Goal: Task Accomplishment & Management: Use online tool/utility

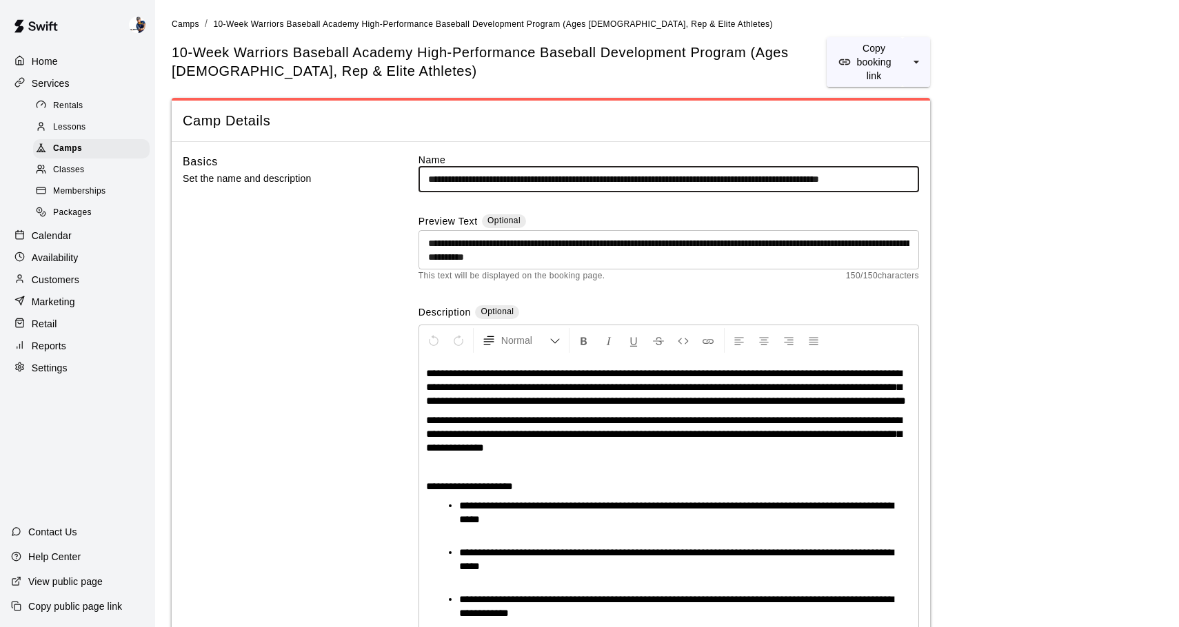
scroll to position [0, 88]
click at [383, 212] on div "**********" at bounding box center [551, 537] width 736 height 769
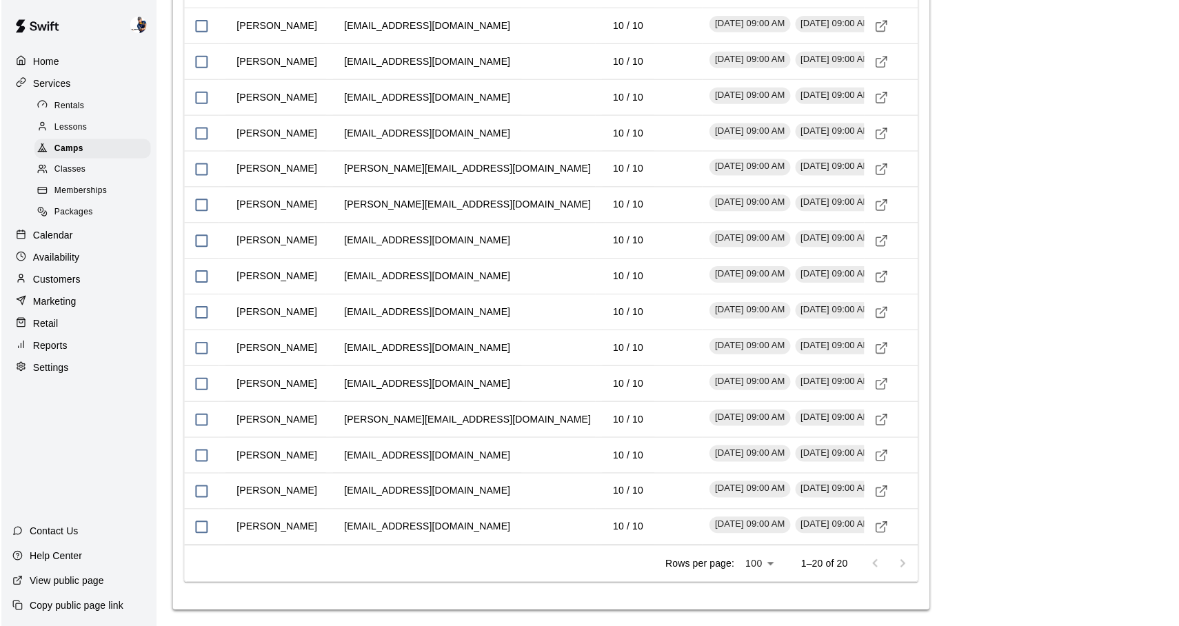
scroll to position [2294, 0]
click at [880, 343] on icon "Visit customer profile" at bounding box center [882, 349] width 14 height 14
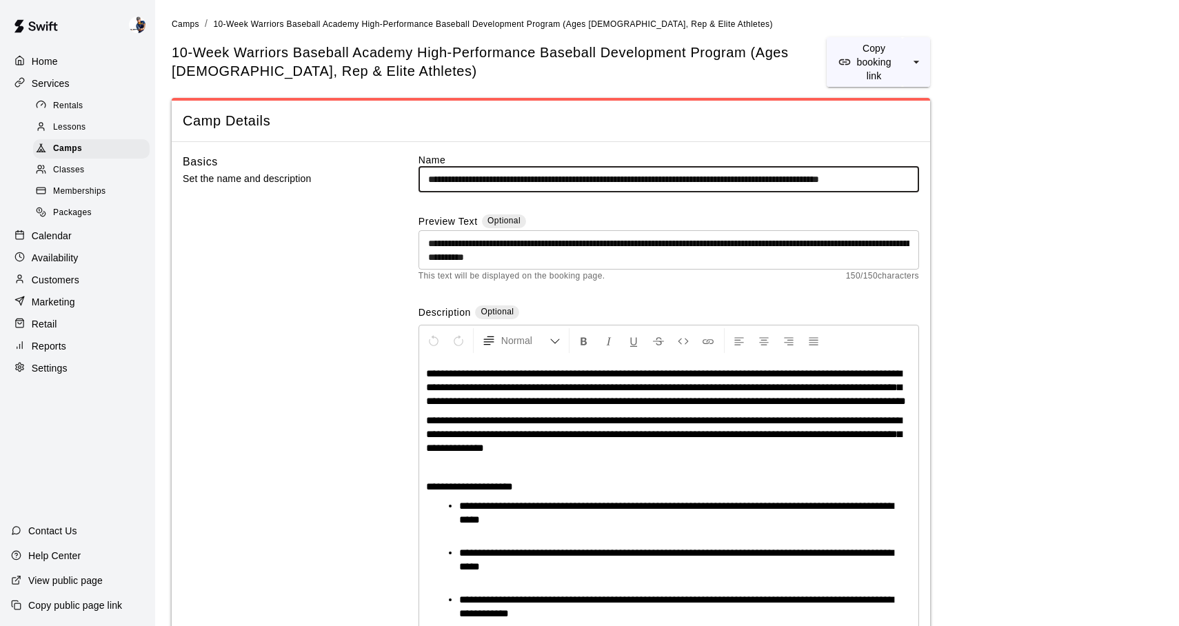
scroll to position [0, 88]
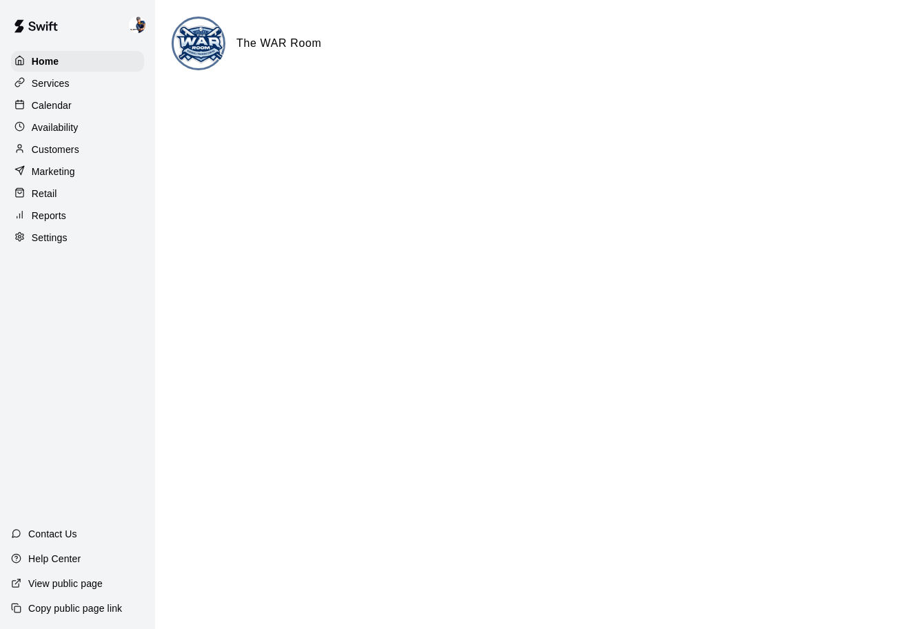
click at [74, 128] on p "Availability" at bounding box center [55, 128] width 47 height 14
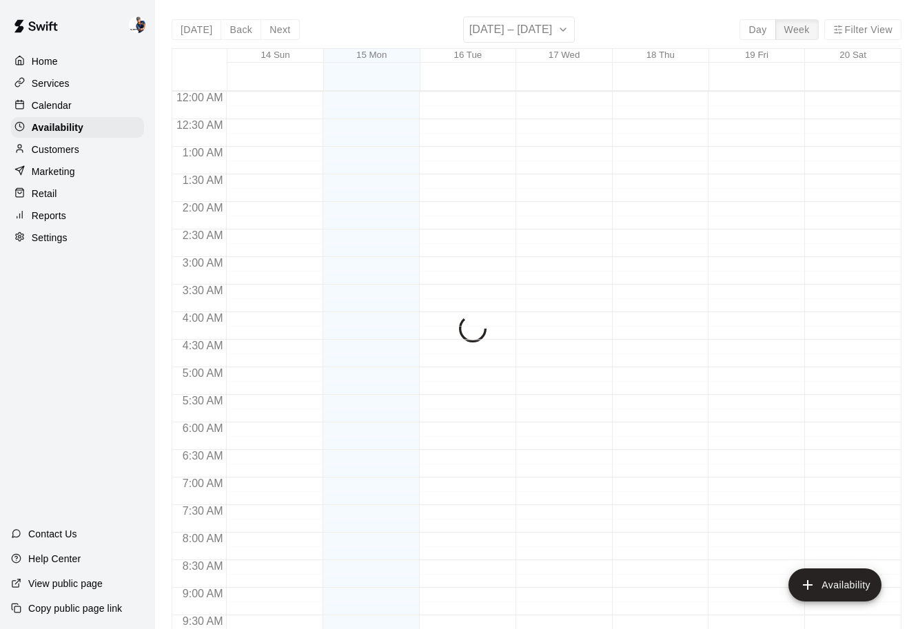
scroll to position [616, 0]
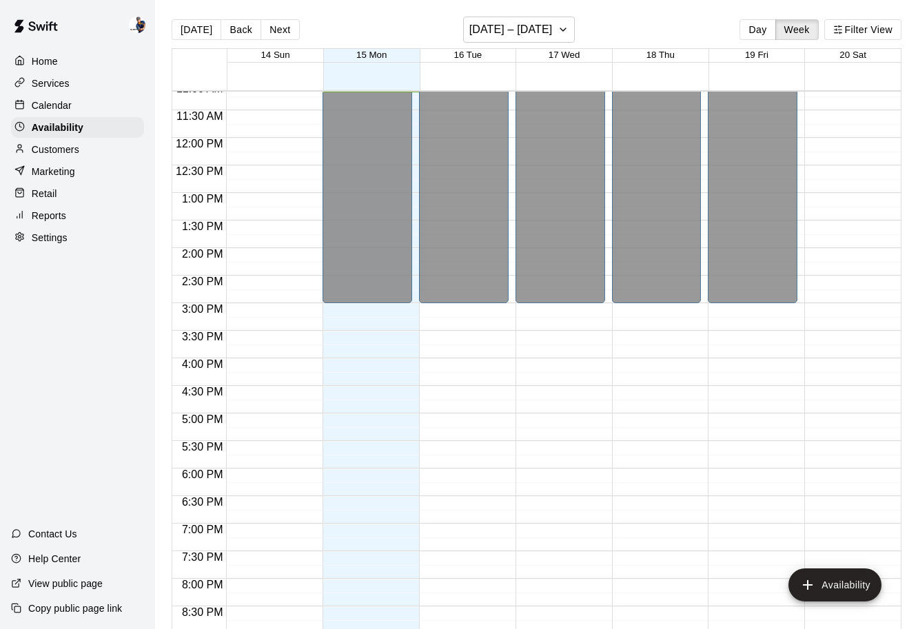
click at [65, 107] on p "Calendar" at bounding box center [52, 106] width 40 height 14
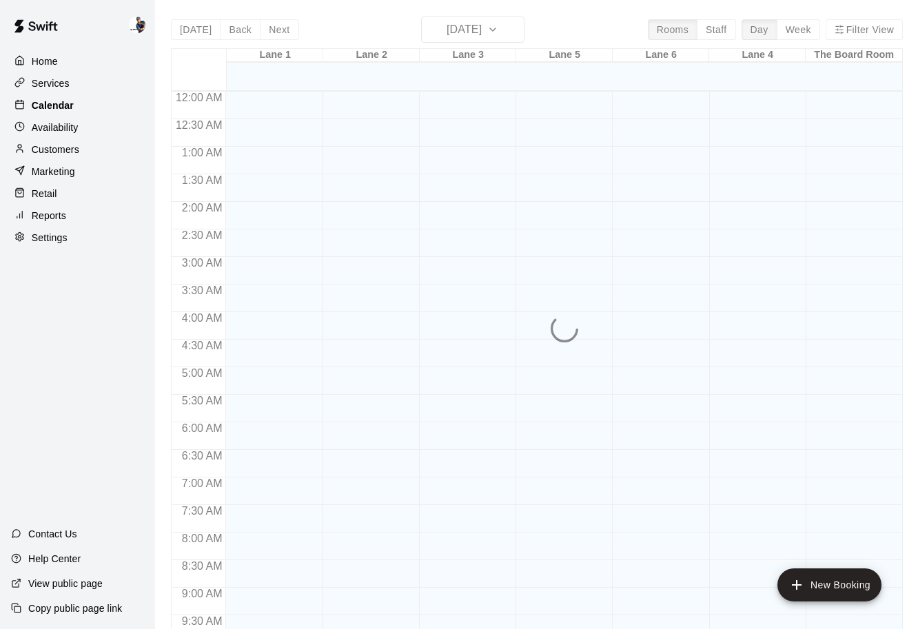
scroll to position [616, 0]
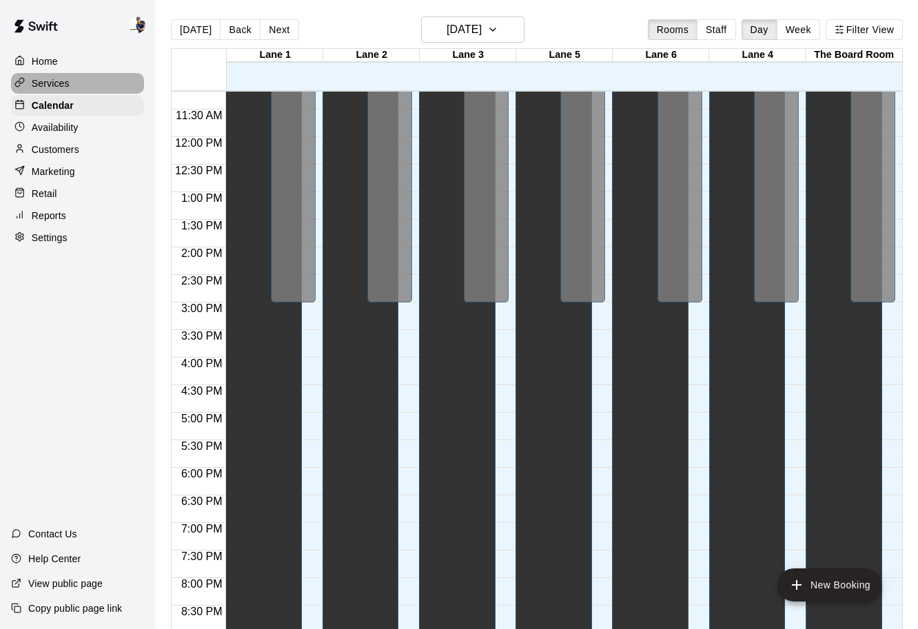
click at [65, 88] on p "Services" at bounding box center [51, 84] width 38 height 14
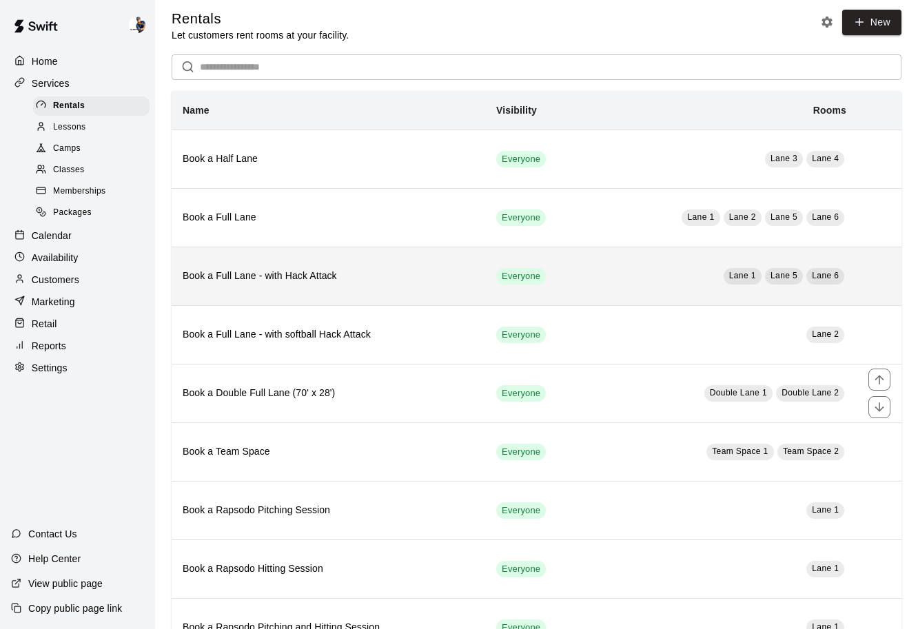
scroll to position [1, 0]
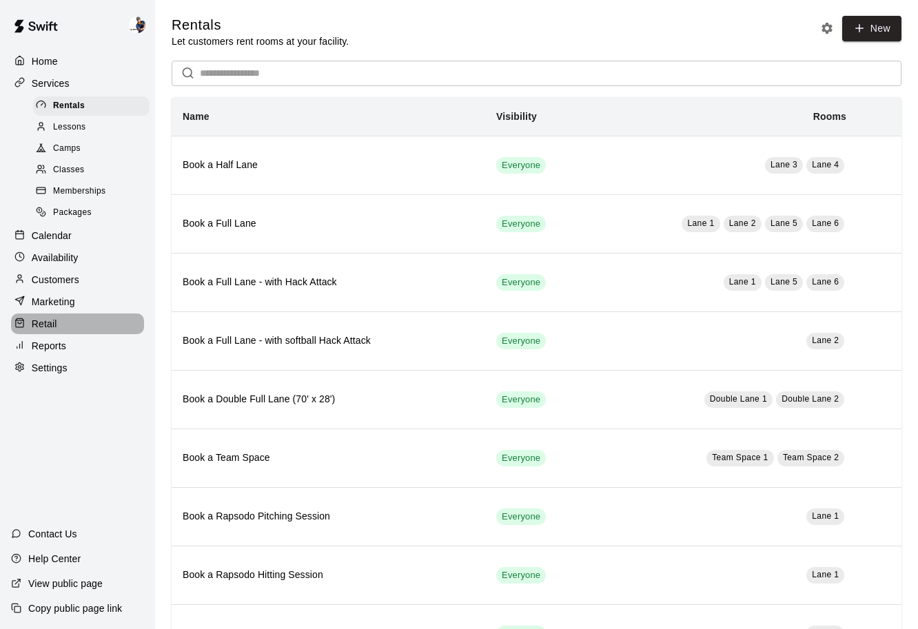
click at [59, 330] on div "Retail" at bounding box center [77, 324] width 133 height 21
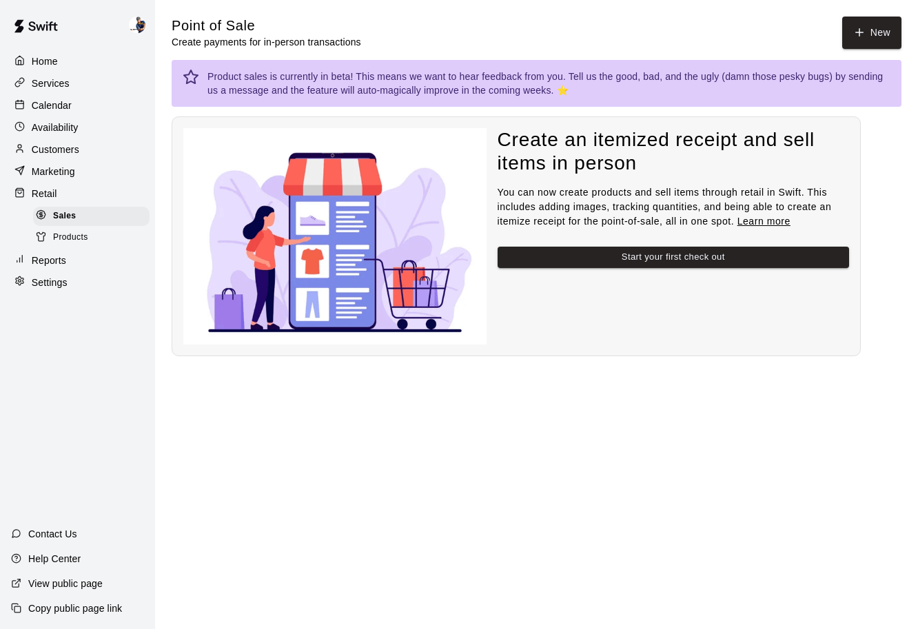
click at [39, 257] on p "Reports" at bounding box center [49, 261] width 34 height 14
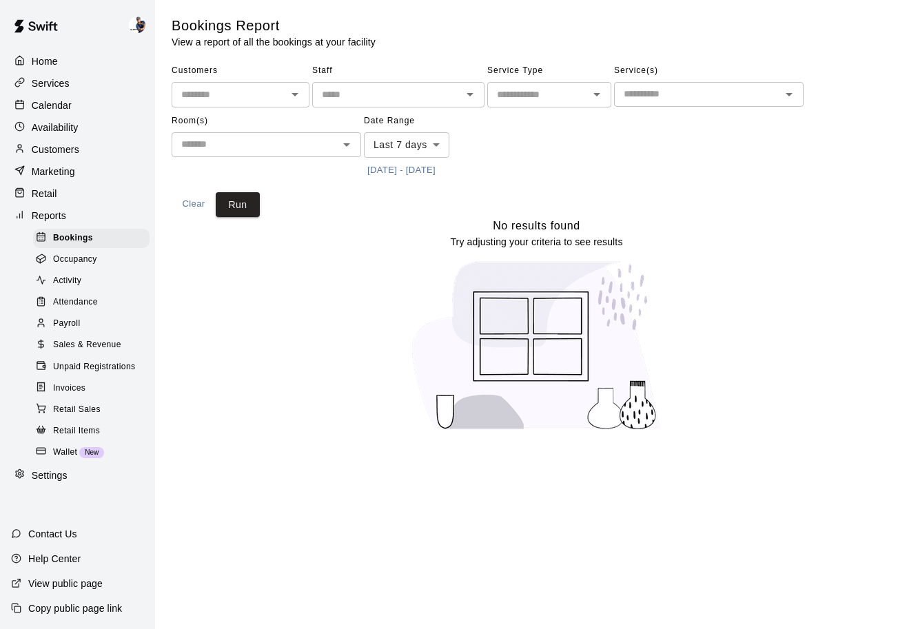
click at [70, 351] on span "Sales & Revenue" at bounding box center [87, 346] width 68 height 14
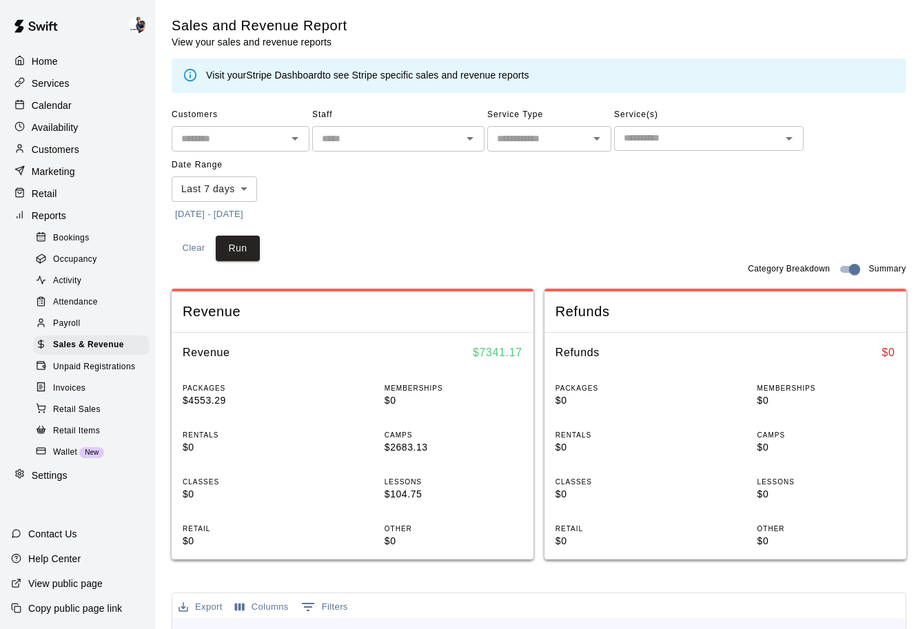
click at [56, 88] on p "Services" at bounding box center [51, 84] width 38 height 14
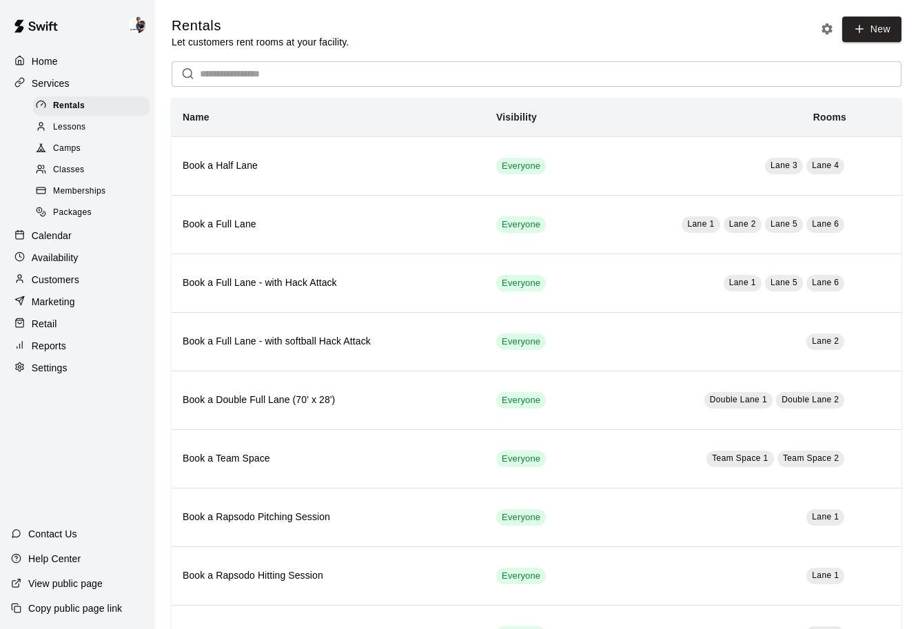
click at [91, 146] on div "Camps" at bounding box center [91, 148] width 117 height 19
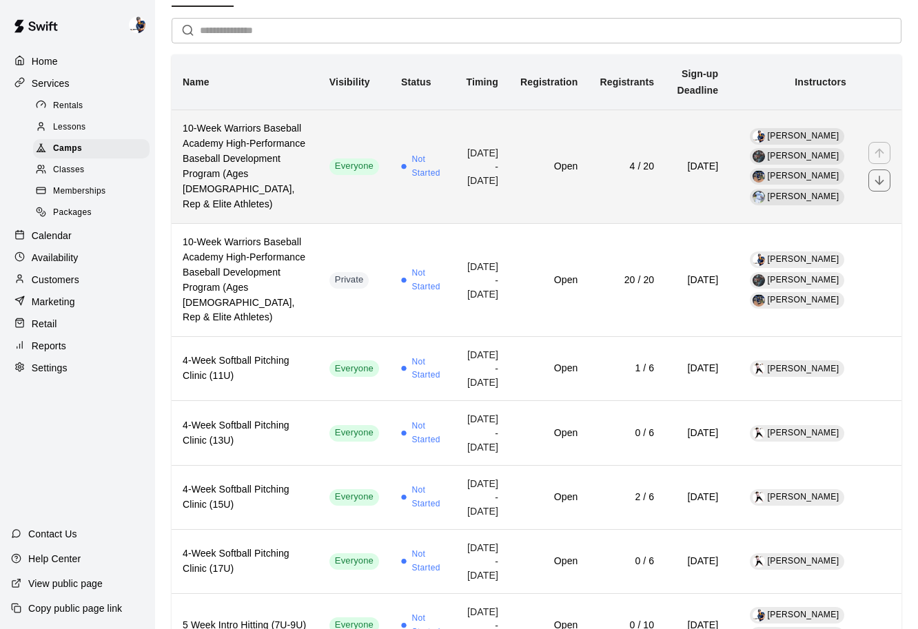
scroll to position [86, 0]
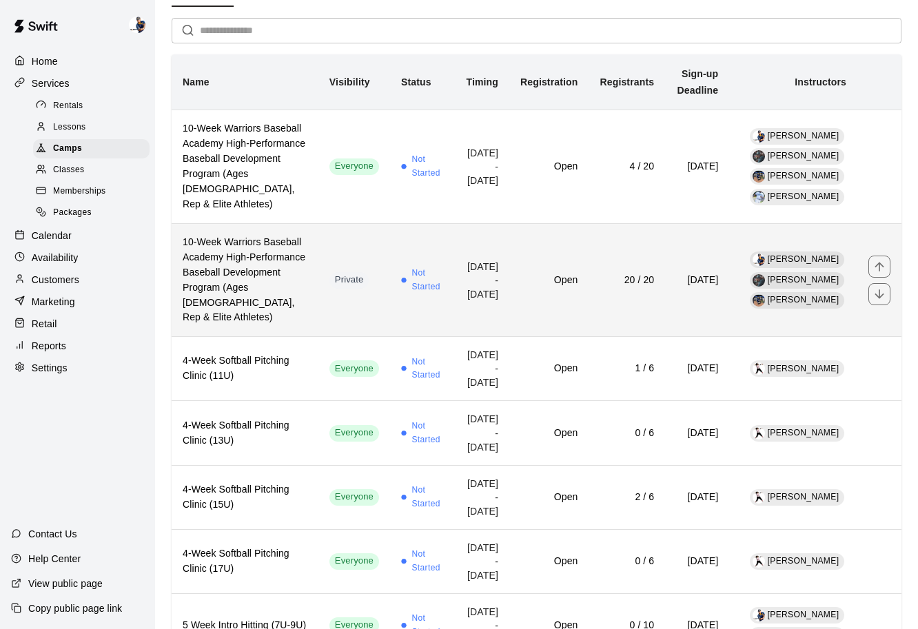
click at [509, 337] on td "Open" at bounding box center [548, 280] width 79 height 114
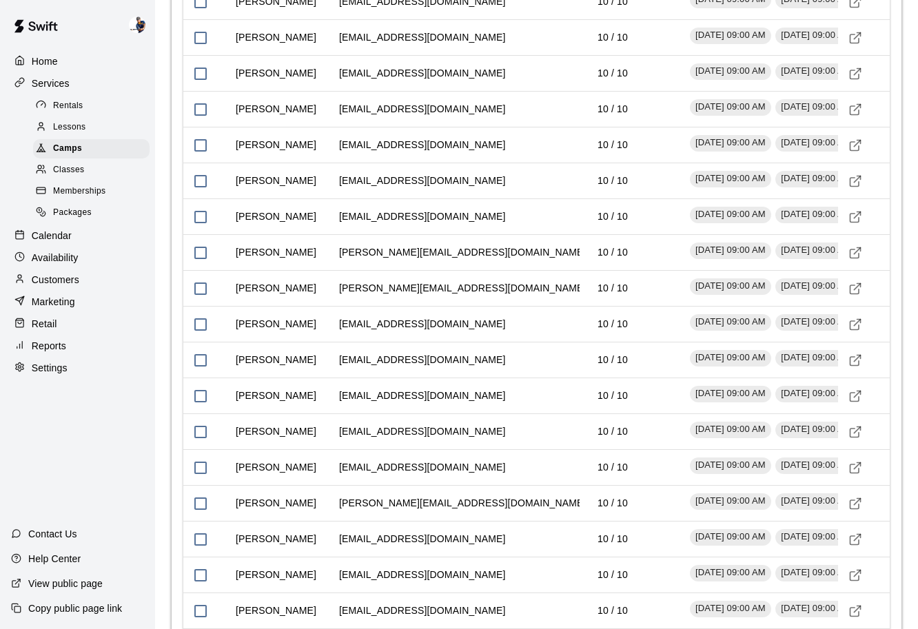
scroll to position [2159, 0]
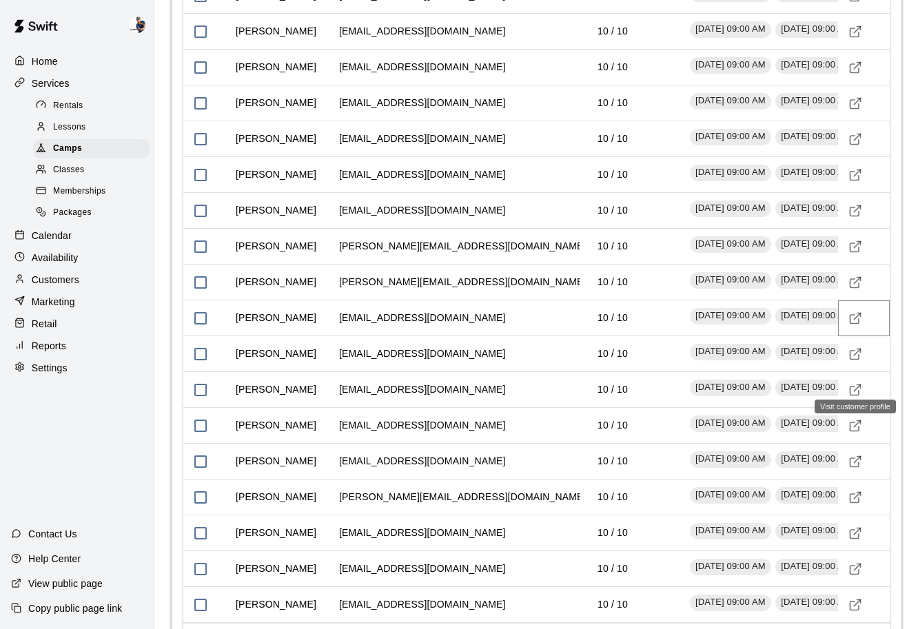
click at [854, 325] on icon "Visit customer profile" at bounding box center [856, 319] width 14 height 14
click at [860, 290] on icon "Visit customer profile" at bounding box center [856, 283] width 14 height 14
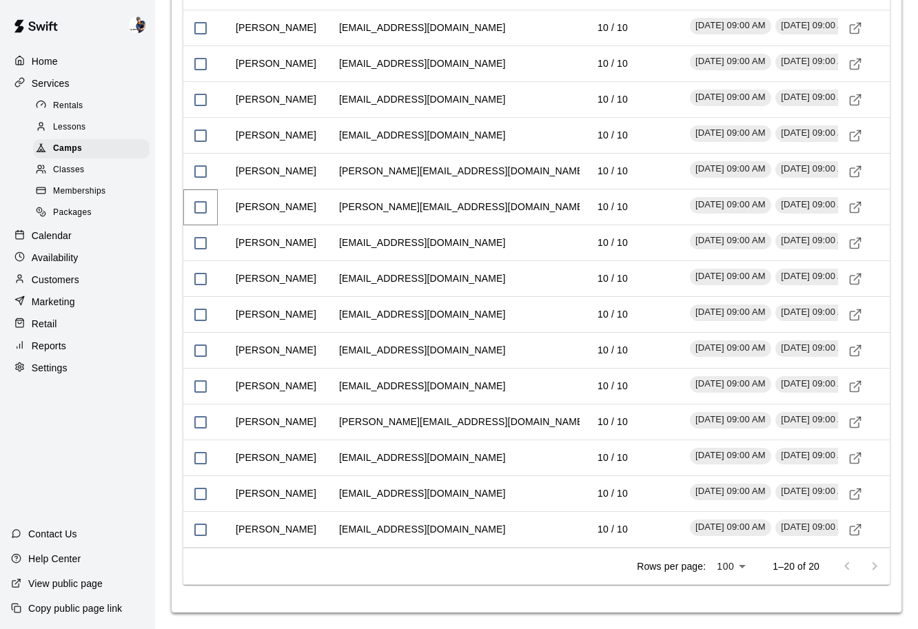
scroll to position [2267, 0]
click at [855, 322] on icon "Visit customer profile" at bounding box center [856, 315] width 14 height 14
click at [858, 356] on icon "Visit customer profile" at bounding box center [855, 351] width 9 height 9
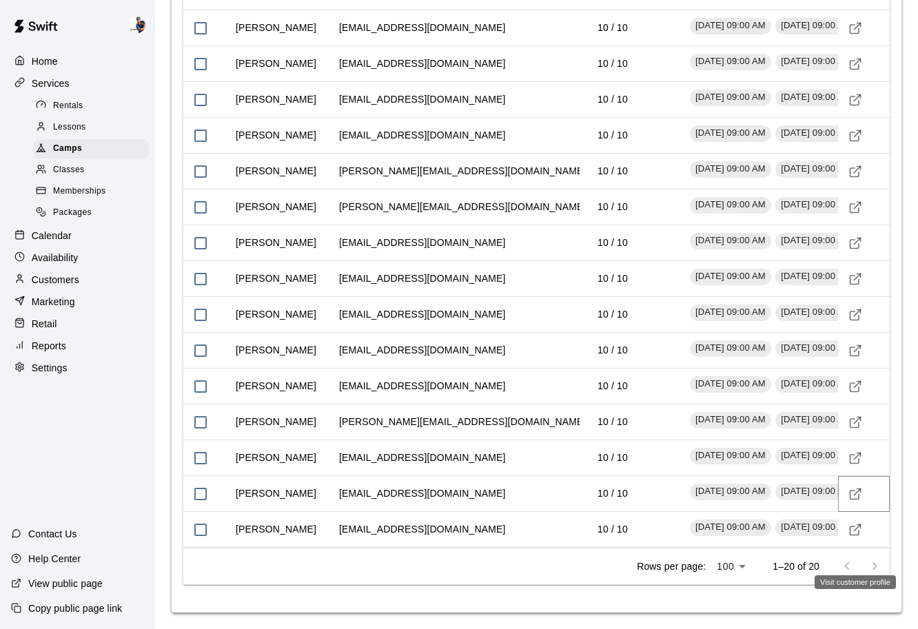
click at [858, 501] on icon "Visit customer profile" at bounding box center [856, 494] width 14 height 14
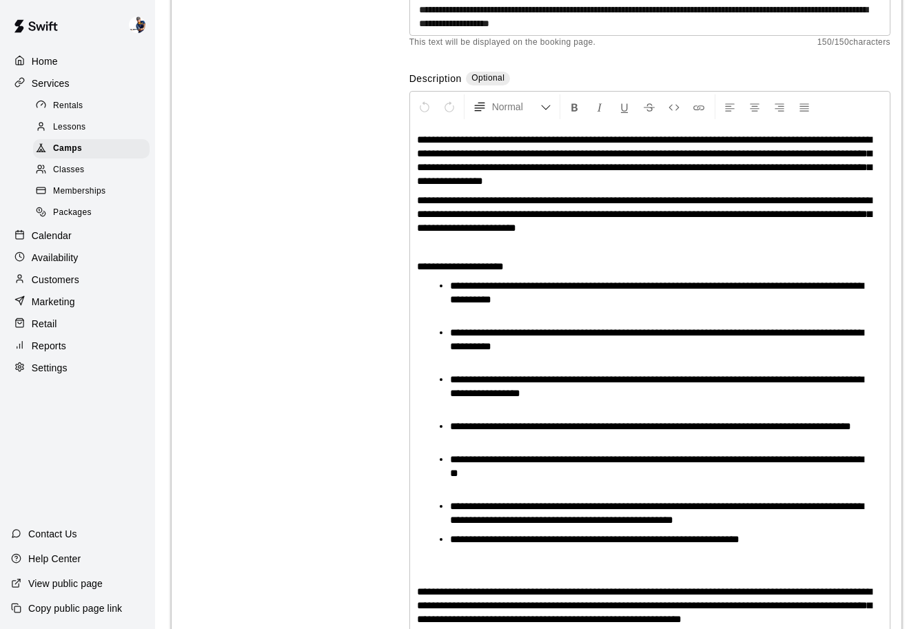
scroll to position [0, 0]
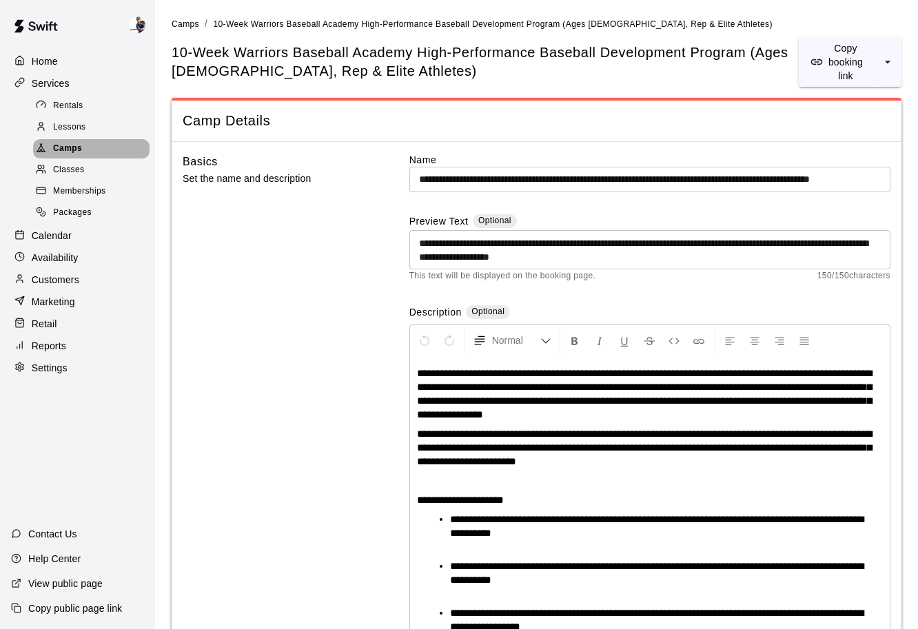
click at [104, 150] on div "Camps" at bounding box center [91, 148] width 117 height 19
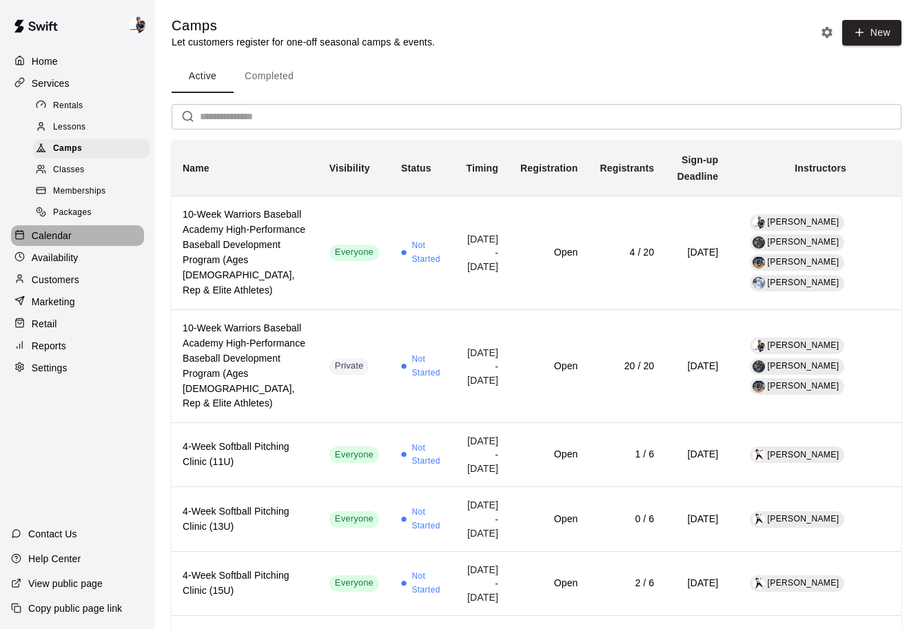
click at [76, 234] on div "Calendar" at bounding box center [77, 235] width 133 height 21
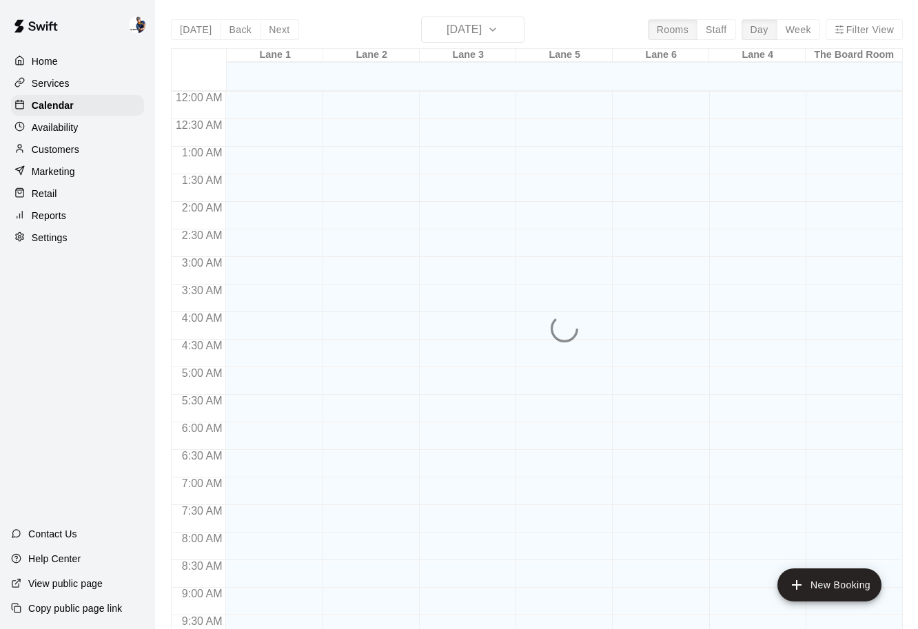
scroll to position [629, 0]
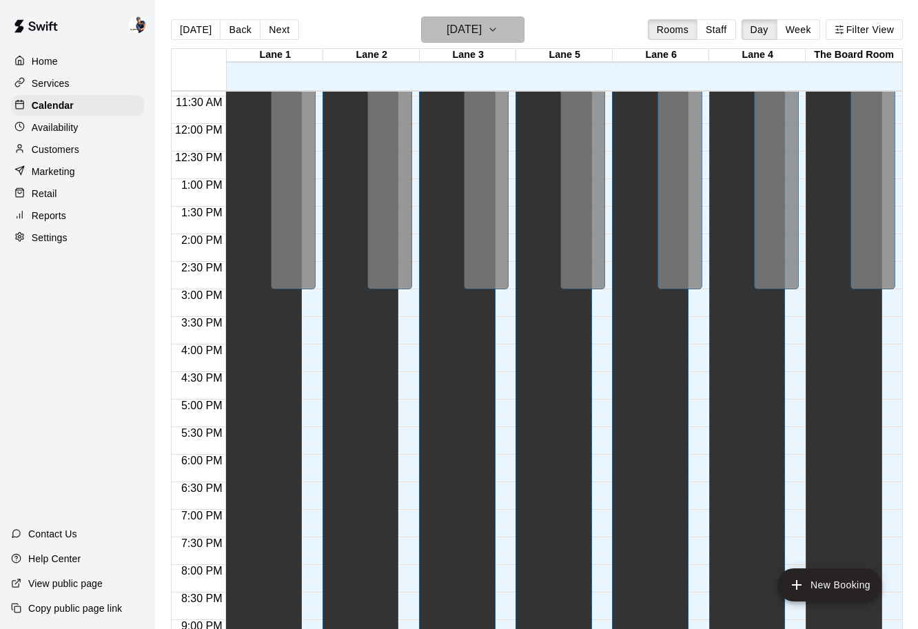
click at [474, 34] on h6 "Monday Sep 15" at bounding box center [464, 29] width 35 height 19
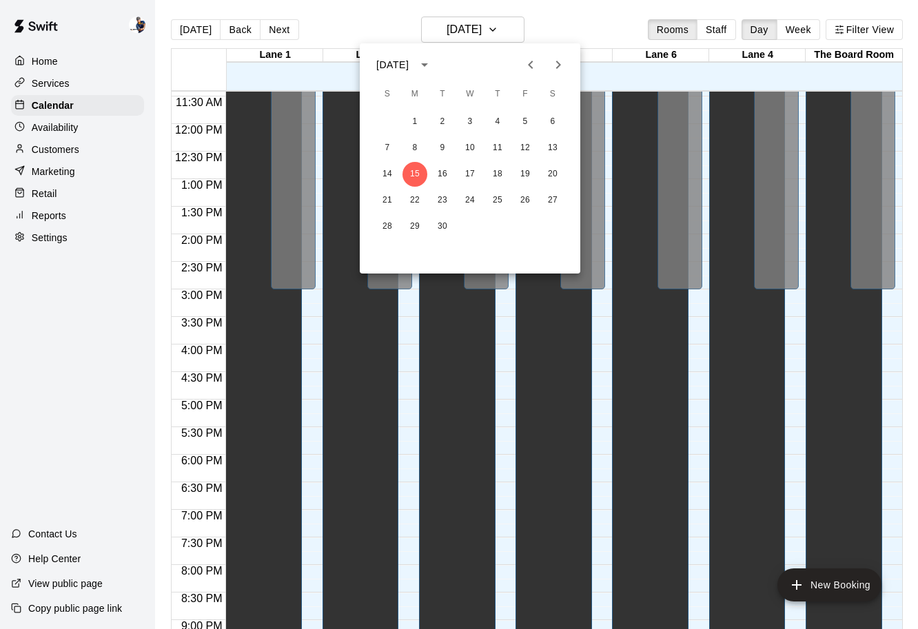
click at [561, 71] on icon "Next month" at bounding box center [558, 65] width 17 height 17
click at [550, 195] on button "22" at bounding box center [553, 200] width 25 height 25
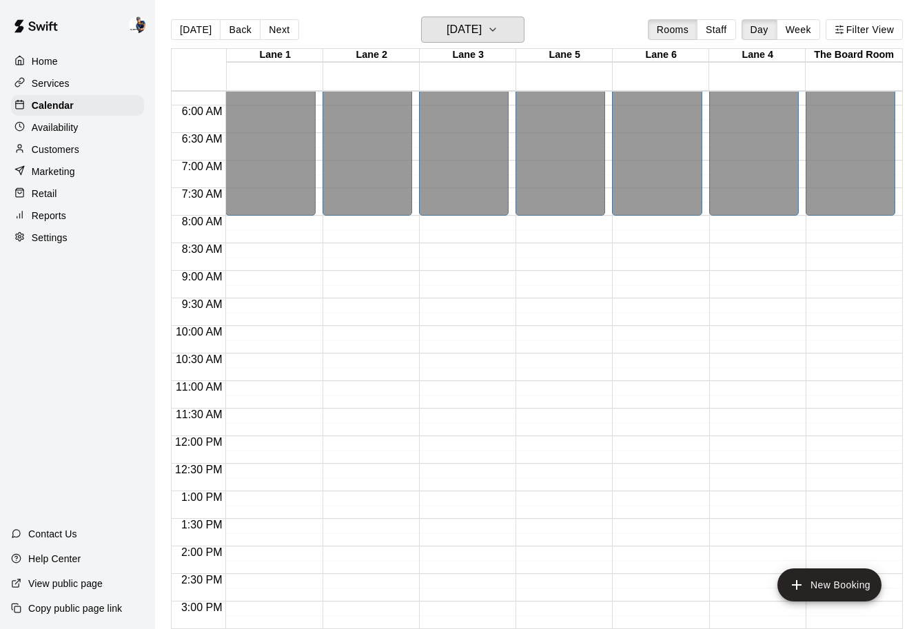
scroll to position [269, 0]
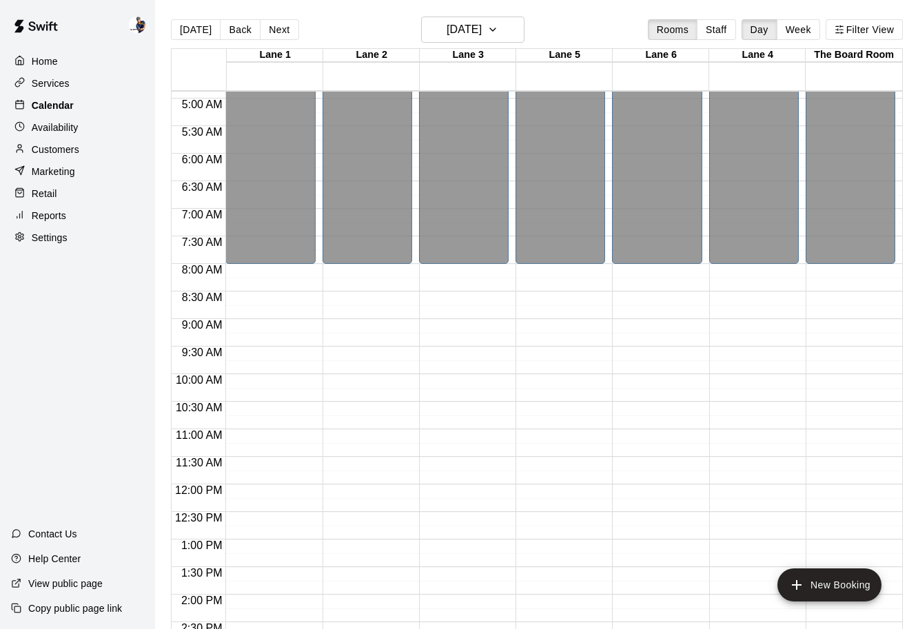
click at [65, 108] on p "Calendar" at bounding box center [53, 106] width 42 height 14
click at [65, 86] on p "Services" at bounding box center [51, 84] width 38 height 14
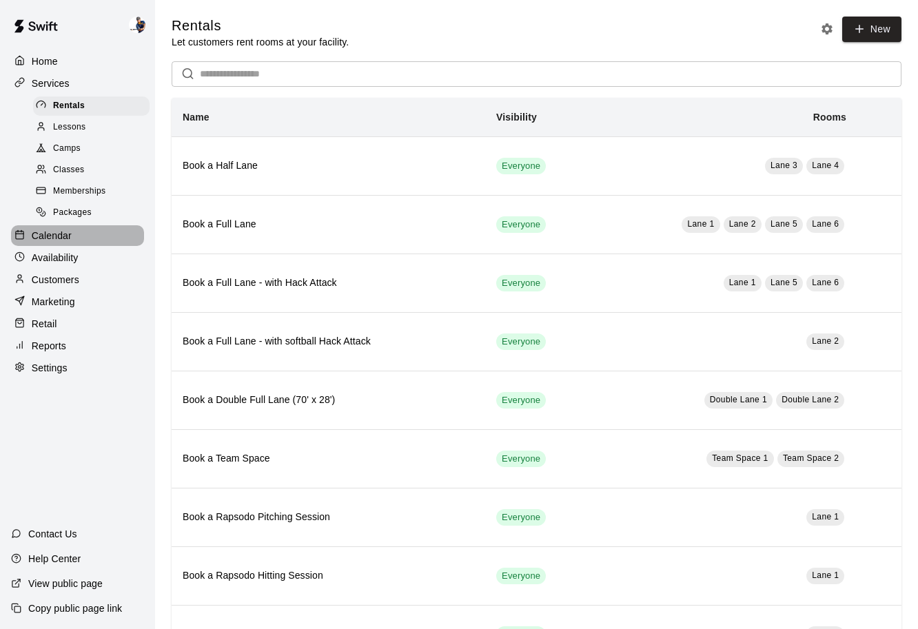
click at [85, 243] on div "Calendar" at bounding box center [77, 235] width 133 height 21
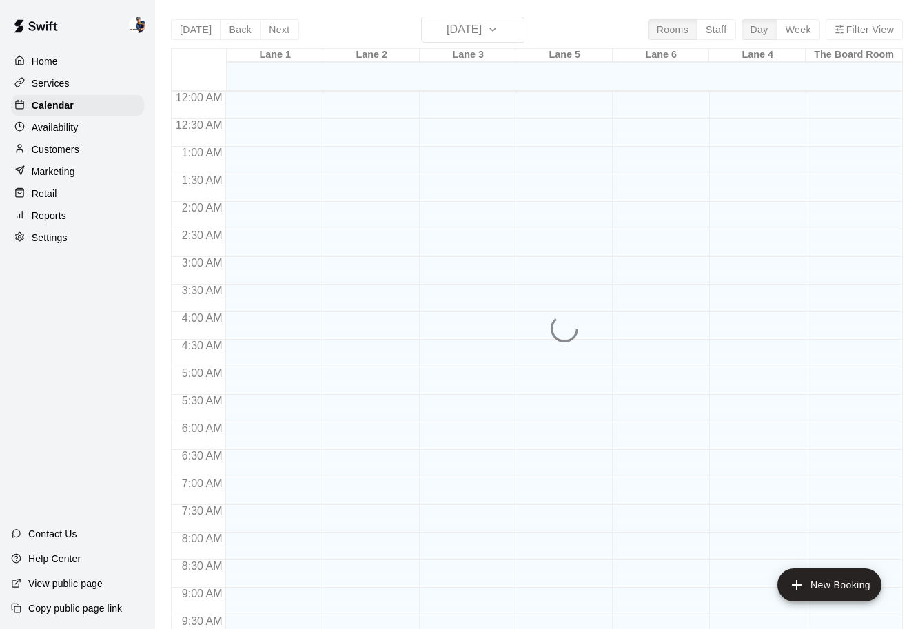
scroll to position [638, 0]
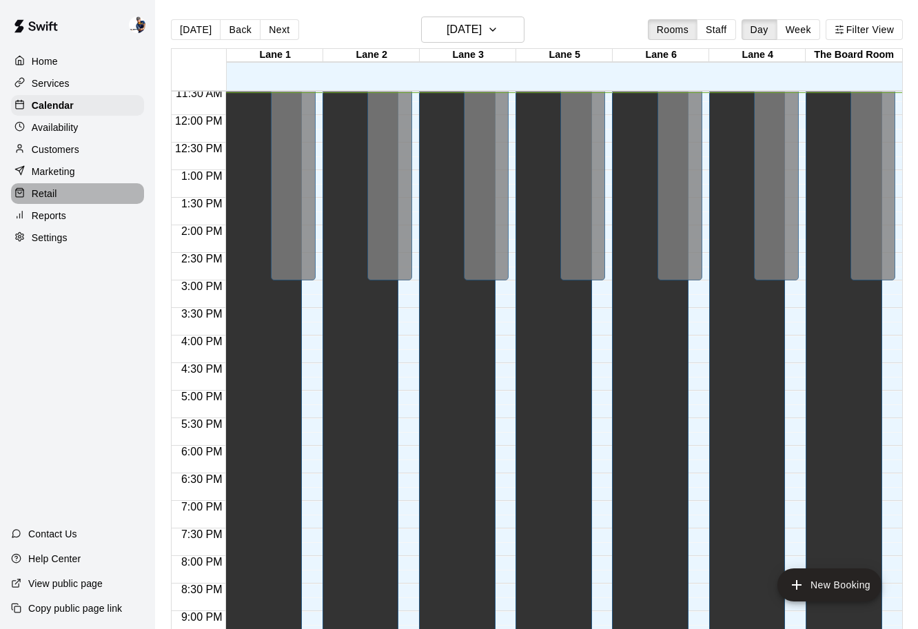
click at [77, 190] on div "Retail" at bounding box center [77, 193] width 133 height 21
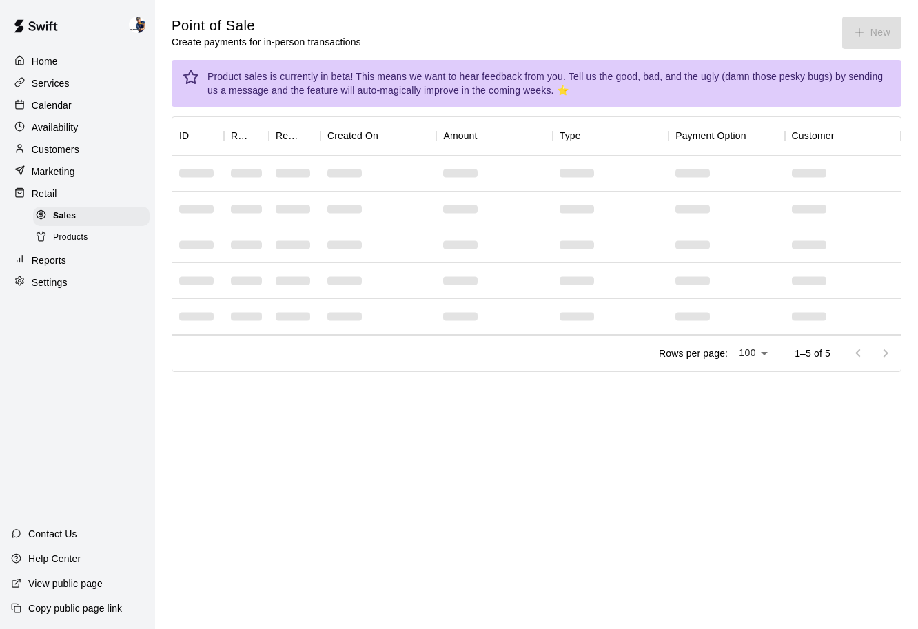
click at [76, 150] on p "Customers" at bounding box center [56, 150] width 48 height 14
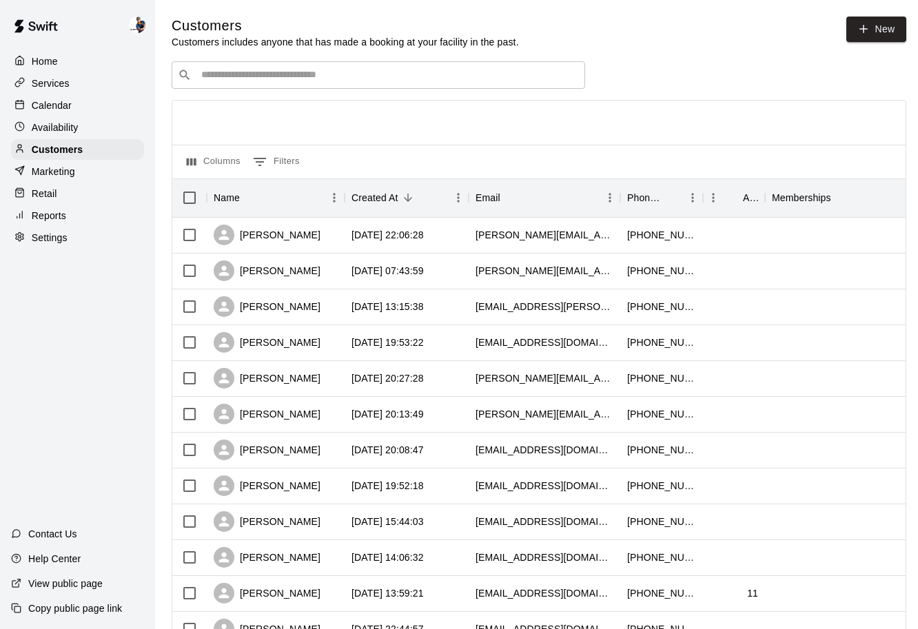
click at [73, 173] on p "Marketing" at bounding box center [53, 172] width 43 height 14
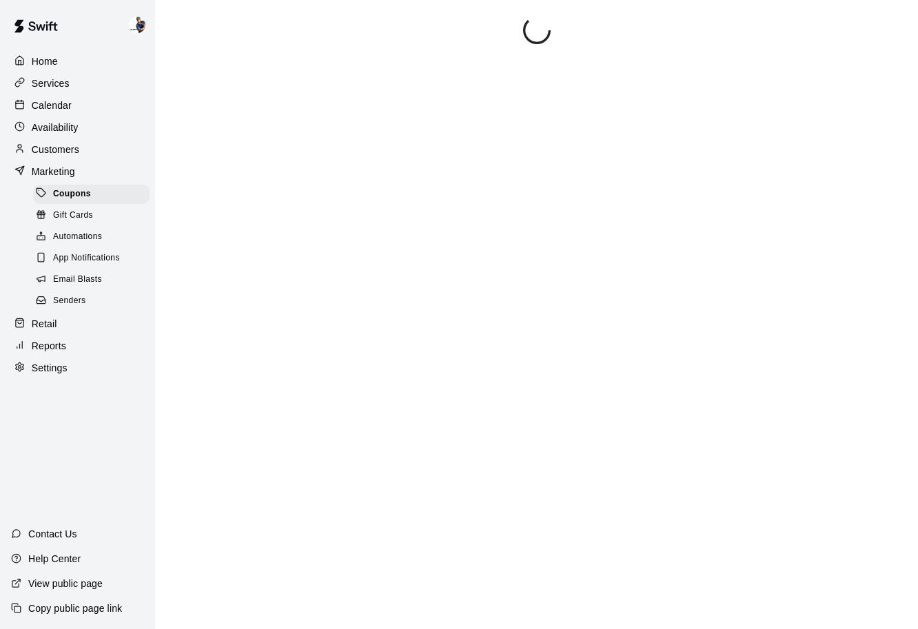
click at [72, 159] on div "Customers" at bounding box center [77, 149] width 133 height 21
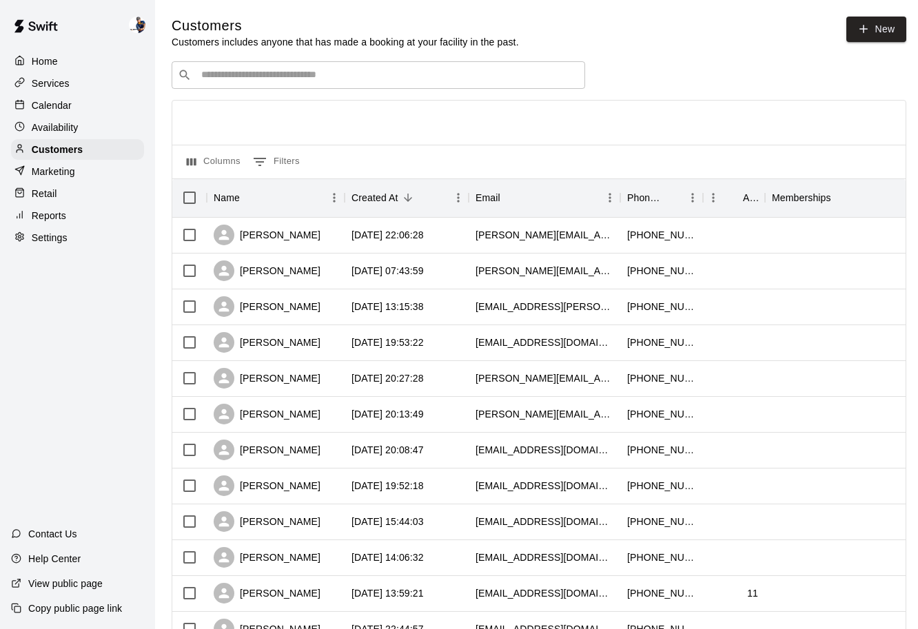
click at [72, 172] on p "Marketing" at bounding box center [53, 172] width 43 height 14
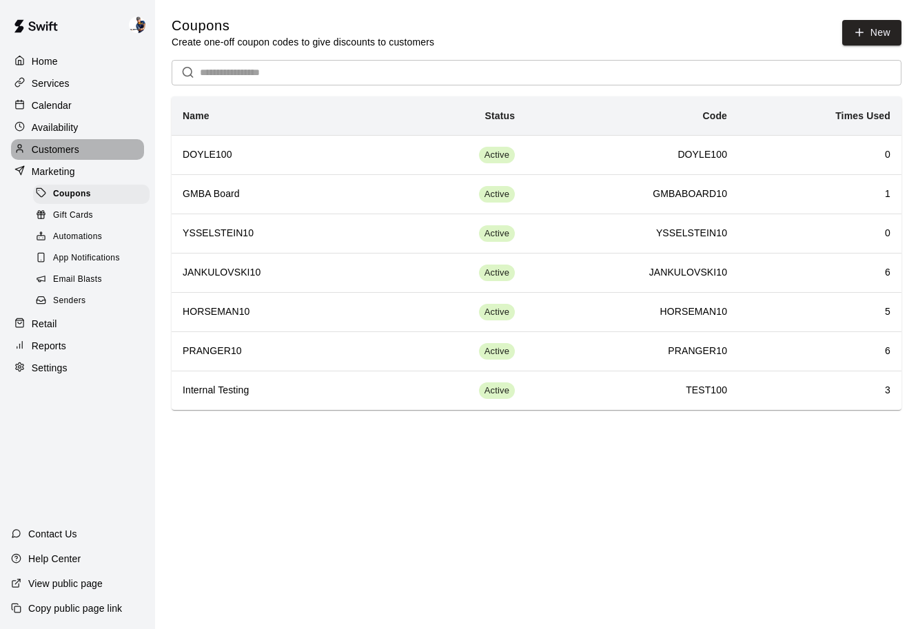
click at [63, 148] on p "Customers" at bounding box center [56, 150] width 48 height 14
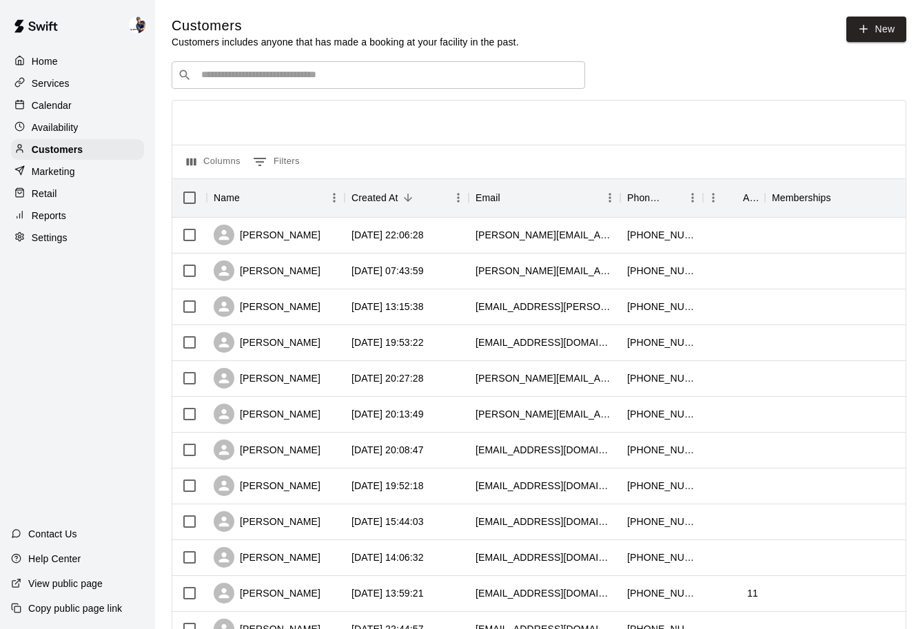
click at [54, 184] on div "Retail" at bounding box center [77, 193] width 133 height 21
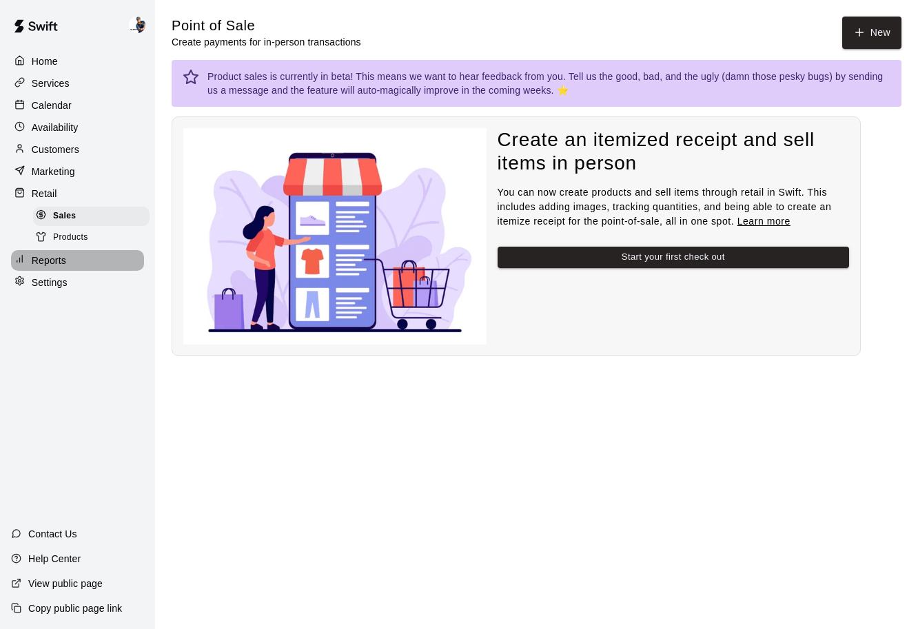
click at [61, 254] on p "Reports" at bounding box center [49, 261] width 34 height 14
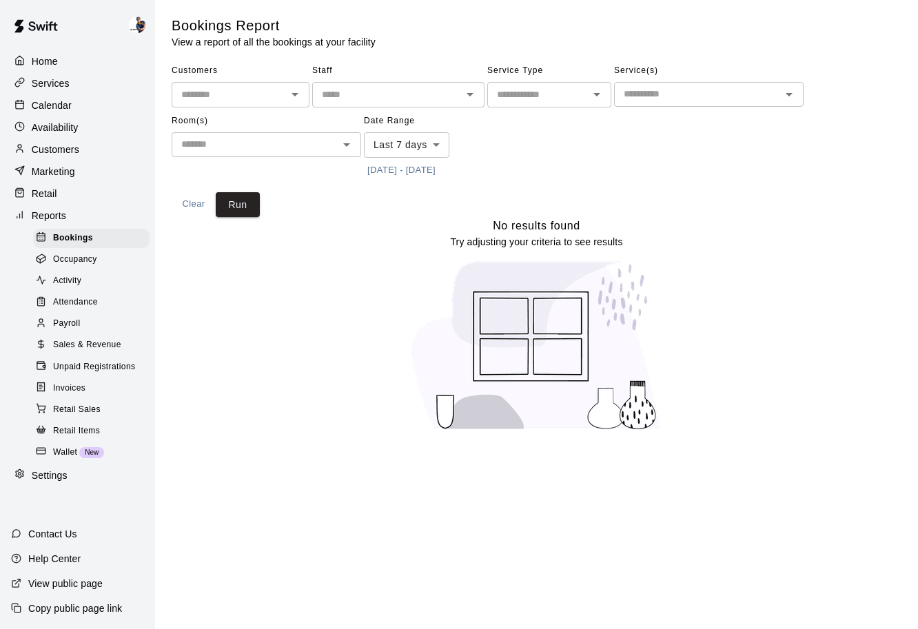
click at [81, 350] on span "Sales & Revenue" at bounding box center [87, 346] width 68 height 14
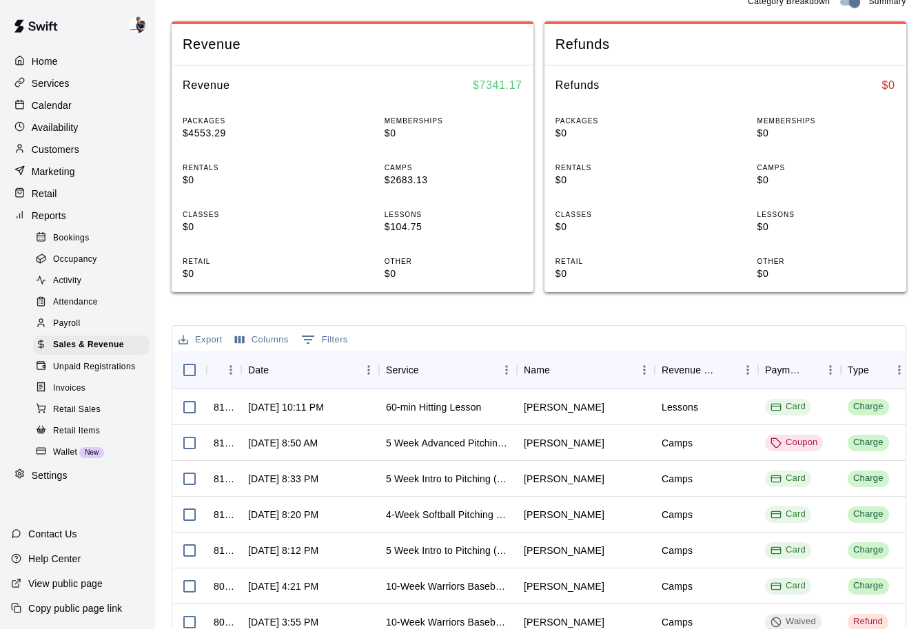
scroll to position [193, 0]
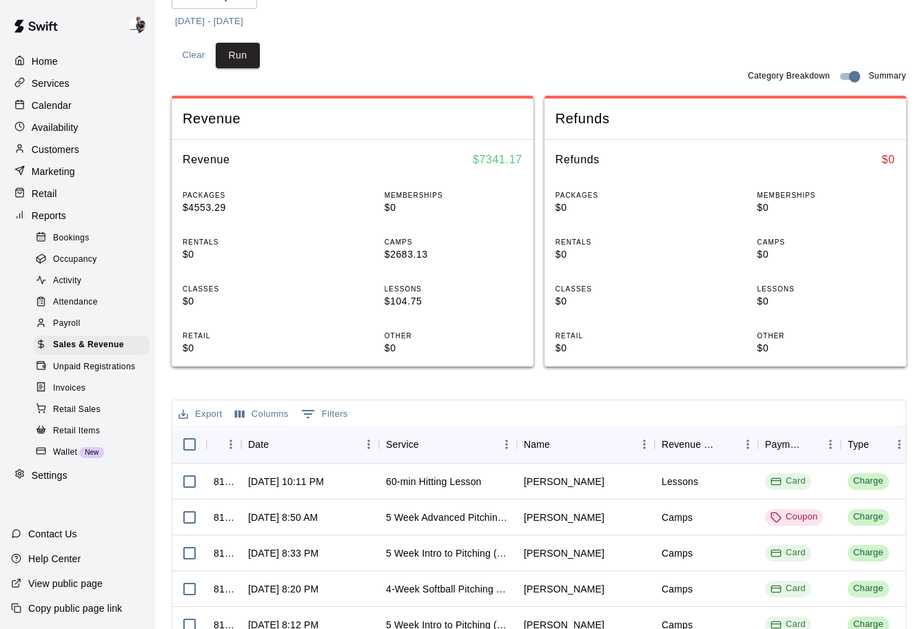
click at [75, 90] on div "Services" at bounding box center [77, 83] width 133 height 21
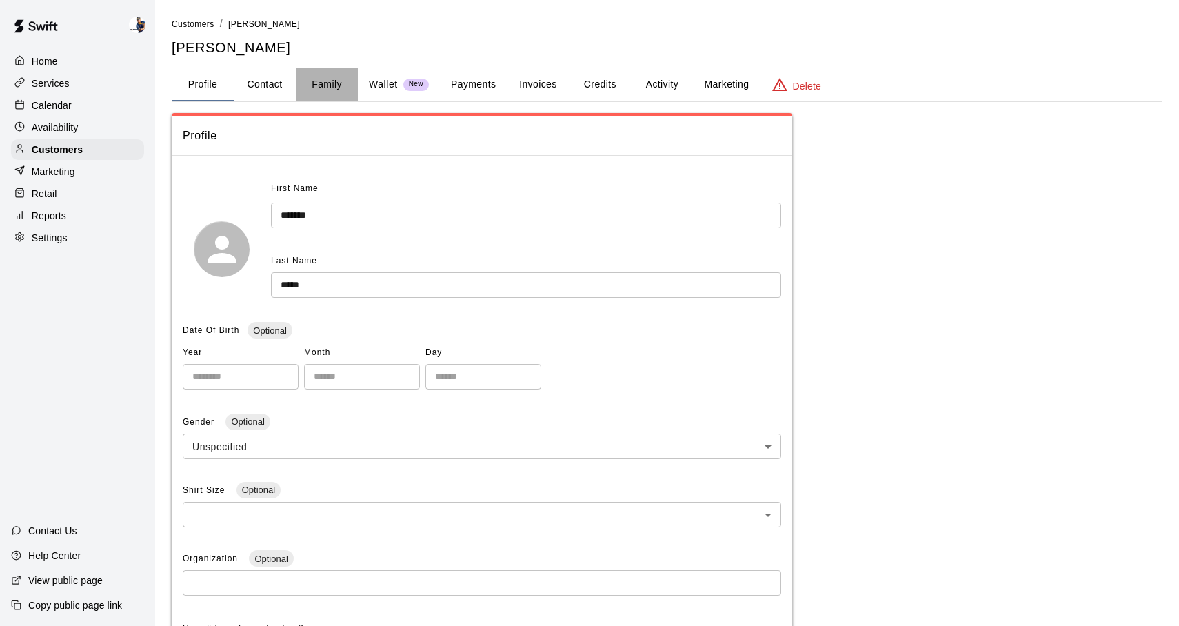
click at [341, 85] on button "Family" at bounding box center [327, 84] width 62 height 33
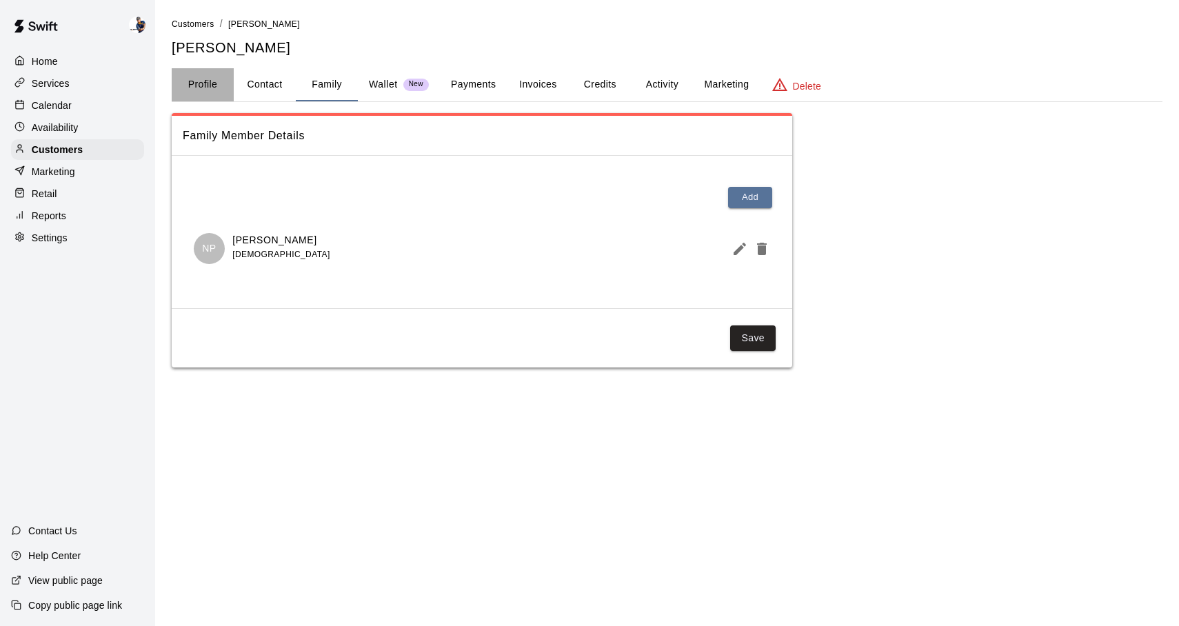
click at [219, 78] on button "Profile" at bounding box center [203, 84] width 62 height 33
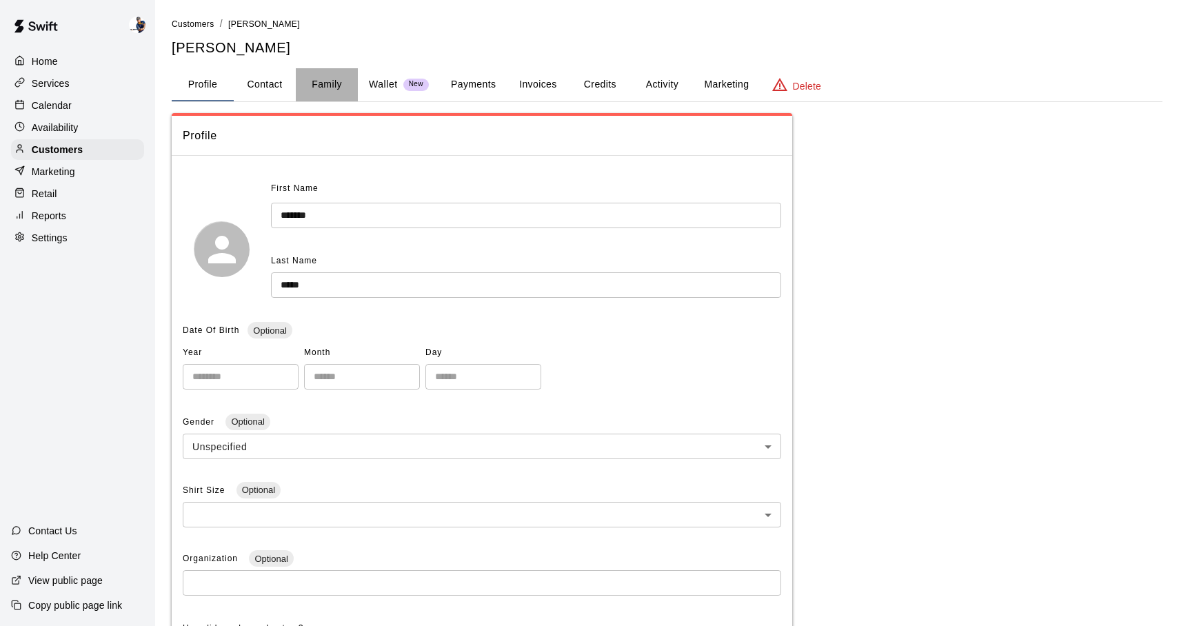
click at [305, 95] on button "Family" at bounding box center [327, 84] width 62 height 33
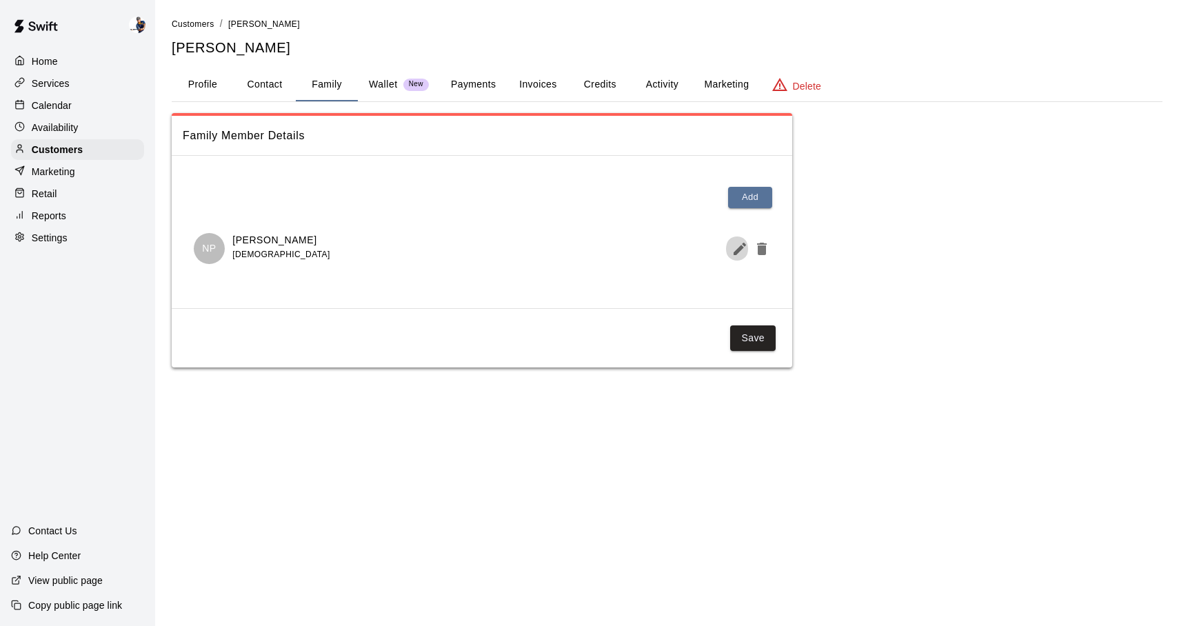
click at [742, 252] on icon "Edit Member" at bounding box center [739, 249] width 17 height 17
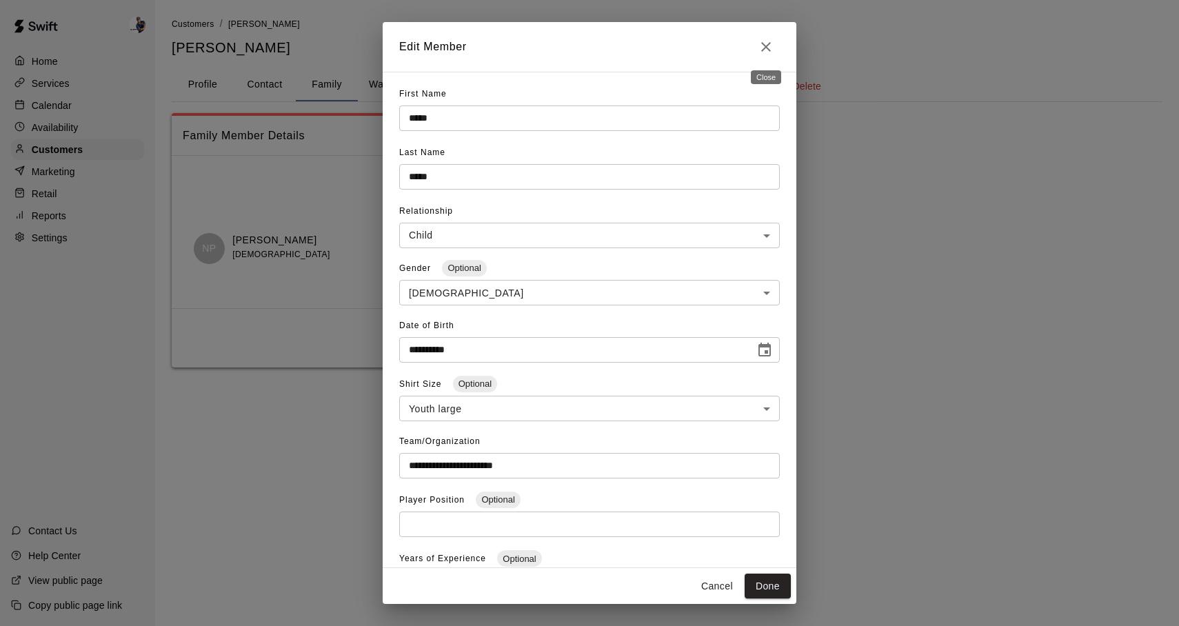
click at [765, 42] on icon "Close" at bounding box center [766, 47] width 17 height 17
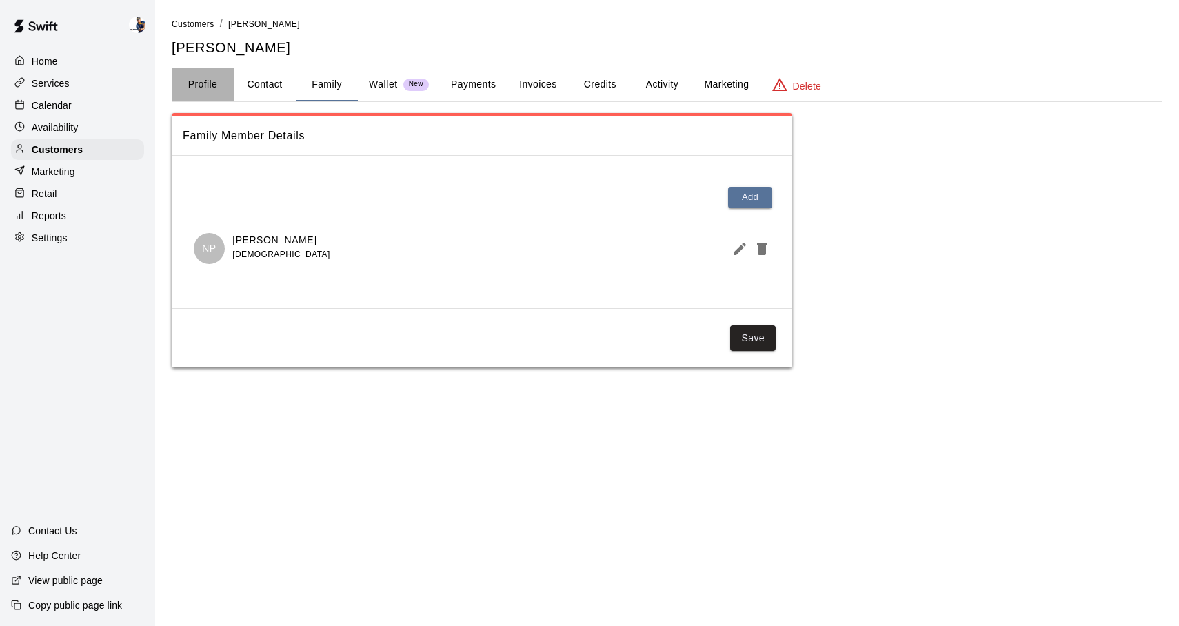
click at [213, 96] on button "Profile" at bounding box center [203, 84] width 62 height 33
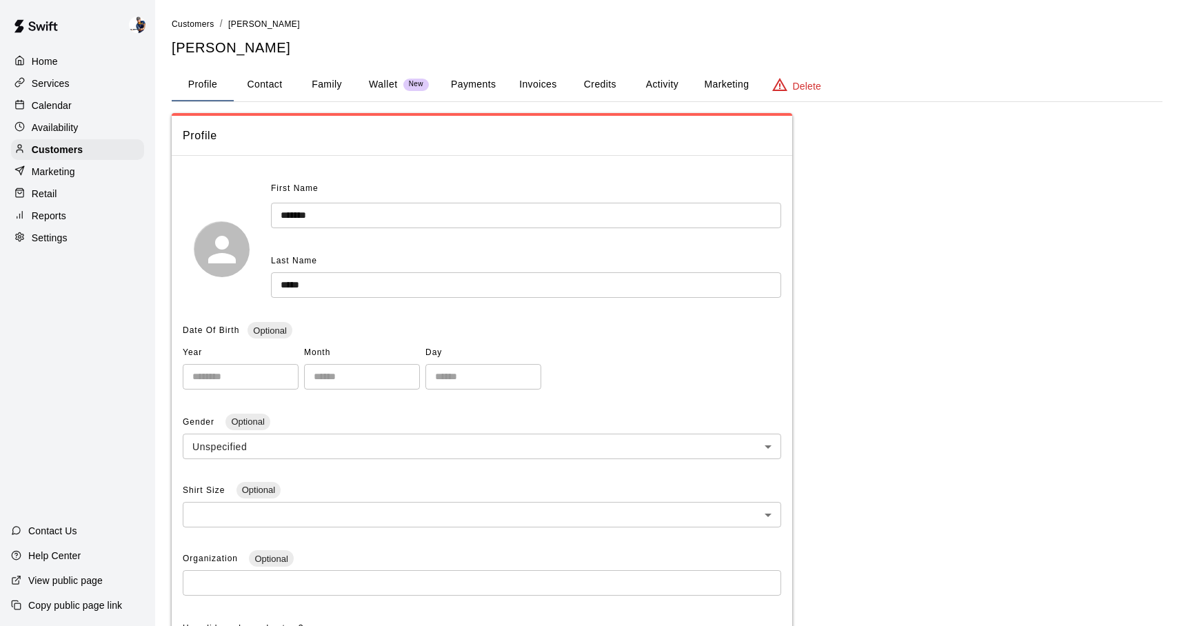
click at [260, 97] on button "Contact" at bounding box center [265, 84] width 62 height 33
select select "**"
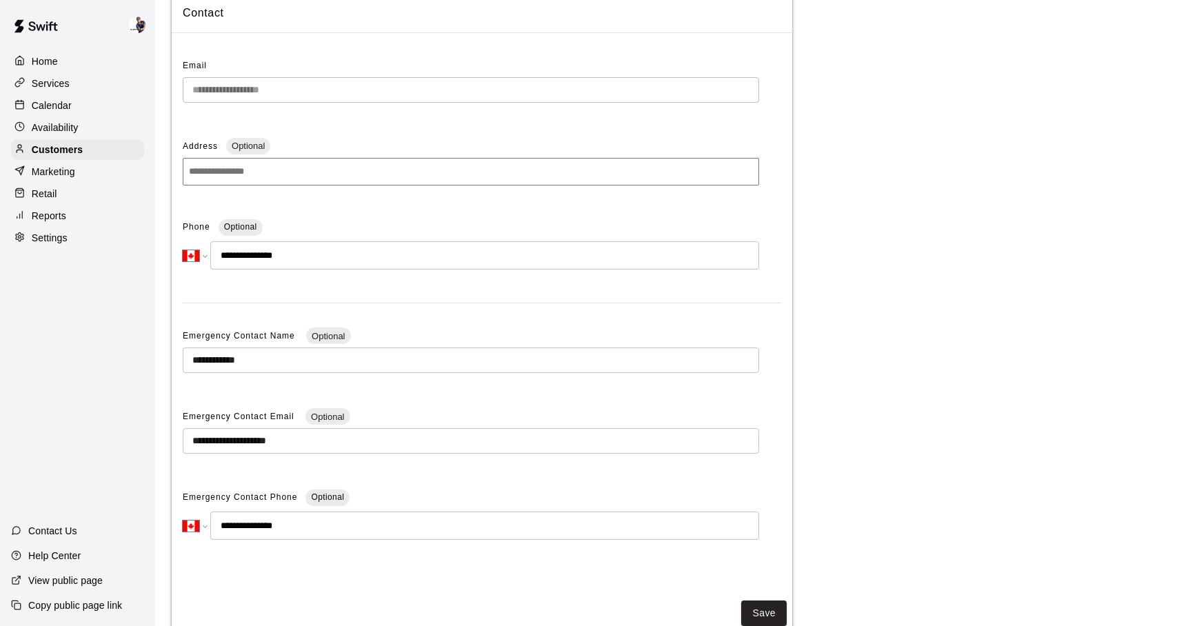
scroll to position [163, 0]
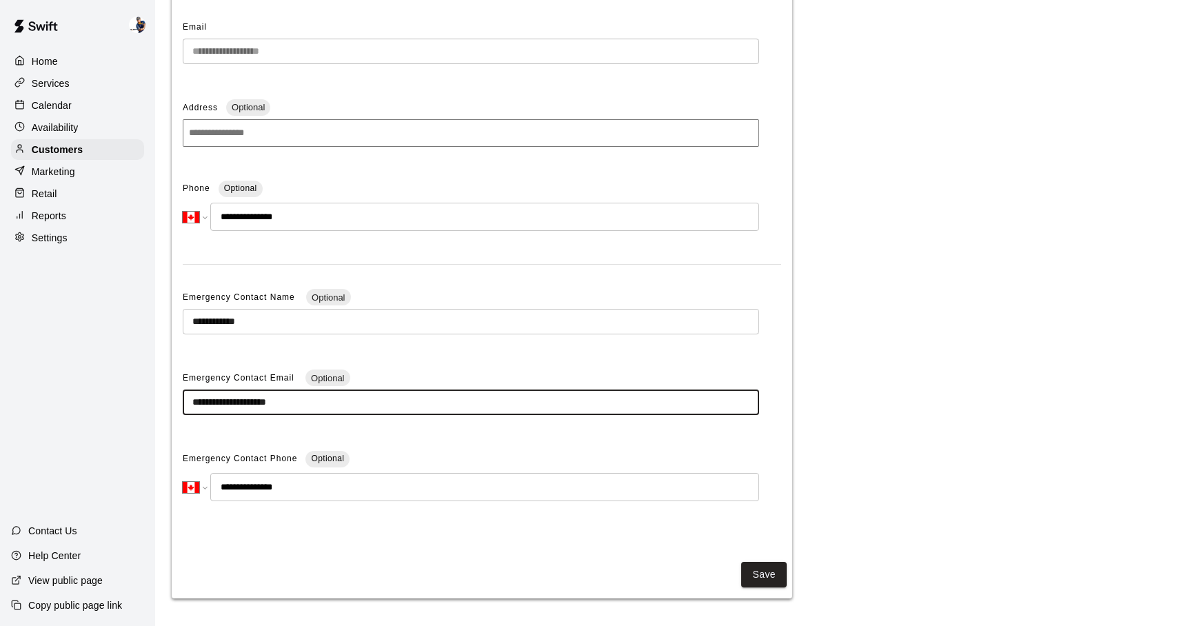
drag, startPoint x: 363, startPoint y: 401, endPoint x: 205, endPoint y: 394, distance: 157.3
click at [205, 394] on input "**********" at bounding box center [471, 403] width 576 height 26
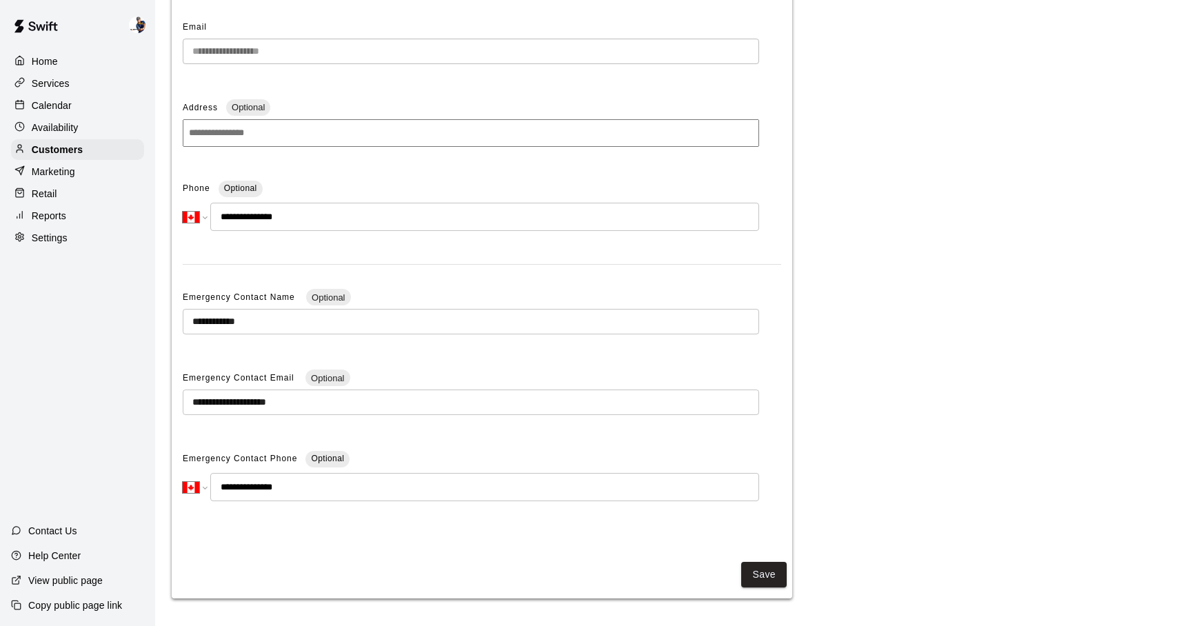
click at [512, 275] on div "**********" at bounding box center [482, 276] width 598 height 518
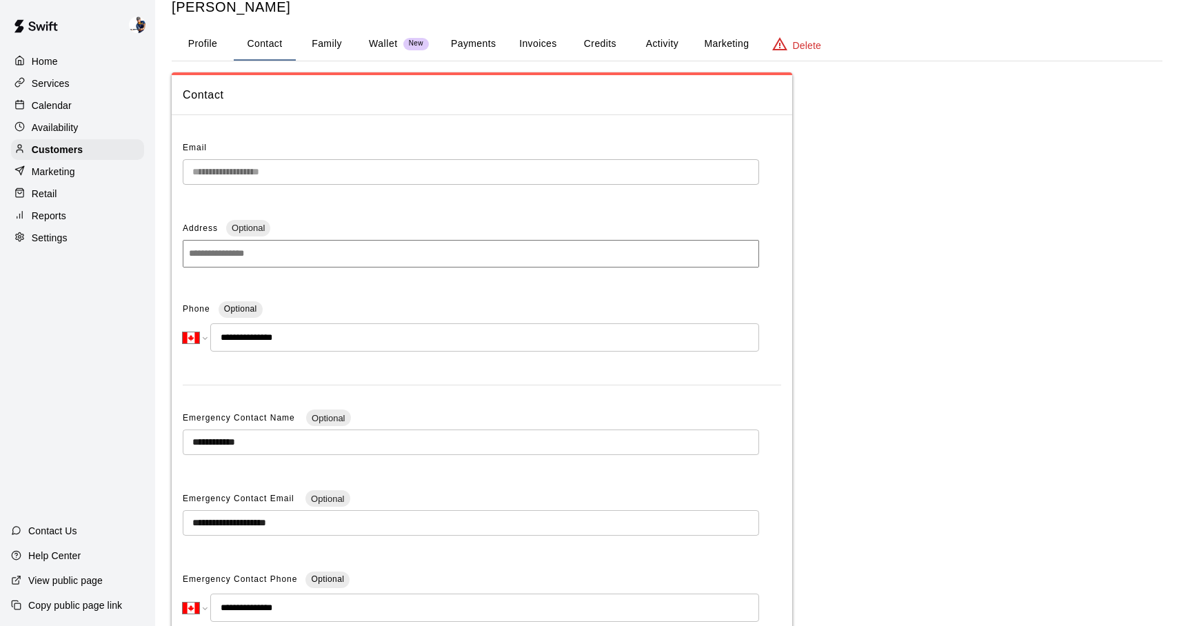
scroll to position [0, 0]
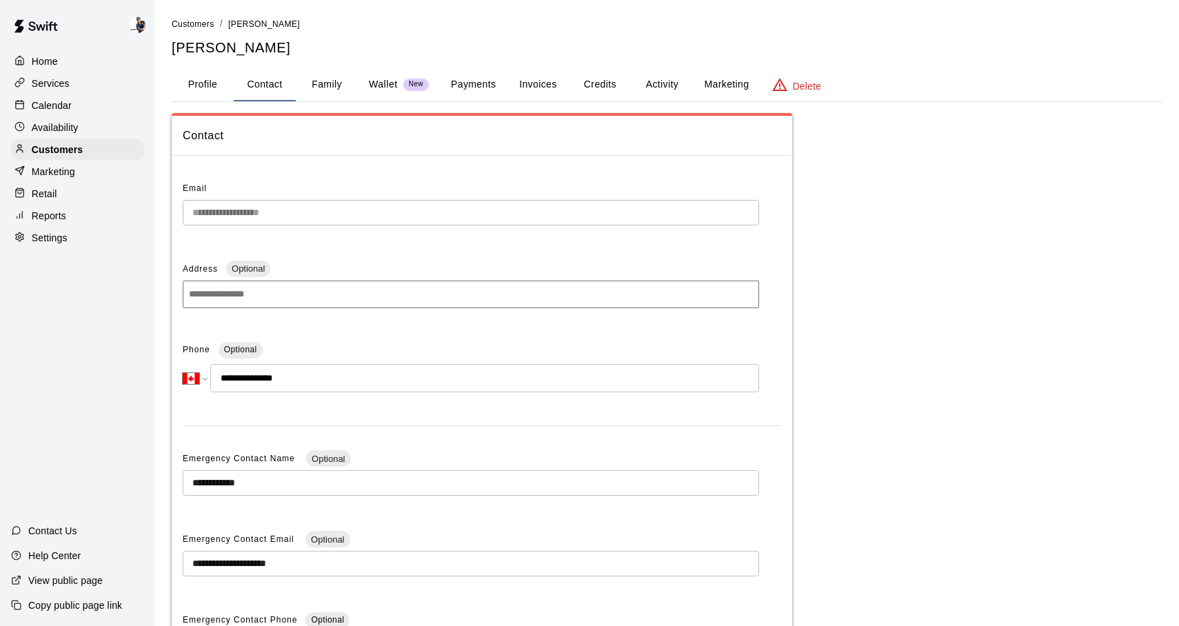
click at [223, 92] on button "Profile" at bounding box center [203, 84] width 62 height 33
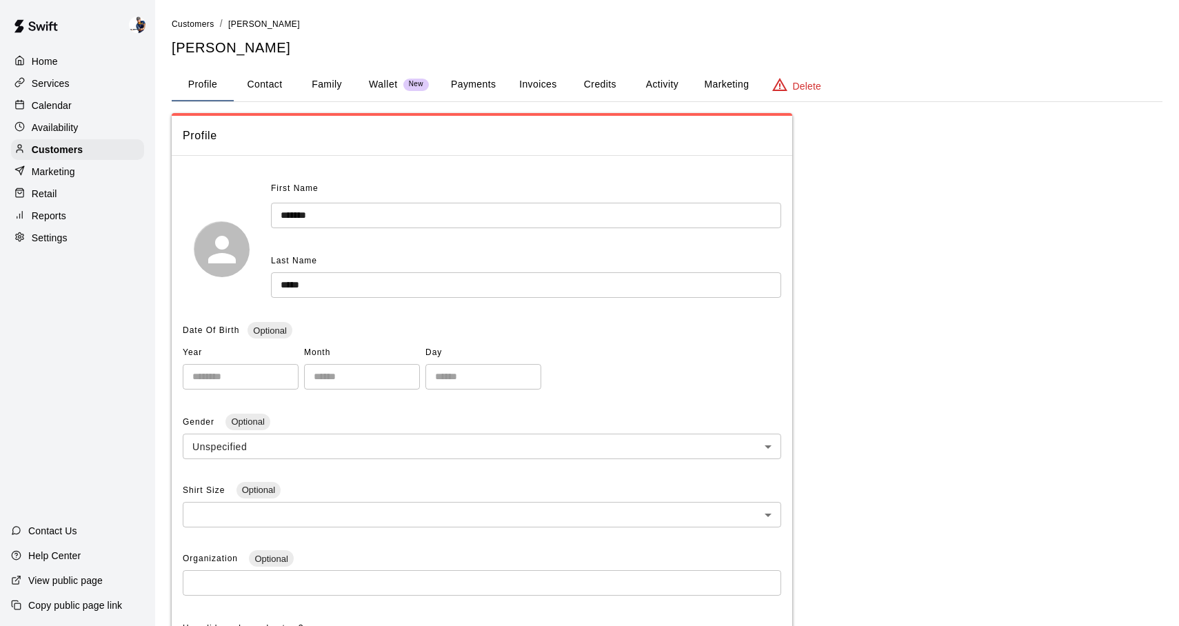
click at [478, 91] on button "Payments" at bounding box center [473, 84] width 67 height 33
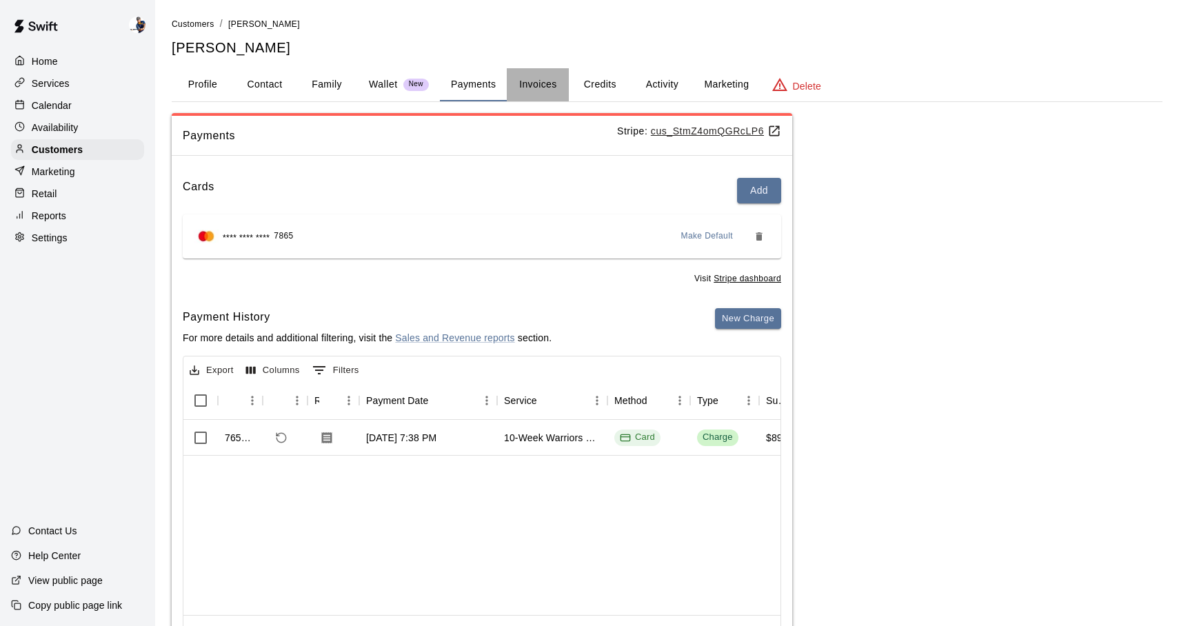
click at [523, 90] on button "Invoices" at bounding box center [538, 84] width 62 height 33
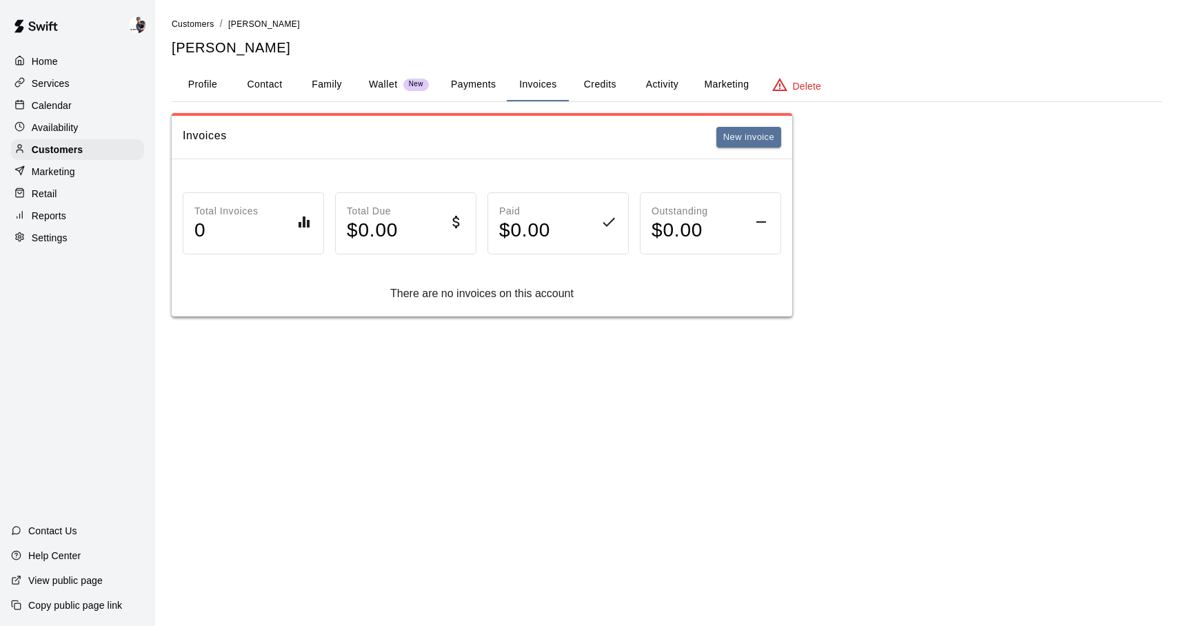
click at [214, 85] on button "Profile" at bounding box center [203, 84] width 62 height 33
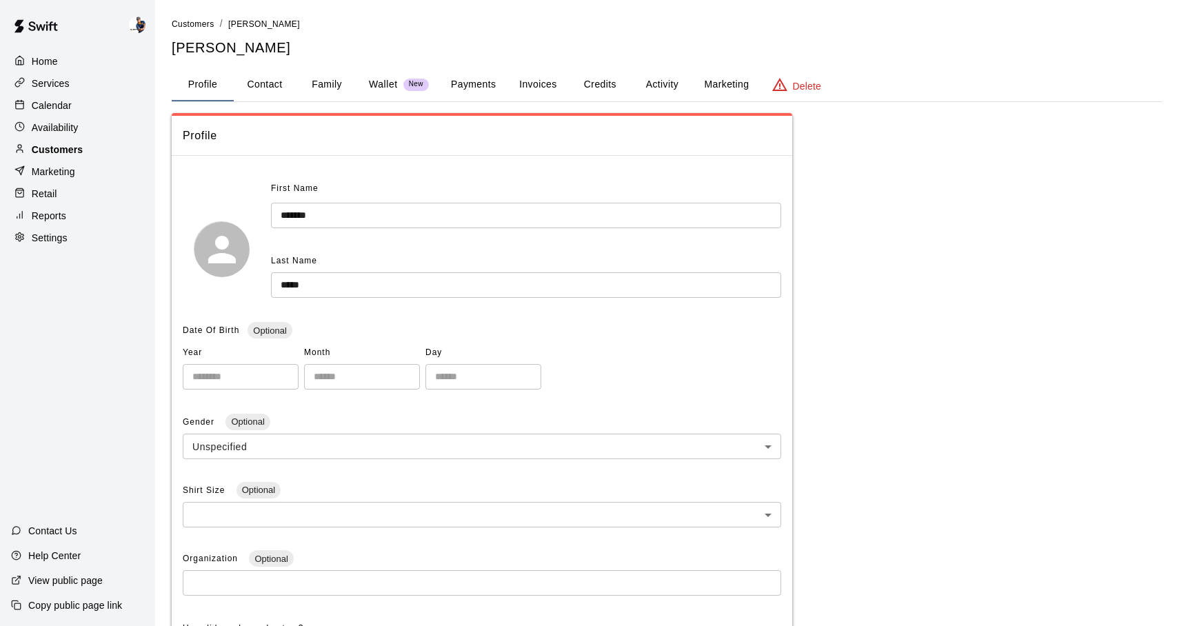
click at [82, 148] on p "Customers" at bounding box center [57, 150] width 51 height 14
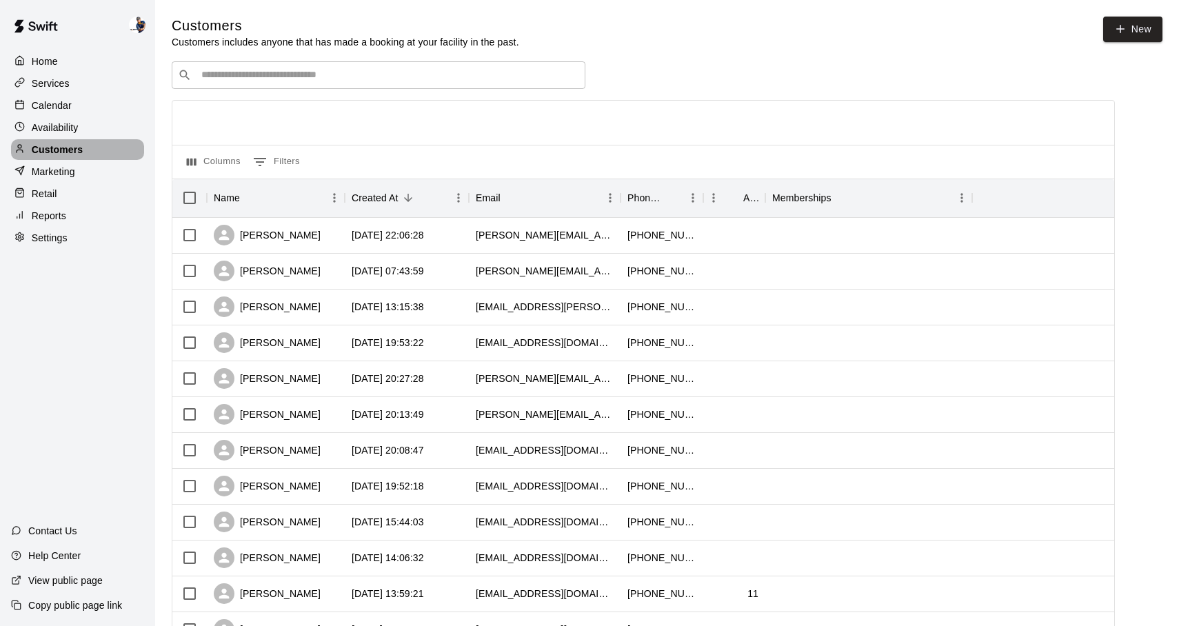
click at [48, 150] on p "Customers" at bounding box center [57, 150] width 51 height 14
click at [42, 80] on p "Services" at bounding box center [51, 84] width 38 height 14
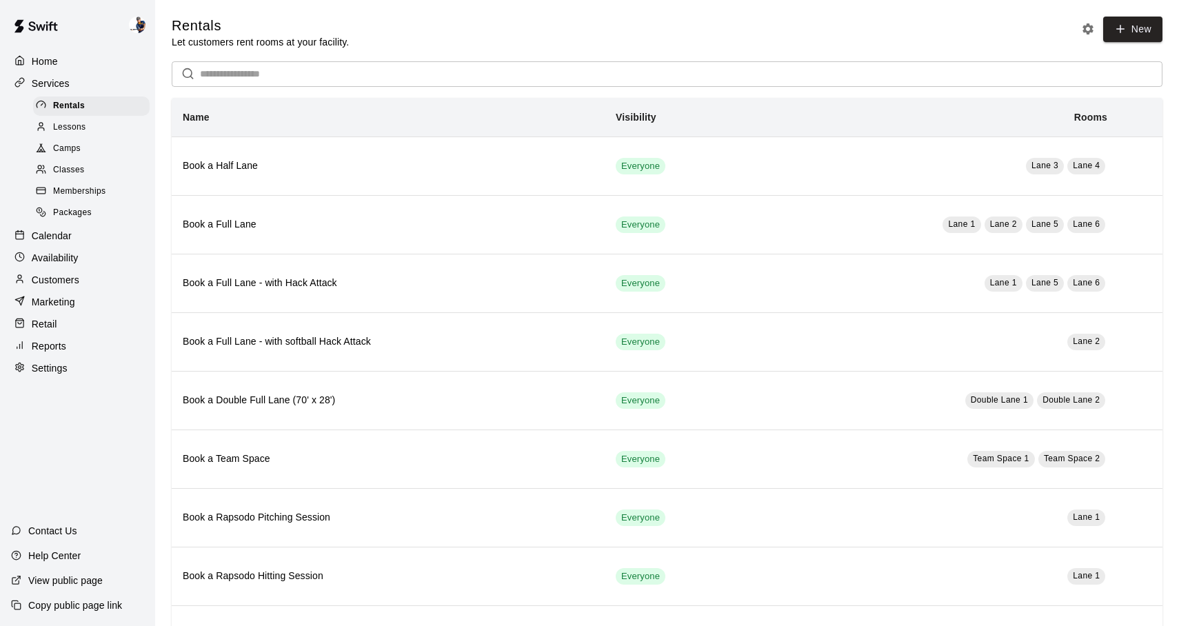
click at [51, 59] on p "Home" at bounding box center [45, 61] width 26 height 14
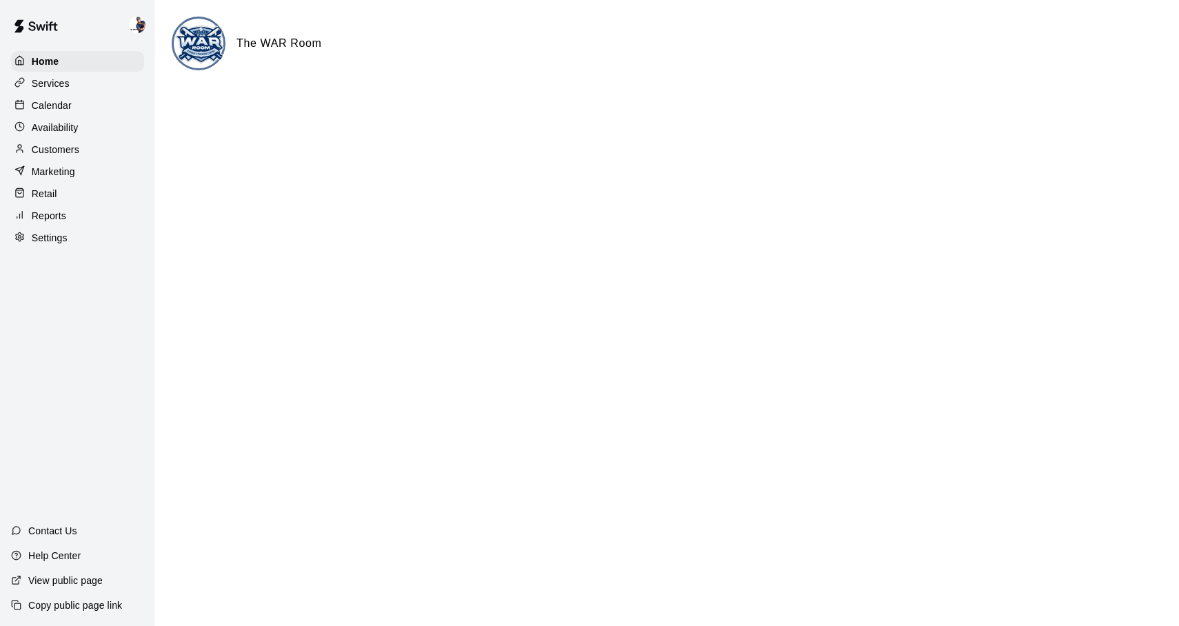
click at [48, 79] on p "Services" at bounding box center [51, 84] width 38 height 14
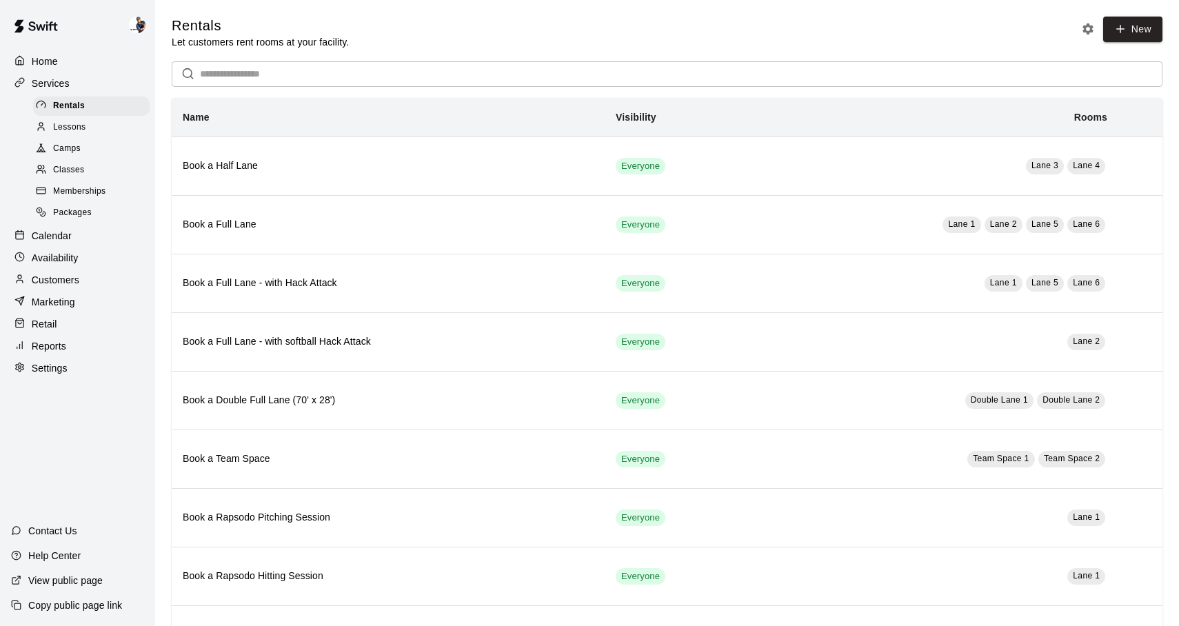
click at [89, 145] on div "Camps" at bounding box center [91, 148] width 117 height 19
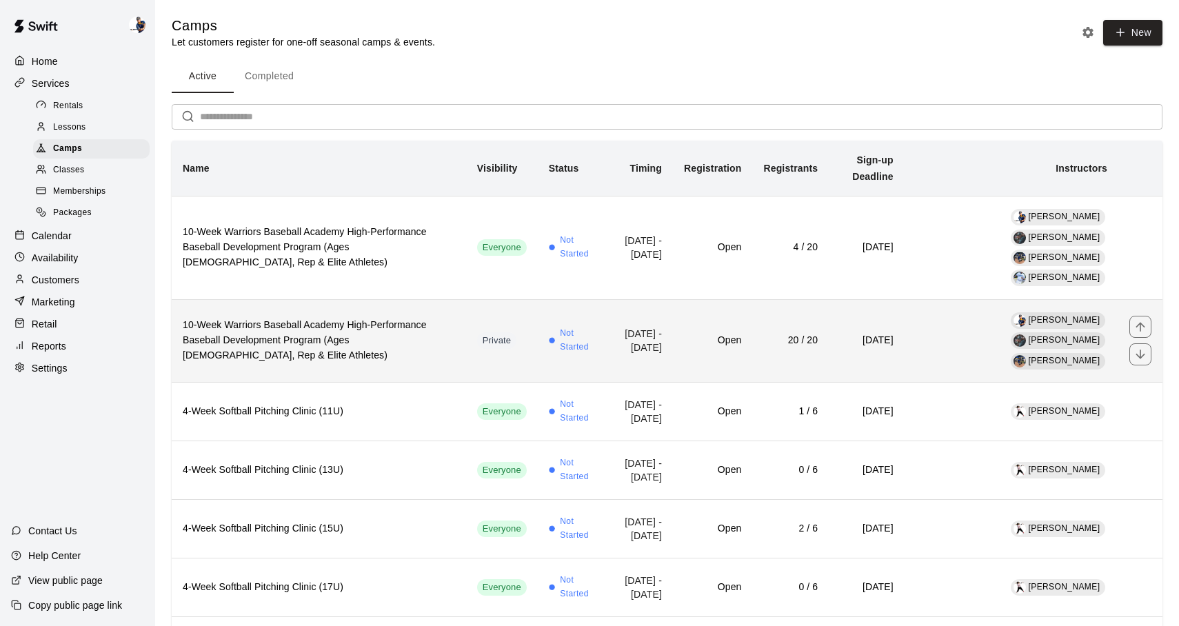
click at [714, 311] on td "Open" at bounding box center [712, 340] width 79 height 83
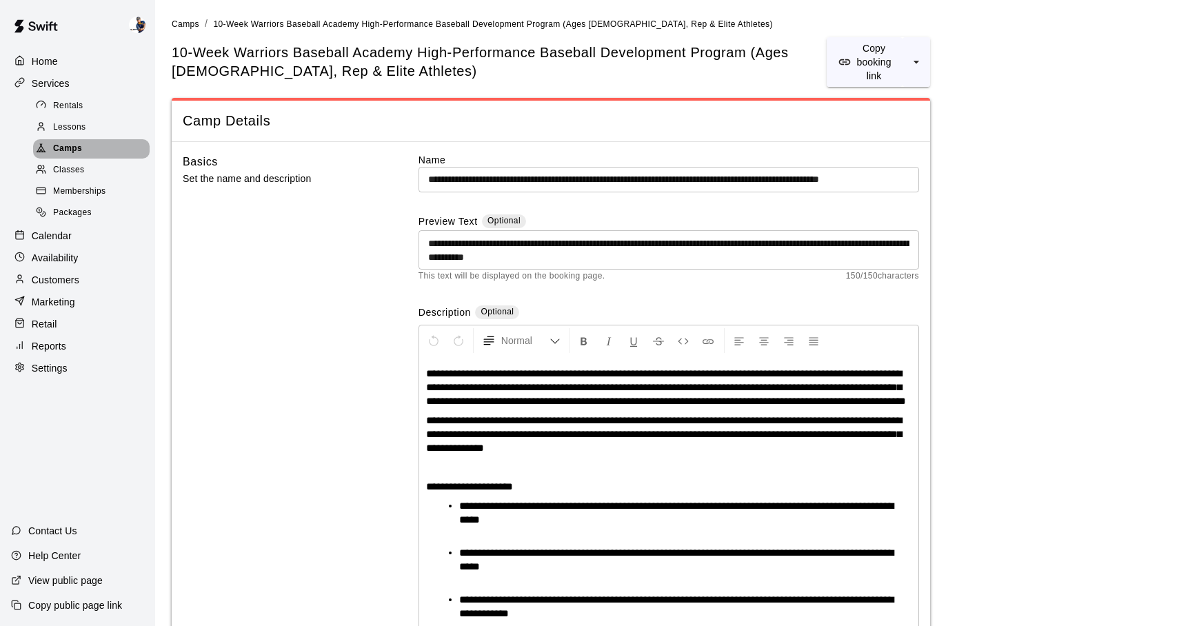
click at [88, 148] on div "Camps" at bounding box center [91, 148] width 117 height 19
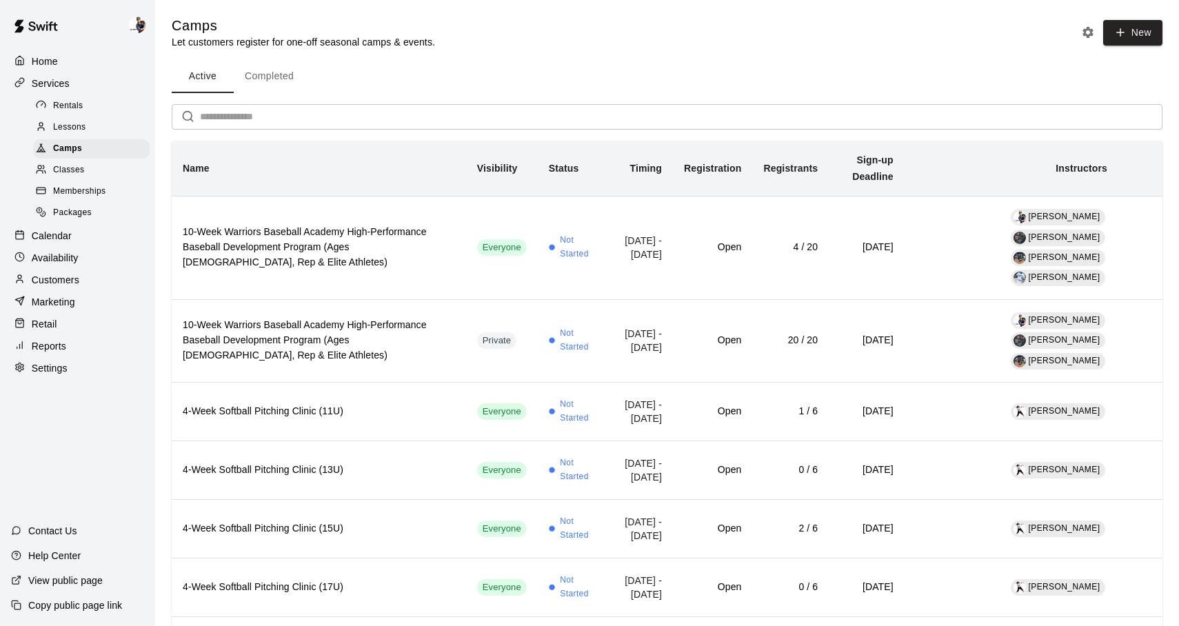
click at [74, 236] on div "Calendar" at bounding box center [77, 235] width 133 height 21
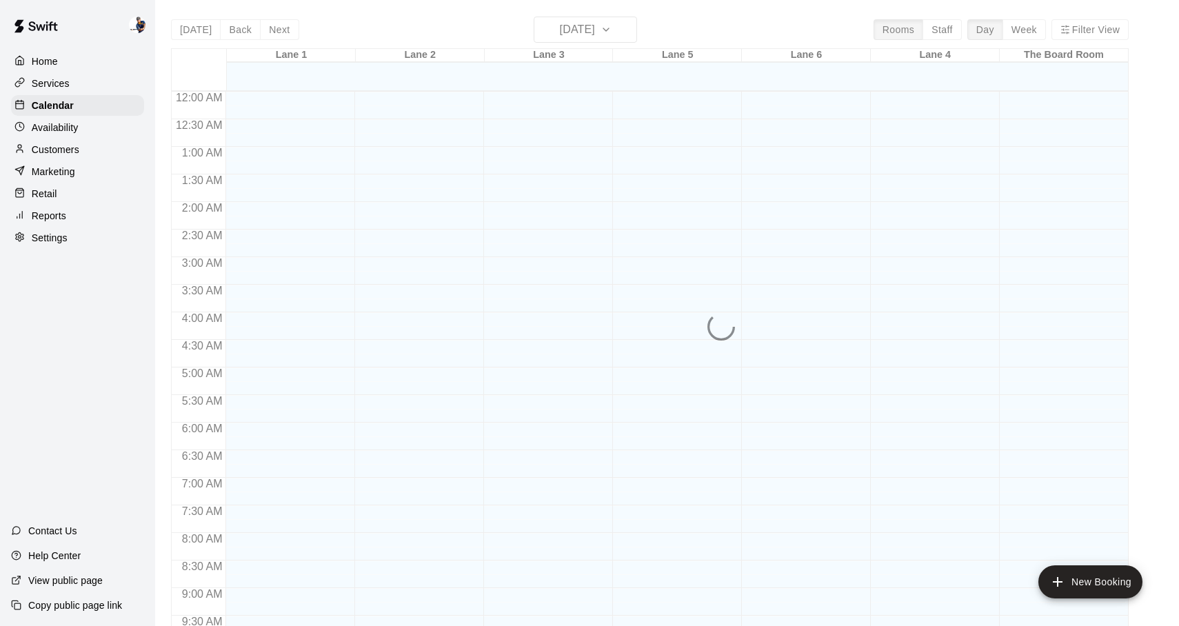
scroll to position [620, 0]
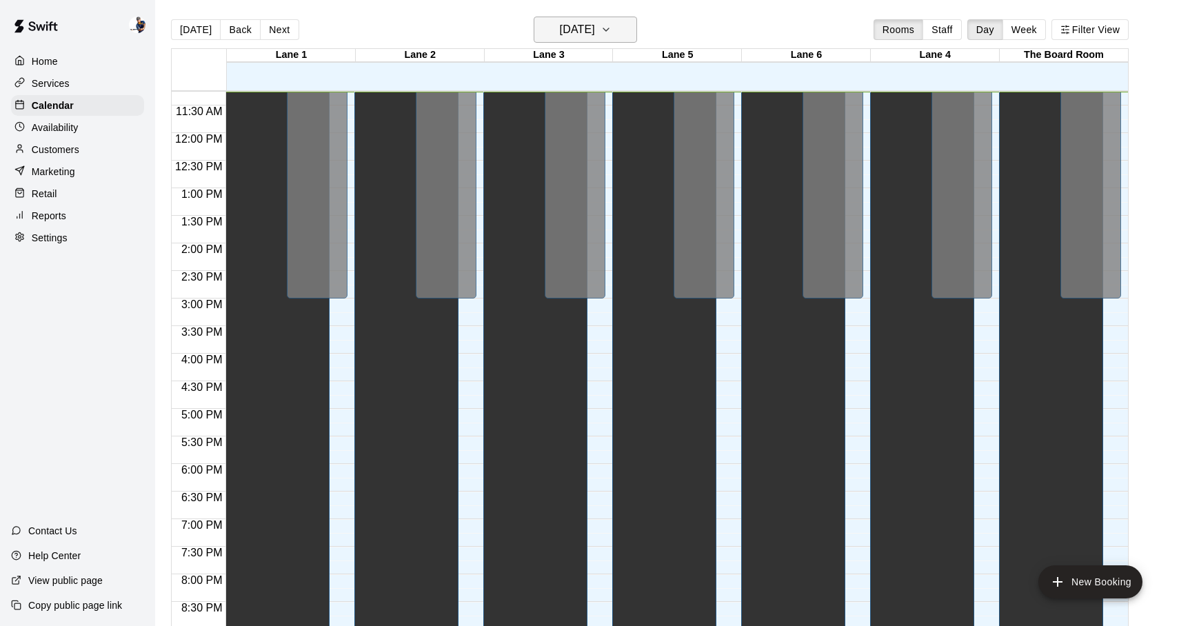
click at [561, 31] on h6 "Monday Sep 15" at bounding box center [577, 29] width 35 height 19
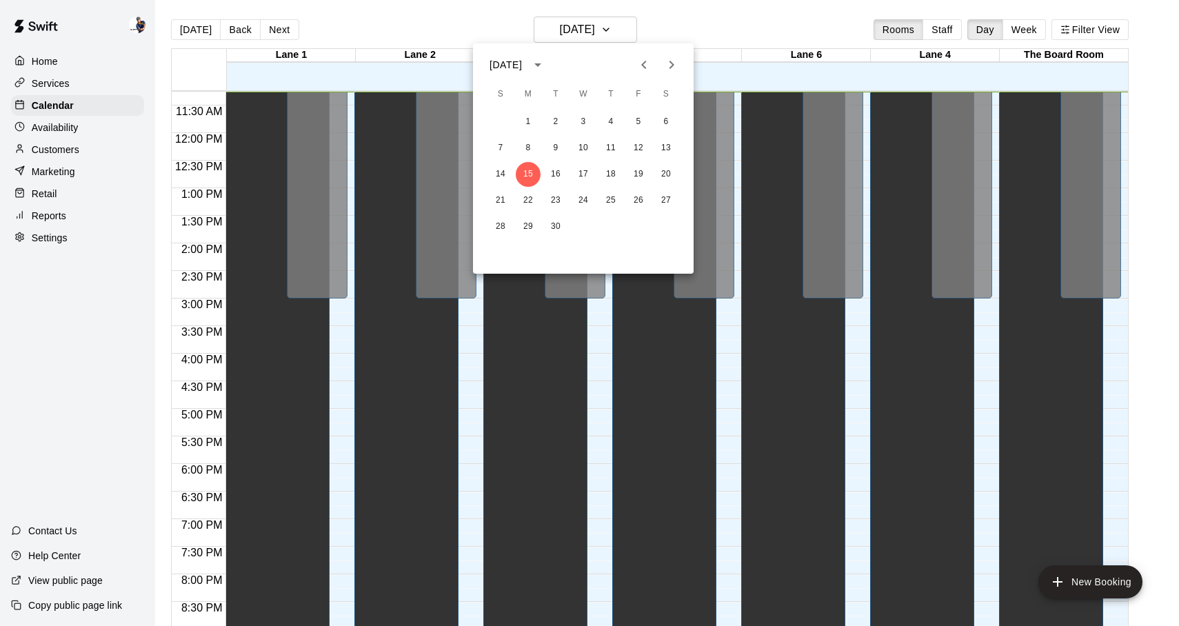
click at [526, 66] on div "September 2025" at bounding box center [507, 65] width 37 height 14
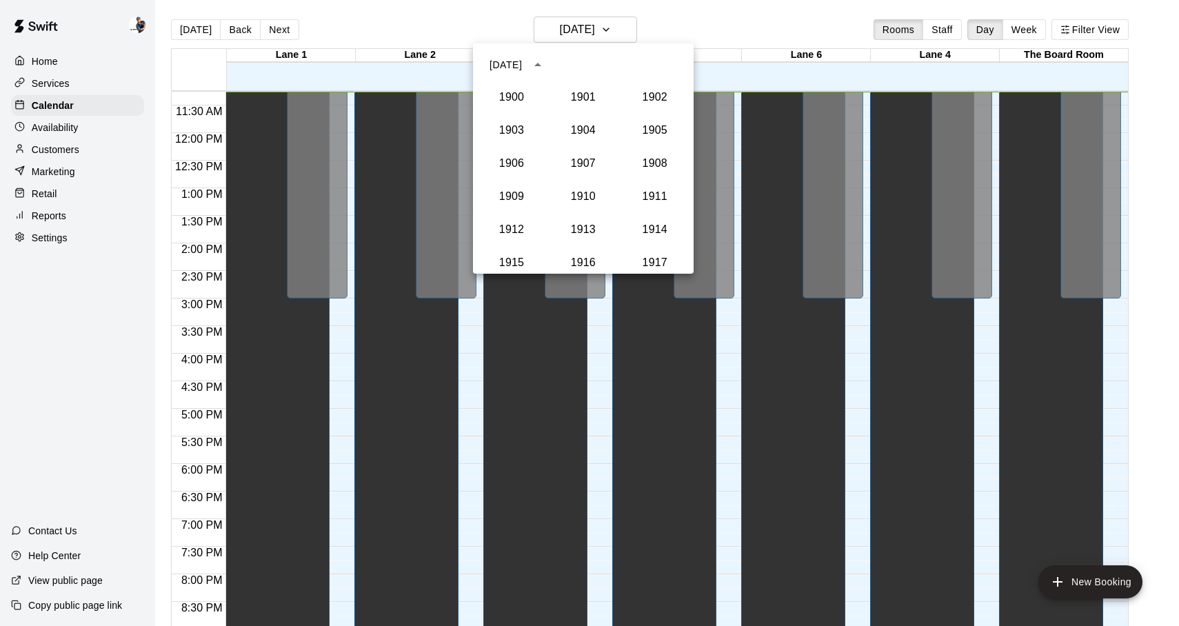
scroll to position [1277, 0]
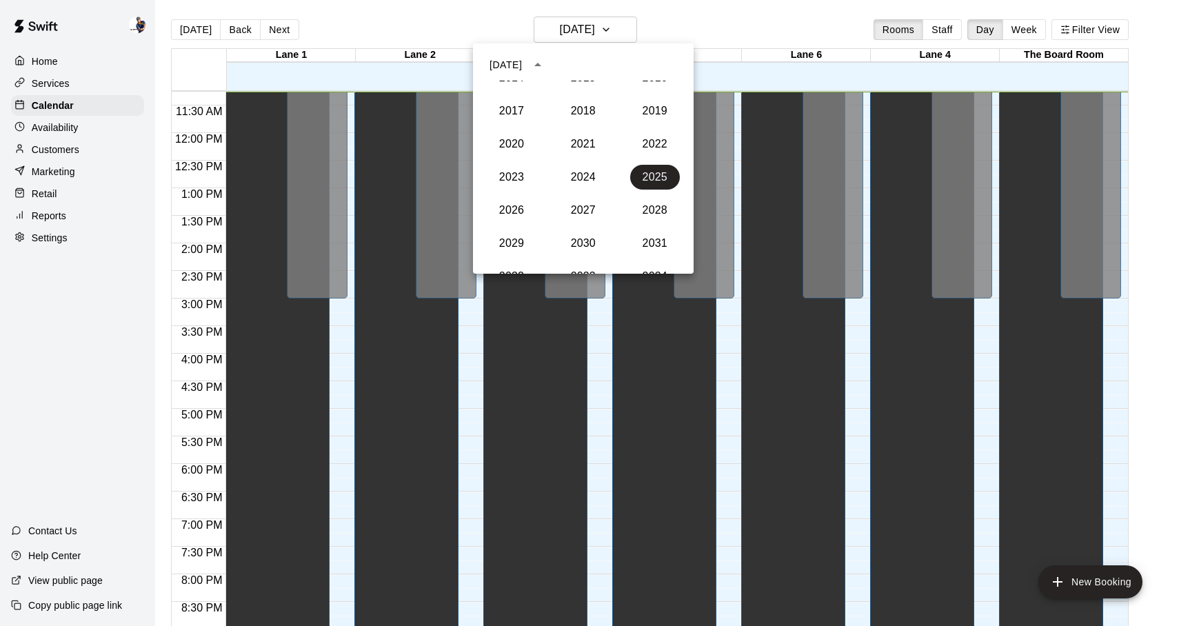
click at [522, 62] on div "September 2025" at bounding box center [505, 65] width 32 height 14
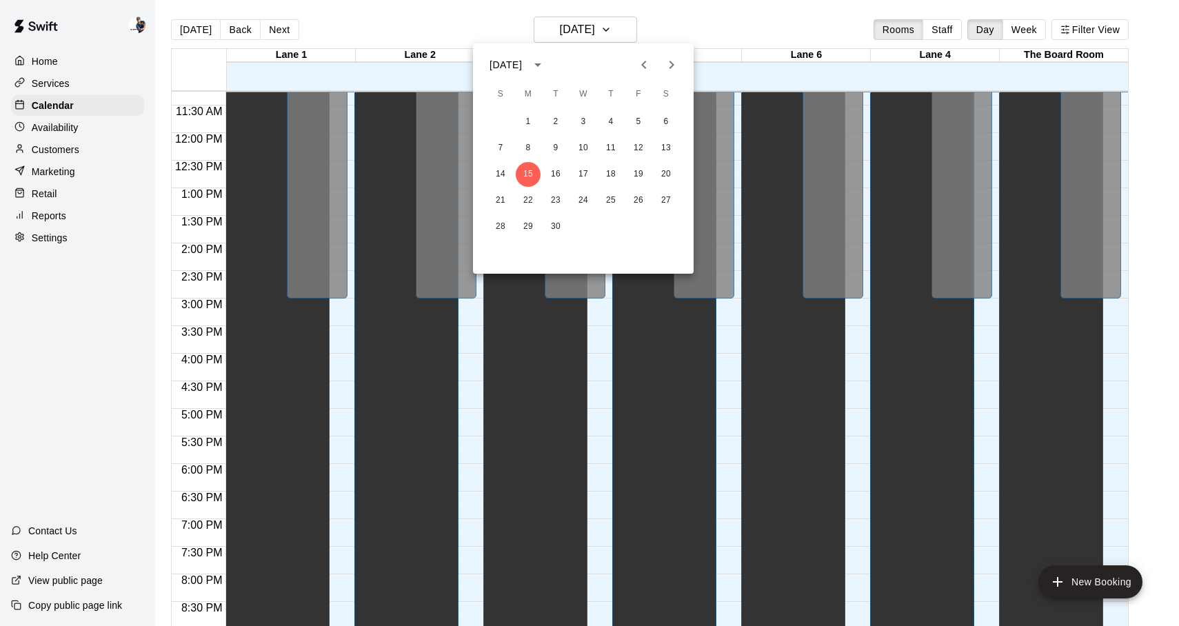
click at [673, 66] on icon "Next month" at bounding box center [671, 65] width 17 height 17
click at [586, 152] on button "8" at bounding box center [583, 148] width 25 height 25
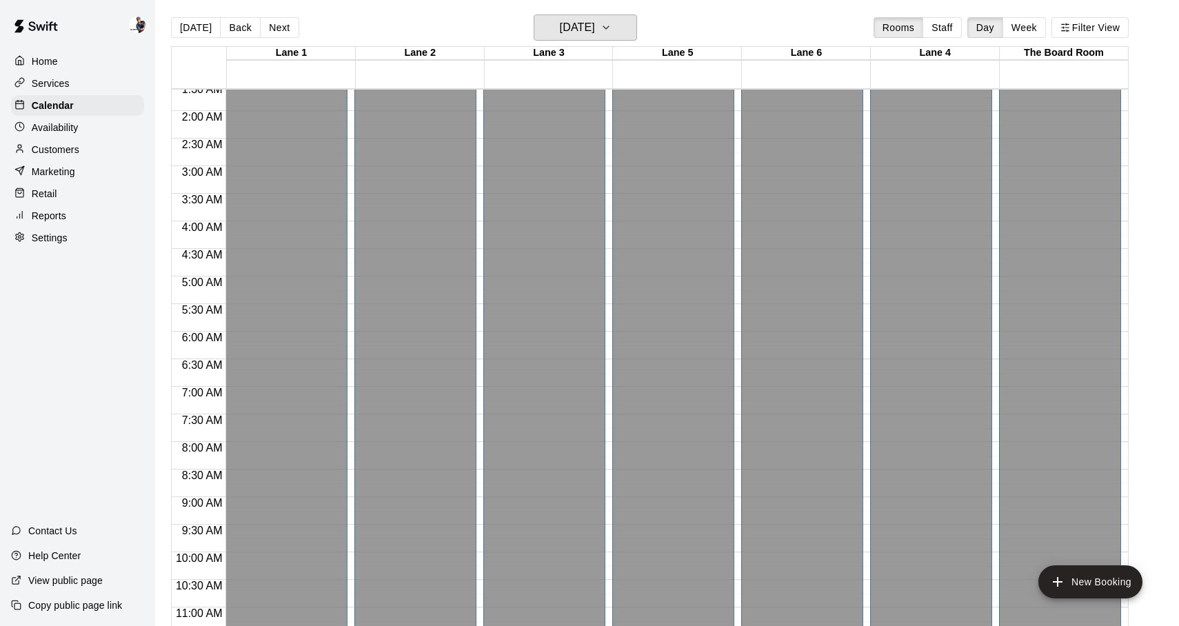
scroll to position [0, 0]
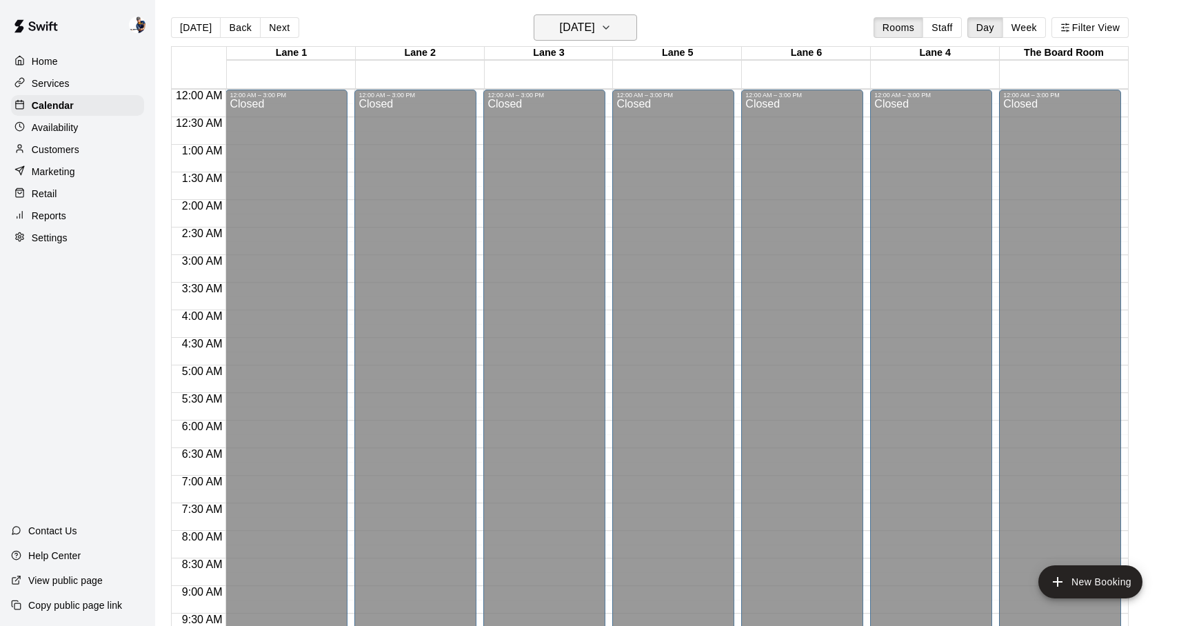
click at [577, 26] on h6 "Wednesday Oct 08" at bounding box center [577, 27] width 35 height 19
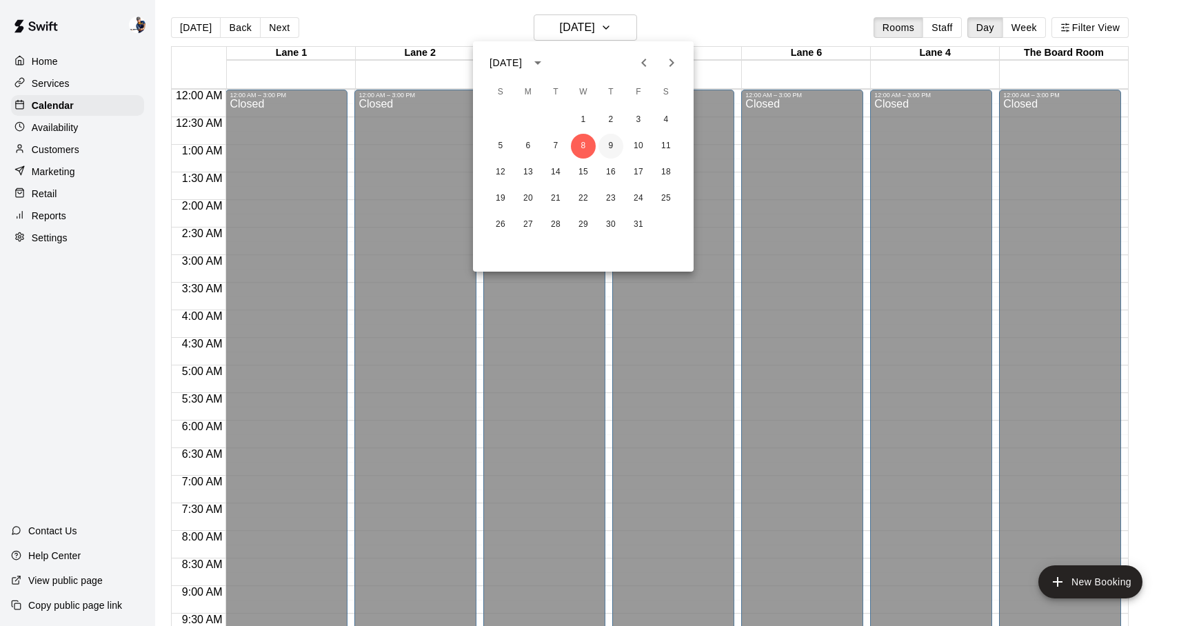
click at [611, 146] on button "9" at bounding box center [610, 146] width 25 height 25
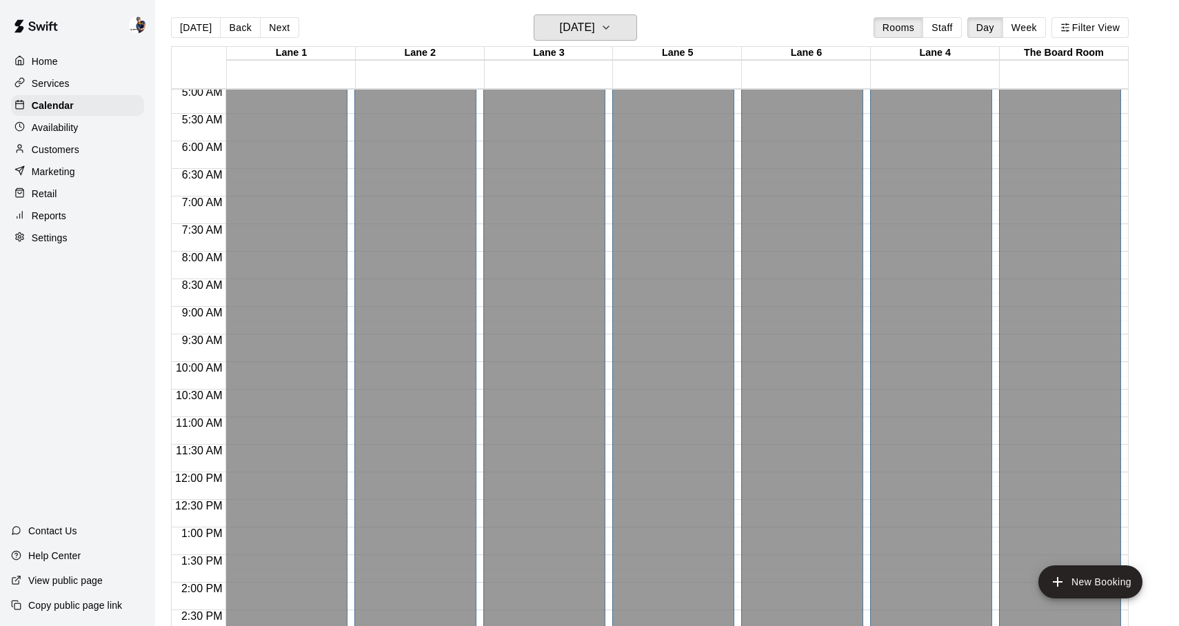
scroll to position [68, 0]
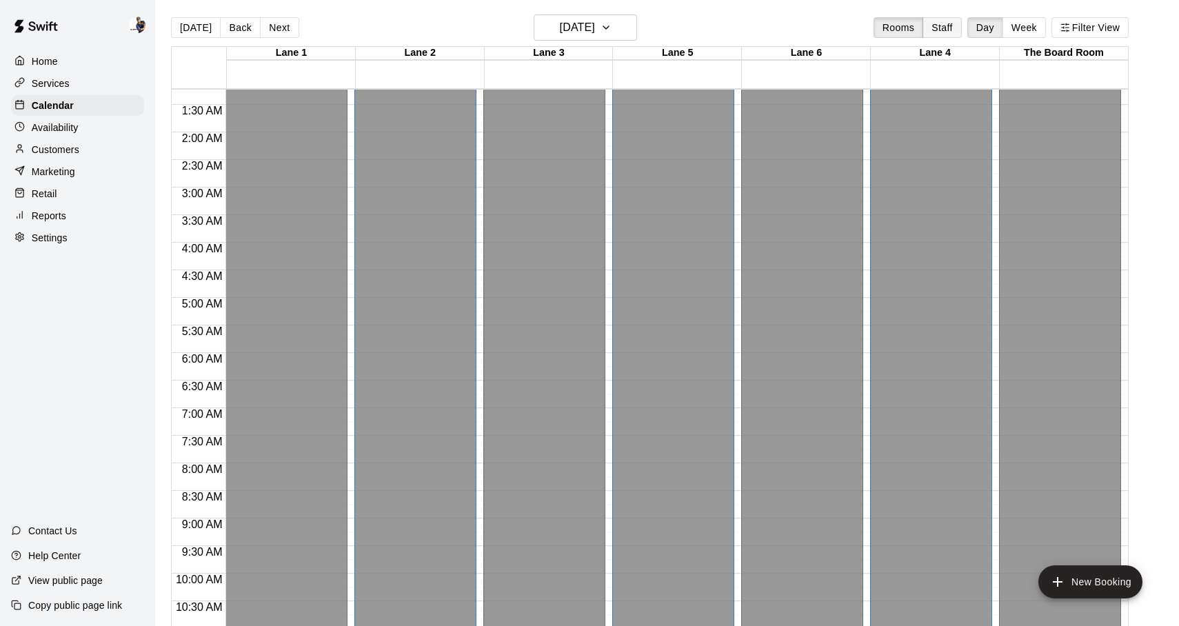
click at [941, 20] on button "Staff" at bounding box center [941, 27] width 39 height 21
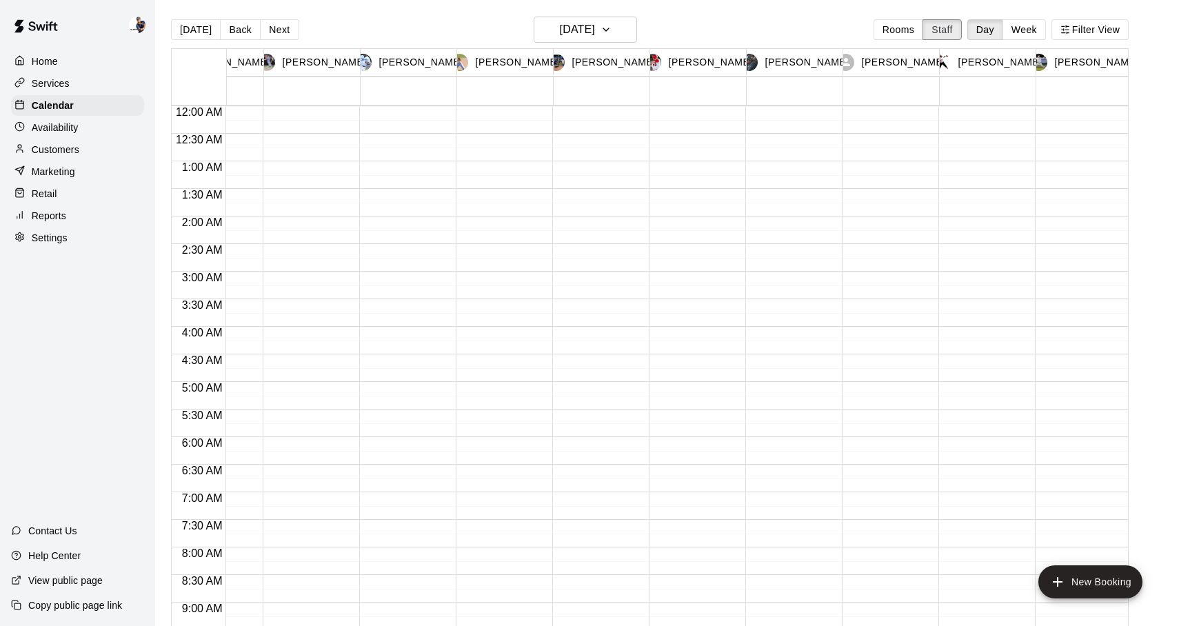
scroll to position [0, 0]
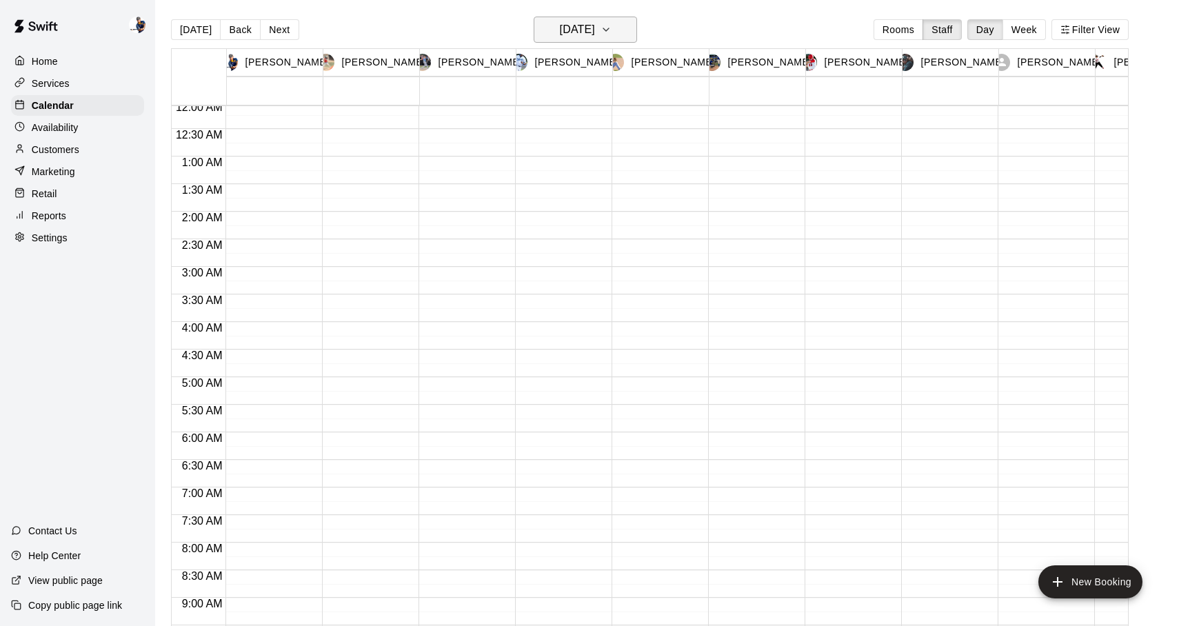
click at [594, 40] on button "Thursday Oct 09" at bounding box center [585, 30] width 103 height 26
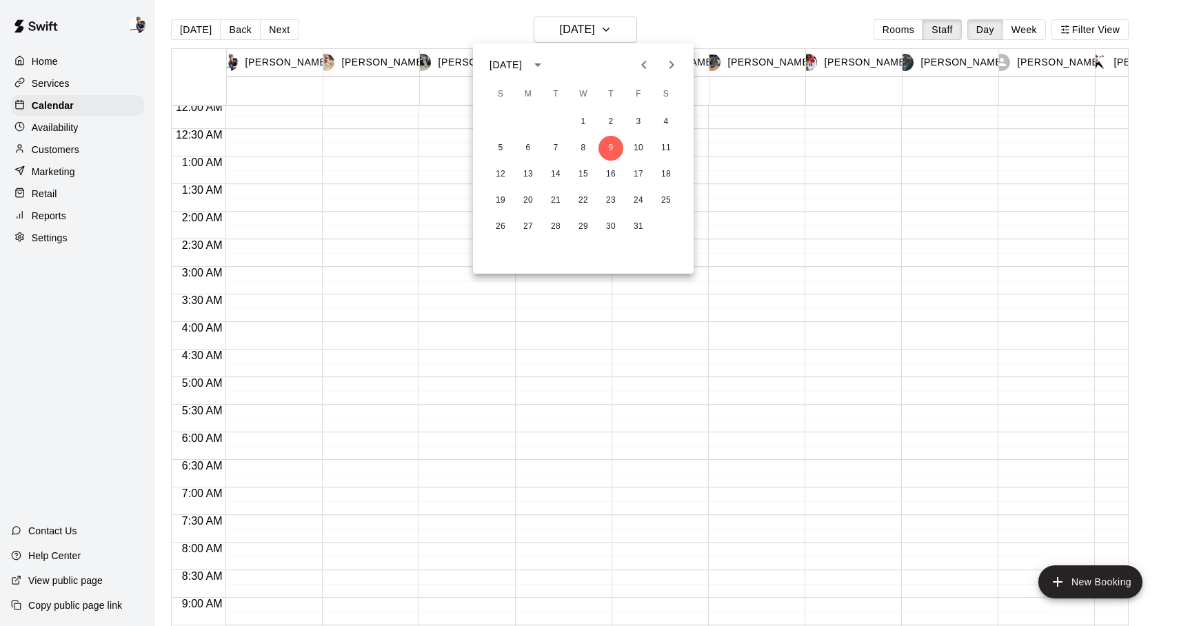
click at [64, 108] on div at bounding box center [589, 313] width 1179 height 626
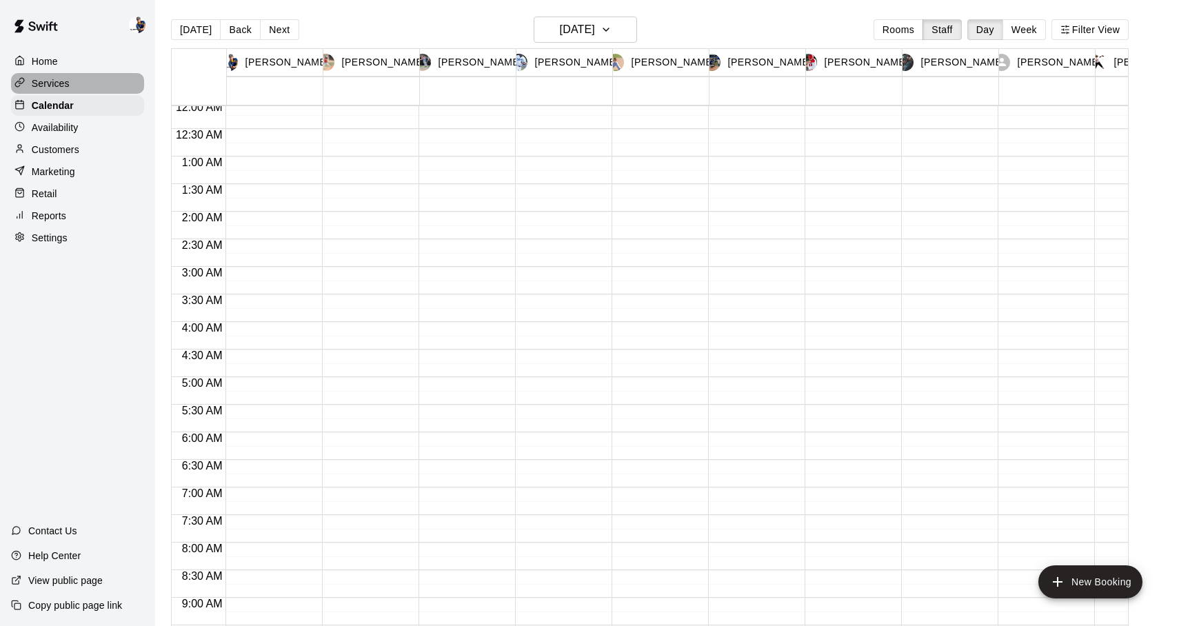
click at [60, 79] on p "Services" at bounding box center [51, 84] width 38 height 14
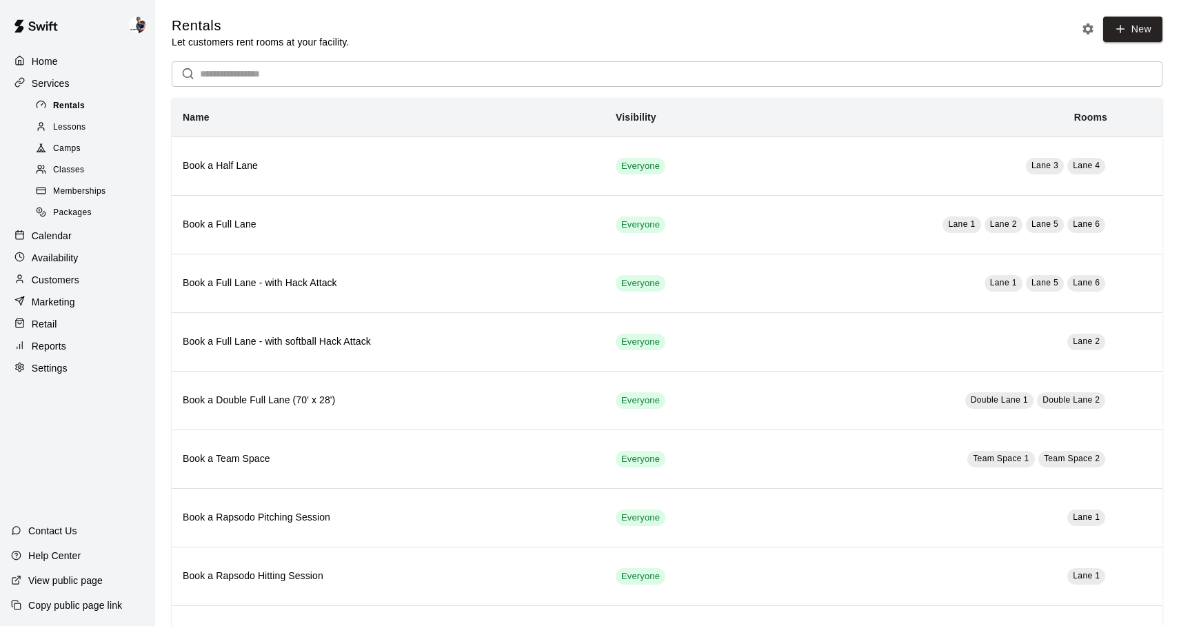
click at [81, 114] on div "Rentals" at bounding box center [91, 106] width 117 height 19
click at [75, 145] on span "Camps" at bounding box center [67, 149] width 28 height 14
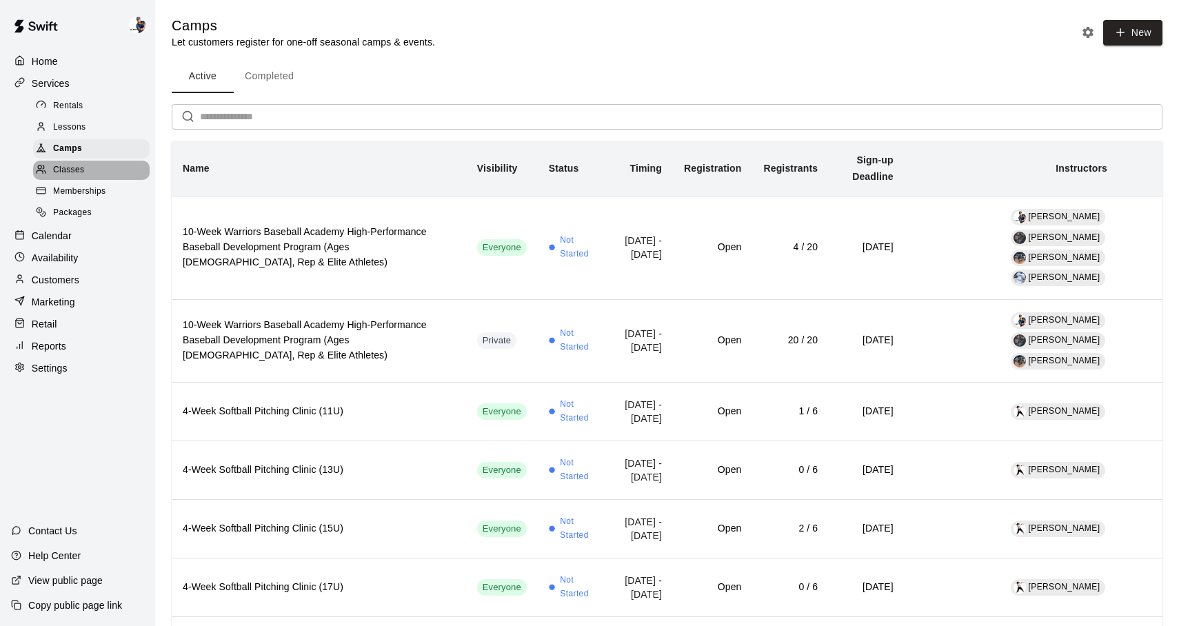
click at [75, 169] on span "Classes" at bounding box center [68, 170] width 31 height 14
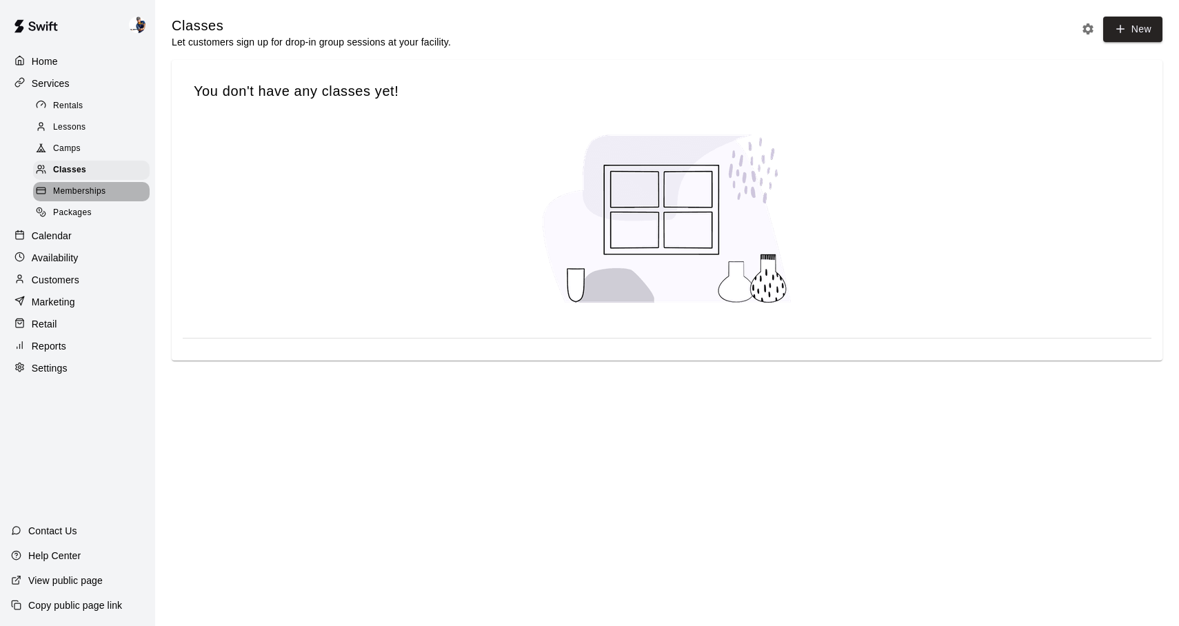
click at [80, 197] on span "Memberships" at bounding box center [79, 192] width 52 height 14
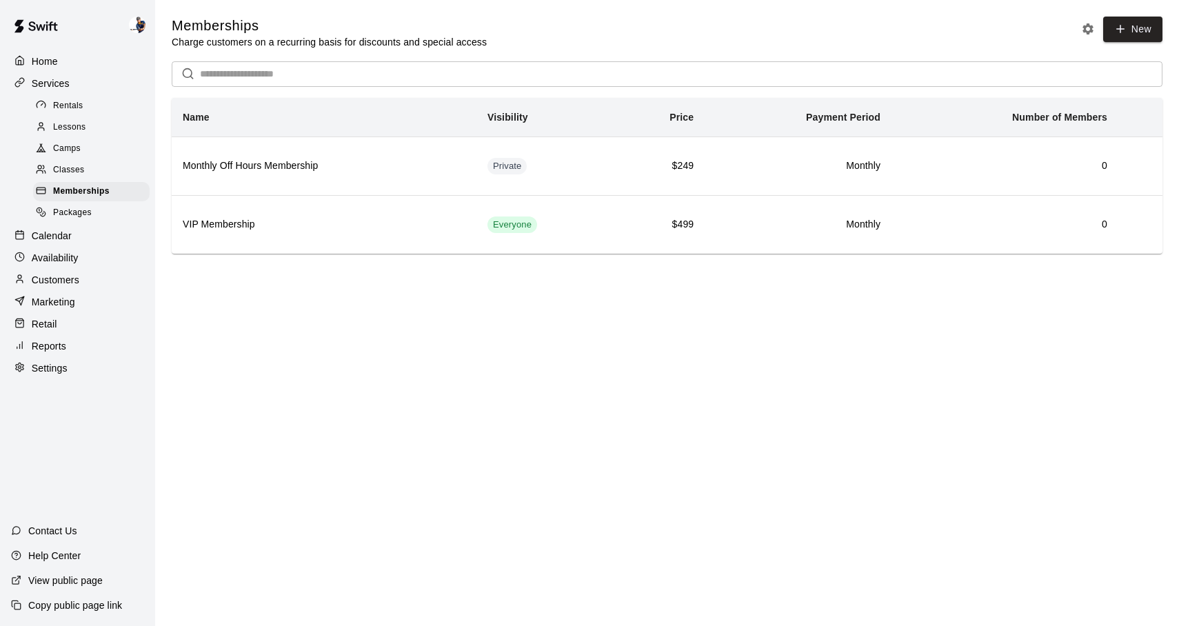
click at [81, 165] on span "Classes" at bounding box center [68, 170] width 31 height 14
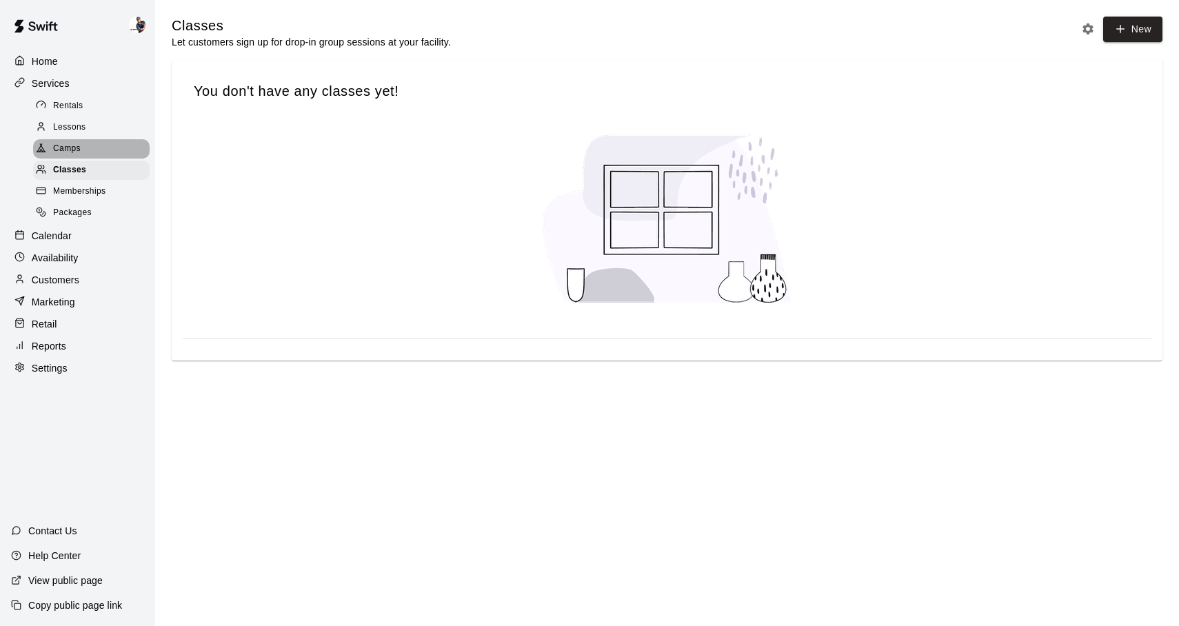
click at [81, 157] on div "Camps" at bounding box center [91, 148] width 117 height 19
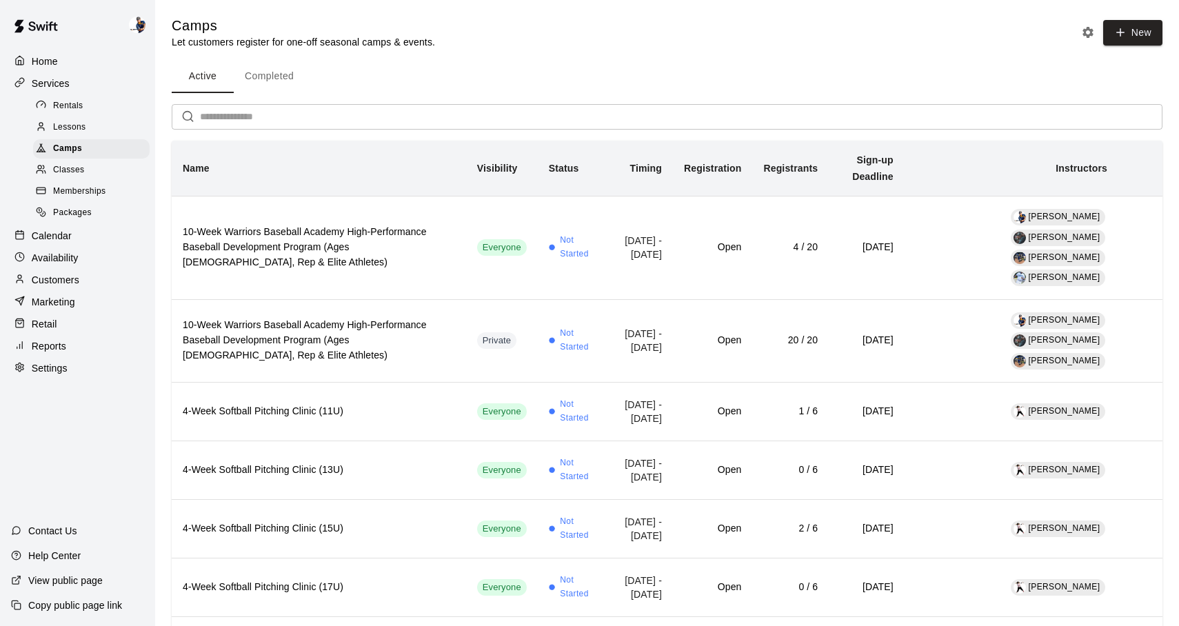
click at [81, 178] on div "Classes" at bounding box center [91, 170] width 117 height 19
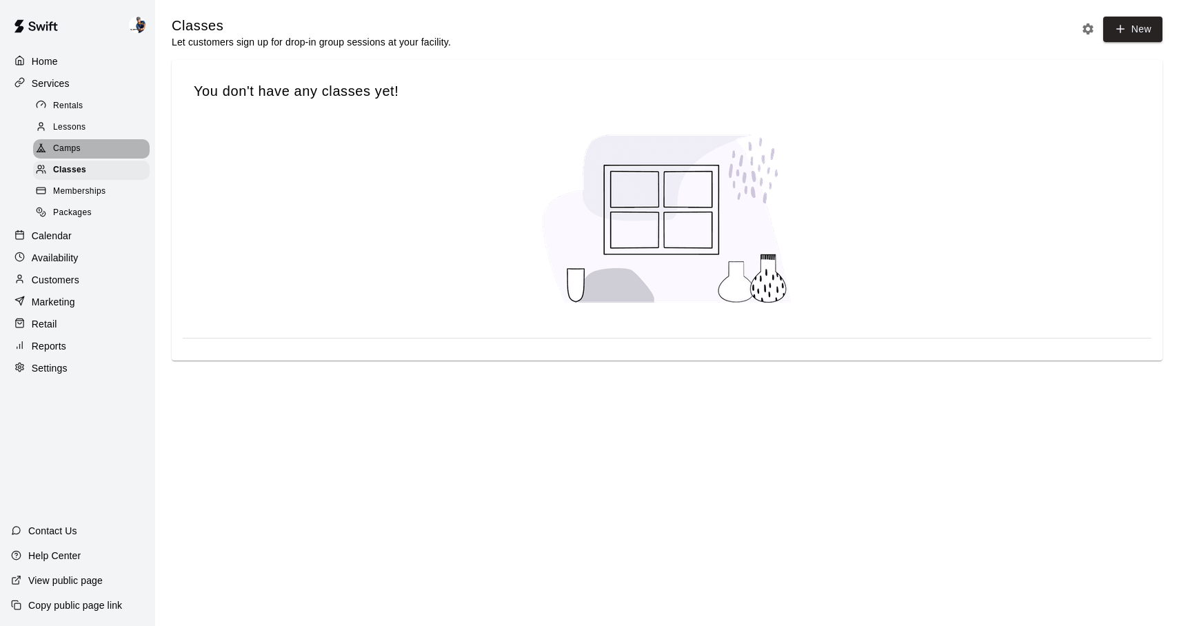
click at [84, 145] on div "Camps" at bounding box center [91, 148] width 117 height 19
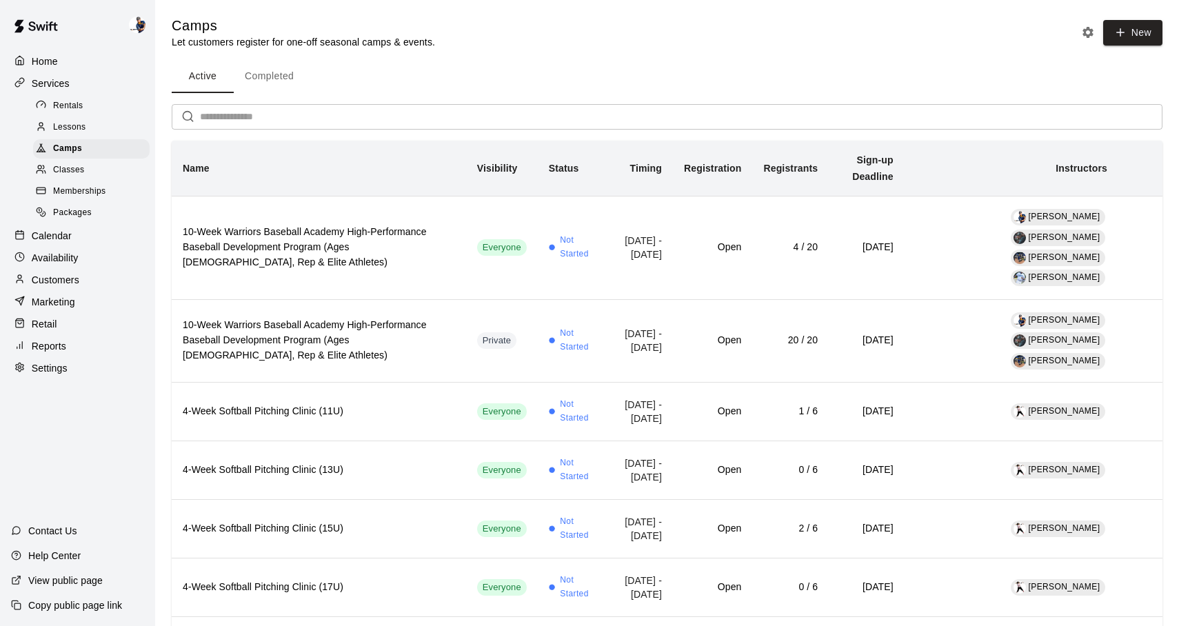
click at [65, 128] on span "Lessons" at bounding box center [69, 128] width 33 height 14
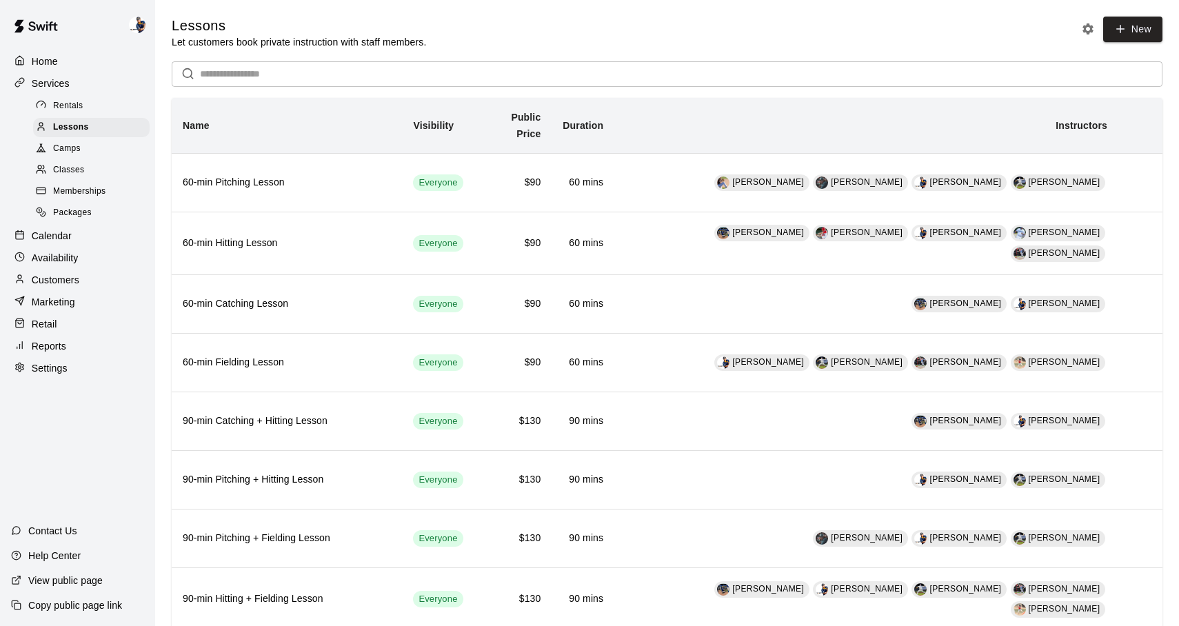
click at [72, 172] on span "Classes" at bounding box center [68, 170] width 31 height 14
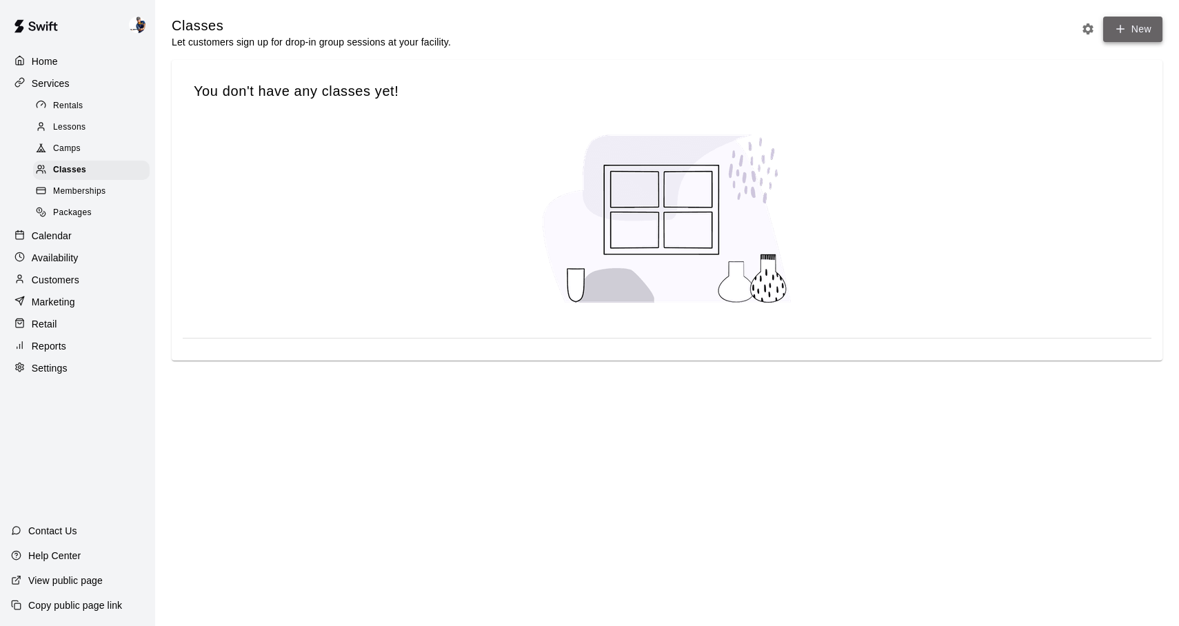
click at [1124, 35] on icon "button" at bounding box center [1120, 29] width 12 height 12
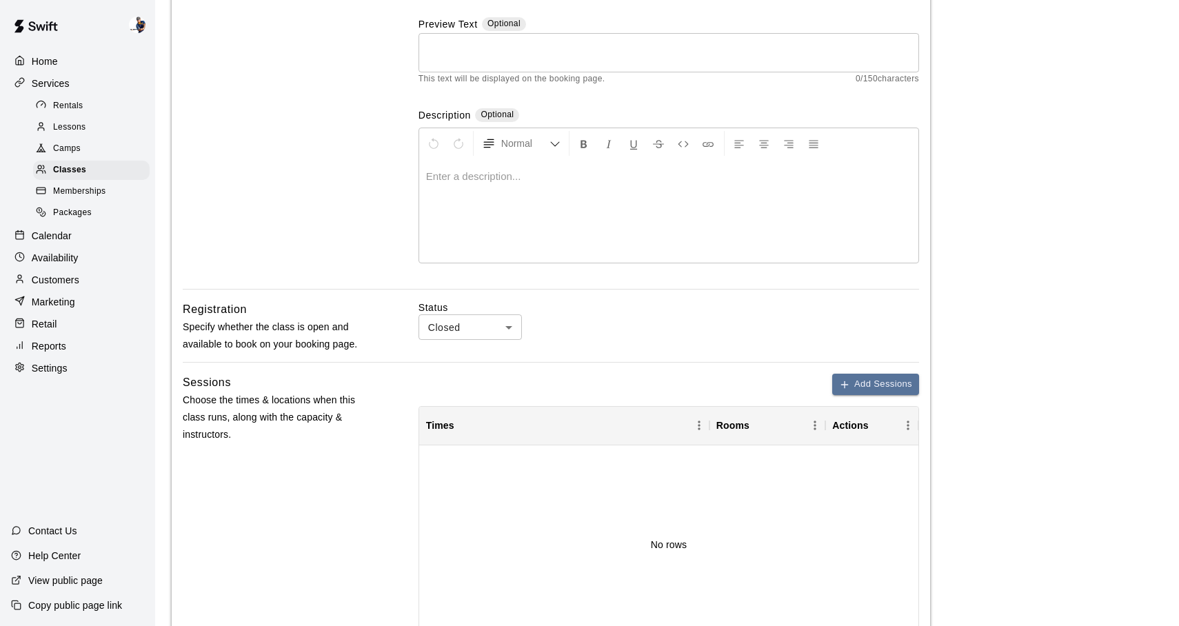
click at [459, 332] on body "Home Services Rentals Lessons Camps Classes Memberships Packages Calendar Avail…" at bounding box center [589, 402] width 1179 height 1136
click at [454, 373] on li "Open" at bounding box center [469, 379] width 103 height 23
type input "****"
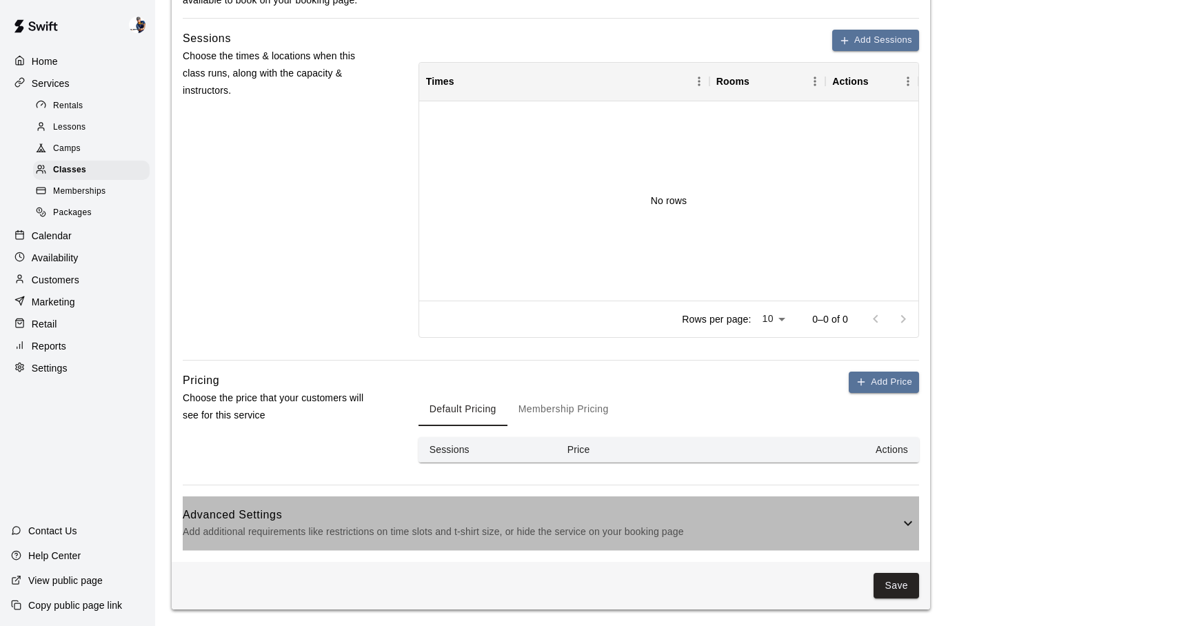
click at [882, 514] on h6 "Advanced Settings" at bounding box center [541, 515] width 717 height 18
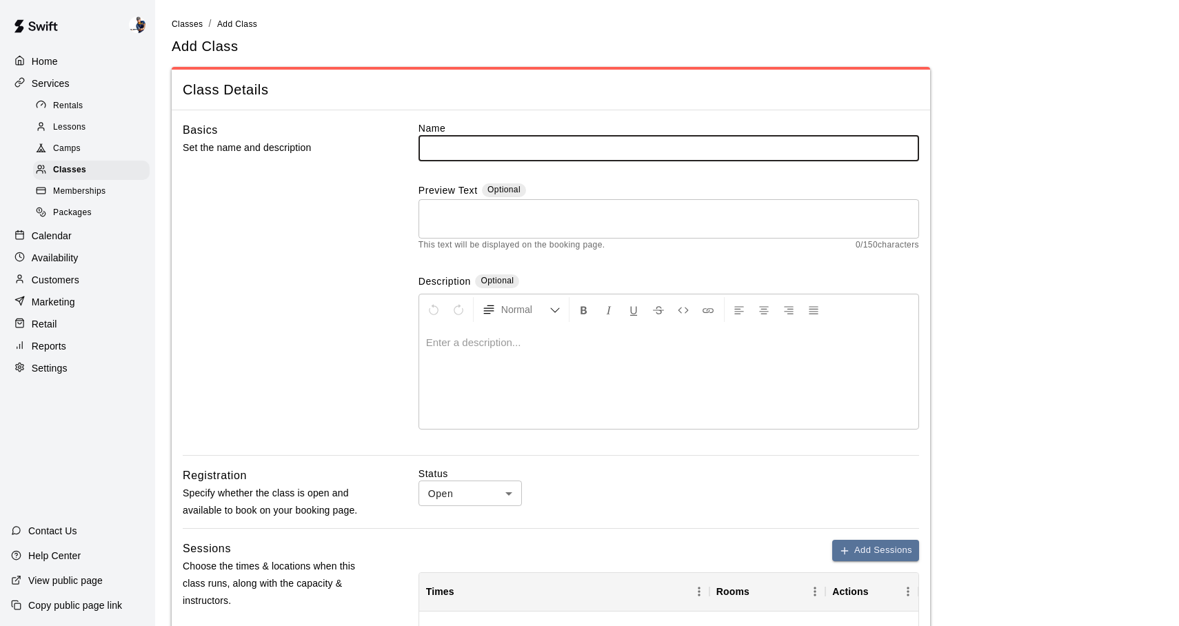
click at [525, 159] on input "text" at bounding box center [668, 148] width 501 height 26
type input "**********"
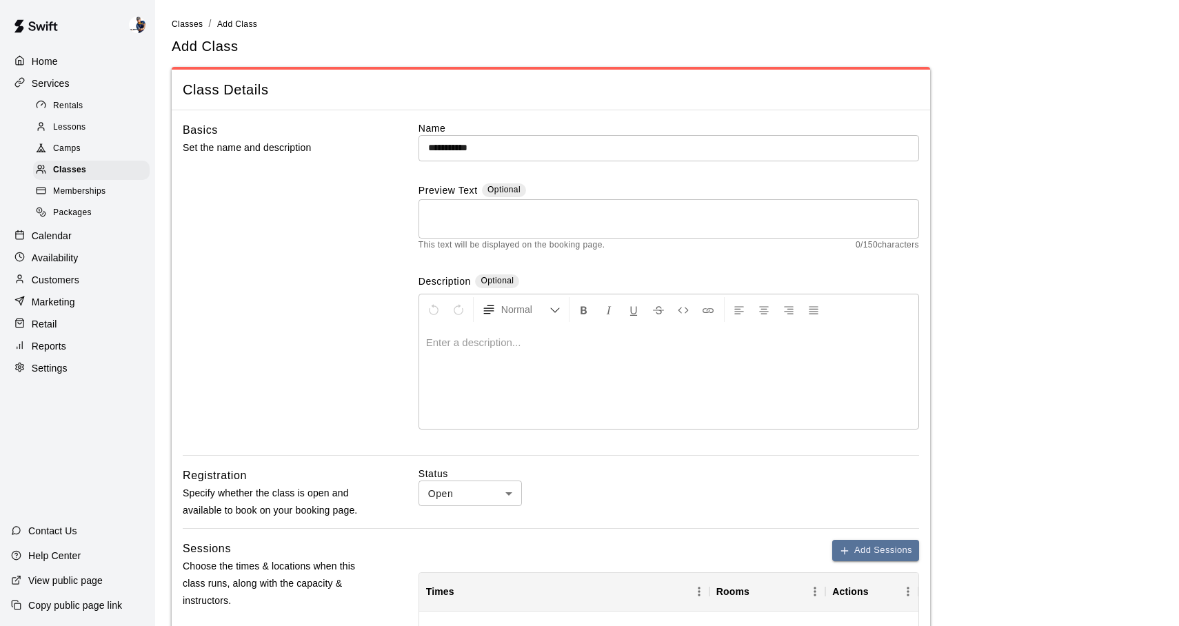
click at [386, 284] on div "**********" at bounding box center [551, 288] width 736 height 334
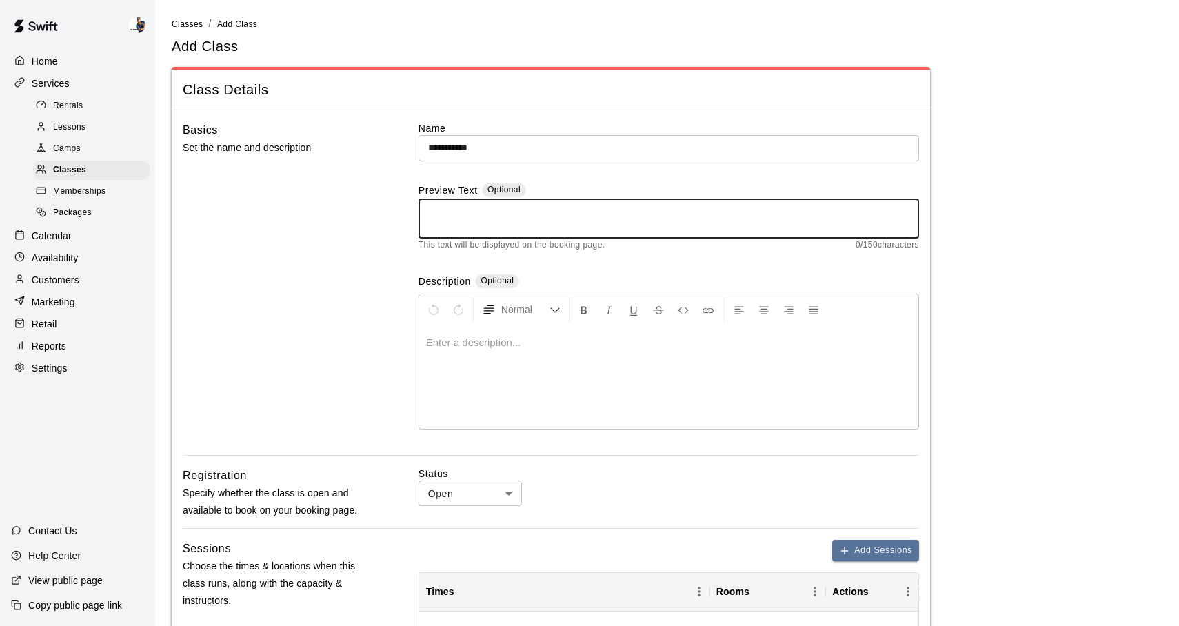
click at [435, 225] on textarea at bounding box center [668, 219] width 481 height 28
drag, startPoint x: 753, startPoint y: 208, endPoint x: 365, endPoint y: 200, distance: 388.2
click at [363, 200] on div "**********" at bounding box center [551, 288] width 736 height 334
click at [532, 215] on textarea "**********" at bounding box center [668, 219] width 481 height 28
drag, startPoint x: 791, startPoint y: 210, endPoint x: 329, endPoint y: 193, distance: 462.9
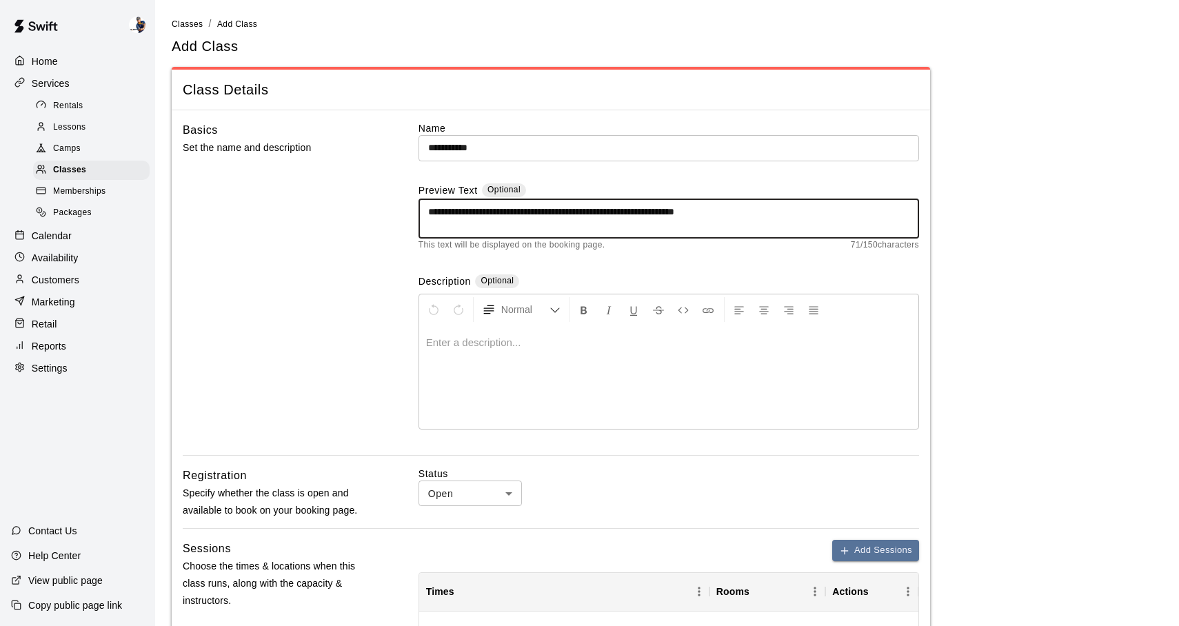
click at [328, 194] on div "**********" at bounding box center [551, 288] width 736 height 334
type textarea "**********"
click at [538, 360] on div at bounding box center [668, 376] width 499 height 103
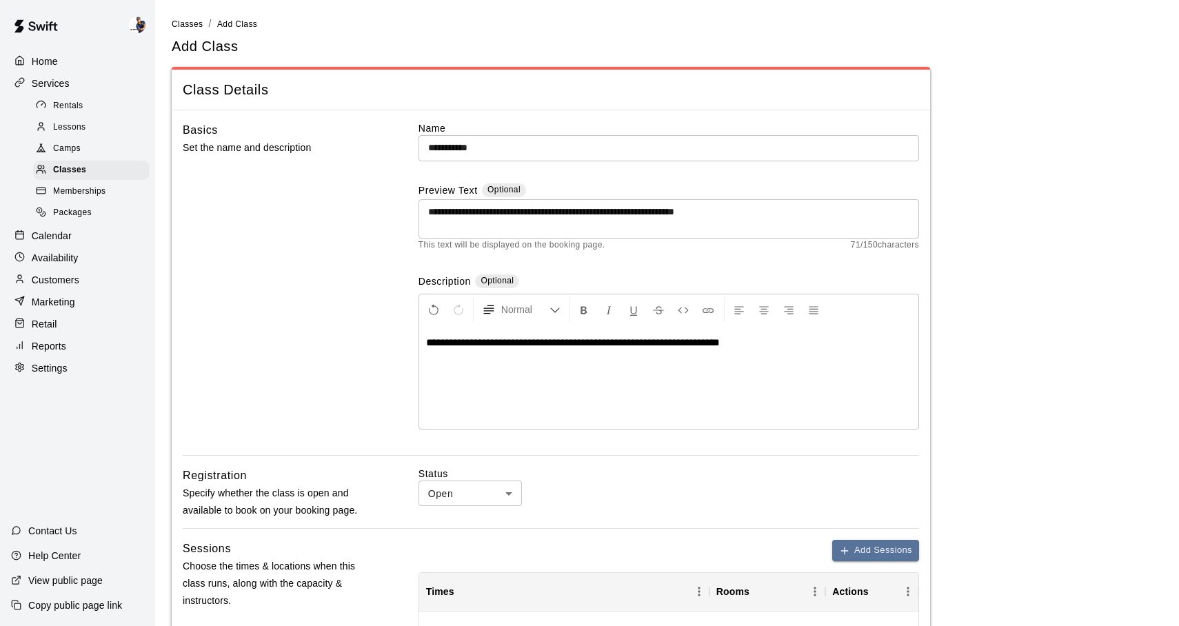
click at [341, 292] on div "Basics Set the name and description" at bounding box center [279, 288] width 192 height 334
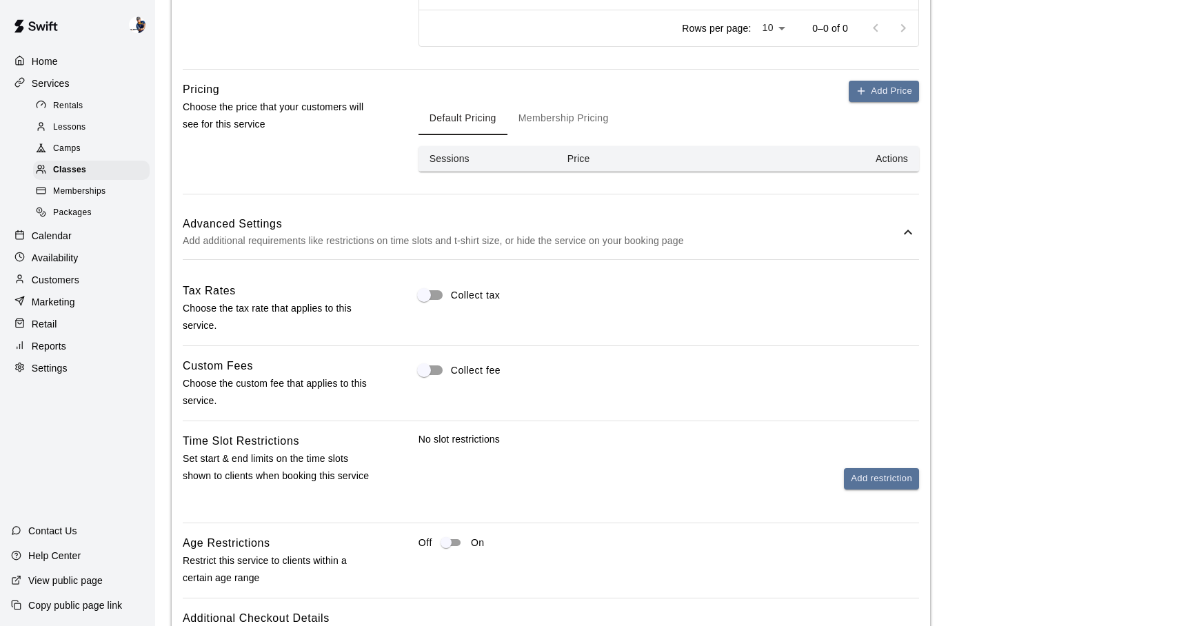
scroll to position [803, 0]
click at [864, 93] on icon "button" at bounding box center [861, 88] width 11 height 11
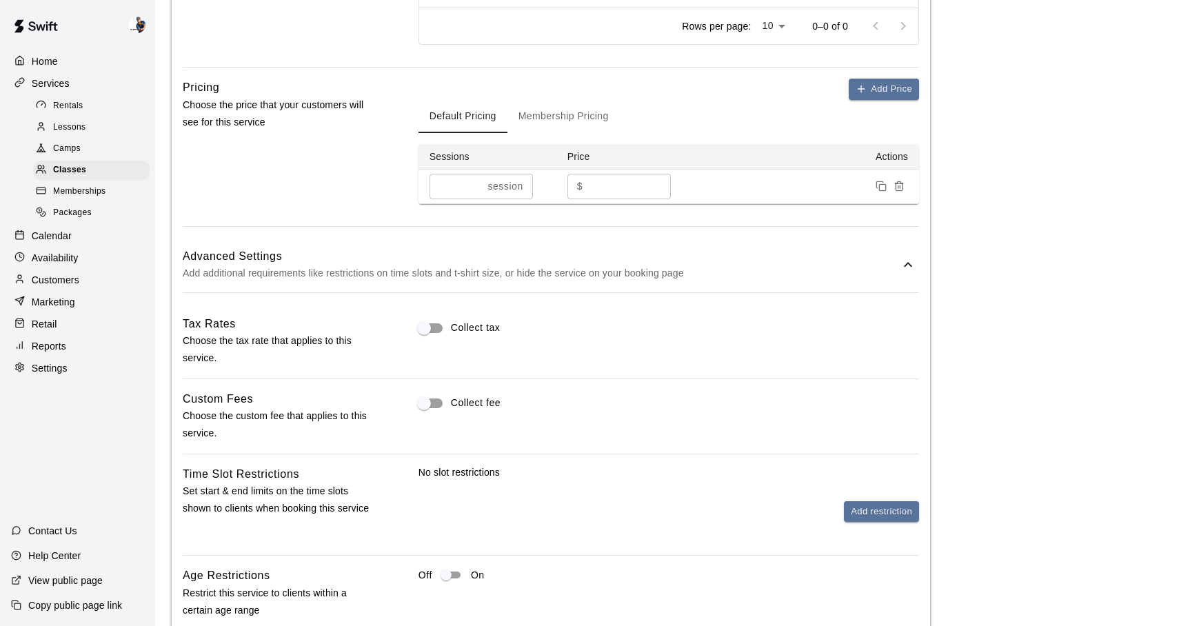
scroll to position [799, 0]
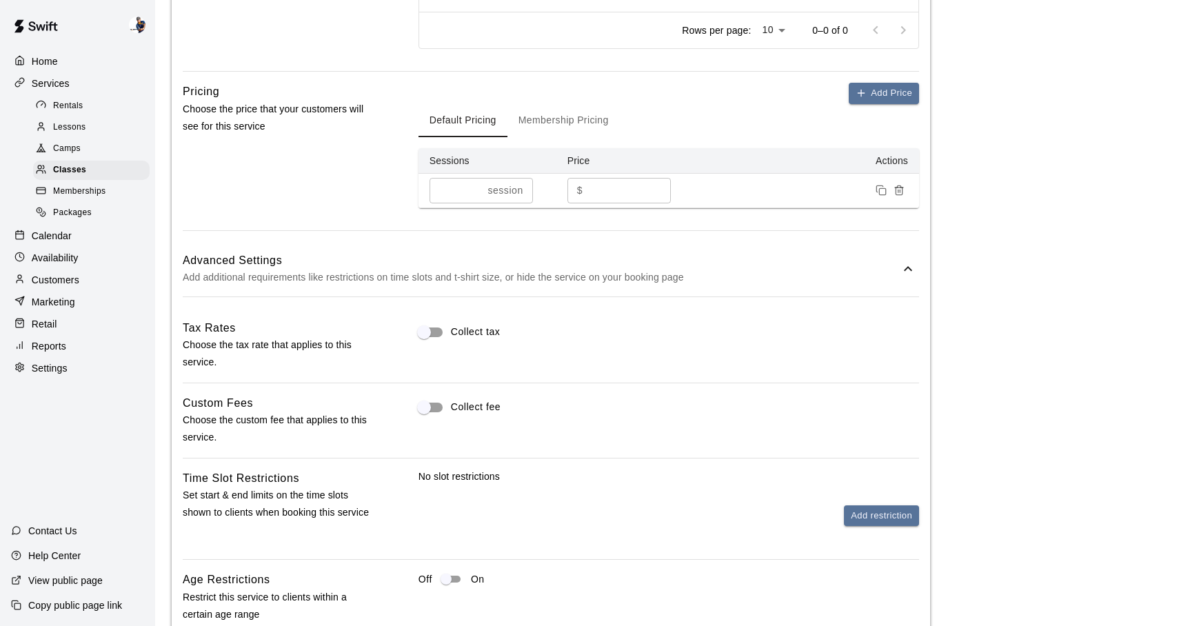
click at [541, 125] on button "Membership Pricing" at bounding box center [563, 120] width 112 height 33
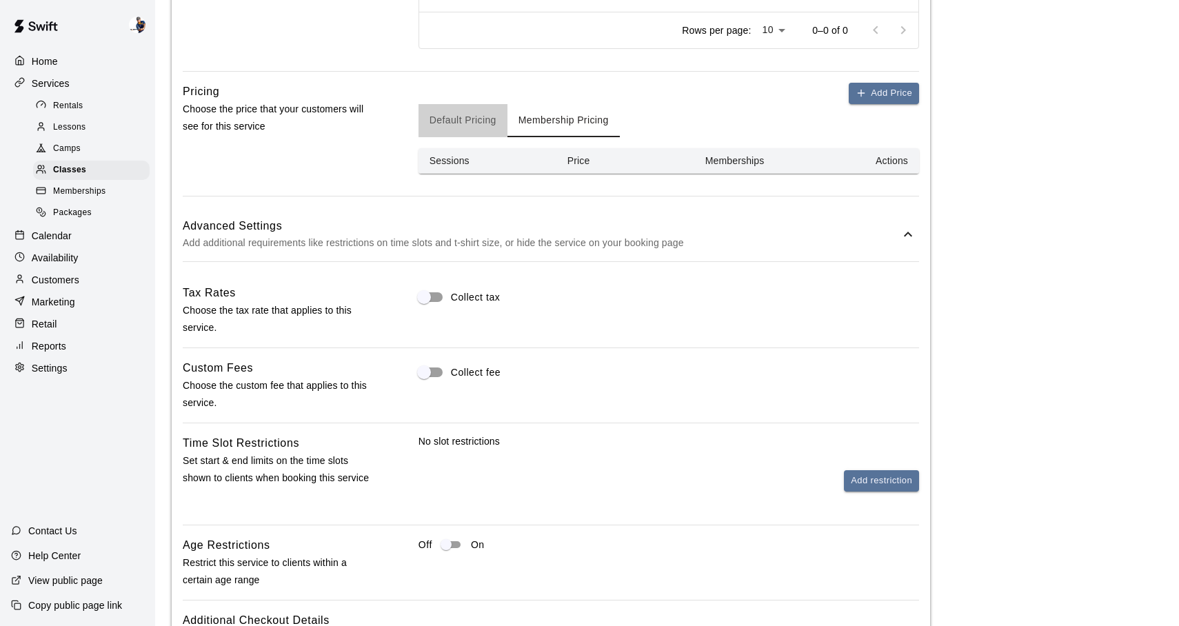
click at [489, 125] on button "Default Pricing" at bounding box center [462, 120] width 89 height 33
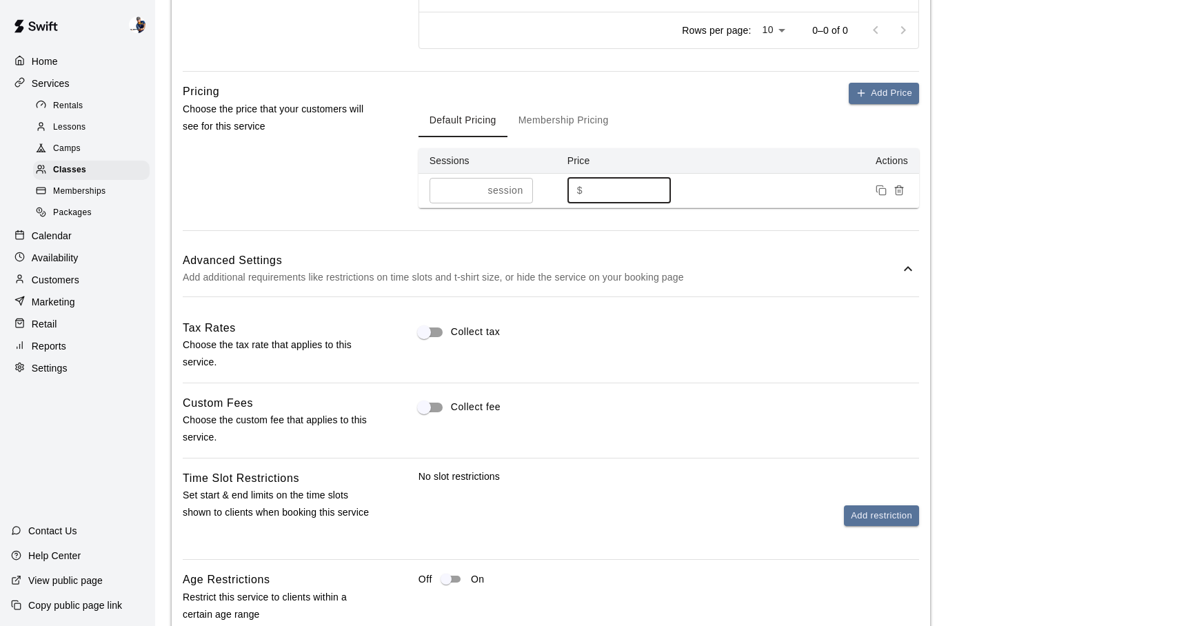
click at [605, 190] on input "*" at bounding box center [629, 191] width 83 height 26
type input "***"
click at [714, 128] on div "Default Pricing Membership Pricing" at bounding box center [668, 120] width 501 height 33
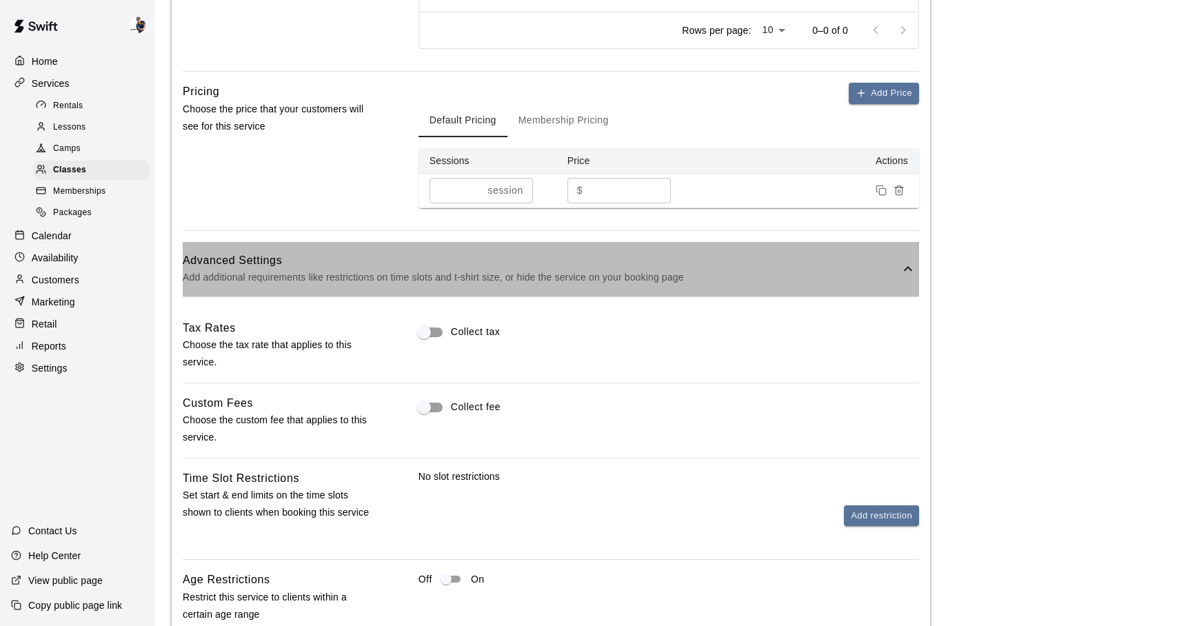
click at [612, 276] on p "Add additional requirements like restrictions on time slots and t-shirt size, o…" at bounding box center [541, 277] width 717 height 17
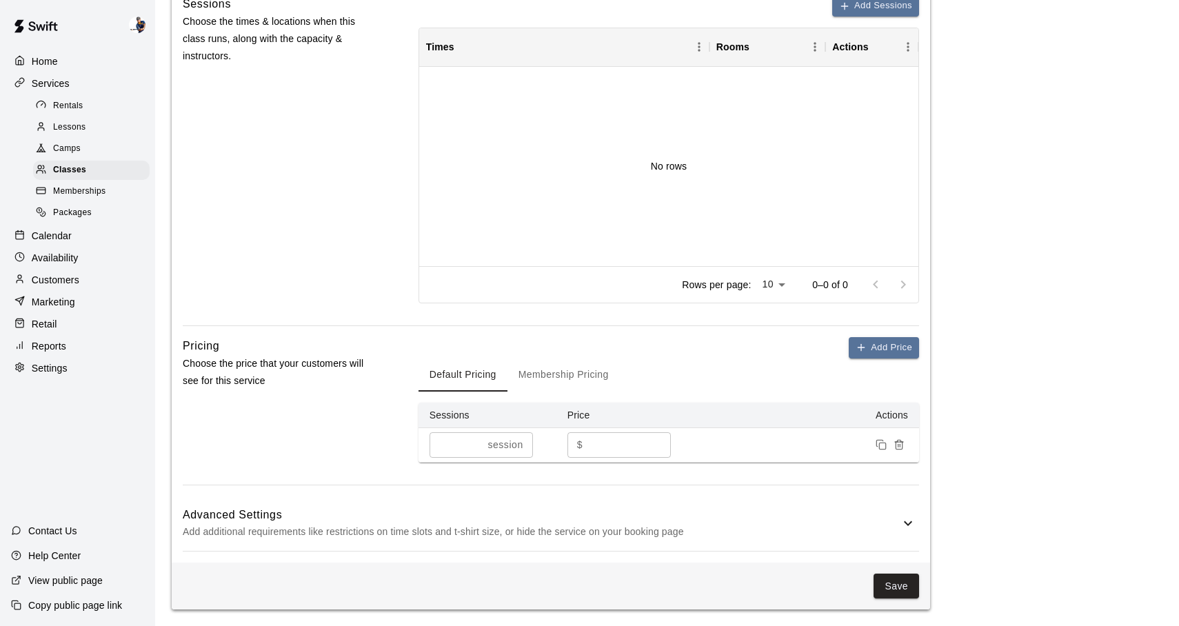
scroll to position [545, 0]
click at [876, 505] on div "Advanced Settings Add additional requirements like restrictions on time slots a…" at bounding box center [551, 523] width 736 height 54
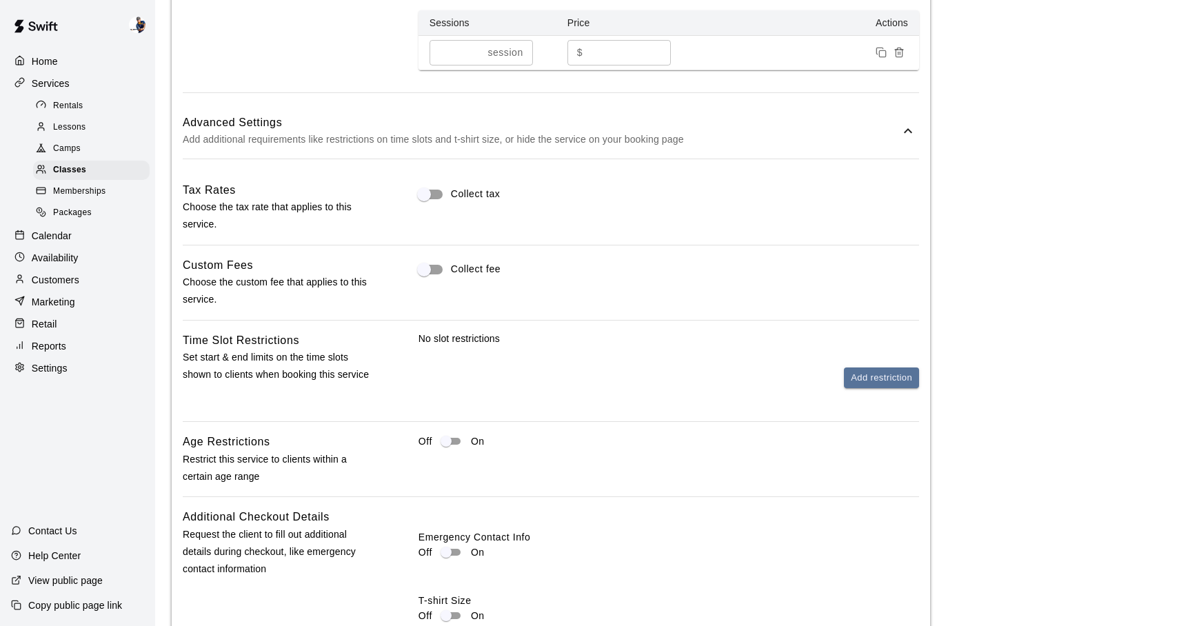
scroll to position [983, 0]
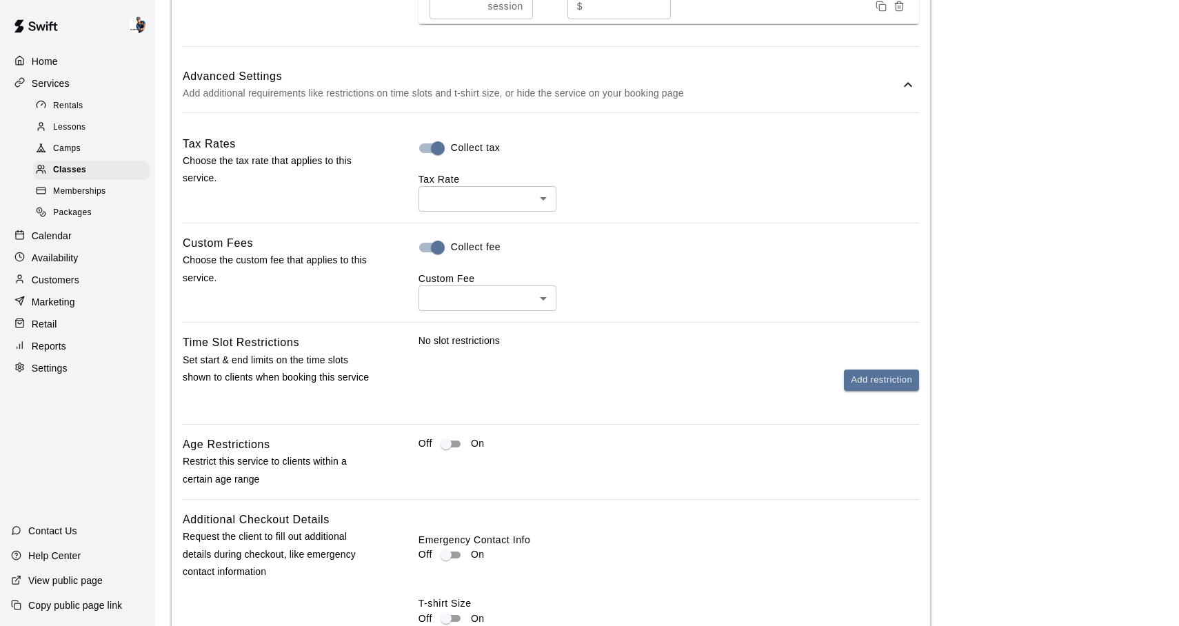
click at [474, 214] on div "Tax Rates Choose the tax rate that applies to this service. Collect tax Tax Rat…" at bounding box center [551, 435] width 736 height 600
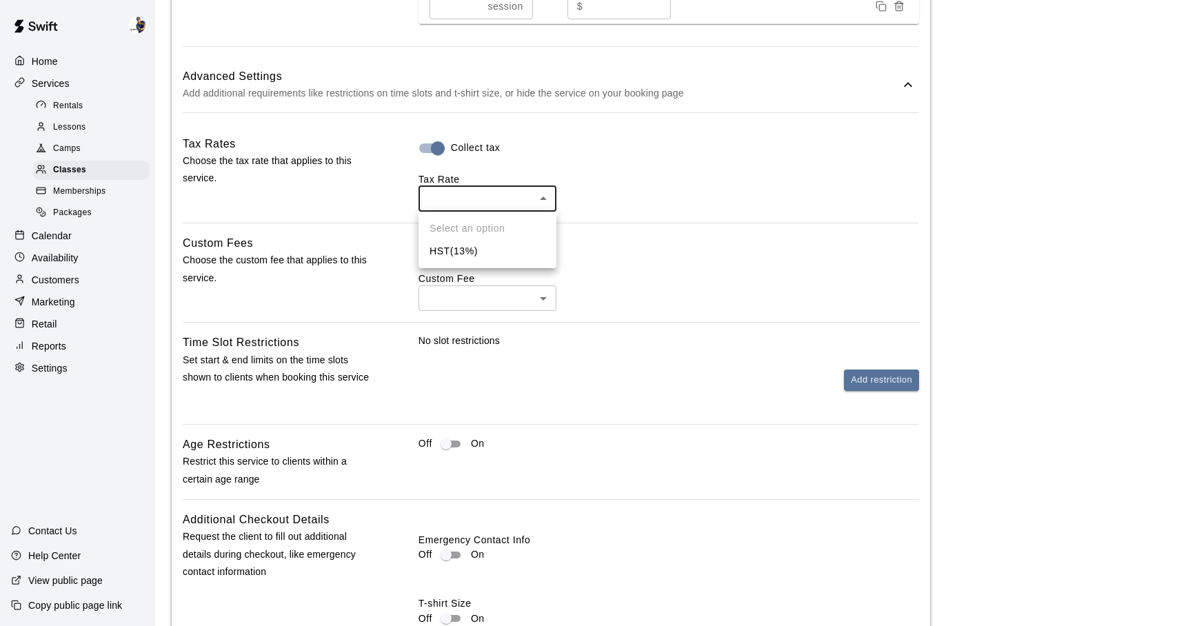
click at [474, 256] on li "HST ( 13 %)" at bounding box center [487, 251] width 138 height 23
type input "***"
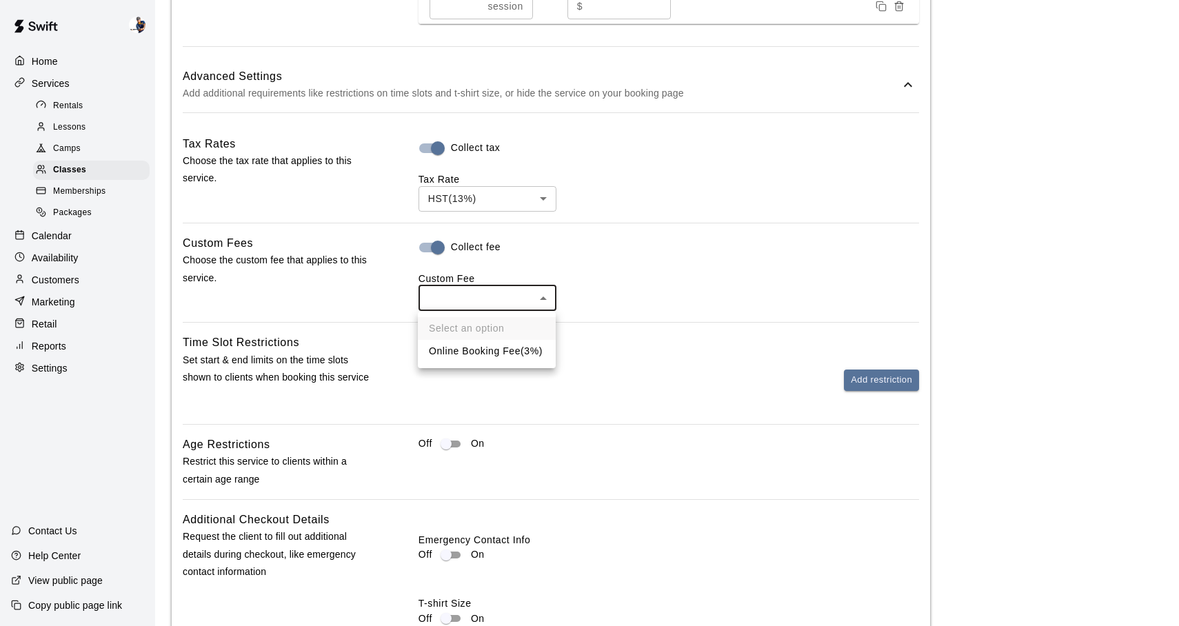
click at [473, 336] on ul "Select an option Online Booking Fee ( 3% )" at bounding box center [487, 340] width 138 height 57
click at [473, 345] on li "Online Booking Fee ( 3% )" at bounding box center [487, 351] width 138 height 23
type input "**"
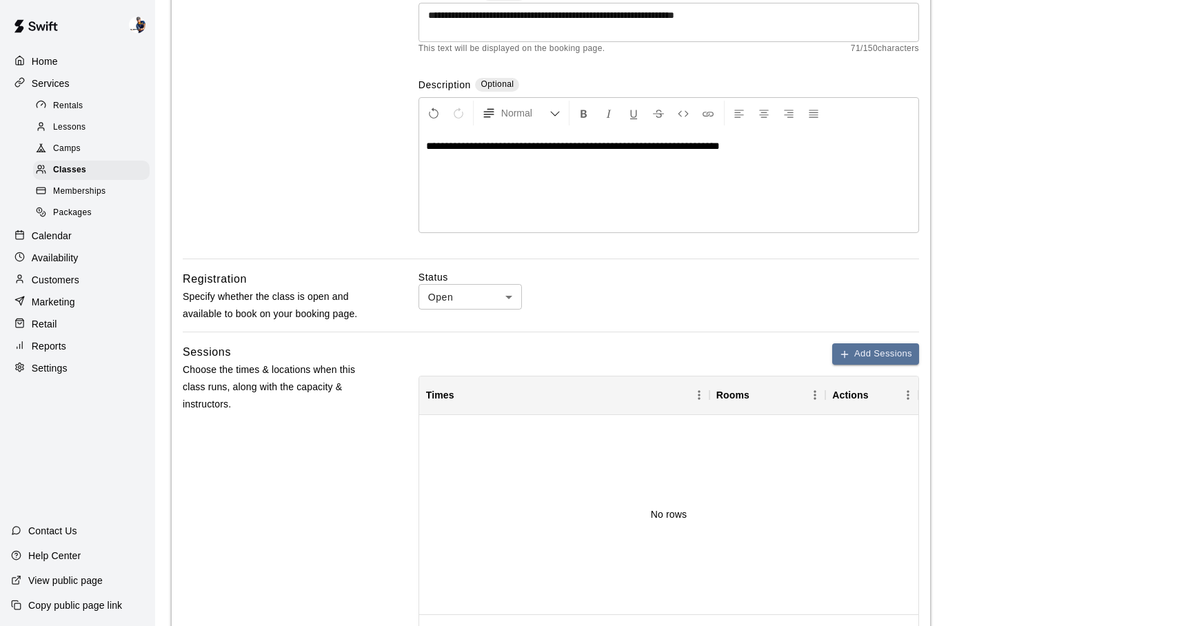
scroll to position [79, 0]
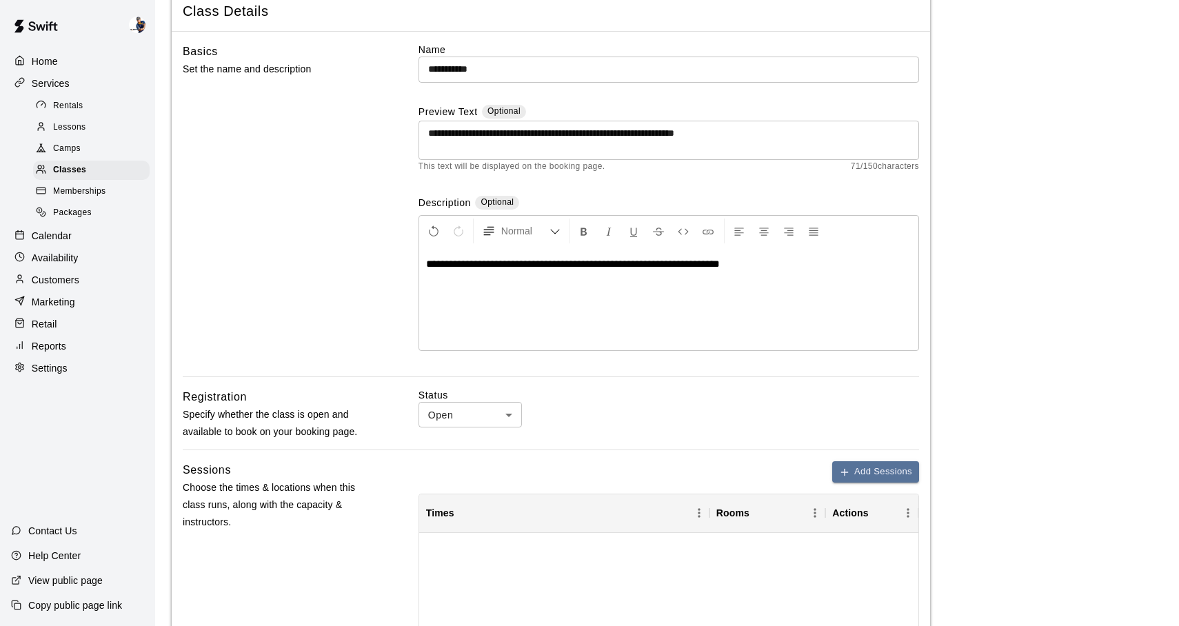
click at [655, 344] on div "**********" at bounding box center [668, 298] width 499 height 103
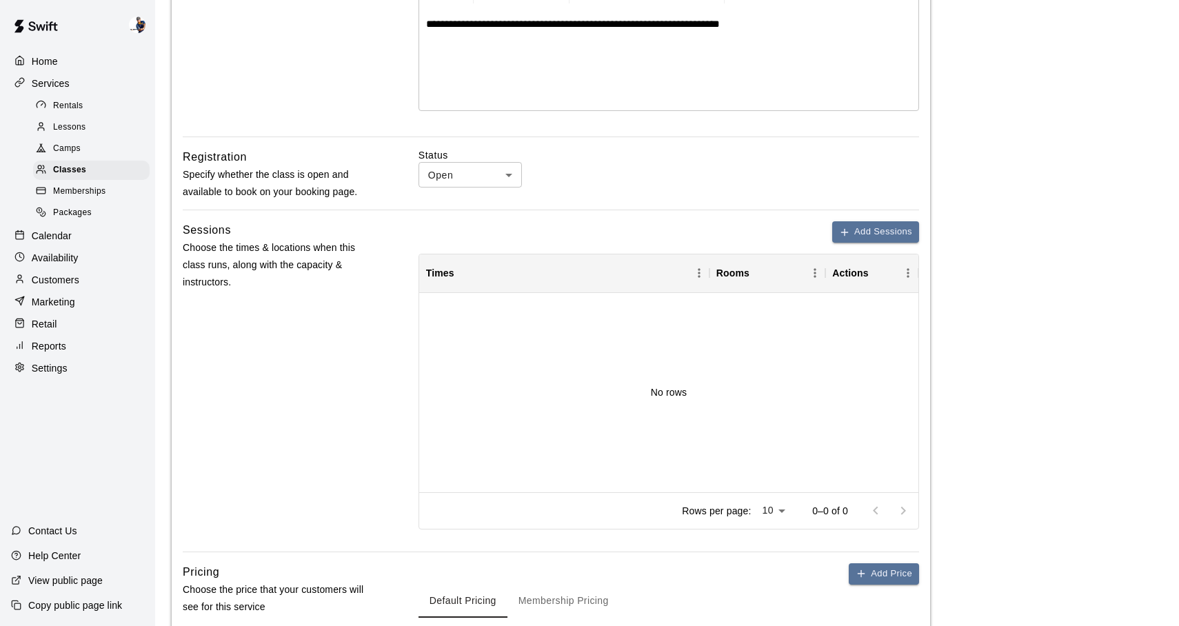
scroll to position [469, 0]
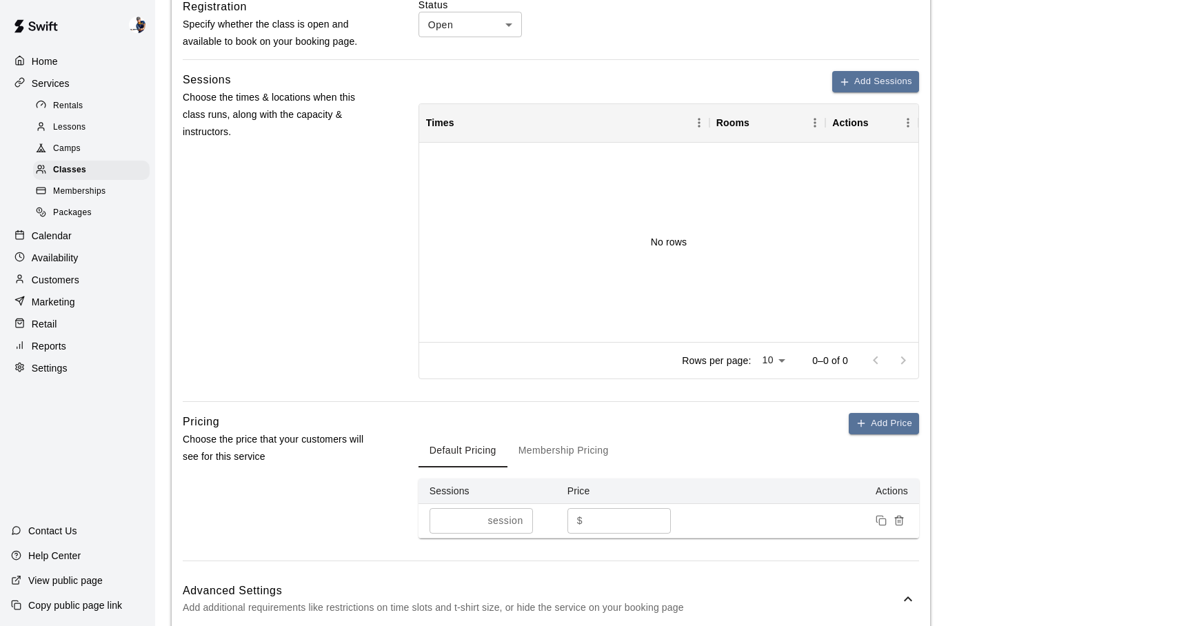
click at [854, 92] on div "Add Sessions Times Rooms Actions No rows Rows per page: 10 ** 0–0 of 0" at bounding box center [668, 225] width 501 height 308
click at [854, 90] on button "Add Sessions" at bounding box center [875, 81] width 87 height 21
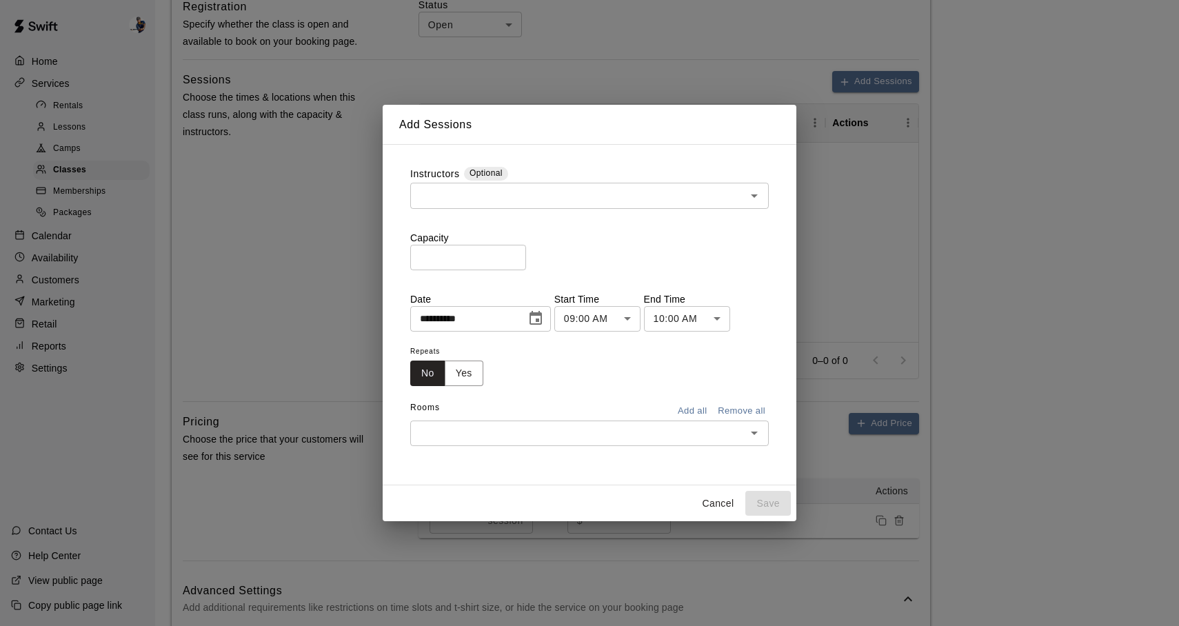
click at [555, 205] on div "​" at bounding box center [589, 196] width 359 height 26
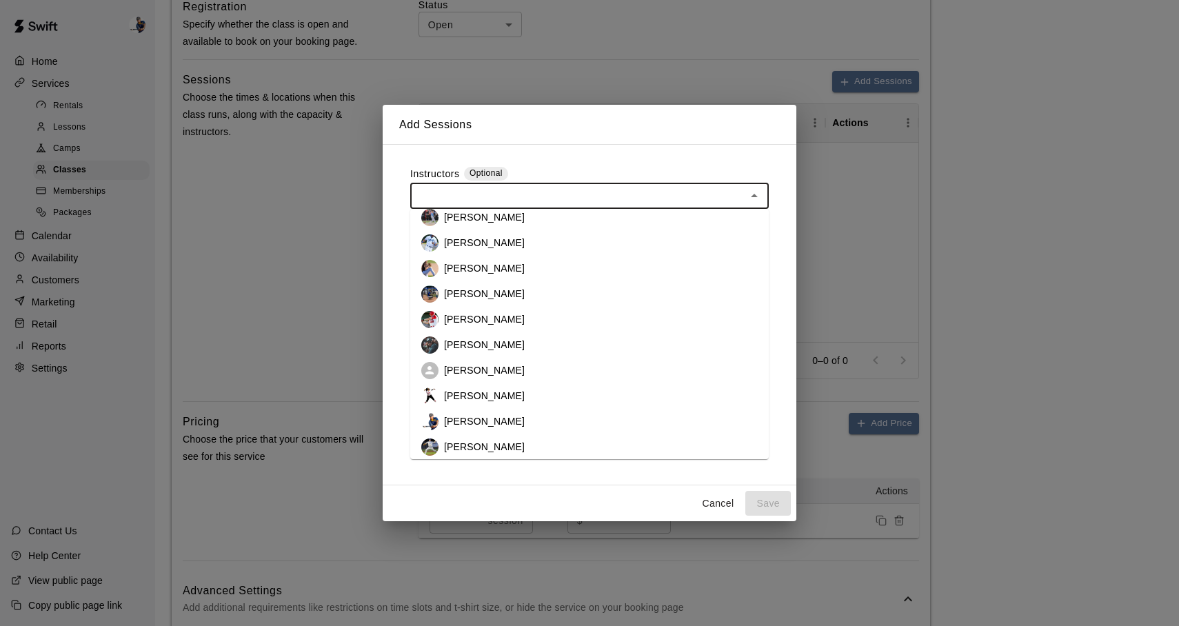
scroll to position [66, 0]
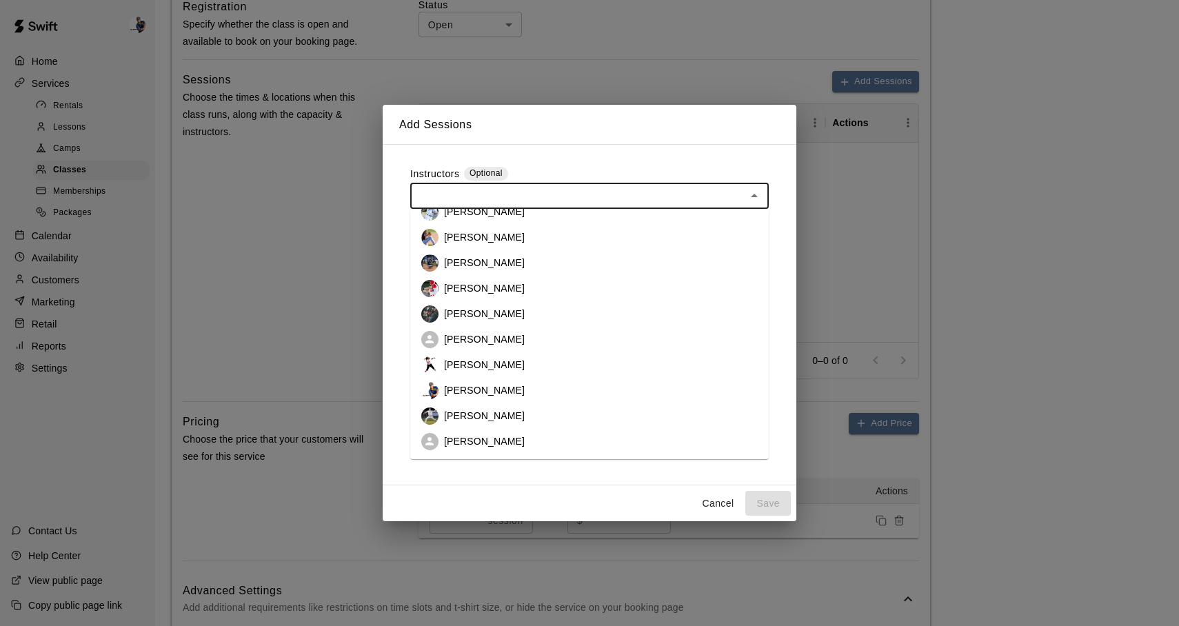
click at [509, 390] on p "Phillip Jankulovski" at bounding box center [484, 390] width 81 height 14
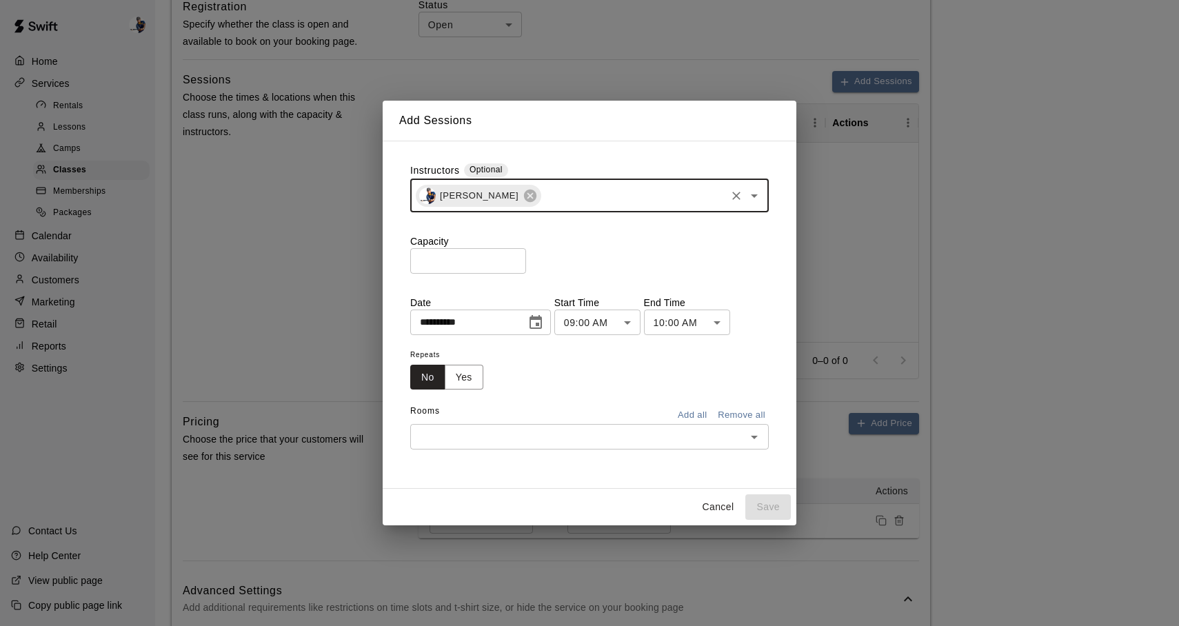
click at [544, 321] on icon "Choose date, selected date is Sep 15, 2025" at bounding box center [535, 322] width 17 height 17
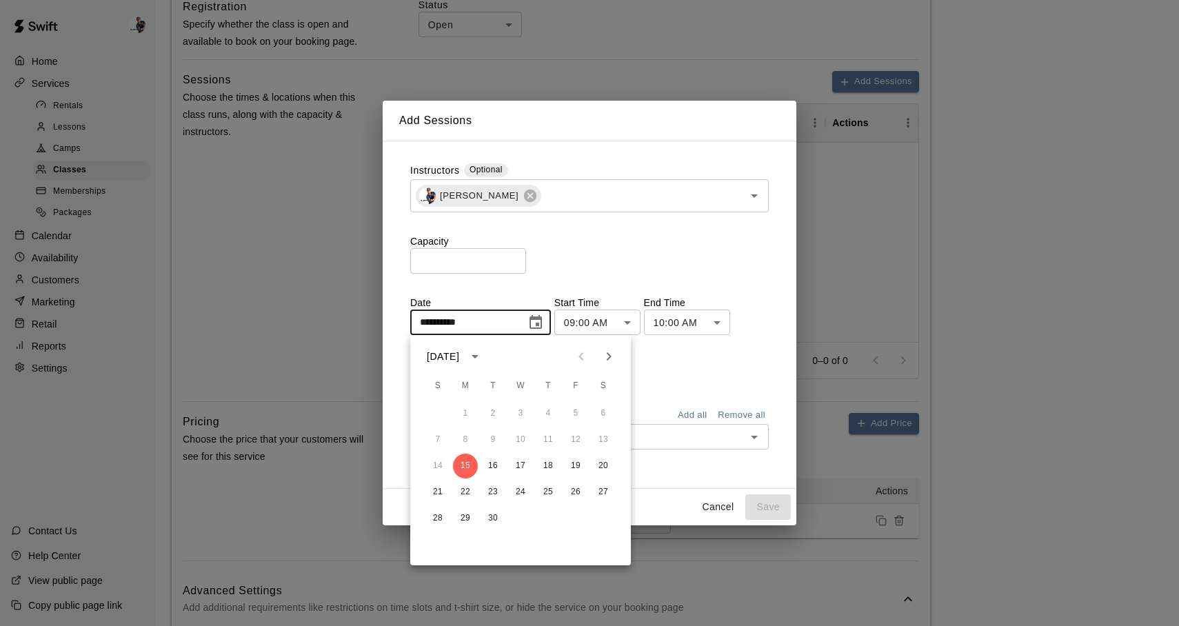
click at [611, 354] on icon "Next month" at bounding box center [608, 356] width 17 height 17
click at [604, 494] on button "22" at bounding box center [603, 492] width 25 height 25
type input "**********"
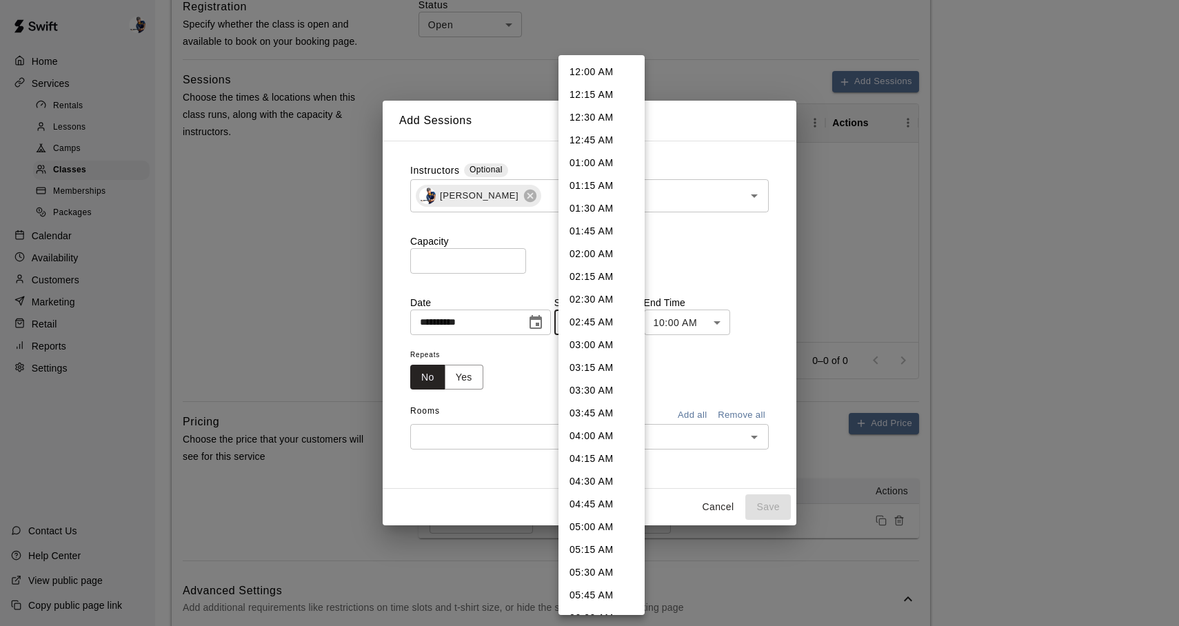
click at [595, 323] on body "**********" at bounding box center [589, 438] width 1179 height 1815
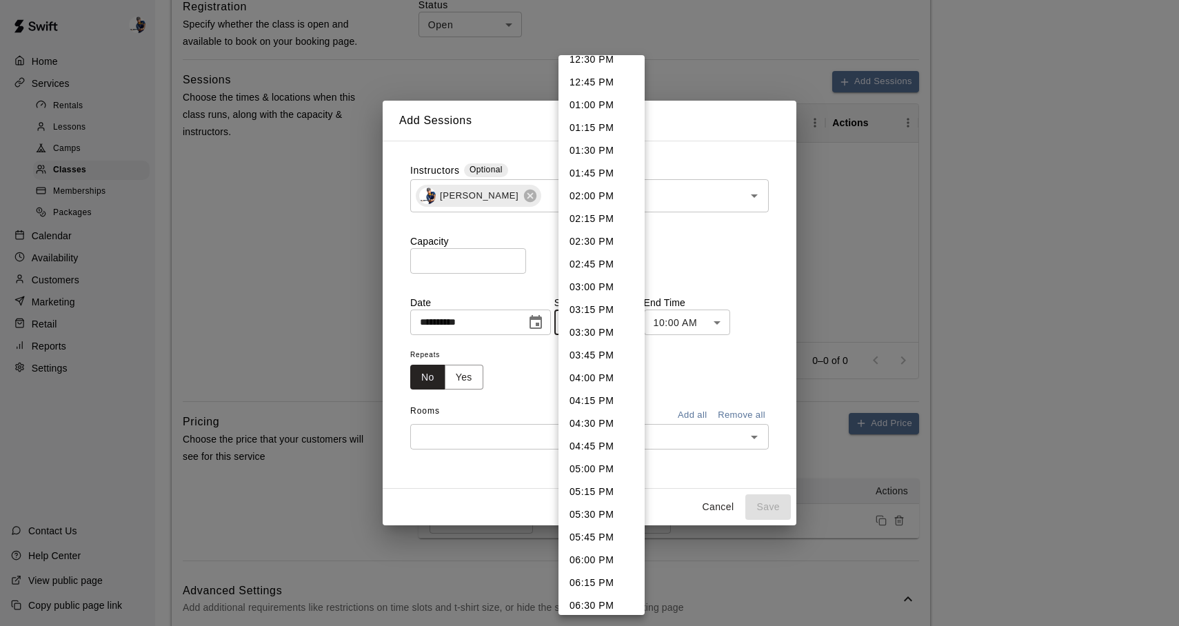
scroll to position [1153, 0]
click at [614, 371] on li "04:00 PM" at bounding box center [601, 374] width 86 height 23
type input "********"
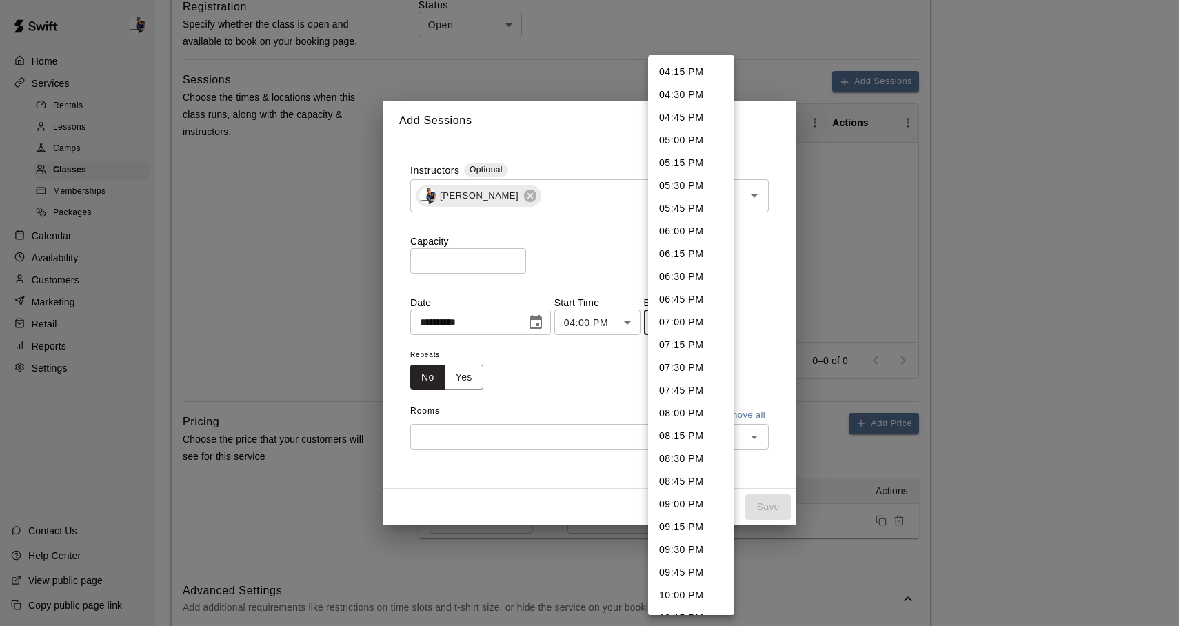
click at [680, 330] on body "**********" at bounding box center [589, 438] width 1179 height 1815
click at [685, 188] on li "05:30 PM" at bounding box center [691, 185] width 86 height 23
type input "********"
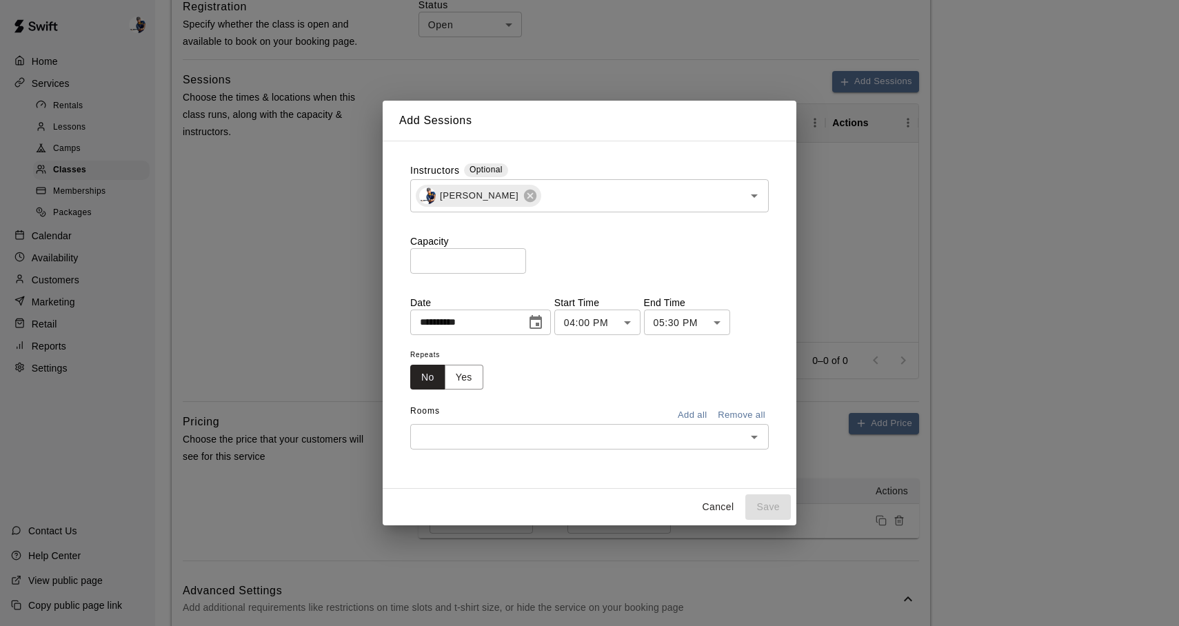
click at [521, 377] on div "Repeats No Yes" at bounding box center [589, 367] width 359 height 43
click at [527, 441] on input "text" at bounding box center [577, 436] width 327 height 17
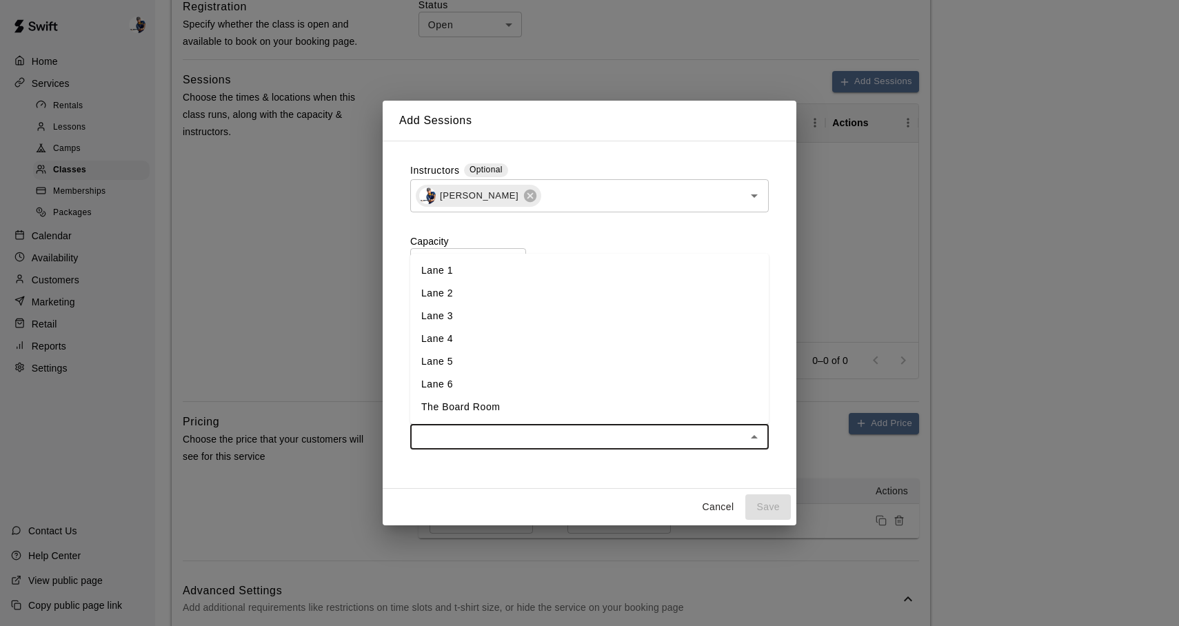
click at [486, 272] on li "Lane 1" at bounding box center [589, 270] width 359 height 23
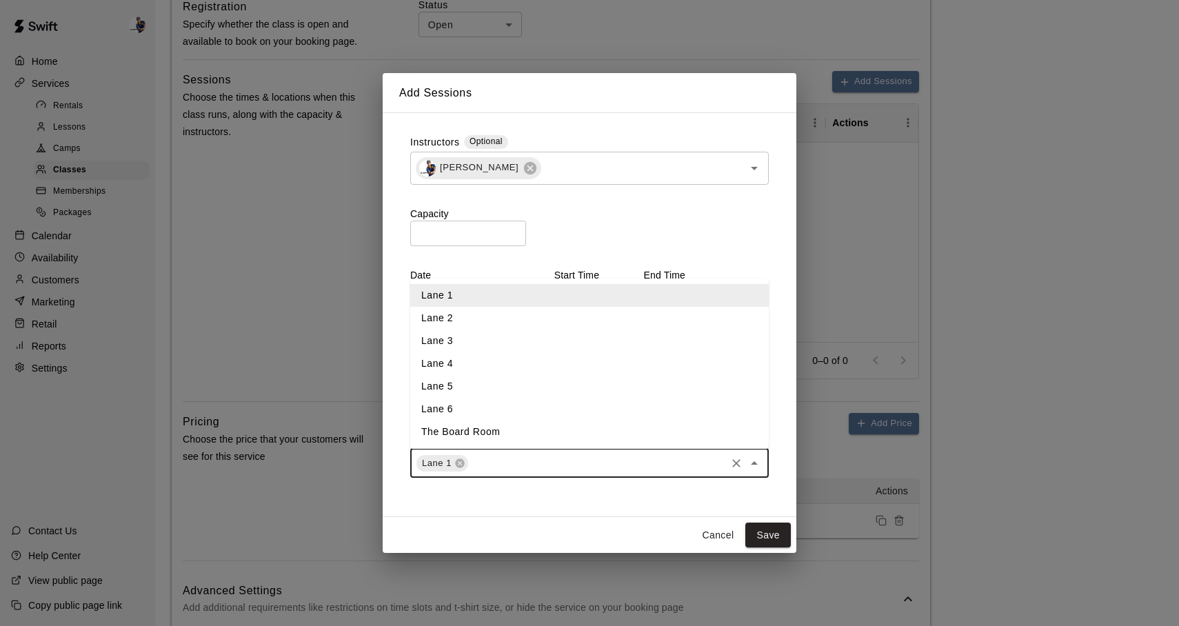
click at [570, 458] on input "text" at bounding box center [597, 462] width 254 height 17
click at [519, 325] on li "Lane 2" at bounding box center [589, 318] width 359 height 23
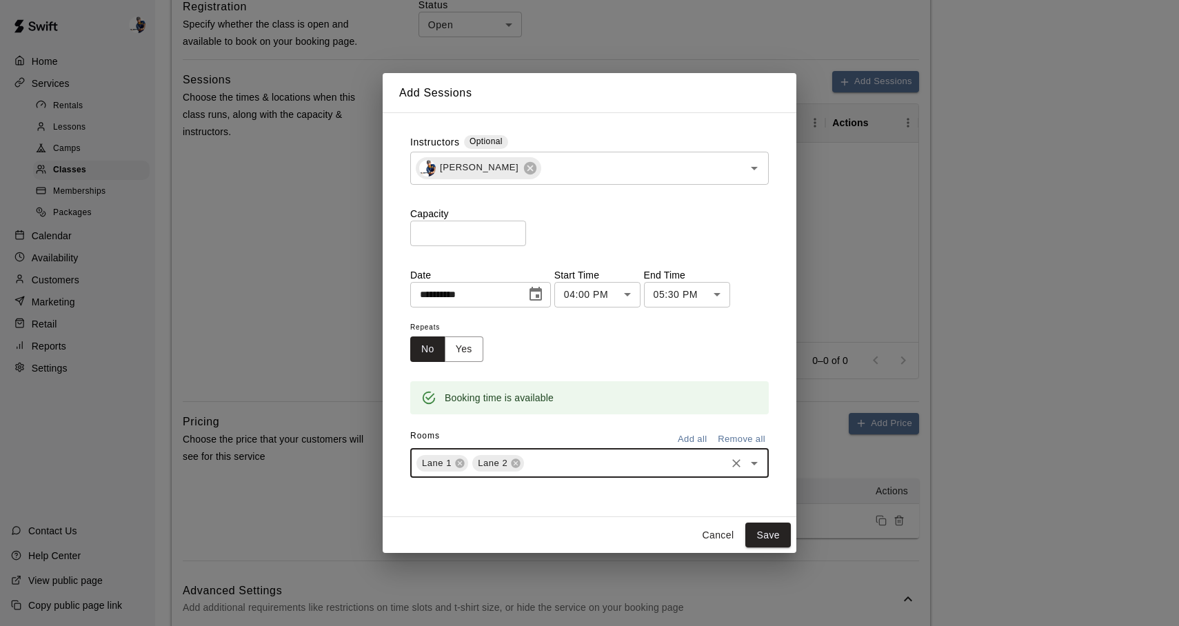
click at [595, 452] on div "Lane 1 Lane 2 ​" at bounding box center [589, 463] width 359 height 29
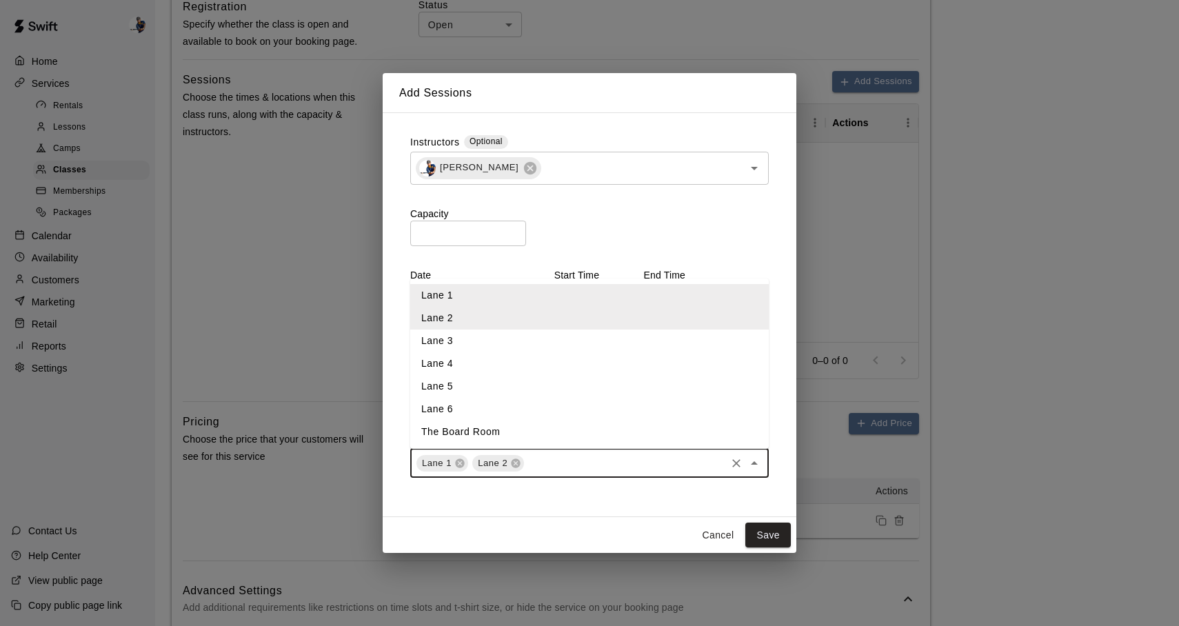
click at [532, 343] on li "Lane 3" at bounding box center [589, 341] width 359 height 23
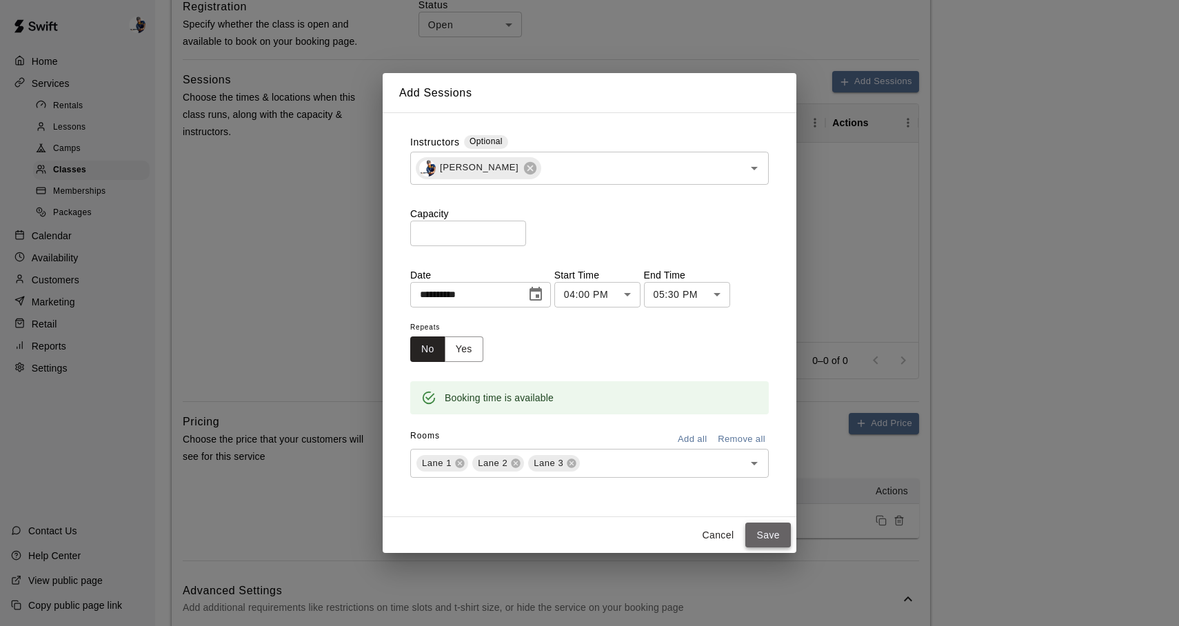
click at [770, 542] on button "Save" at bounding box center [768, 536] width 46 height 26
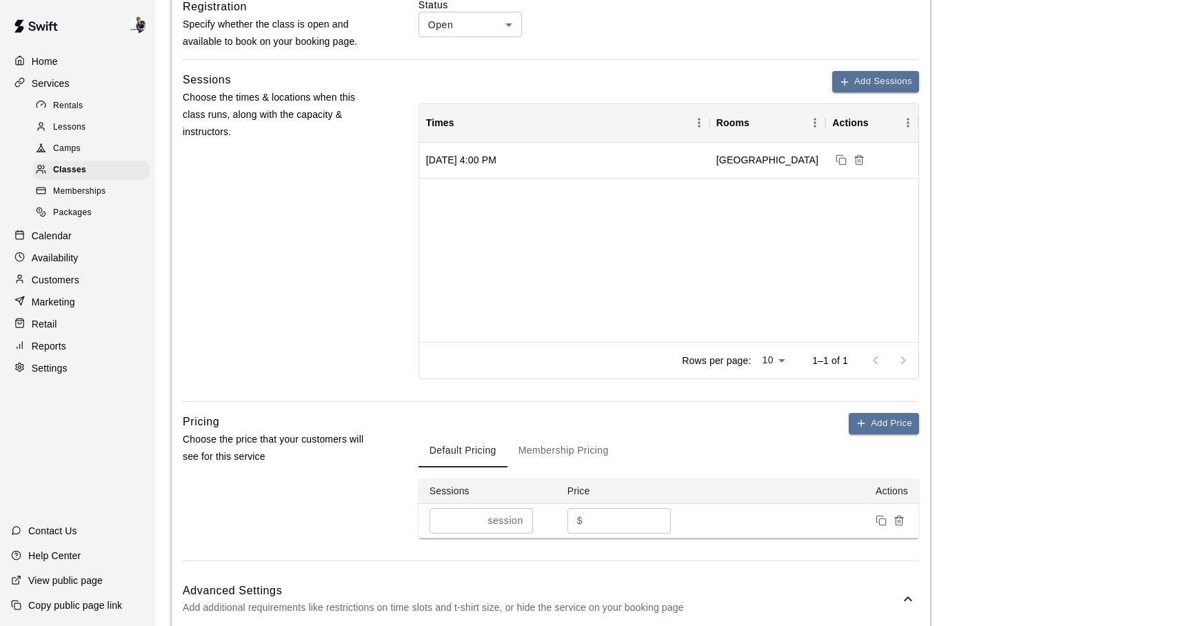
click at [711, 253] on div "Saturday, November 22, 2025 at 4:00 PM Lane 1, Lane 2, Lane 3" at bounding box center [668, 242] width 499 height 199
click at [845, 84] on icon "button" at bounding box center [844, 82] width 11 height 11
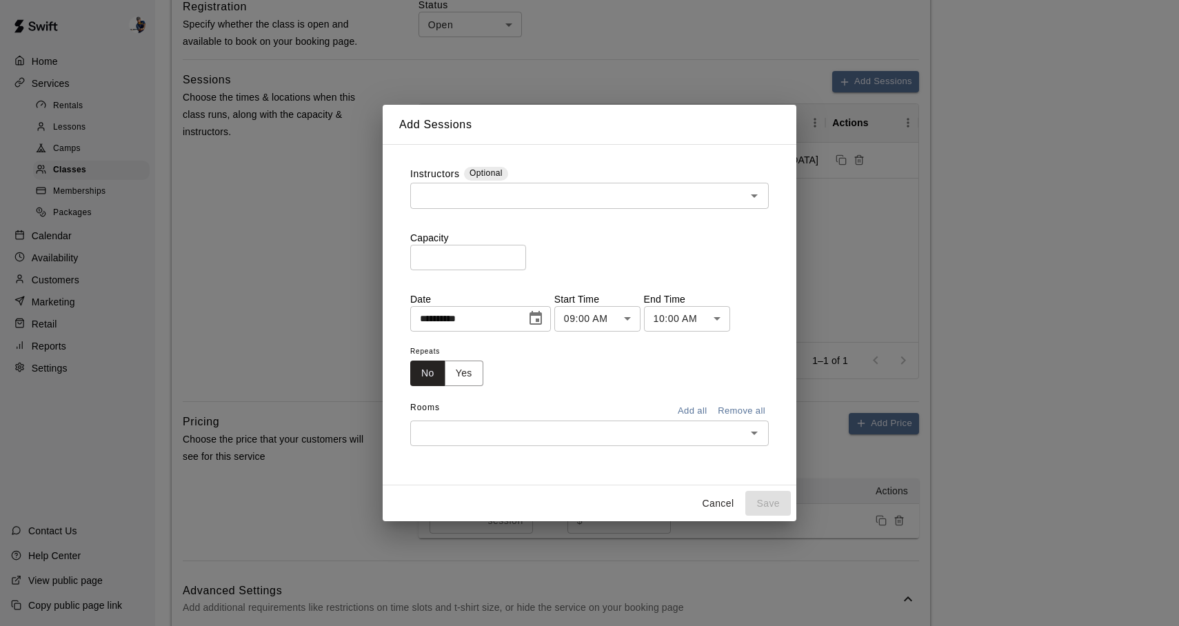
click at [833, 205] on div "**********" at bounding box center [589, 313] width 1179 height 626
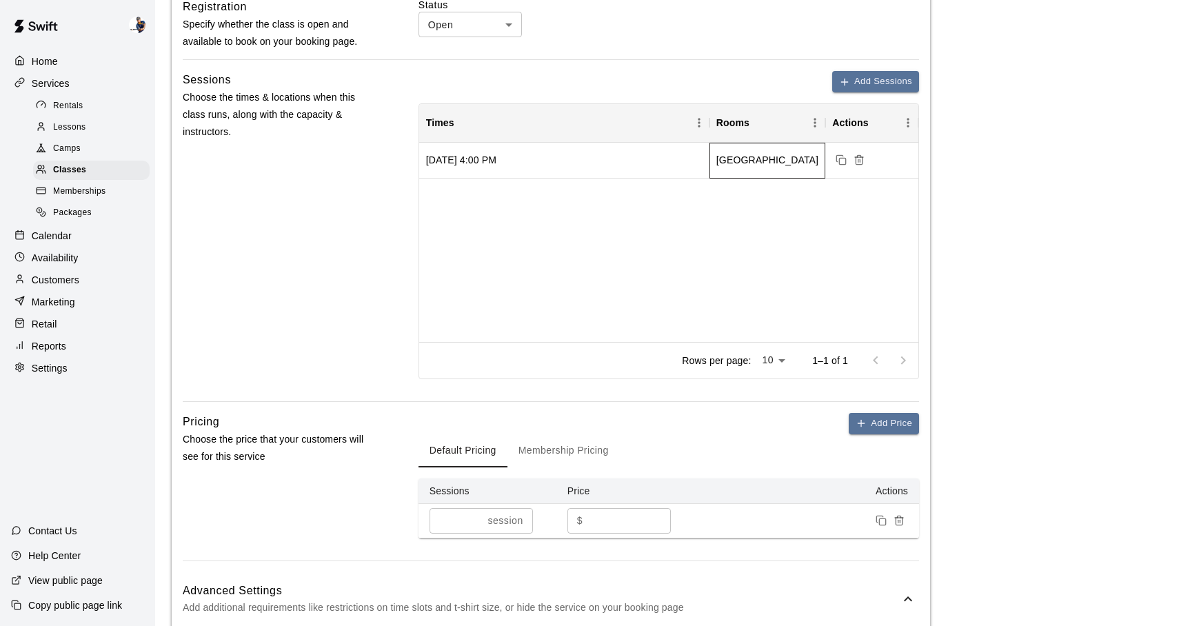
click at [767, 165] on div "Lane 1, Lane 2, Lane 3" at bounding box center [767, 160] width 102 height 14
click at [676, 165] on div "Saturday, November 22, 2025 at 4:00 PM" at bounding box center [564, 161] width 290 height 36
click at [671, 165] on div "Saturday, November 22, 2025 at 4:00 PM" at bounding box center [564, 161] width 290 height 36
click at [777, 149] on div "Lane 1, Lane 2, Lane 3" at bounding box center [767, 161] width 116 height 36
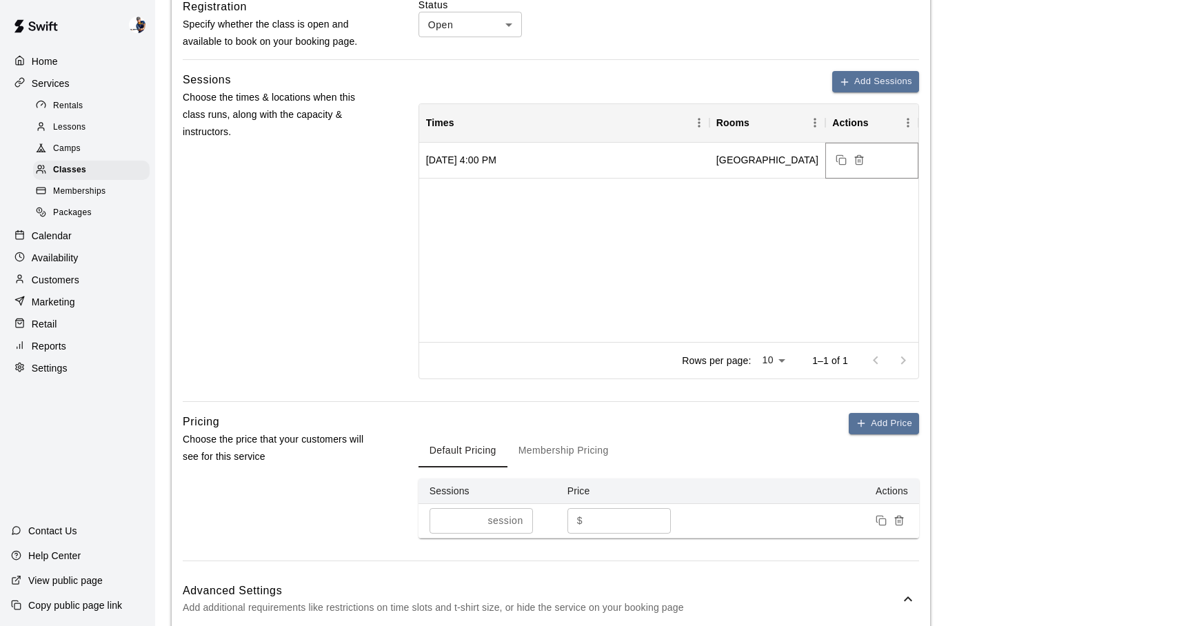
click at [859, 161] on icon "Delete sessions" at bounding box center [859, 159] width 11 height 11
click at [857, 78] on button "Add Sessions" at bounding box center [875, 81] width 87 height 21
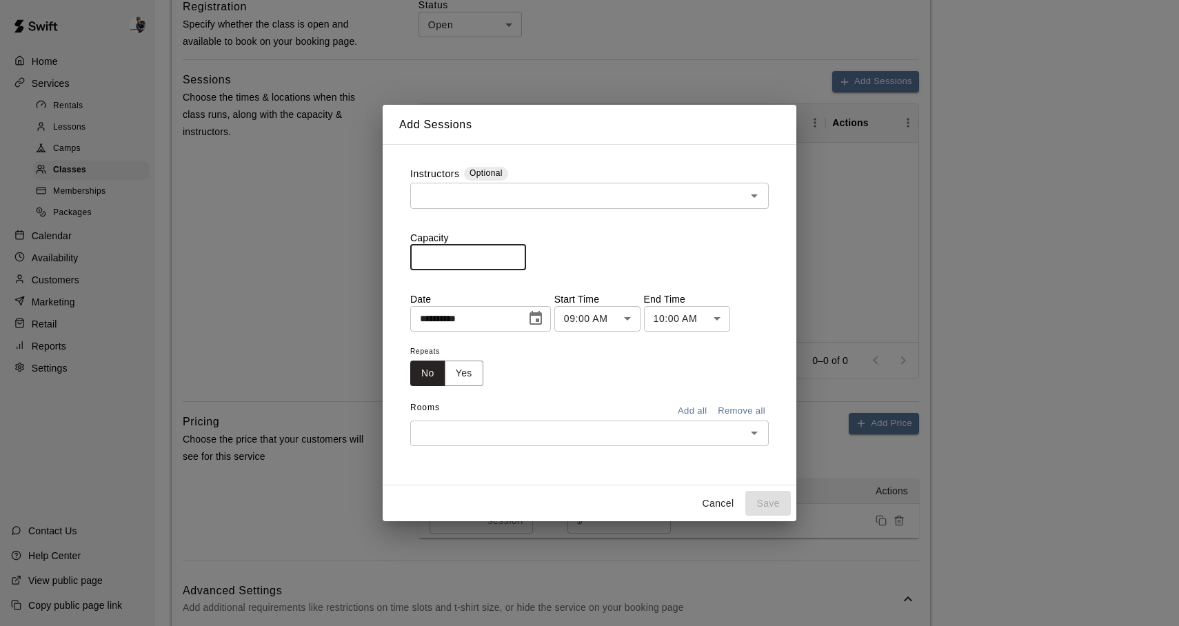
click at [522, 259] on input "*" at bounding box center [468, 258] width 116 height 26
type input "**"
type input "*"
click at [503, 207] on div "​" at bounding box center [589, 196] width 359 height 26
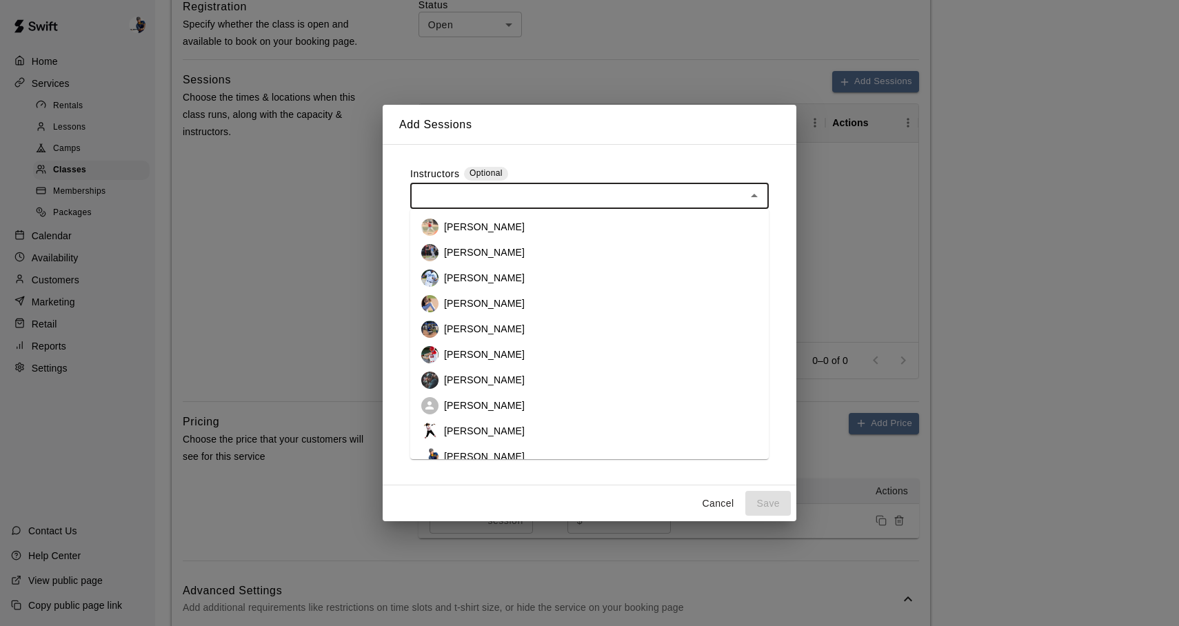
click at [497, 452] on p "Phillip Jankulovski" at bounding box center [484, 457] width 81 height 14
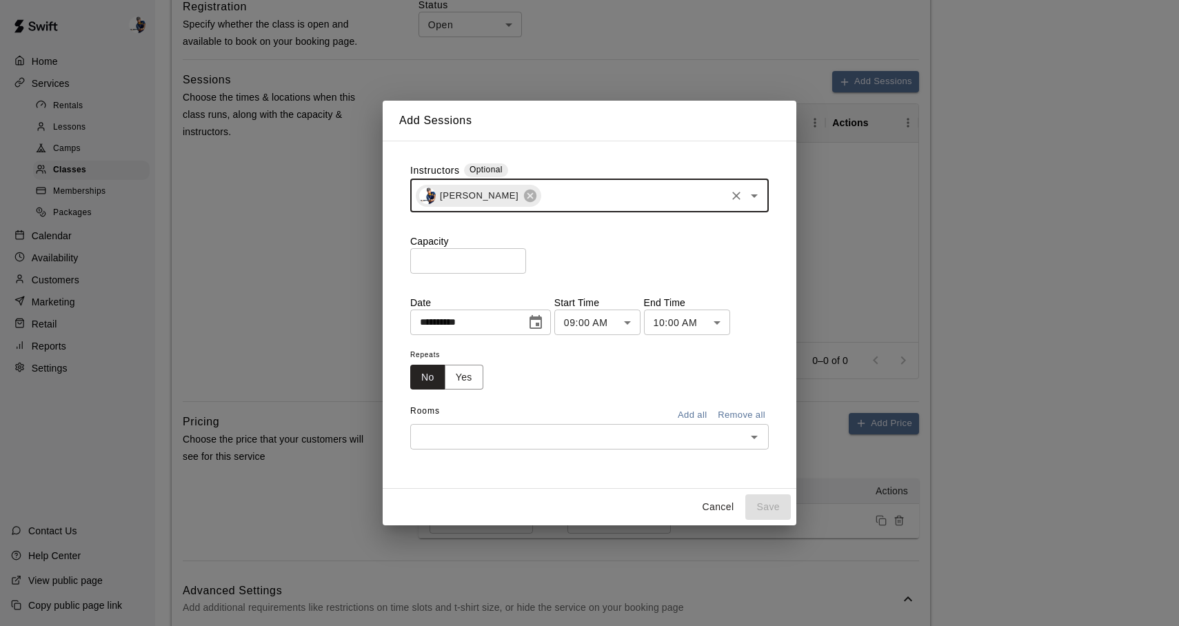
click at [498, 314] on input "**********" at bounding box center [463, 323] width 106 height 26
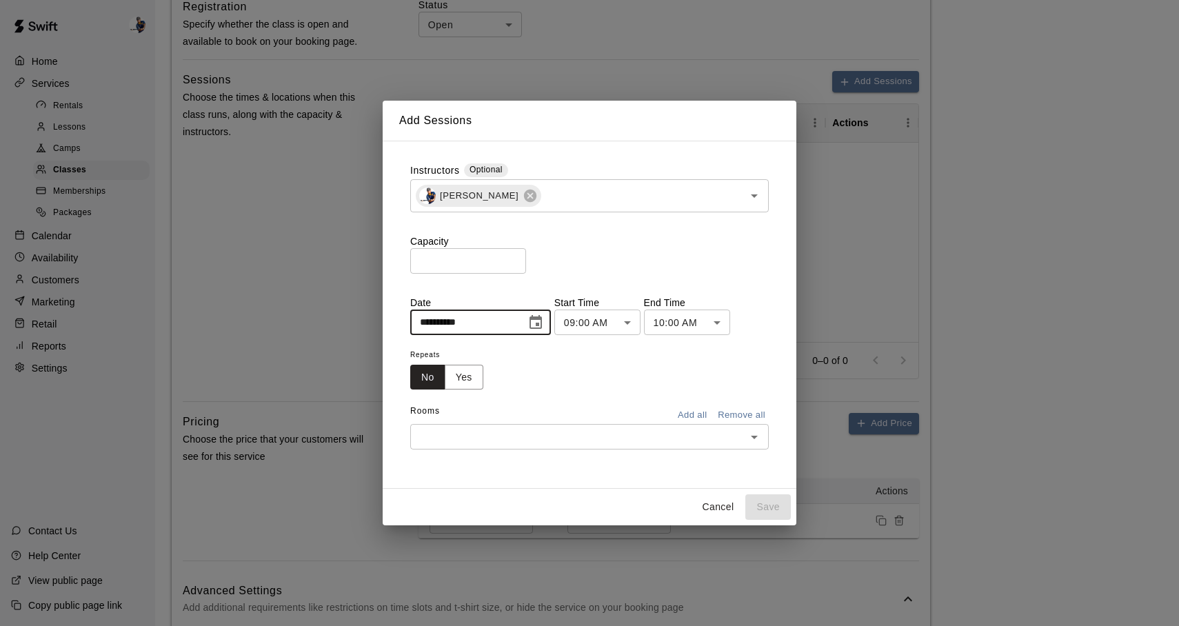
click at [544, 323] on icon "Choose date, selected date is Sep 15, 2025" at bounding box center [535, 322] width 17 height 17
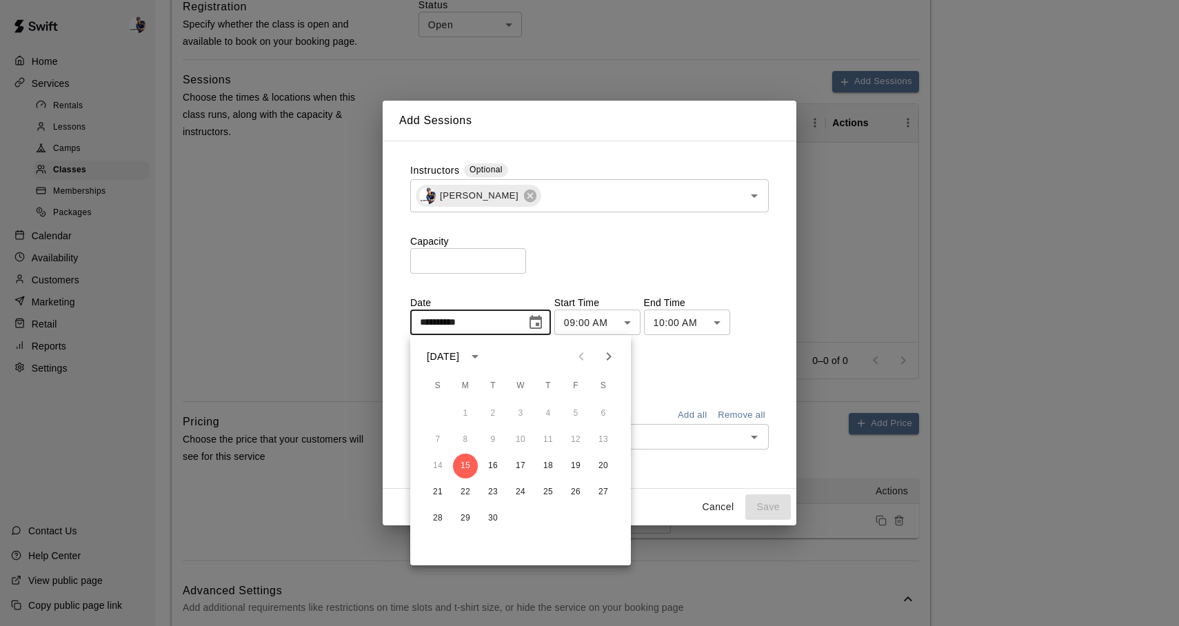
click at [612, 354] on icon "Next month" at bounding box center [608, 356] width 17 height 17
click at [607, 498] on button "22" at bounding box center [603, 492] width 25 height 25
type input "**********"
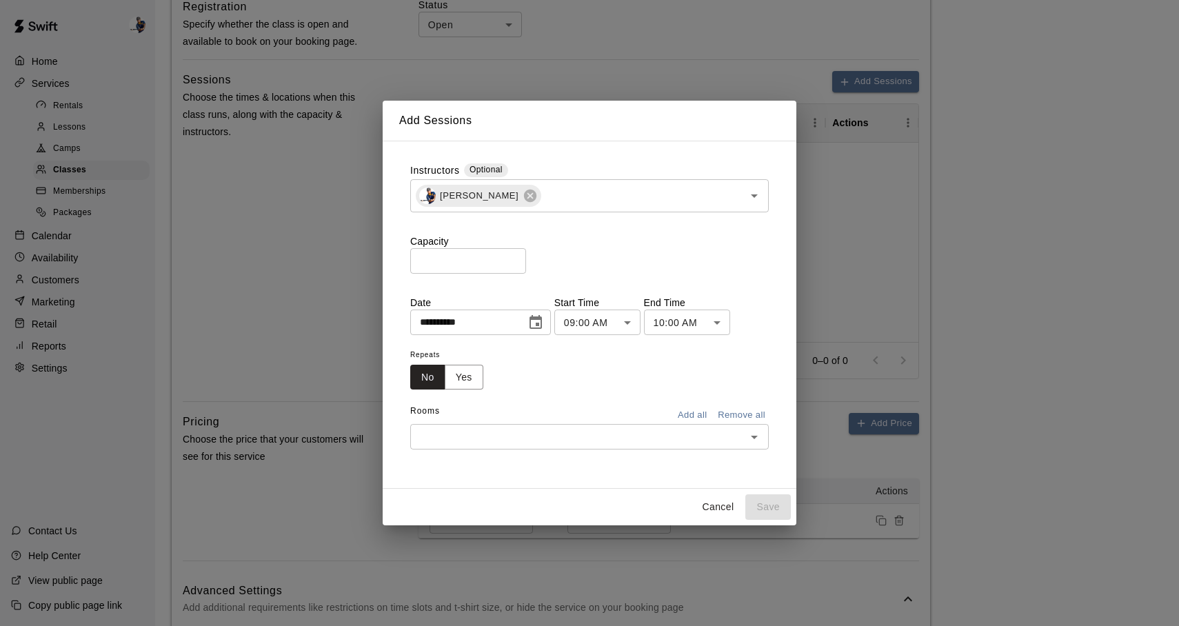
click at [616, 336] on div "**********" at bounding box center [589, 306] width 359 height 287
click at [616, 332] on body "**********" at bounding box center [589, 438] width 1179 height 1815
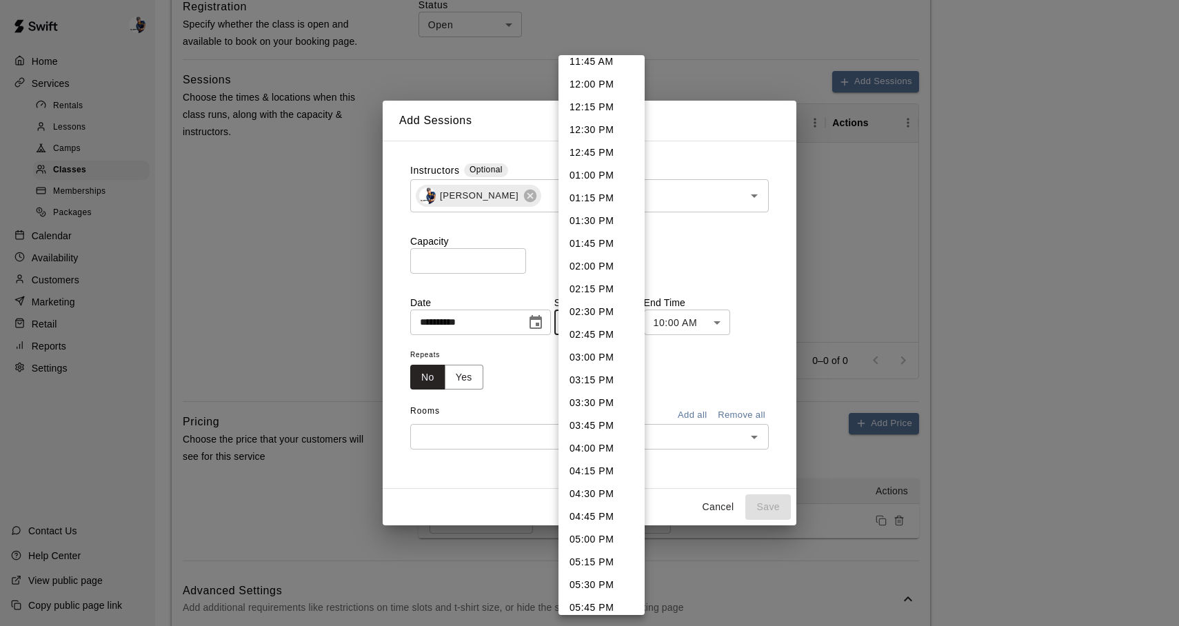
scroll to position [1209, 0]
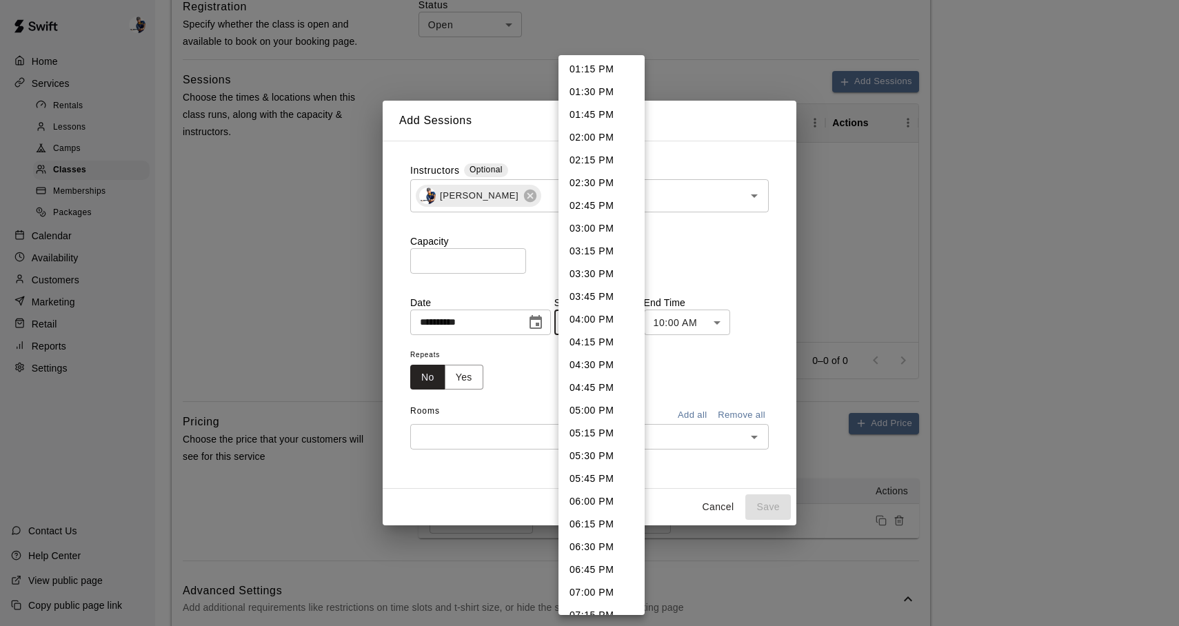
click at [595, 325] on li "04:00 PM" at bounding box center [601, 319] width 86 height 23
type input "********"
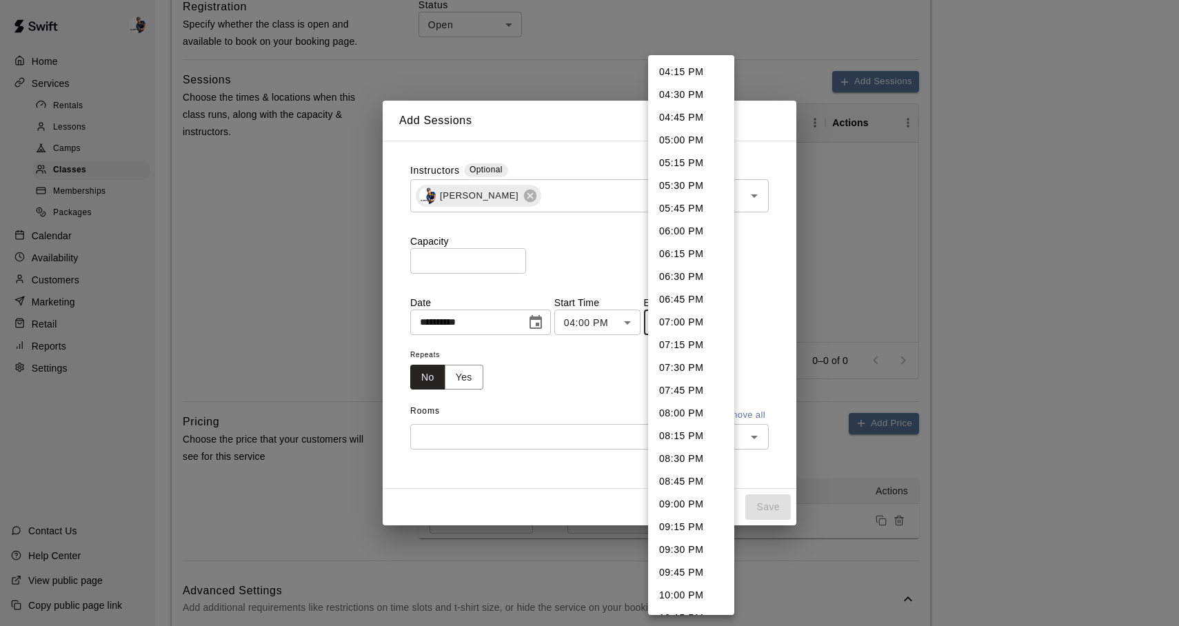
click at [693, 321] on body "**********" at bounding box center [589, 438] width 1179 height 1815
click at [699, 190] on li "05:30 PM" at bounding box center [691, 185] width 86 height 23
type input "********"
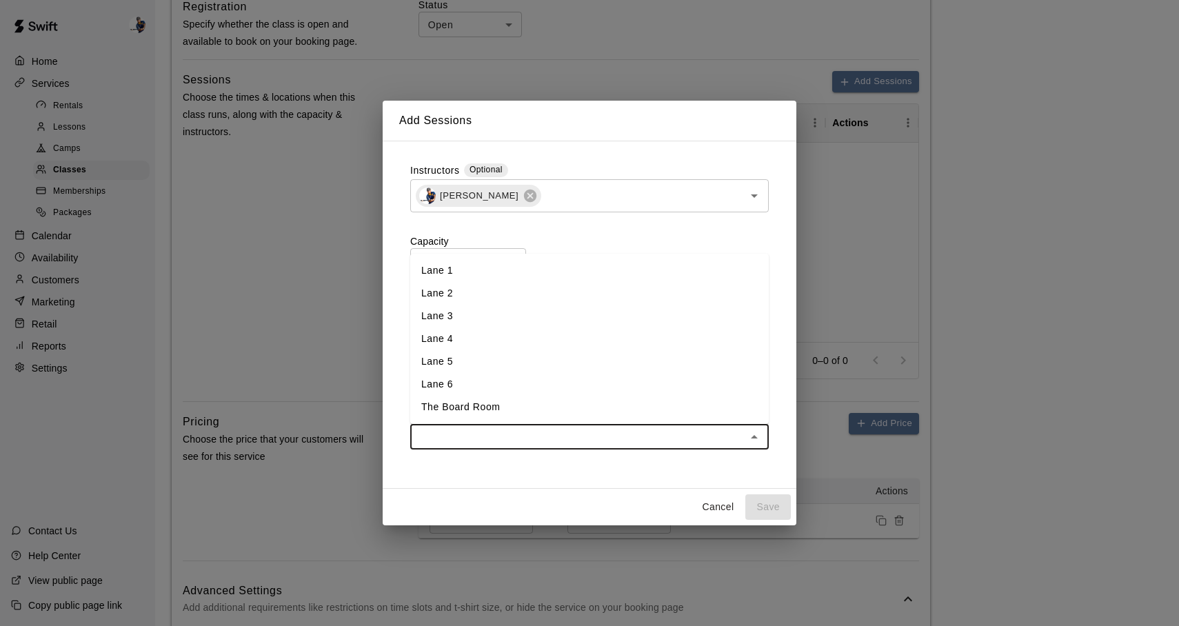
click at [482, 445] on input "text" at bounding box center [577, 436] width 327 height 17
click at [478, 270] on li "Lane 1" at bounding box center [589, 270] width 359 height 23
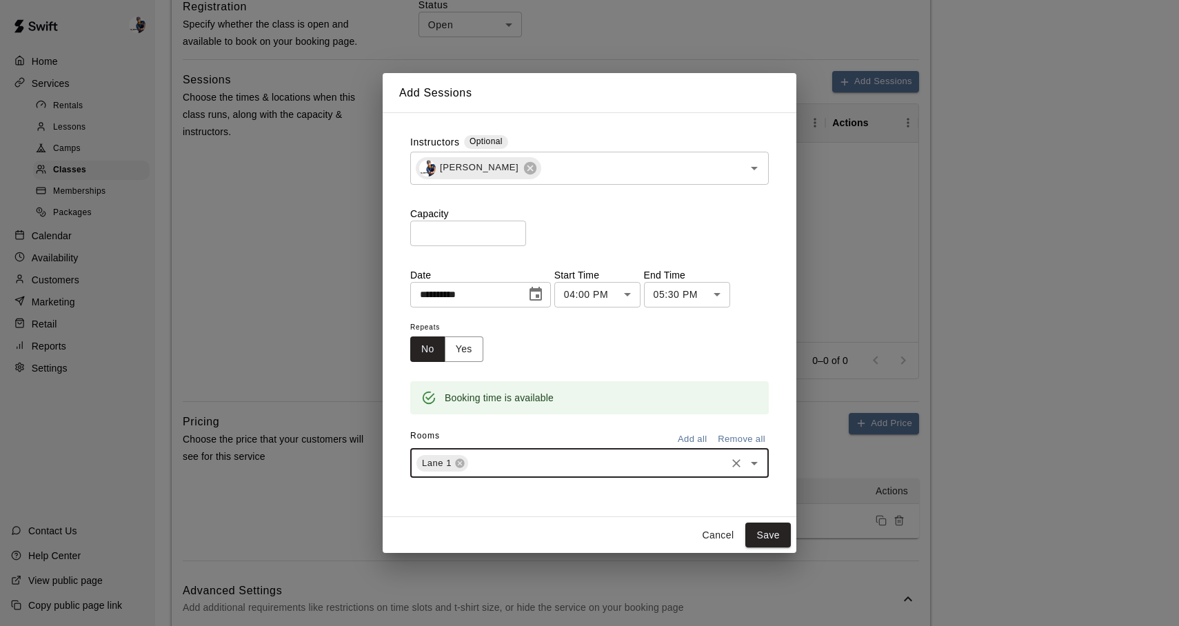
click at [527, 473] on div "Lane 1 ​" at bounding box center [589, 463] width 359 height 29
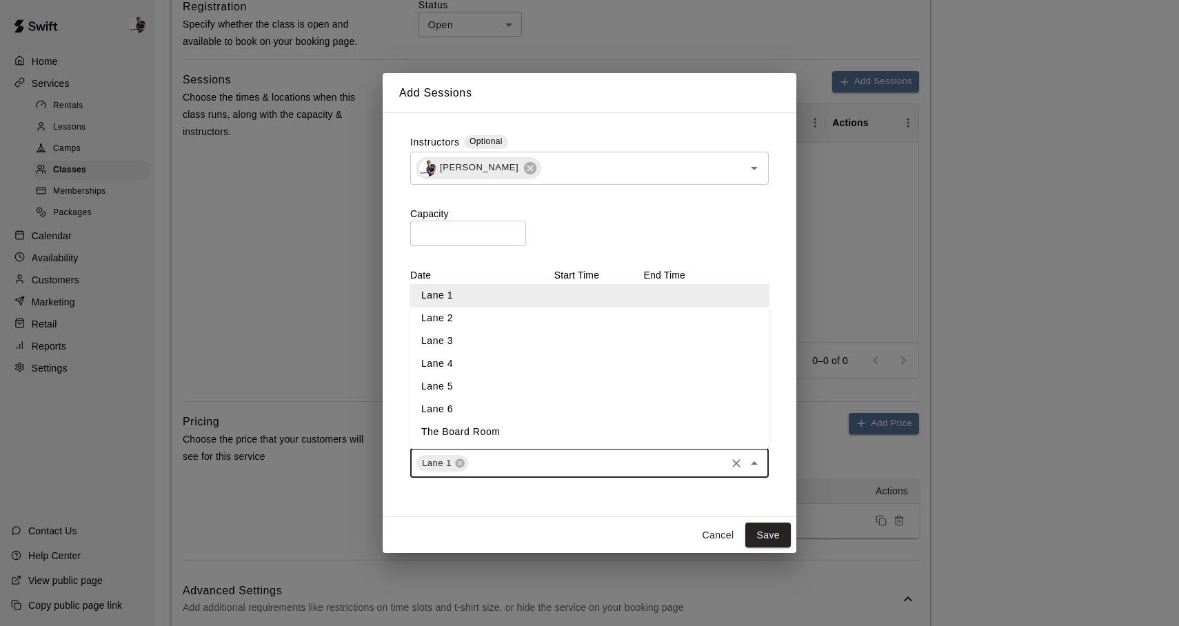
click at [484, 324] on li "Lane 2" at bounding box center [589, 318] width 359 height 23
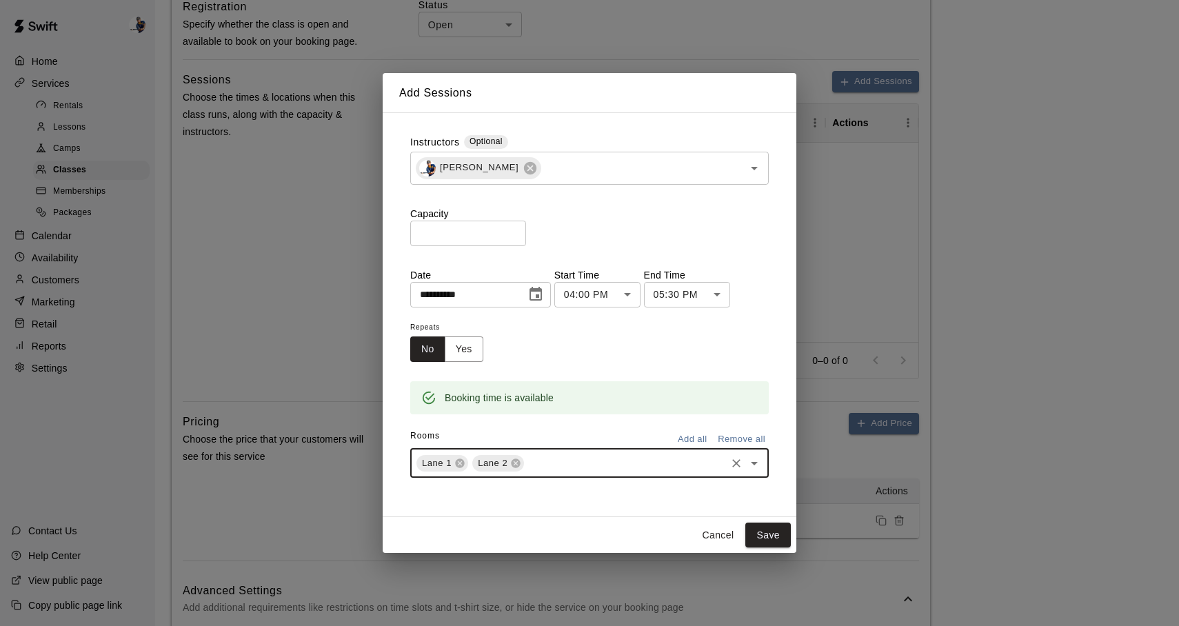
click at [549, 464] on input "text" at bounding box center [625, 462] width 198 height 17
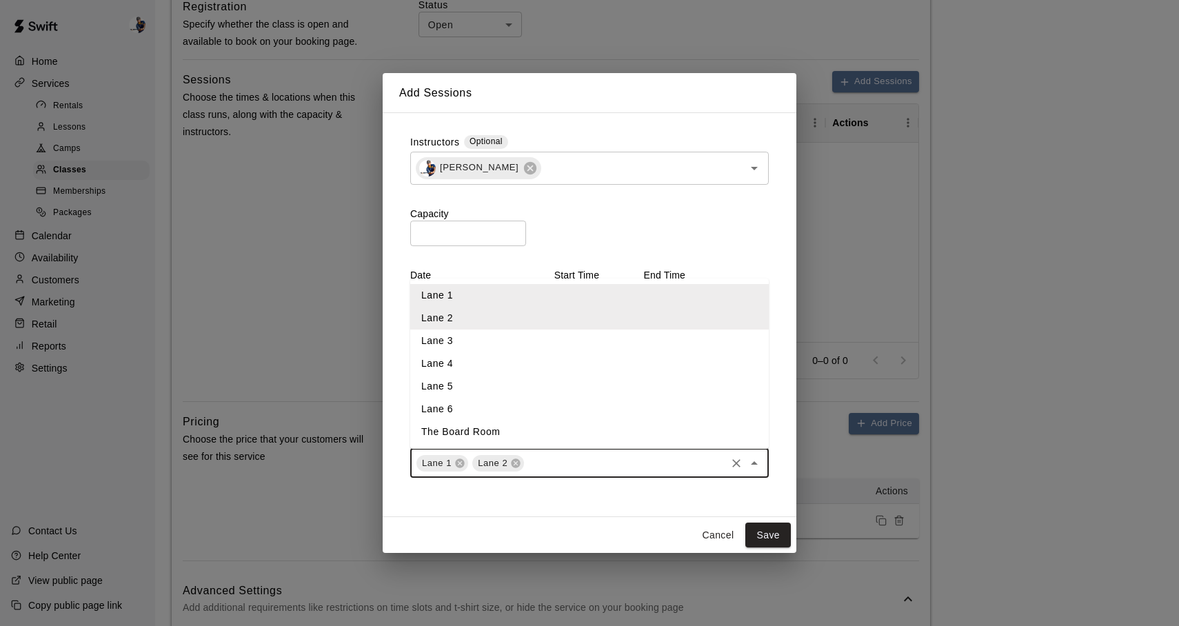
click at [501, 345] on li "Lane 3" at bounding box center [589, 341] width 359 height 23
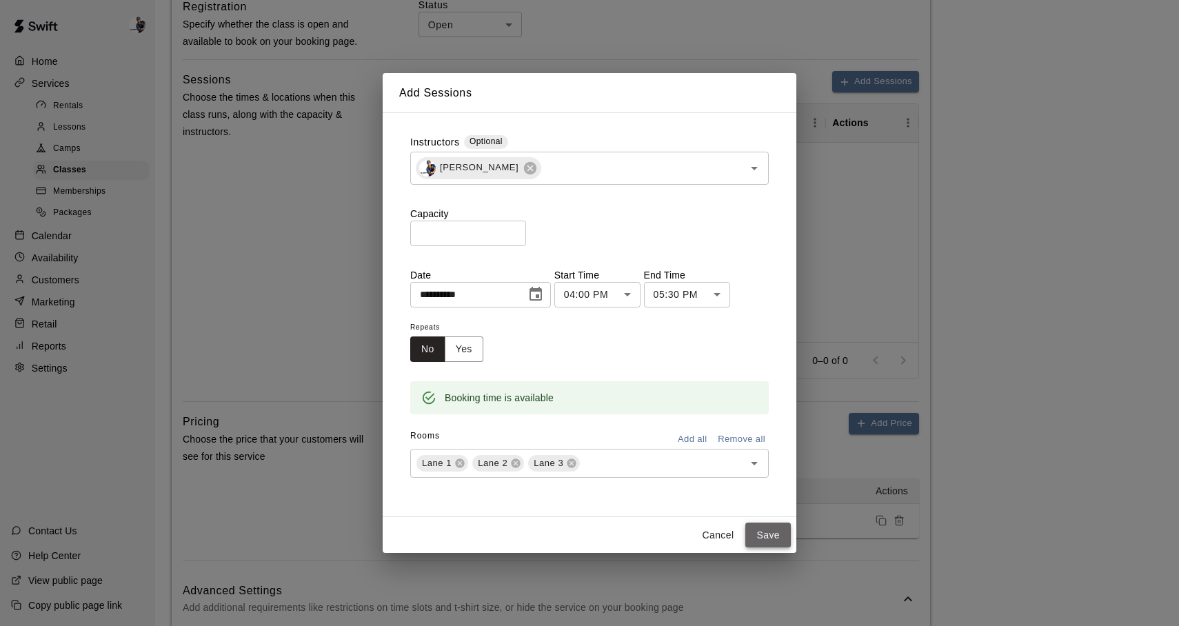
click at [778, 535] on button "Save" at bounding box center [768, 536] width 46 height 26
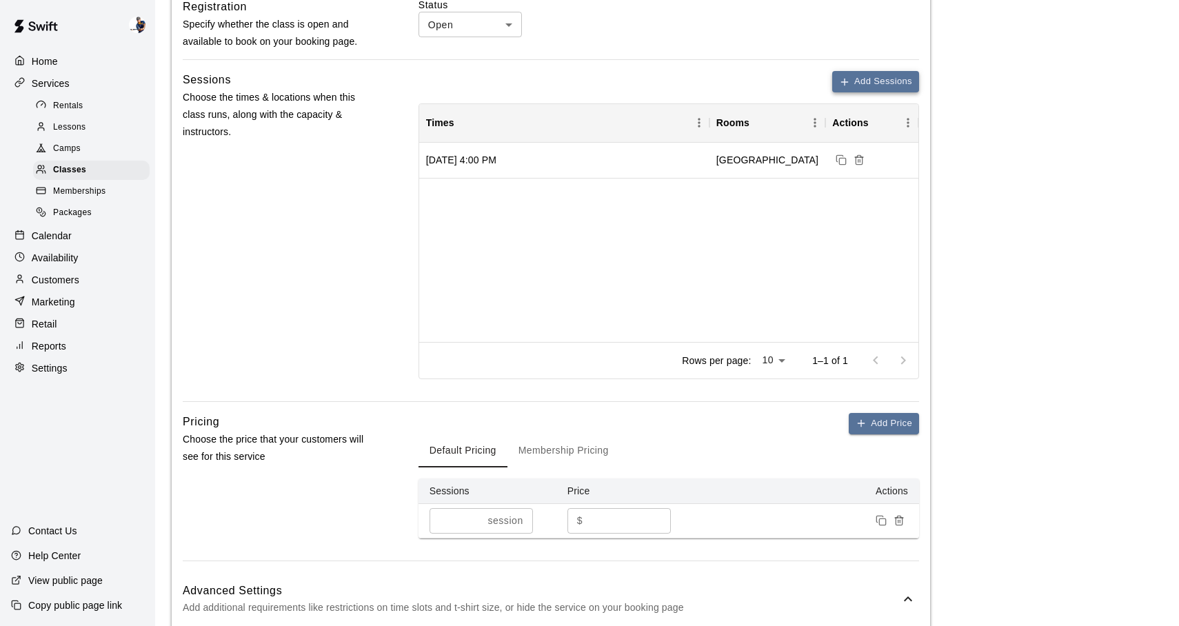
click at [857, 81] on button "Add Sessions" at bounding box center [875, 81] width 87 height 21
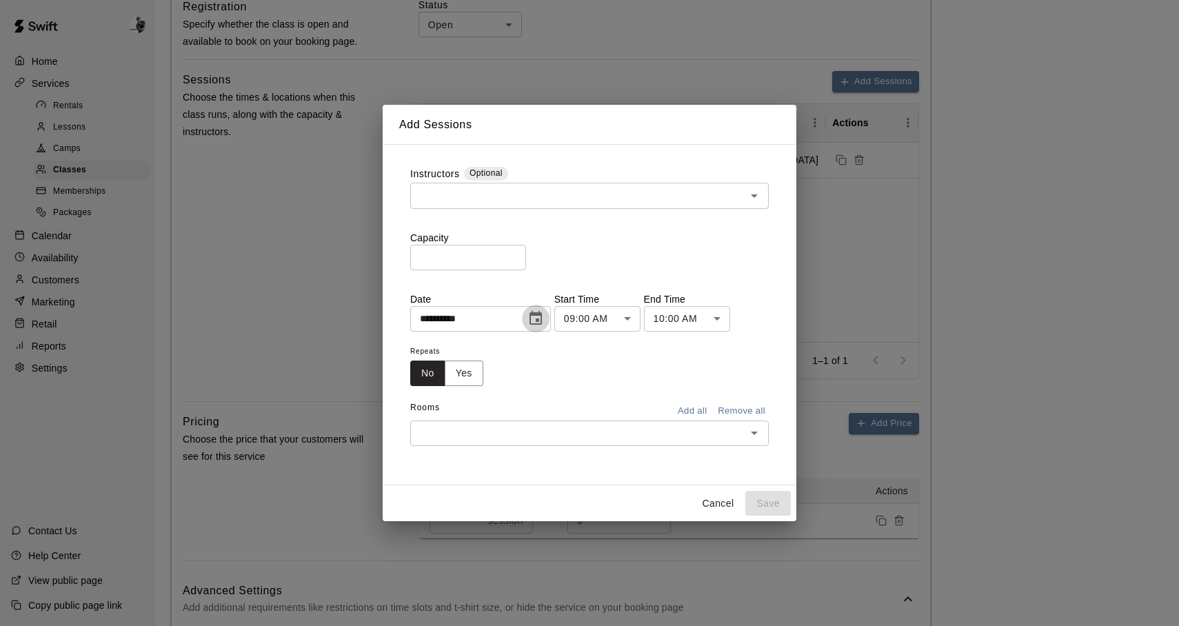
click at [531, 327] on button "Choose date, selected date is Sep 15, 2025" at bounding box center [536, 319] width 28 height 28
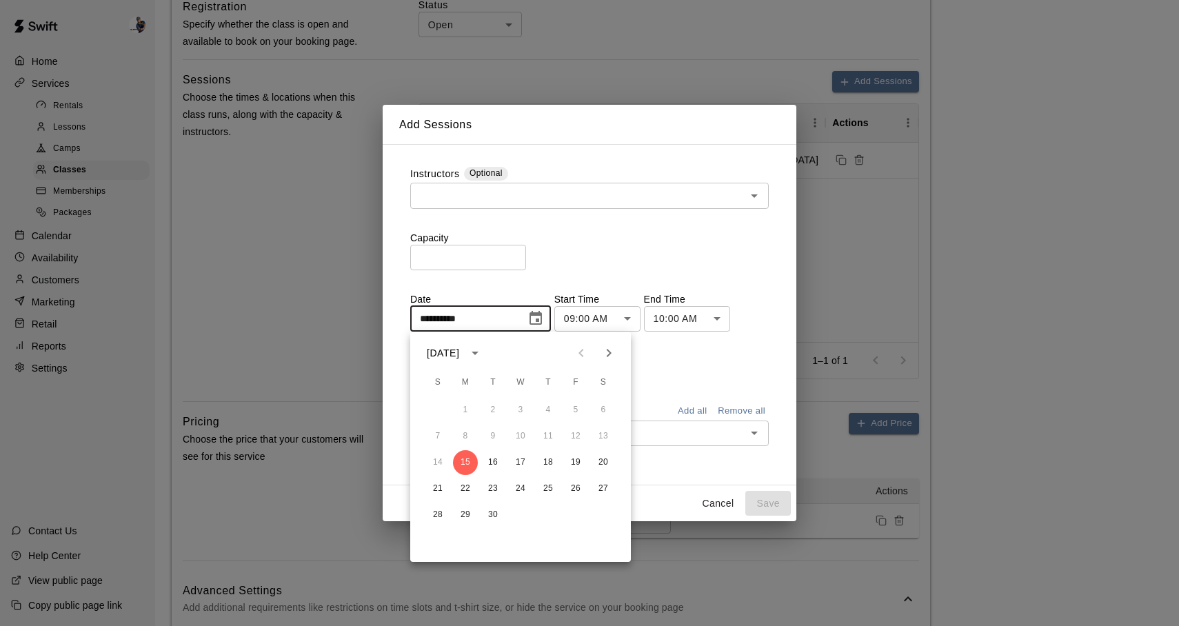
click at [607, 354] on icon "Next month" at bounding box center [608, 353] width 17 height 17
click at [603, 490] on button "22" at bounding box center [603, 488] width 25 height 25
type input "**********"
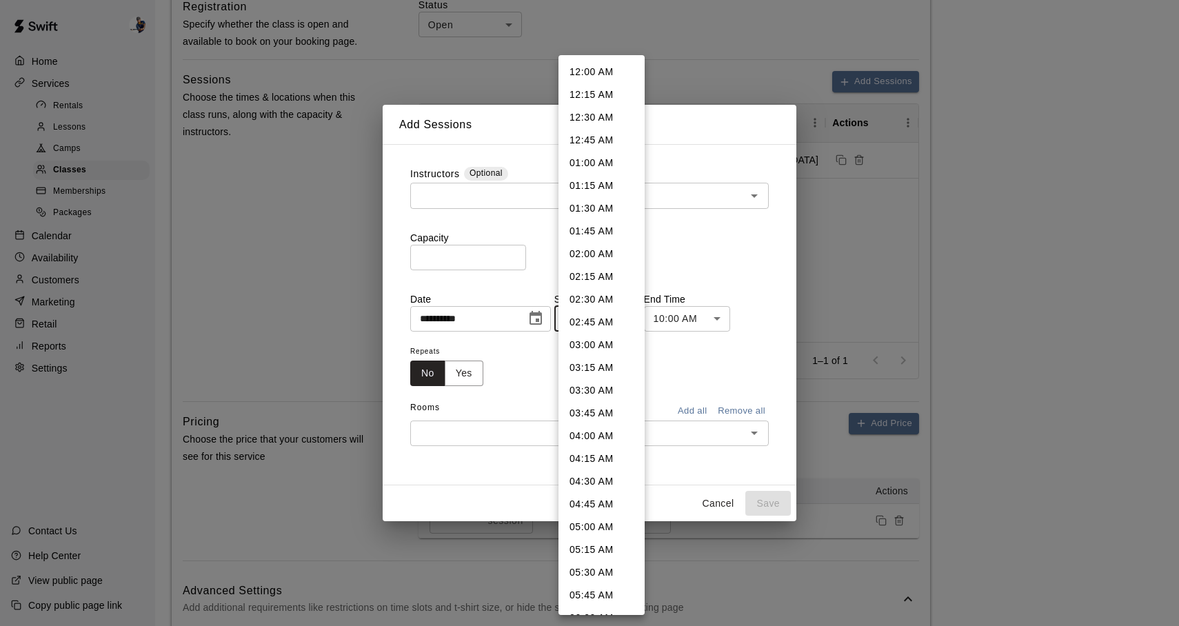
click at [603, 323] on body "**********" at bounding box center [589, 438] width 1179 height 1815
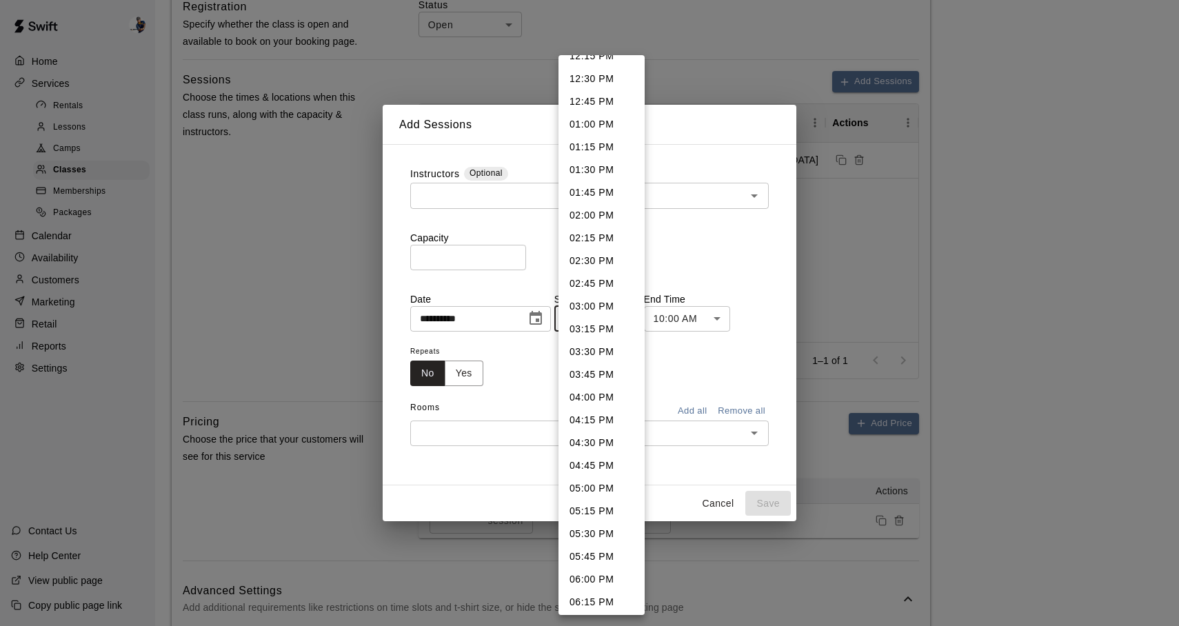
scroll to position [1131, 0]
click at [602, 509] on li "05:15 PM" at bounding box center [601, 510] width 86 height 23
type input "********"
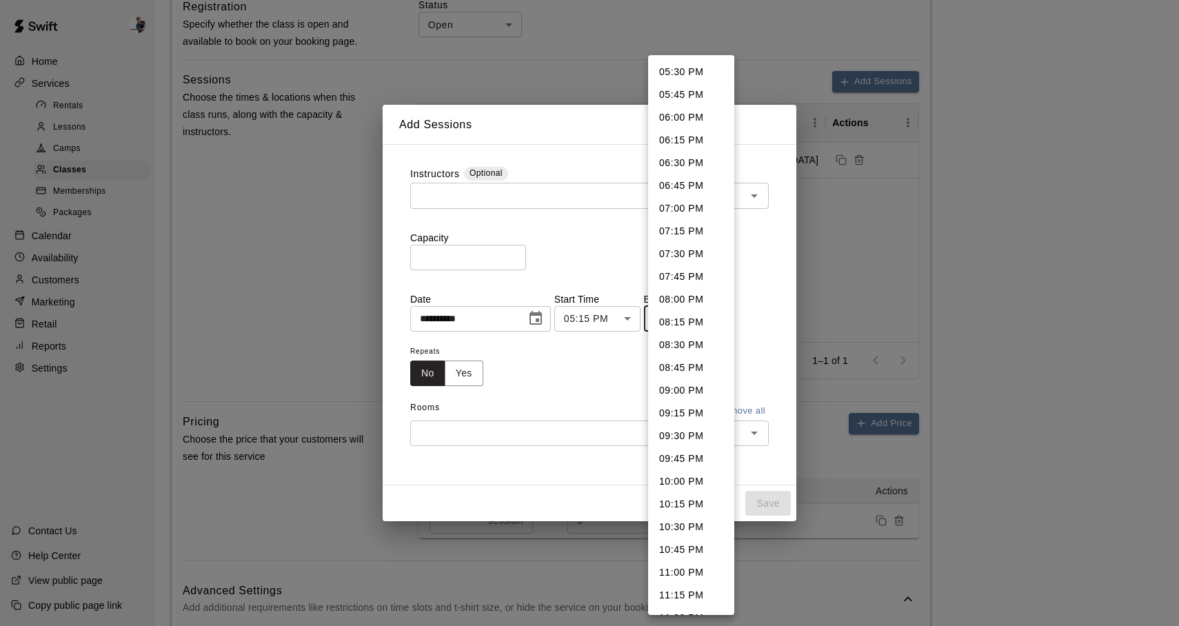
click at [691, 322] on body "**********" at bounding box center [589, 438] width 1179 height 1815
click at [692, 160] on li "06:30 PM" at bounding box center [691, 163] width 86 height 23
type input "********"
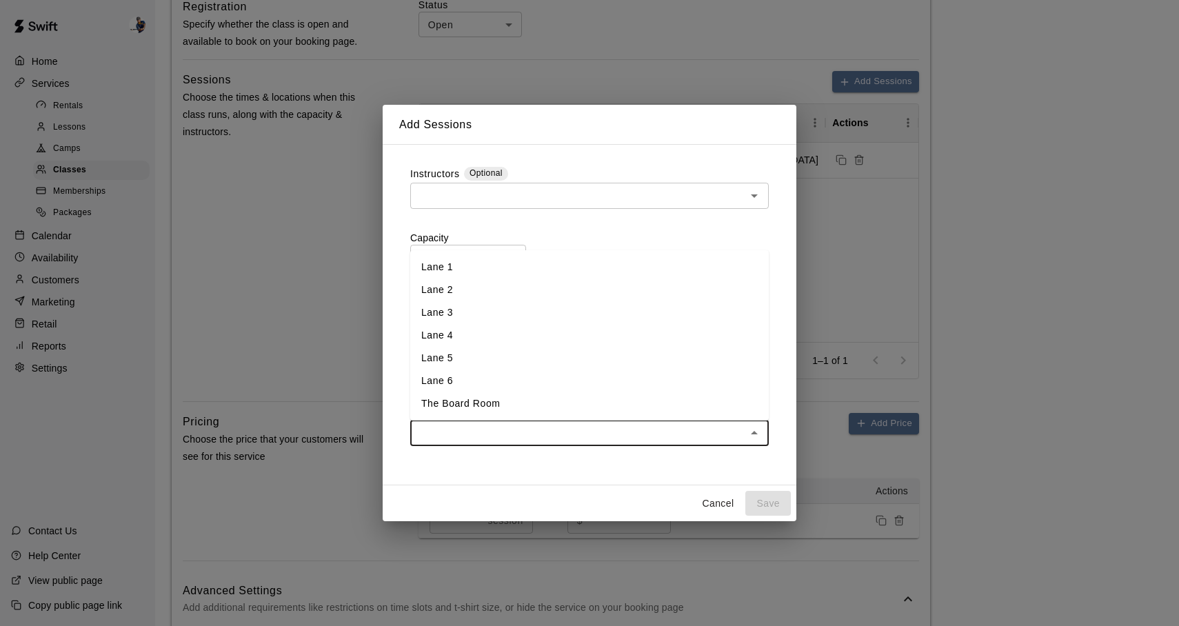
click at [559, 427] on input "text" at bounding box center [577, 433] width 327 height 17
click at [529, 394] on li "The Board Room" at bounding box center [589, 403] width 359 height 23
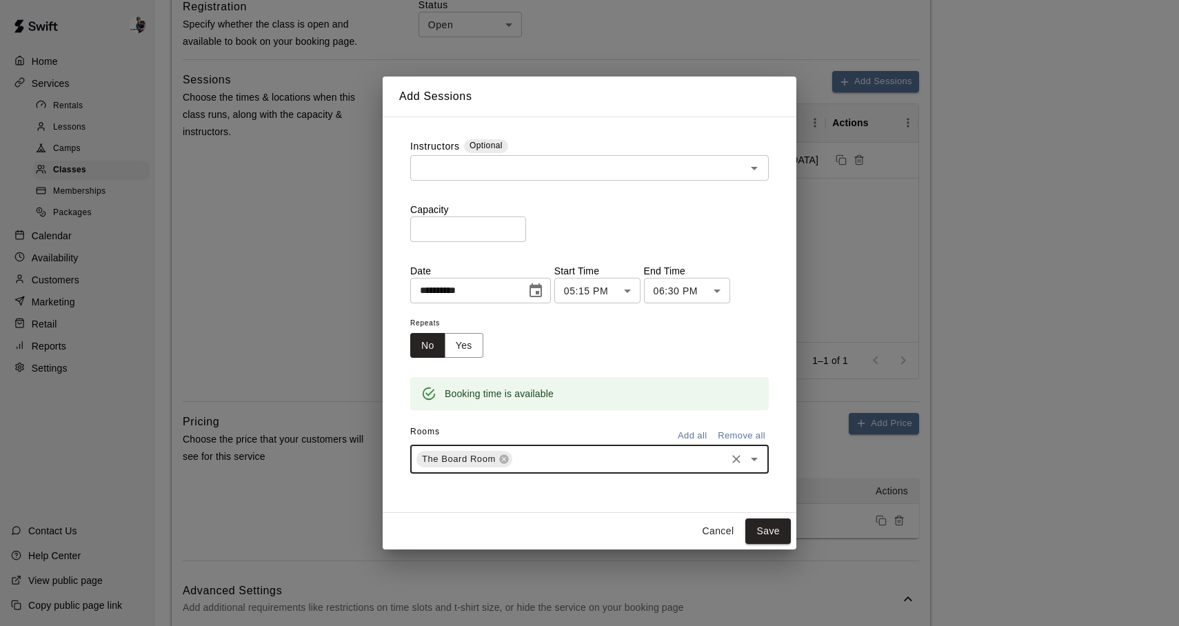
click at [674, 172] on input "text" at bounding box center [577, 167] width 327 height 17
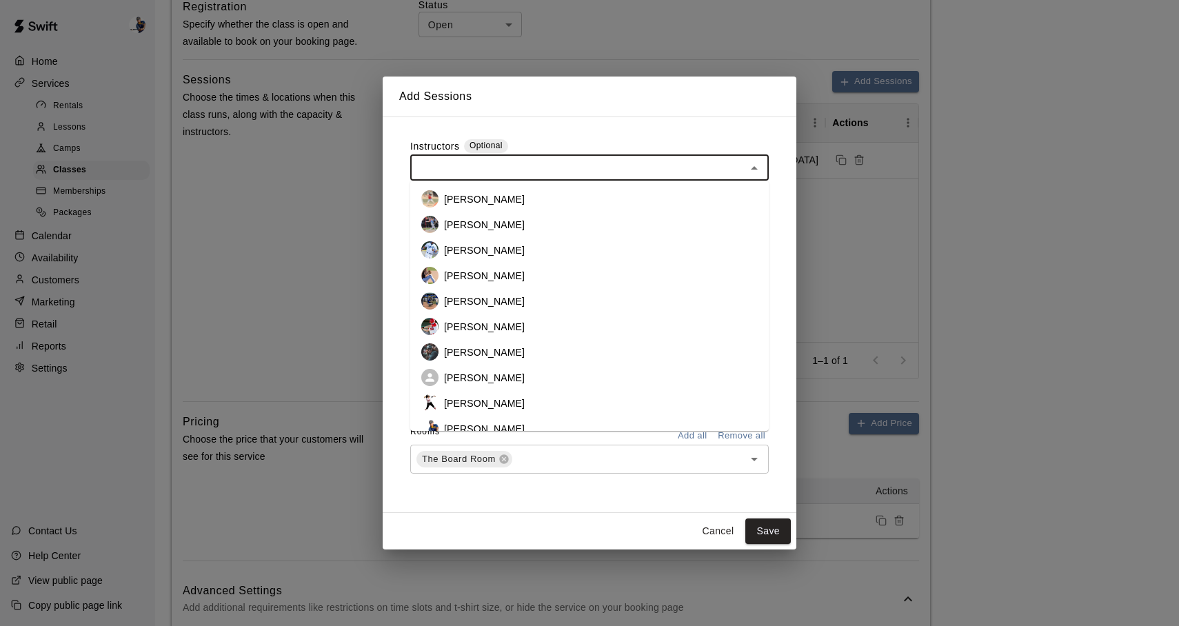
click at [558, 422] on li "Phillip Jankulovski" at bounding box center [589, 429] width 359 height 26
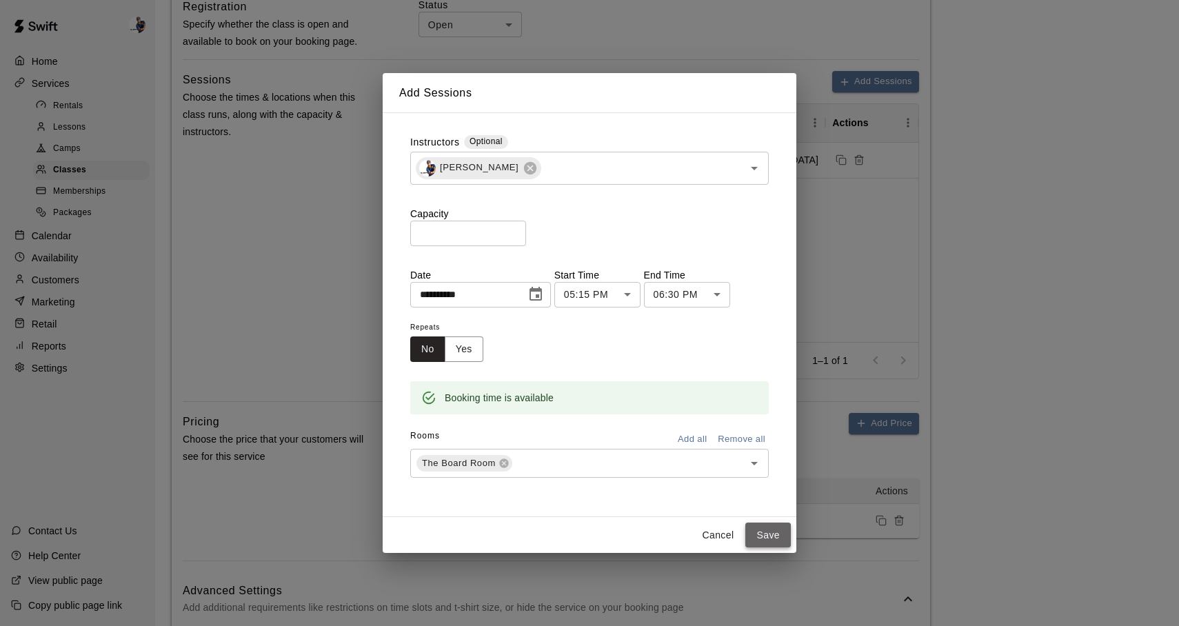
click at [771, 525] on button "Save" at bounding box center [768, 536] width 46 height 26
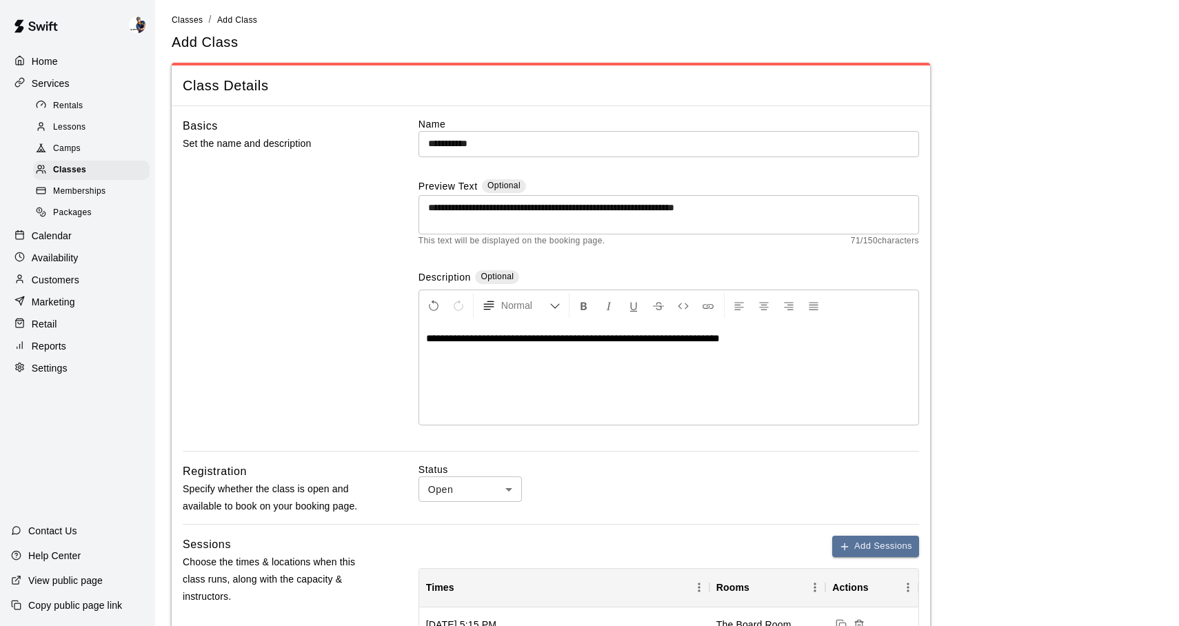
scroll to position [1, 0]
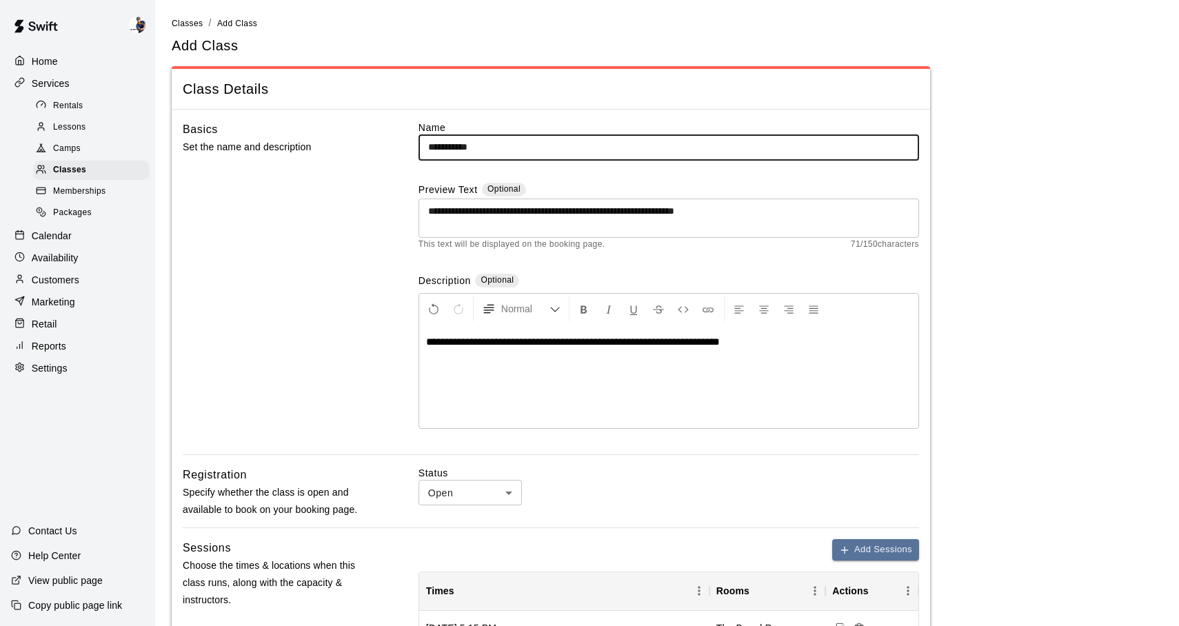
click at [482, 150] on input "**********" at bounding box center [668, 147] width 501 height 26
click at [470, 145] on input "**********" at bounding box center [668, 147] width 501 height 26
type input "**********"
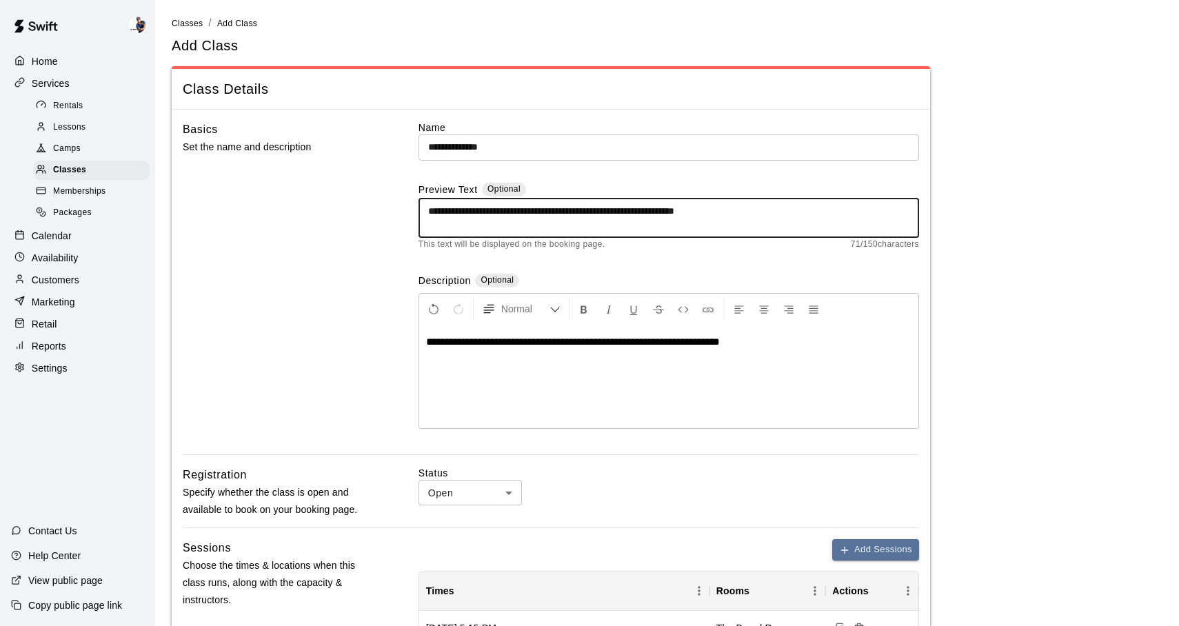
click at [614, 220] on textarea "**********" at bounding box center [668, 218] width 481 height 28
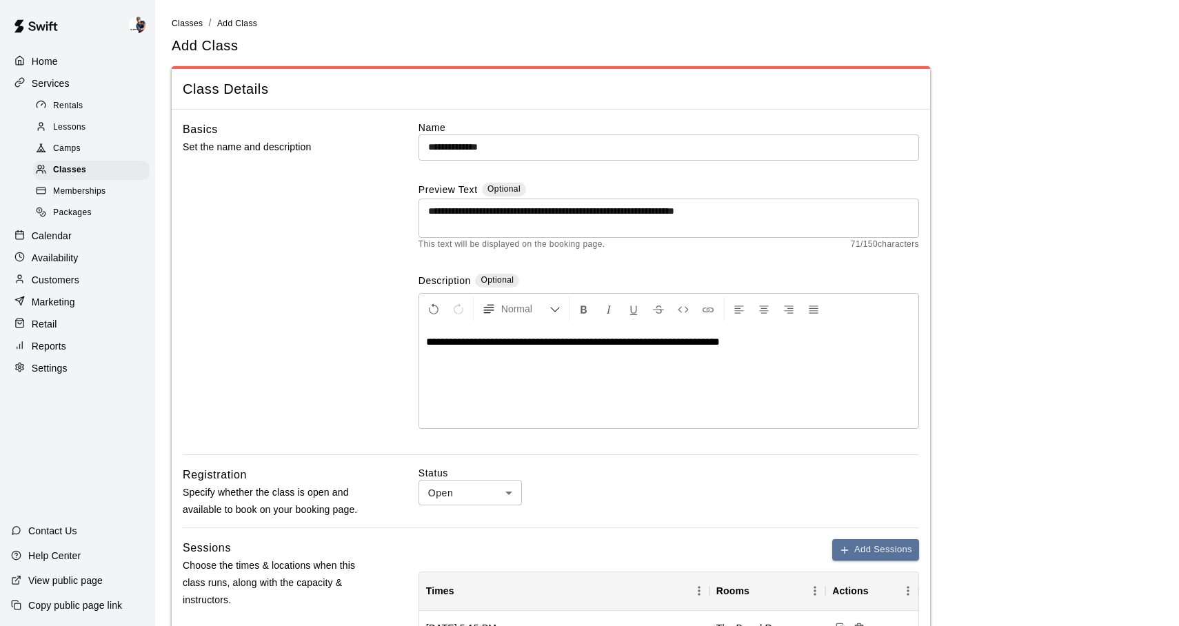
click at [327, 287] on div "Basics Set the name and description" at bounding box center [279, 288] width 192 height 334
click at [724, 213] on textarea "**********" at bounding box center [668, 218] width 481 height 28
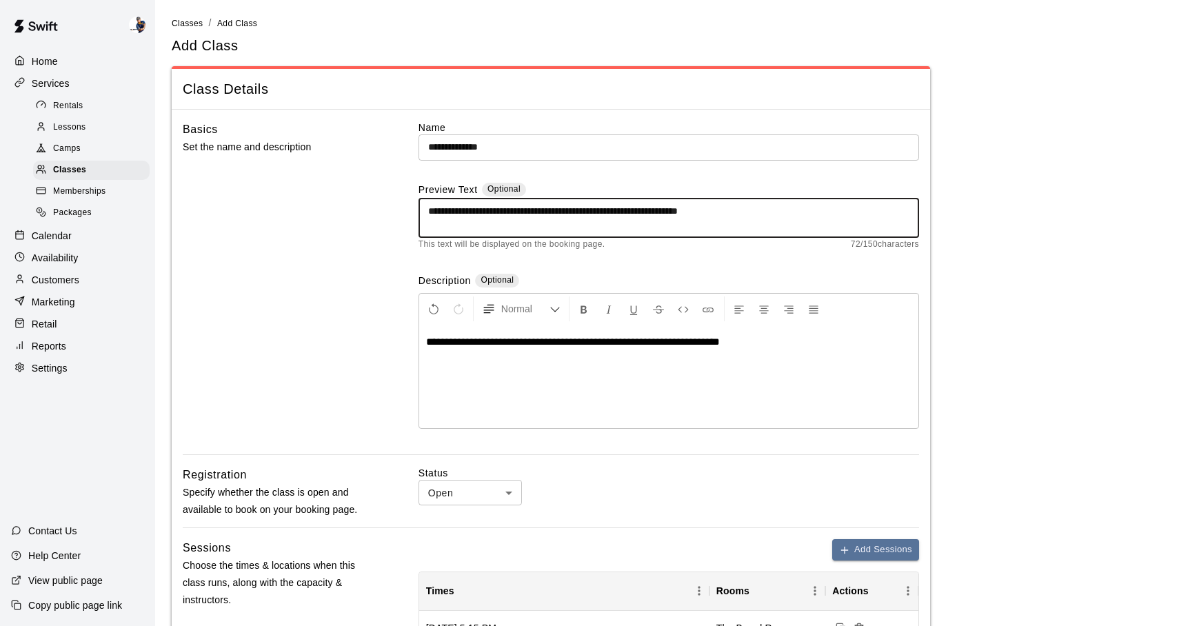
type textarea "**********"
click at [720, 350] on div "**********" at bounding box center [668, 376] width 499 height 103
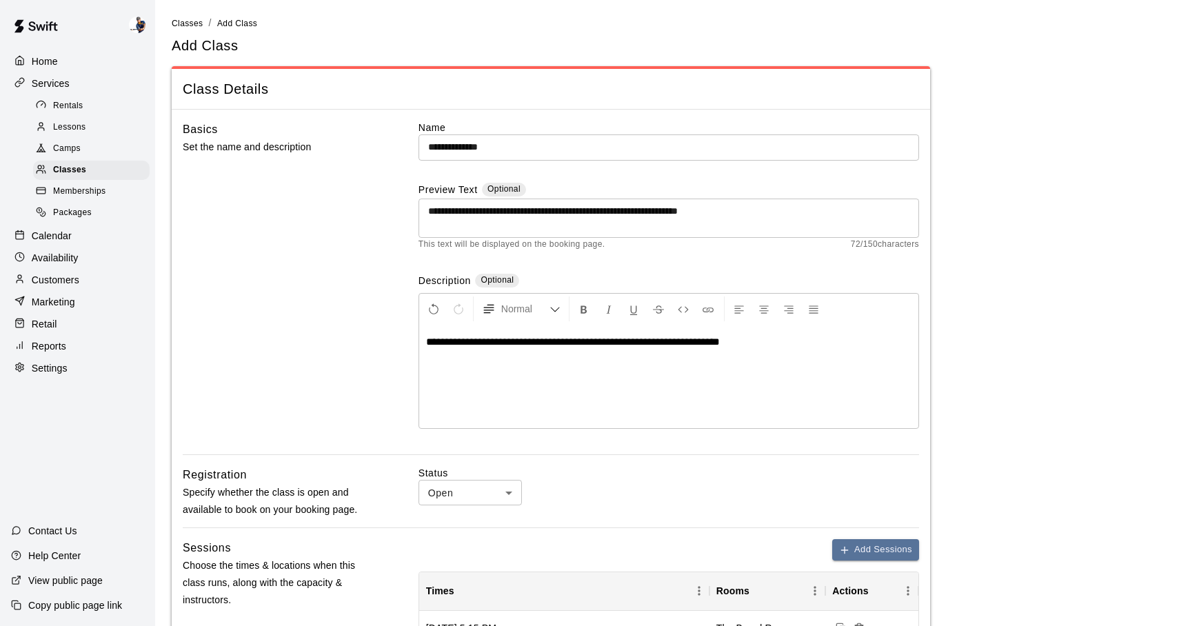
click at [718, 343] on span "**********" at bounding box center [573, 341] width 294 height 10
click at [760, 479] on div "Status Open **** ​" at bounding box center [668, 485] width 501 height 39
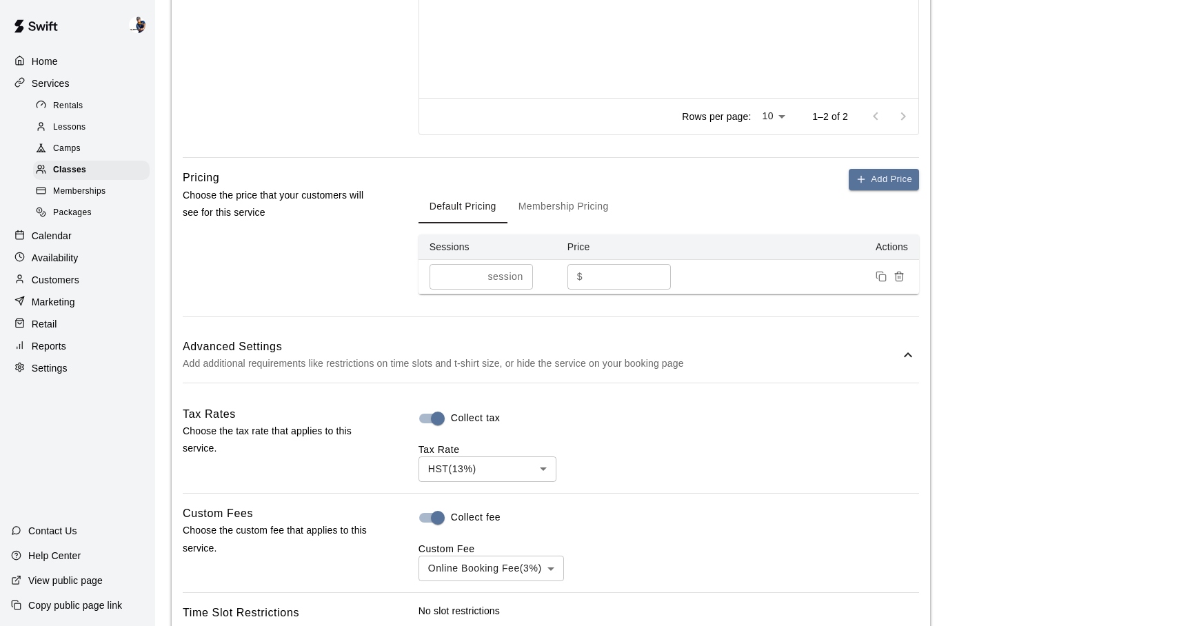
scroll to position [715, 0]
click at [638, 280] on input "***" at bounding box center [629, 275] width 83 height 26
type input "*"
click at [405, 179] on div "Pricing Choose the price that your customers will see for this service Add Pric…" at bounding box center [551, 241] width 736 height 148
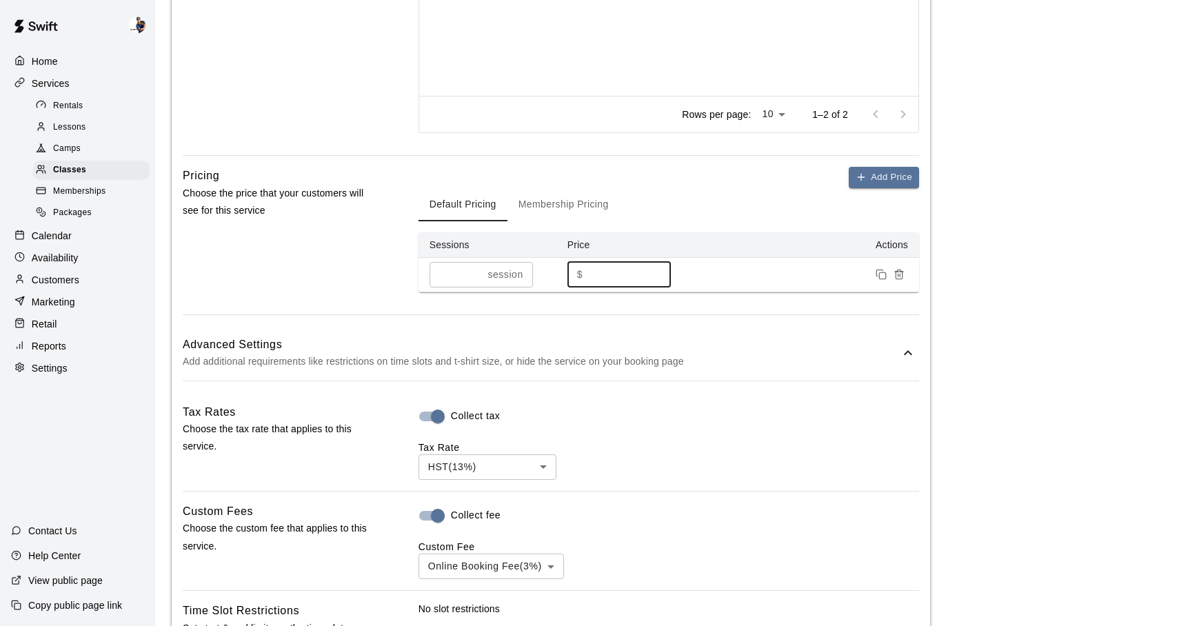
click at [612, 277] on input "number" at bounding box center [629, 275] width 83 height 26
type input "******"
click at [704, 314] on div "**********" at bounding box center [551, 215] width 758 height 1641
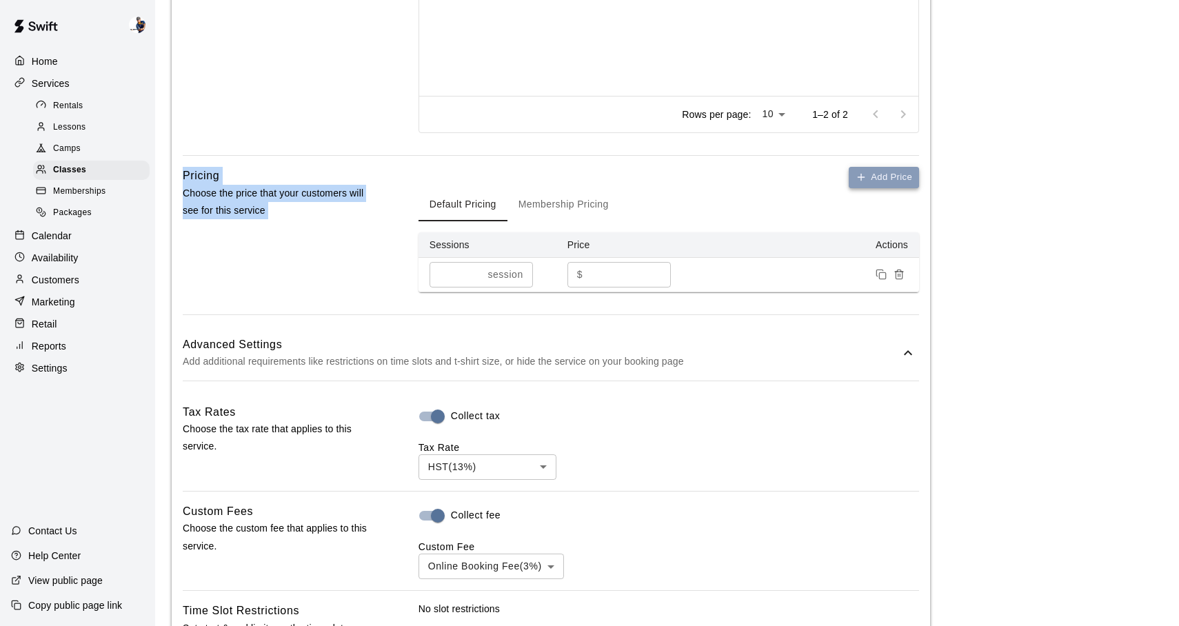
click at [849, 183] on button "Add Price" at bounding box center [884, 177] width 70 height 21
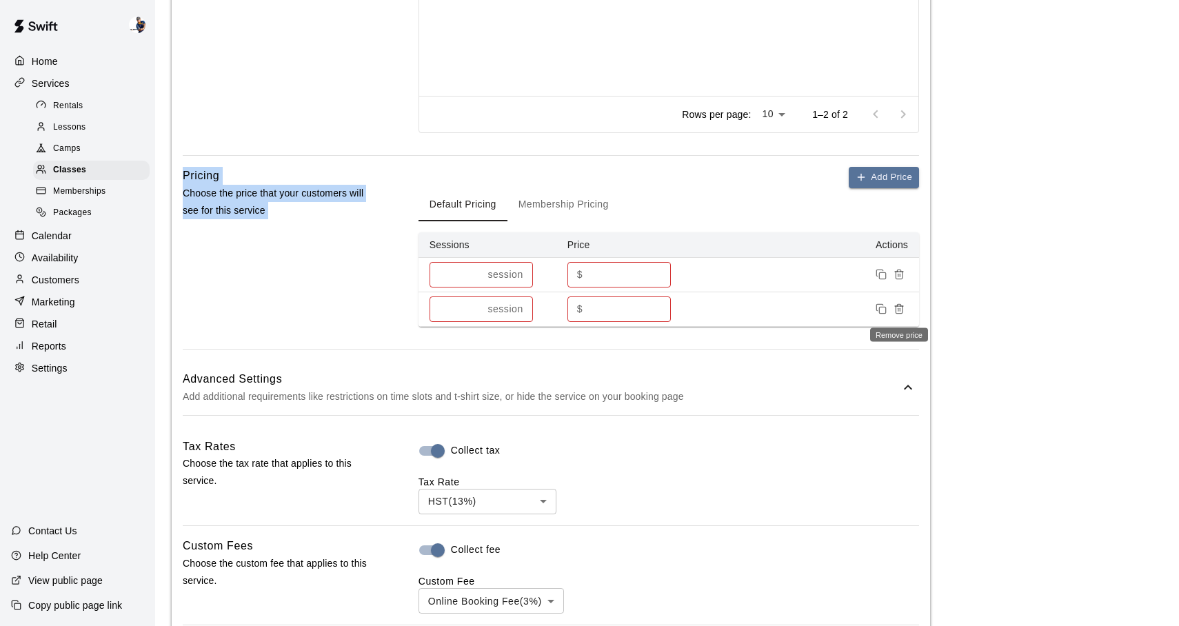
click at [896, 307] on icon "Remove price" at bounding box center [899, 308] width 11 height 11
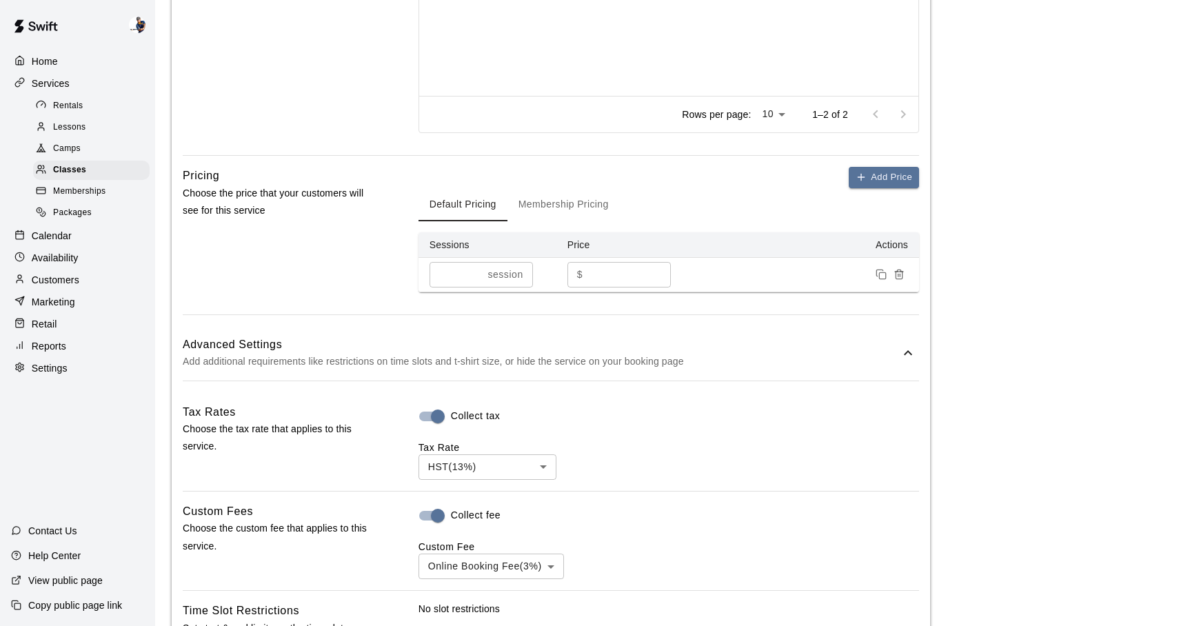
click at [738, 314] on hr at bounding box center [551, 314] width 736 height 1
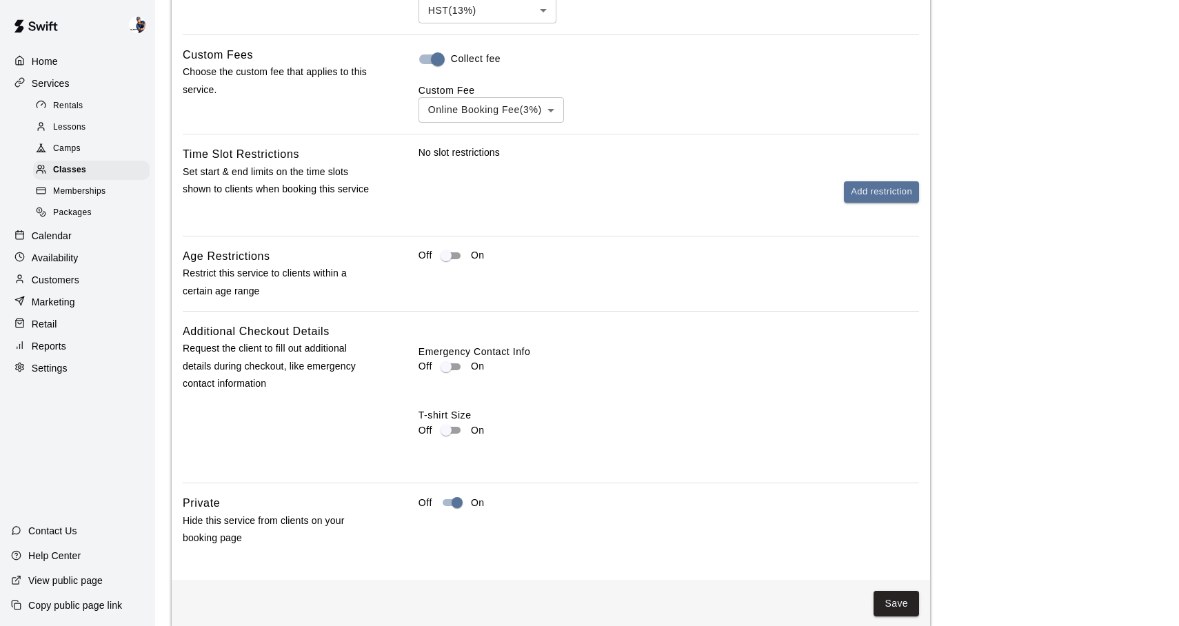
scroll to position [1189, 0]
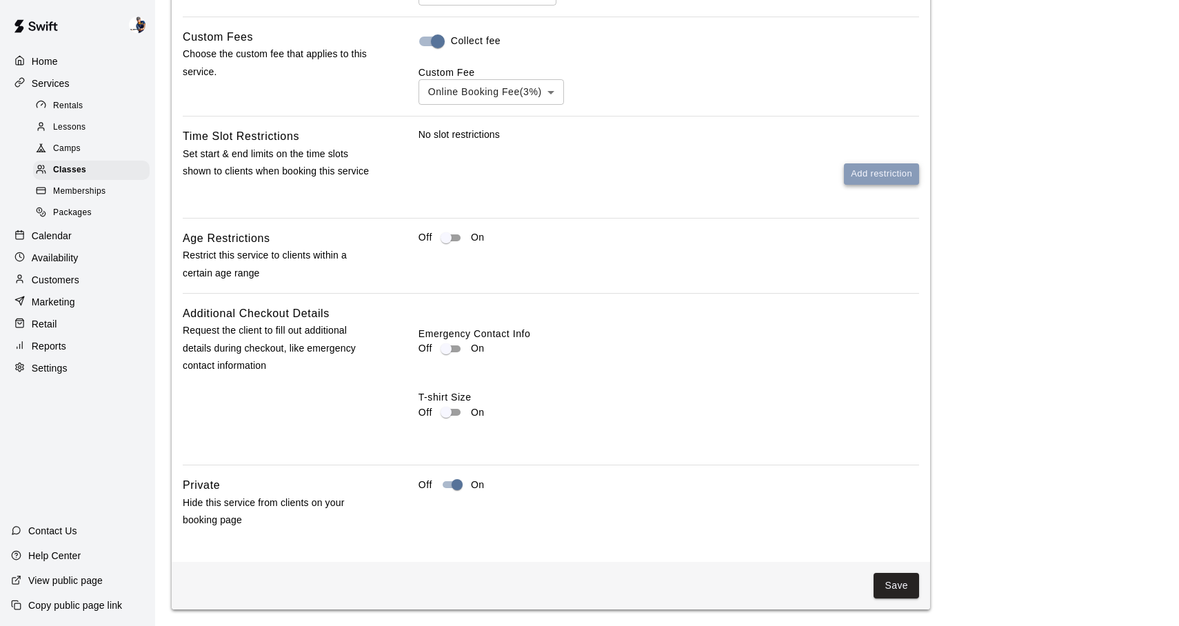
click at [847, 179] on button "Add restriction" at bounding box center [881, 173] width 75 height 21
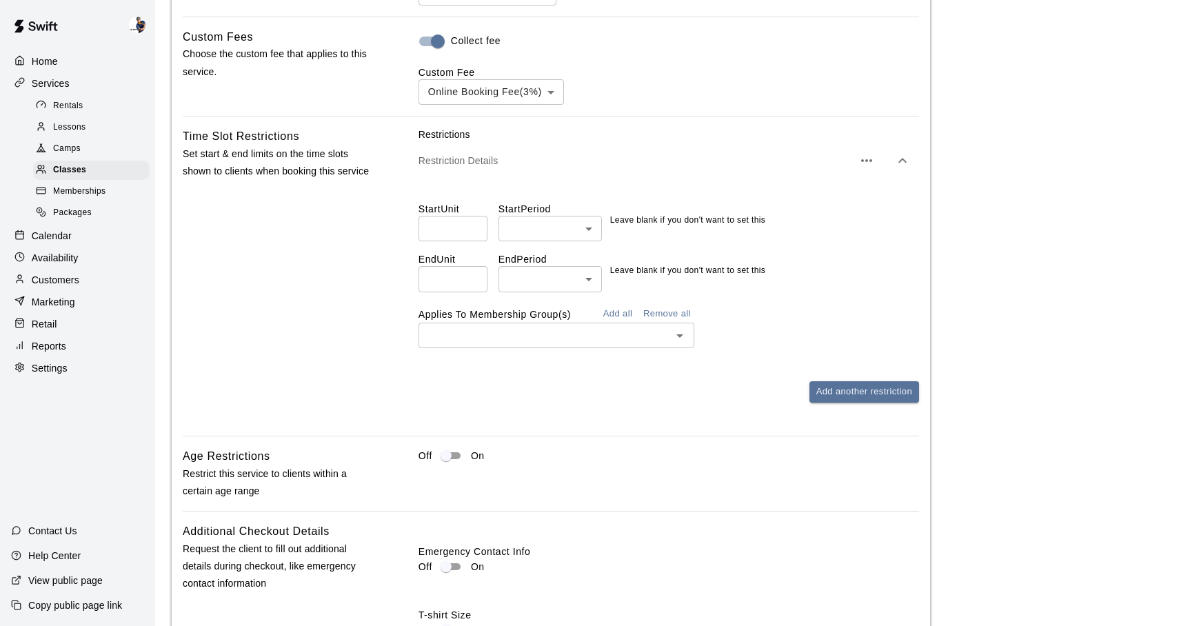
click at [561, 277] on div at bounding box center [589, 313] width 1179 height 626
click at [584, 339] on input "text" at bounding box center [545, 335] width 245 height 17
click at [472, 237] on input "number" at bounding box center [452, 229] width 69 height 26
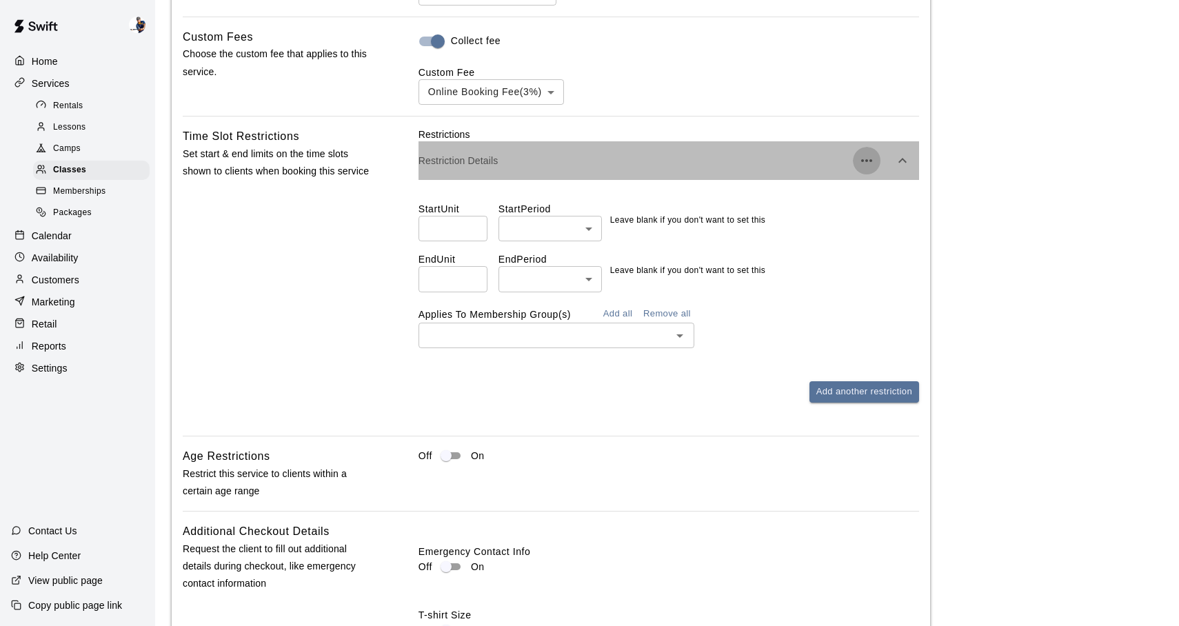
click at [869, 163] on icon "button" at bounding box center [866, 160] width 17 height 17
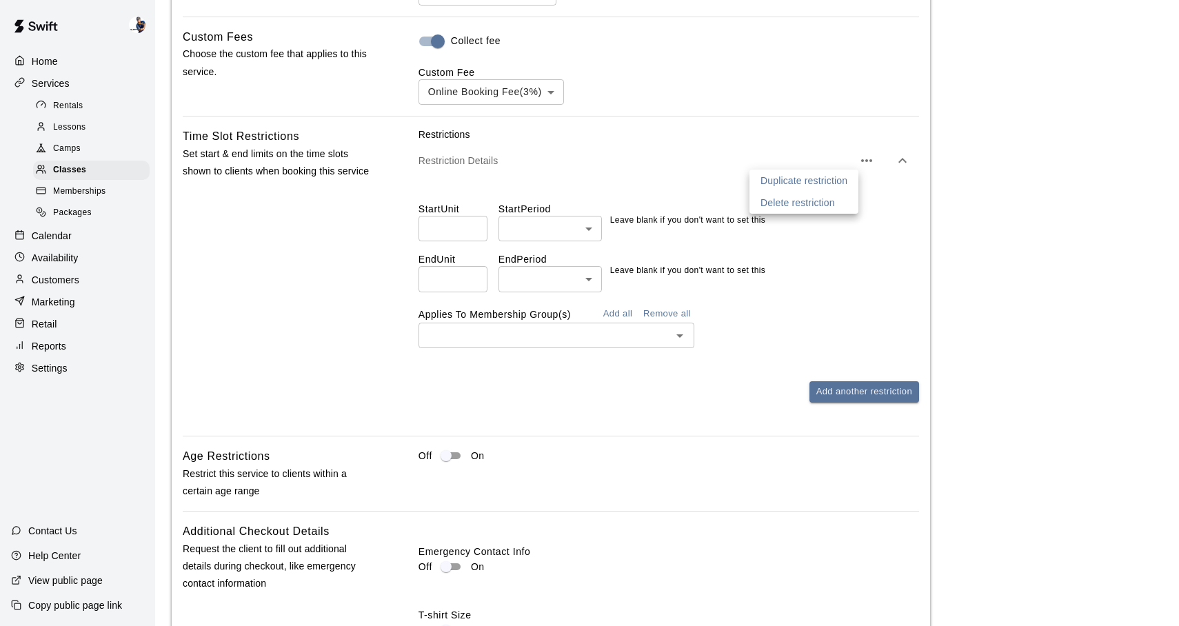
click at [902, 163] on div at bounding box center [589, 313] width 1179 height 626
click at [902, 163] on icon "button" at bounding box center [902, 160] width 17 height 17
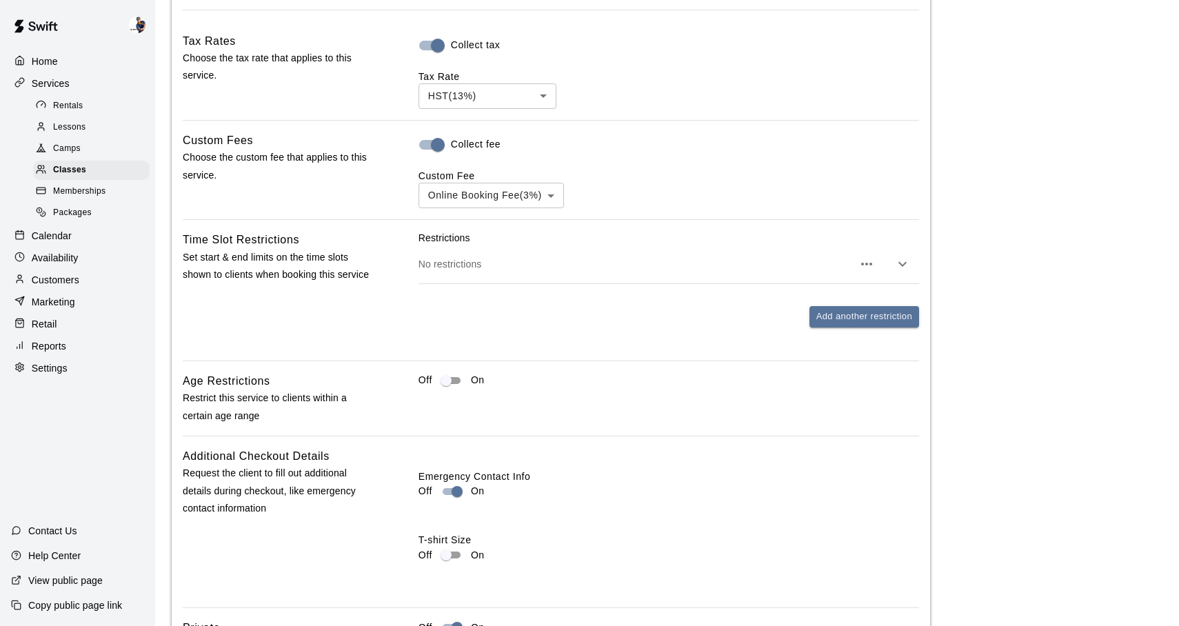
scroll to position [1073, 0]
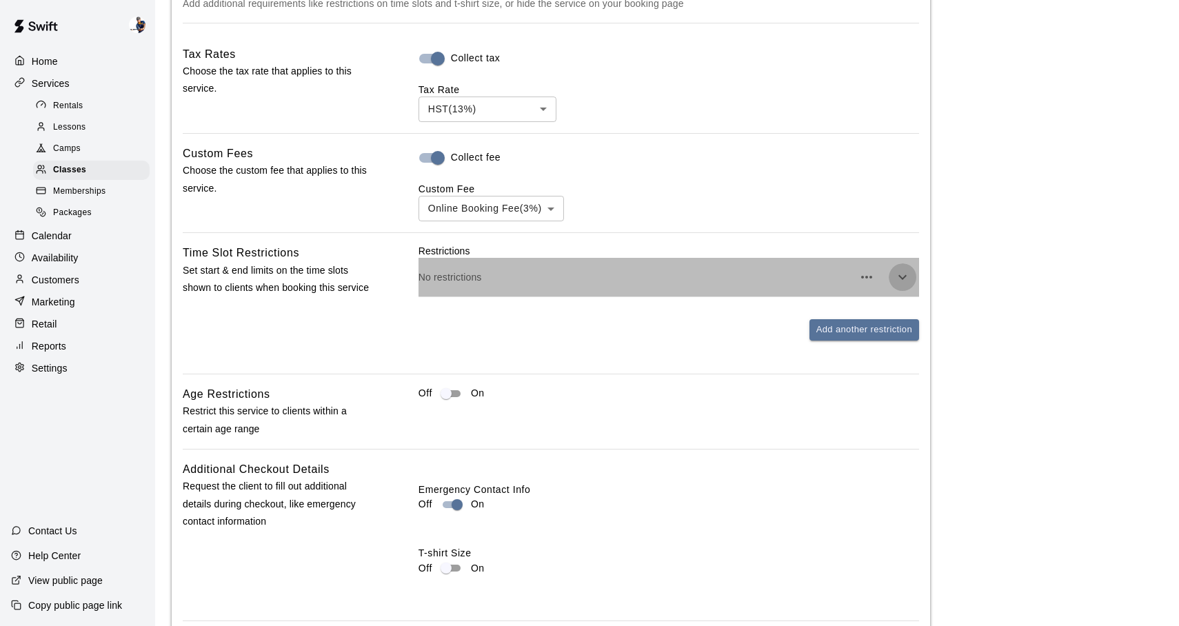
click at [893, 272] on button "button" at bounding box center [903, 277] width 28 height 28
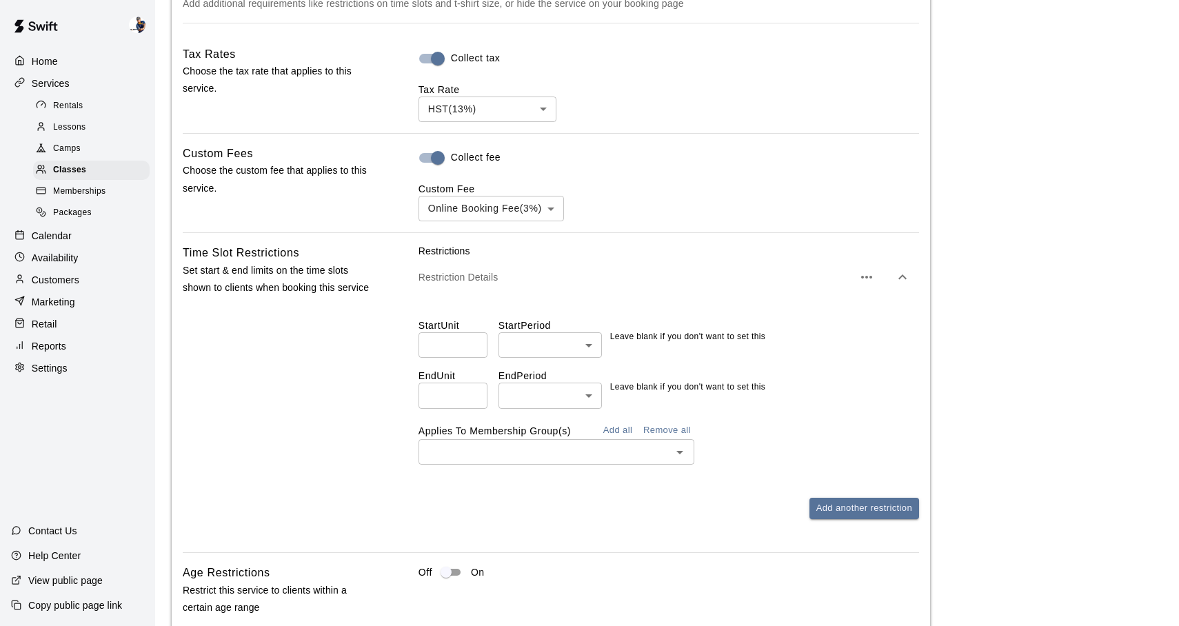
click at [865, 279] on icon "button" at bounding box center [866, 277] width 17 height 17
click at [809, 324] on p "Delete restriction" at bounding box center [797, 319] width 74 height 14
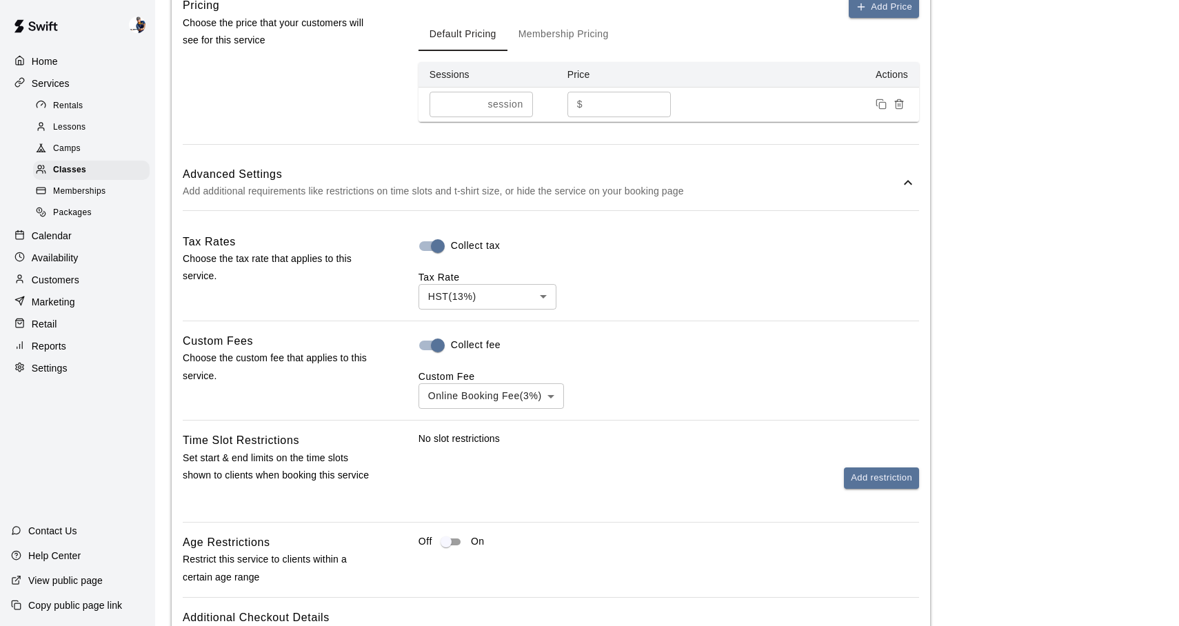
scroll to position [1189, 0]
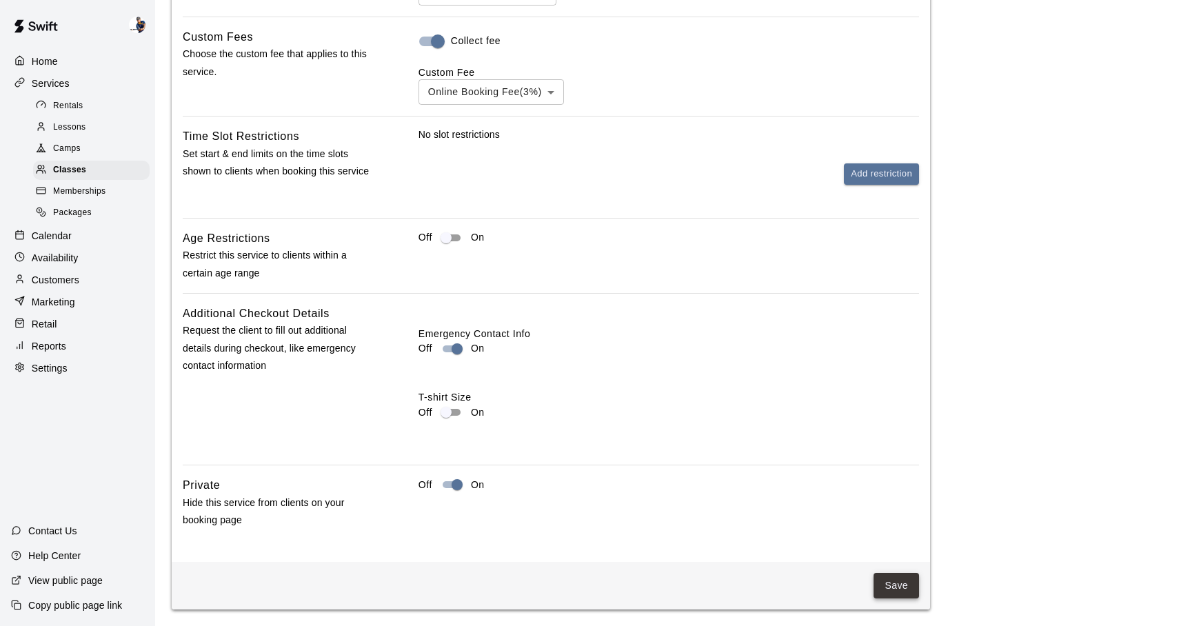
click at [887, 578] on button "Save" at bounding box center [897, 586] width 46 height 26
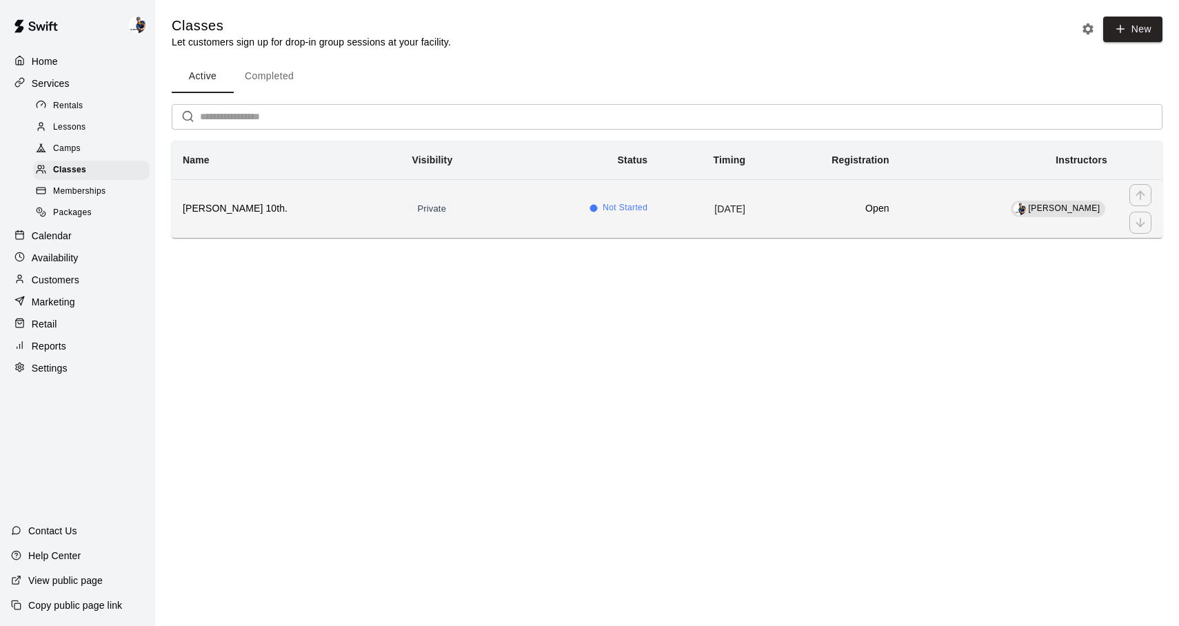
click at [314, 223] on th "Finley's 10th." at bounding box center [287, 208] width 230 height 59
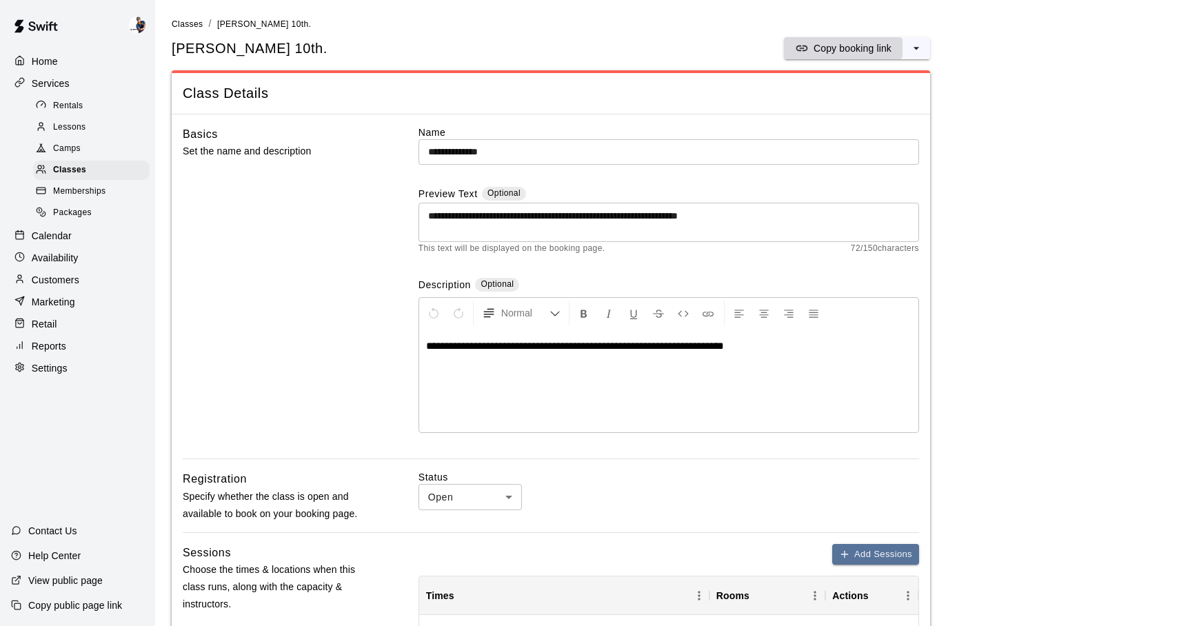
click at [839, 58] on button "Copy booking link" at bounding box center [843, 48] width 119 height 22
click at [83, 170] on span "Classes" at bounding box center [69, 170] width 33 height 14
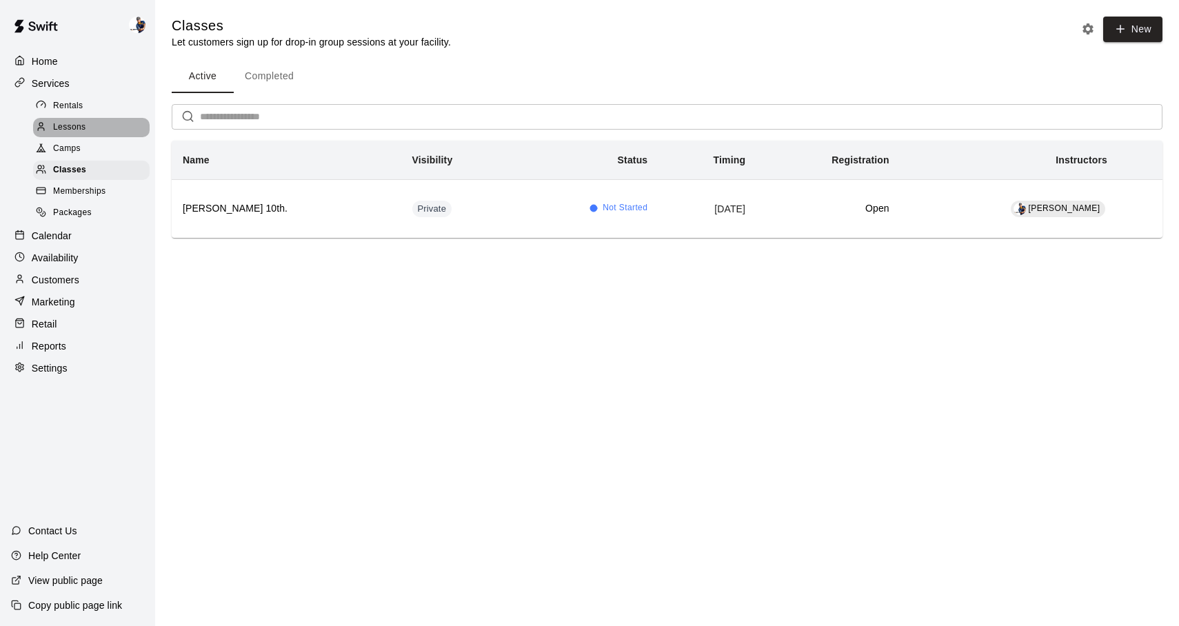
click at [107, 121] on div "Lessons" at bounding box center [91, 127] width 117 height 19
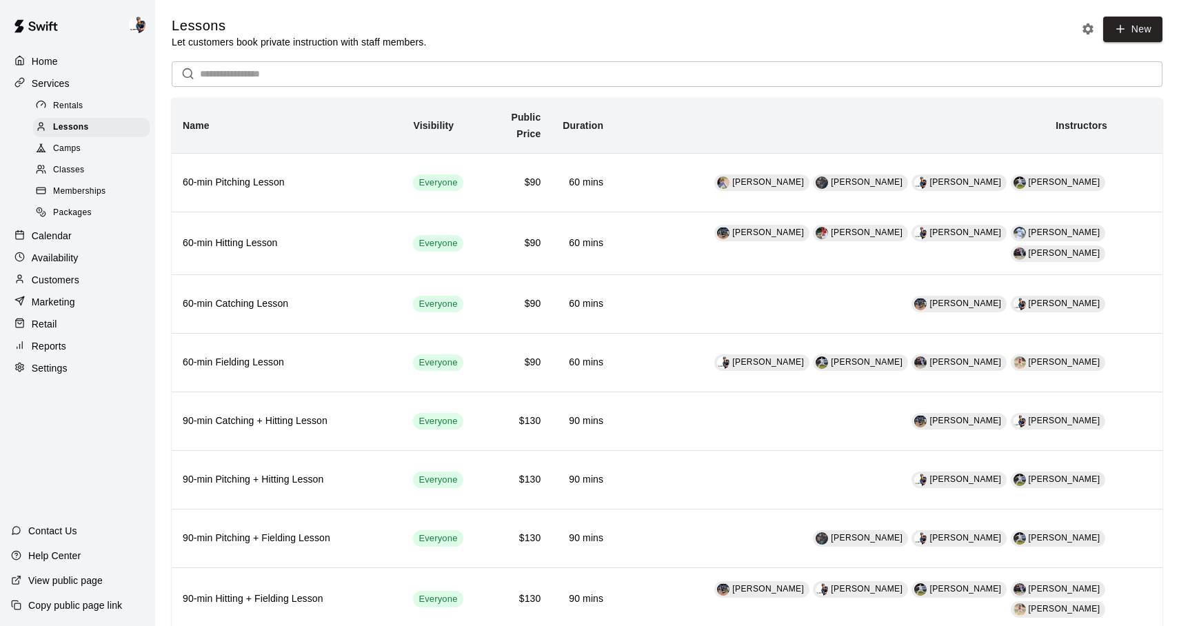
click at [107, 107] on div "Rentals" at bounding box center [91, 106] width 117 height 19
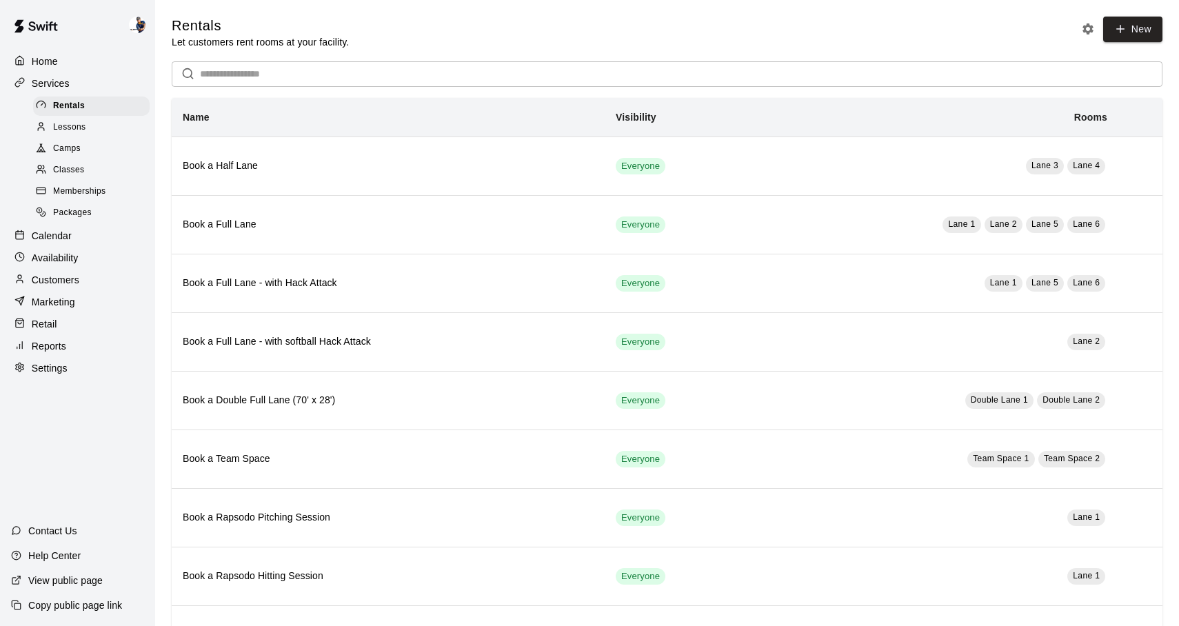
click at [101, 128] on div "Lessons" at bounding box center [91, 127] width 117 height 19
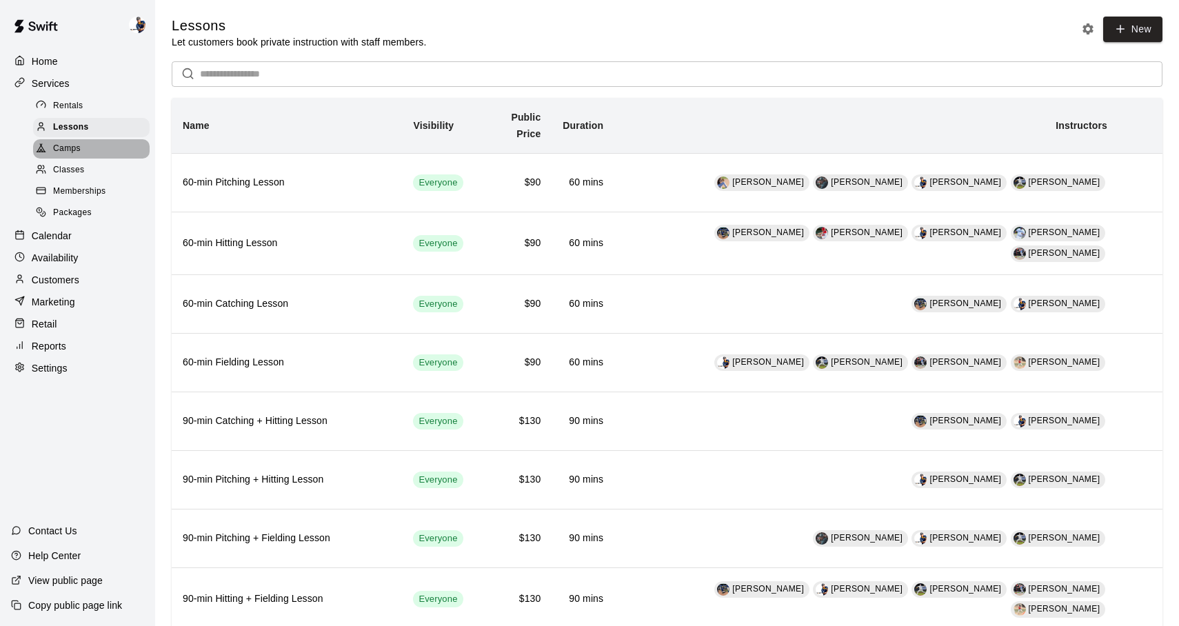
click at [99, 157] on div "Camps" at bounding box center [91, 148] width 117 height 19
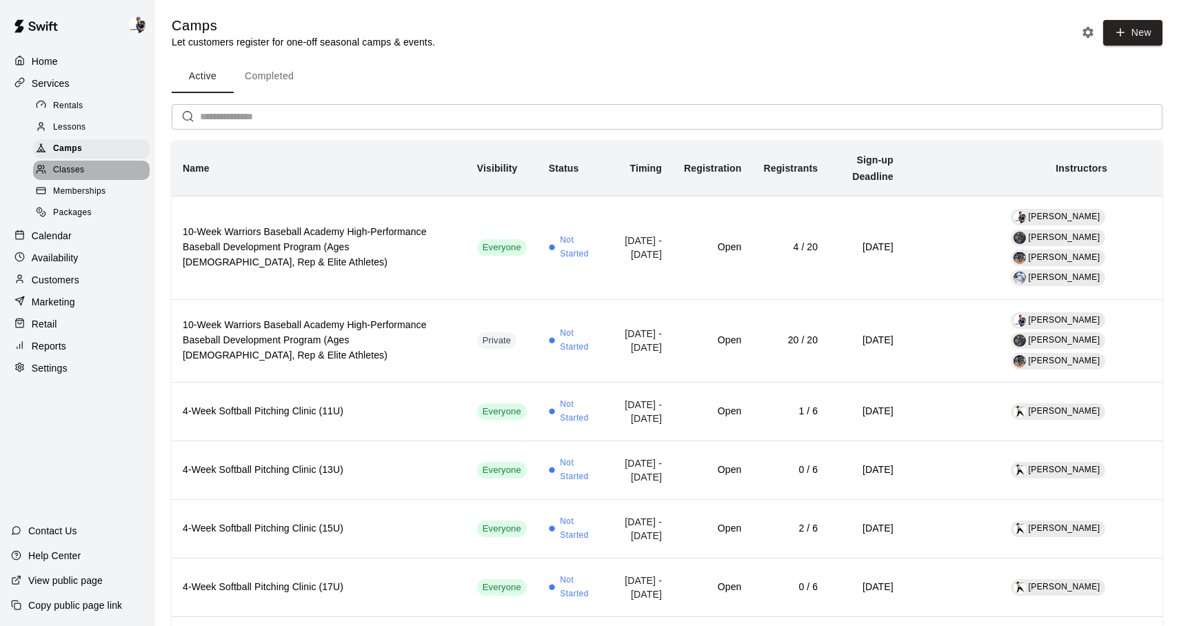
click at [101, 169] on div "Classes" at bounding box center [91, 170] width 117 height 19
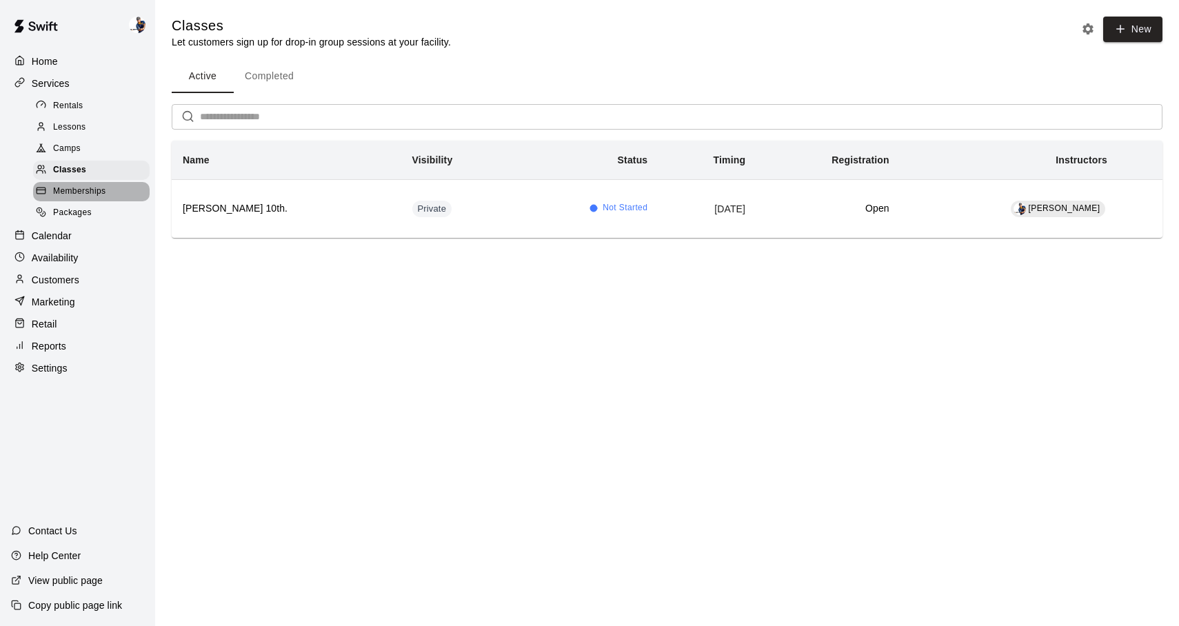
click at [108, 196] on div "Memberships" at bounding box center [91, 191] width 117 height 19
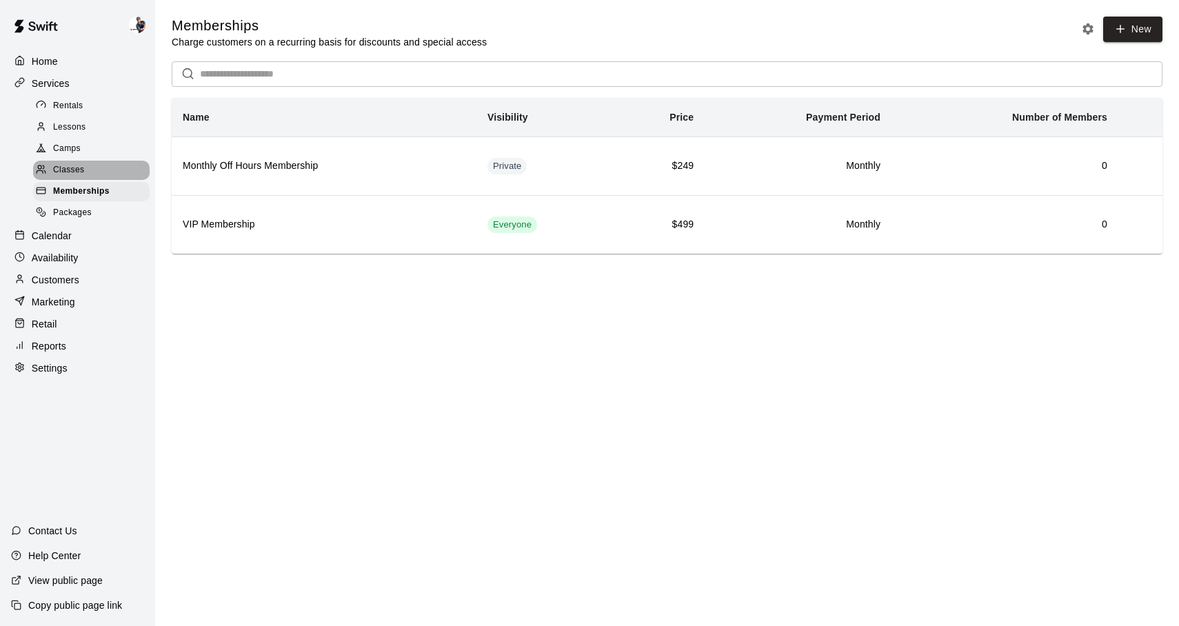
click at [107, 172] on div "Classes" at bounding box center [91, 170] width 117 height 19
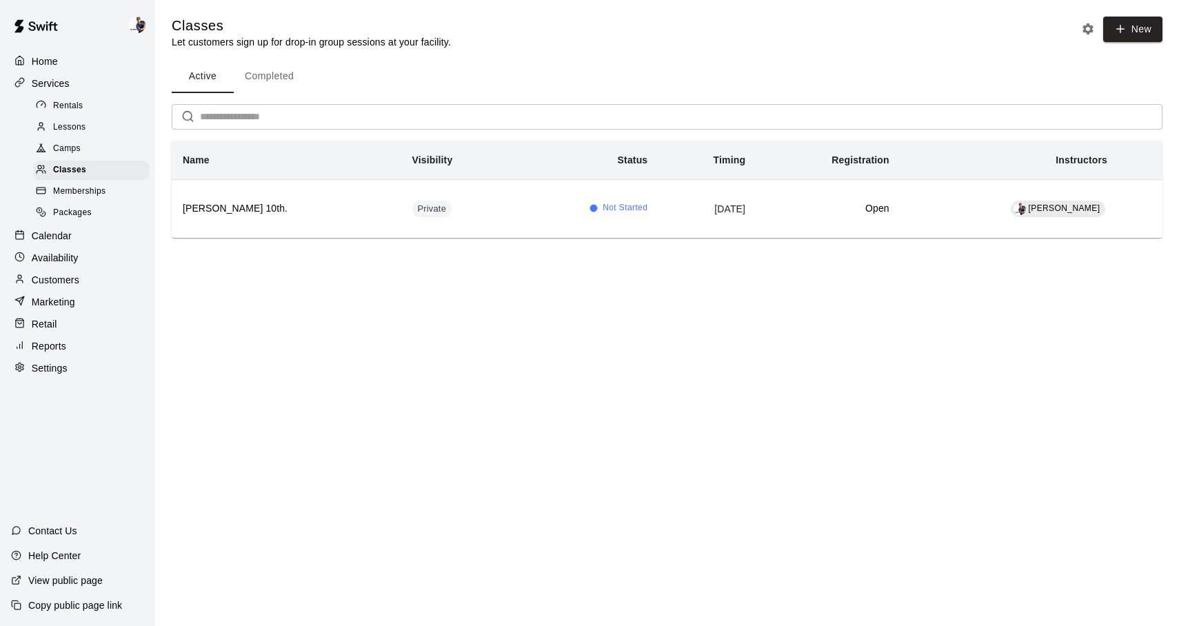
click at [103, 193] on span "Memberships" at bounding box center [79, 192] width 52 height 14
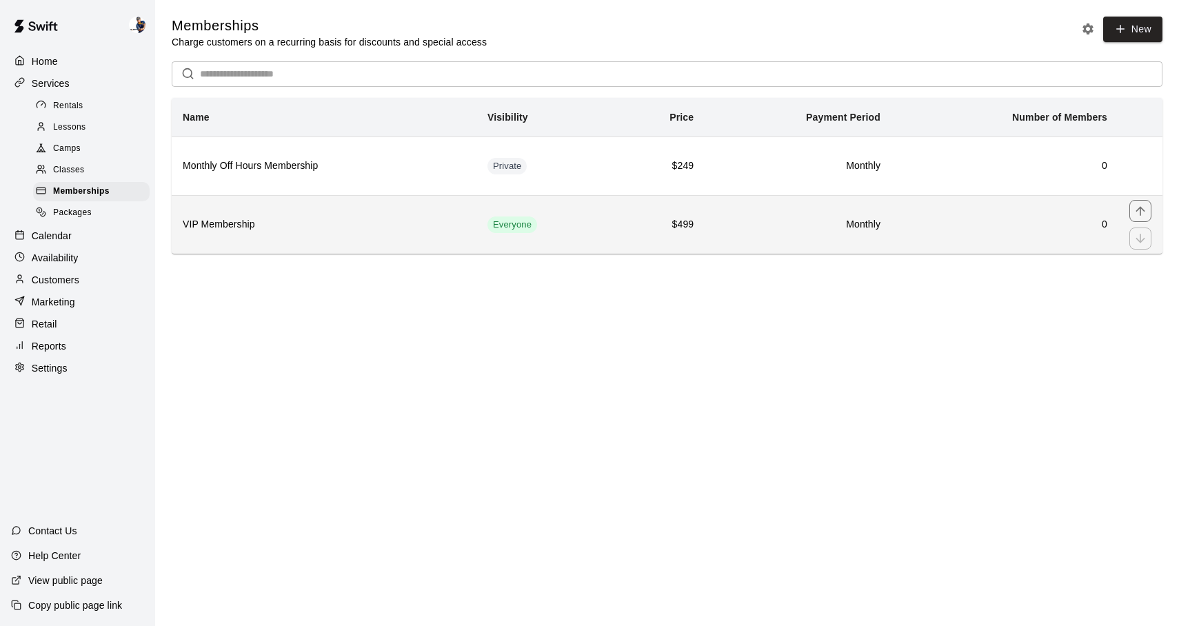
click at [307, 238] on th "VIP Membership" at bounding box center [324, 224] width 305 height 59
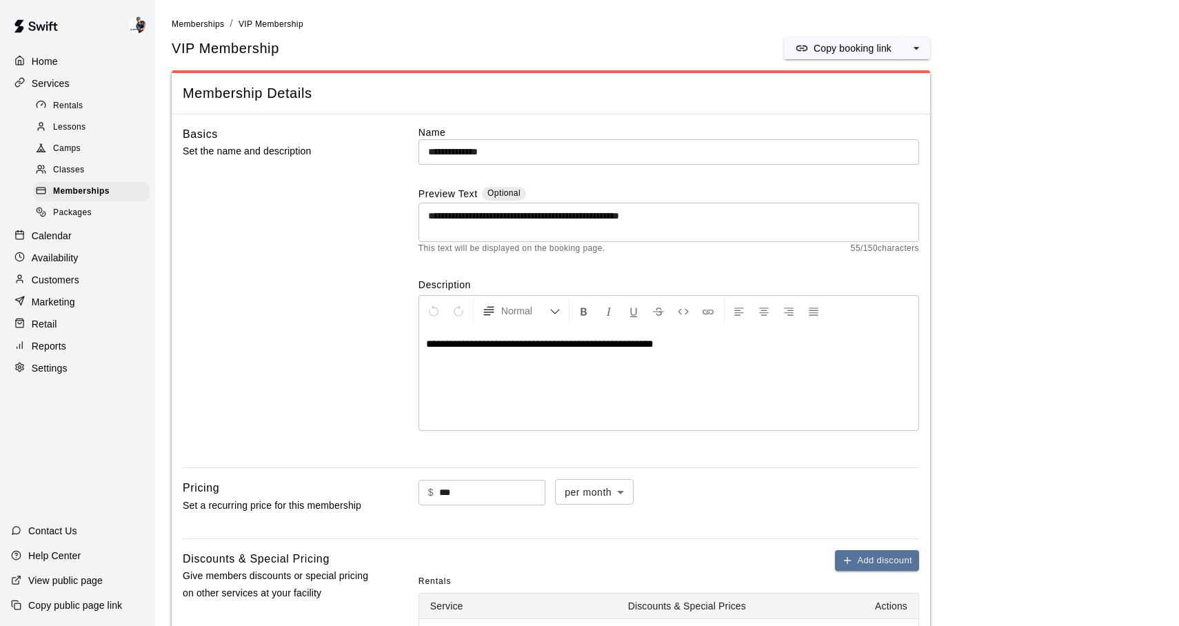
scroll to position [12, 0]
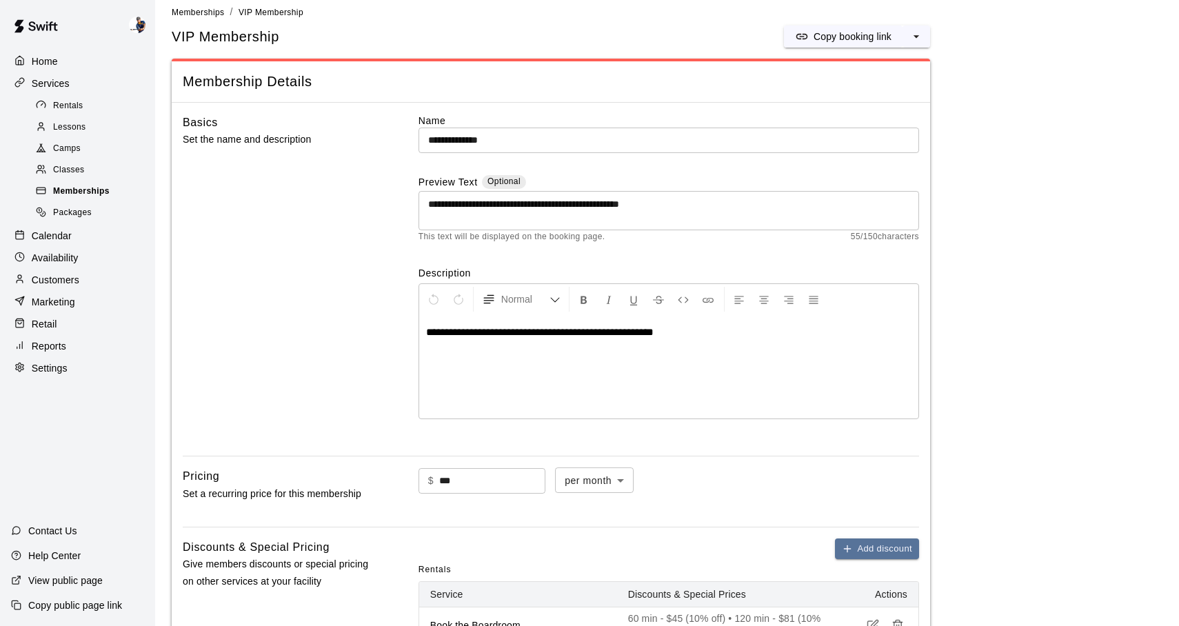
click at [78, 194] on span "Memberships" at bounding box center [81, 192] width 57 height 14
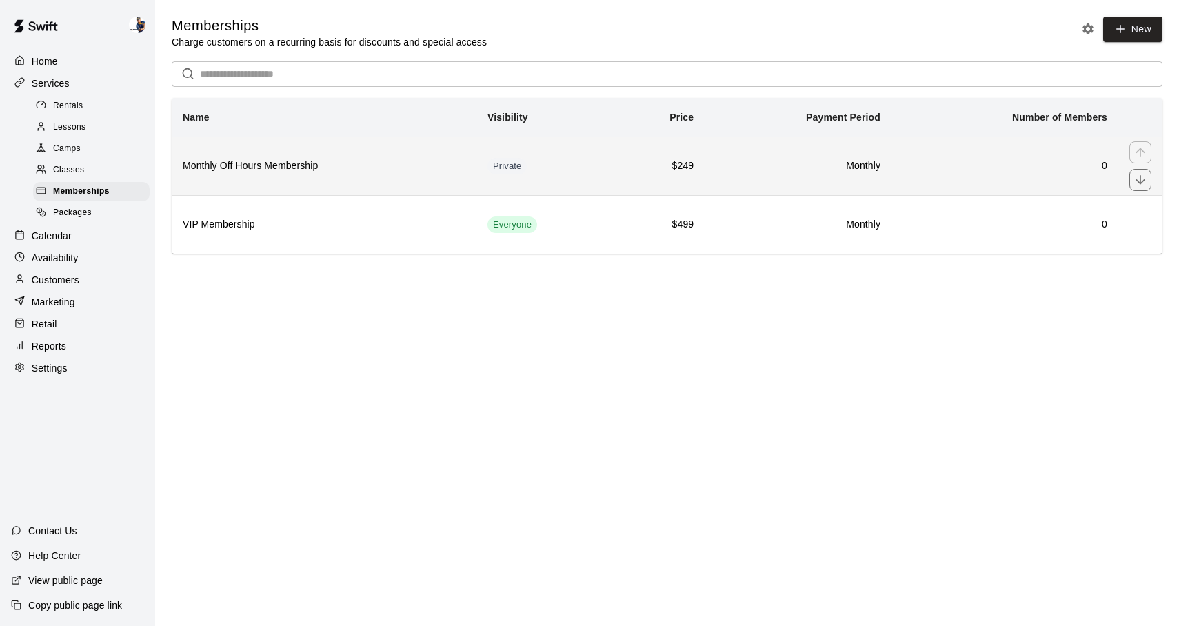
click at [377, 176] on th "Monthly Off Hours Membership" at bounding box center [324, 166] width 305 height 59
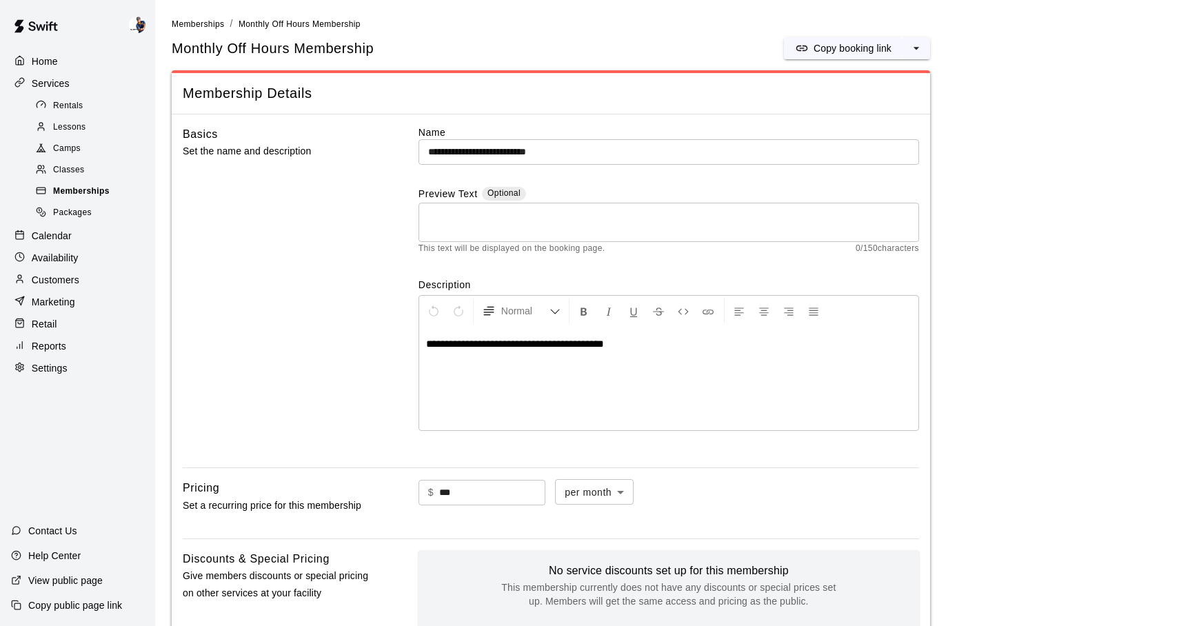
click at [115, 194] on div "Memberships" at bounding box center [91, 191] width 117 height 19
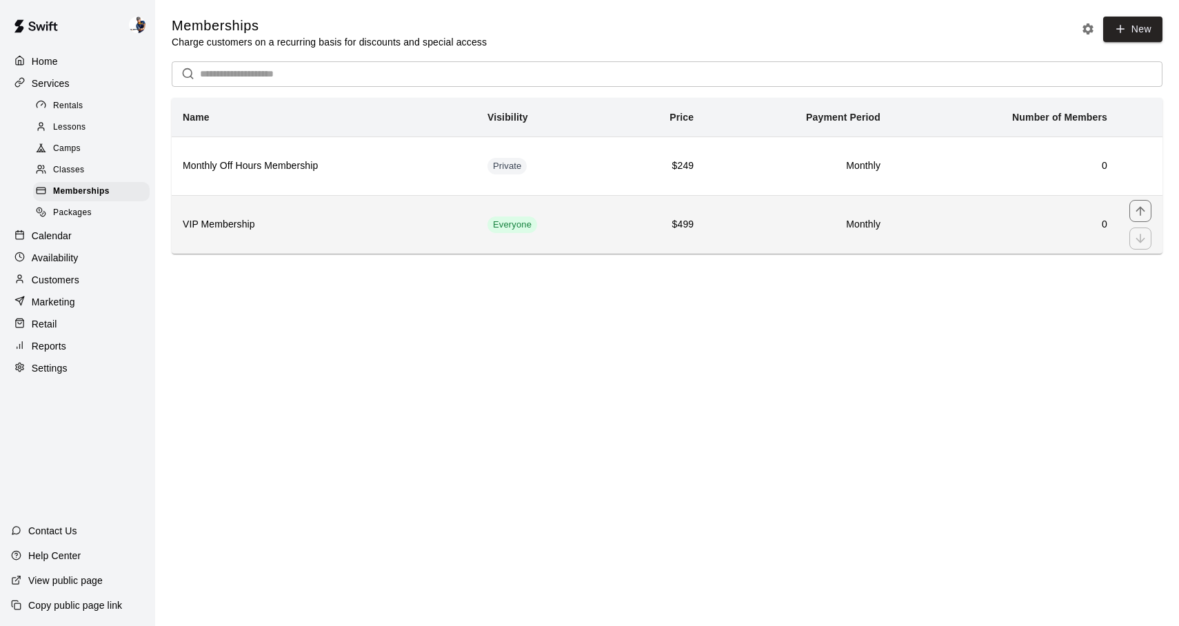
click at [295, 221] on h6 "VIP Membership" at bounding box center [324, 224] width 283 height 15
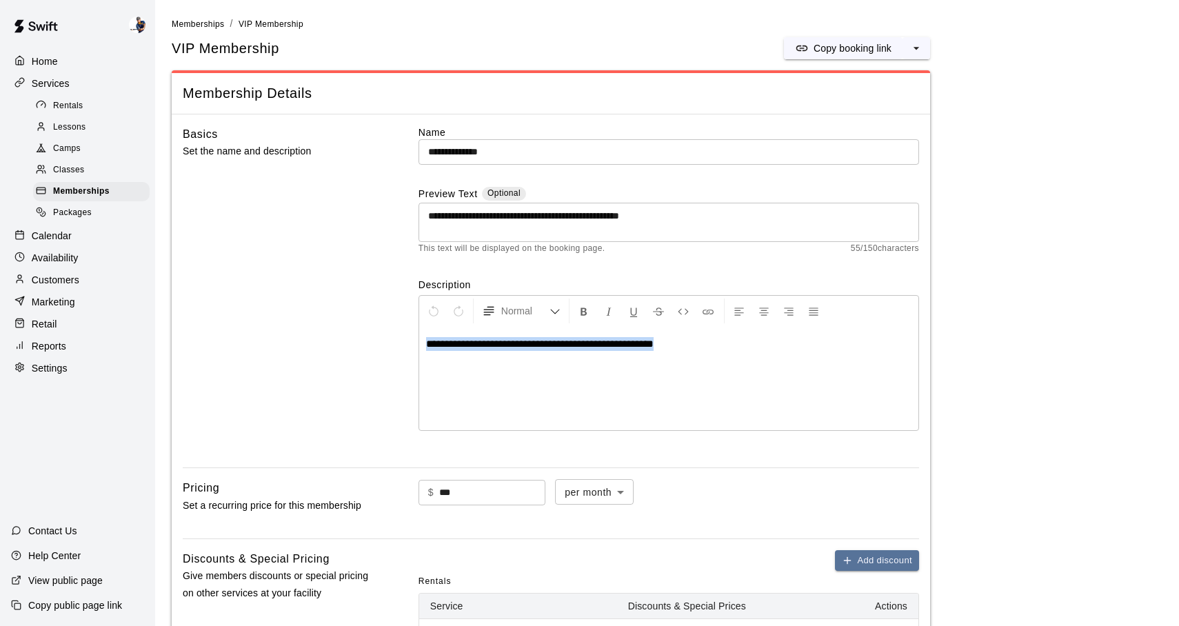
drag, startPoint x: 698, startPoint y: 347, endPoint x: 423, endPoint y: 347, distance: 274.4
click at [423, 347] on div "**********" at bounding box center [668, 378] width 499 height 103
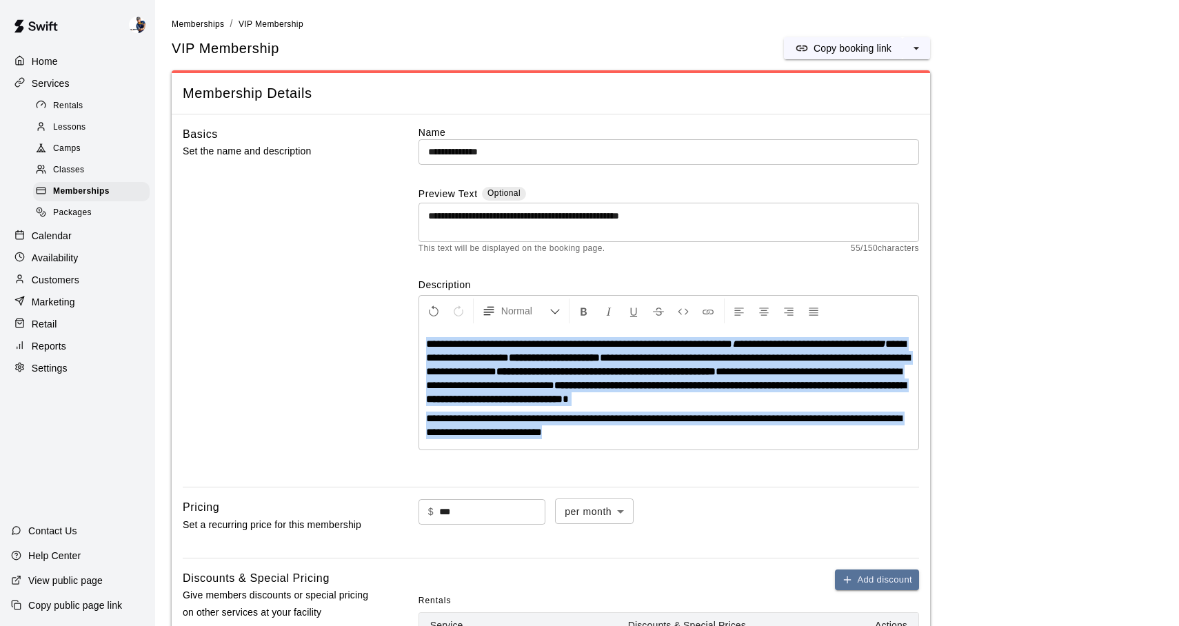
drag, startPoint x: 427, startPoint y: 347, endPoint x: 703, endPoint y: 445, distance: 292.0
click at [703, 445] on div "**********" at bounding box center [668, 388] width 499 height 123
click at [586, 314] on icon "Format Bold" at bounding box center [584, 311] width 12 height 12
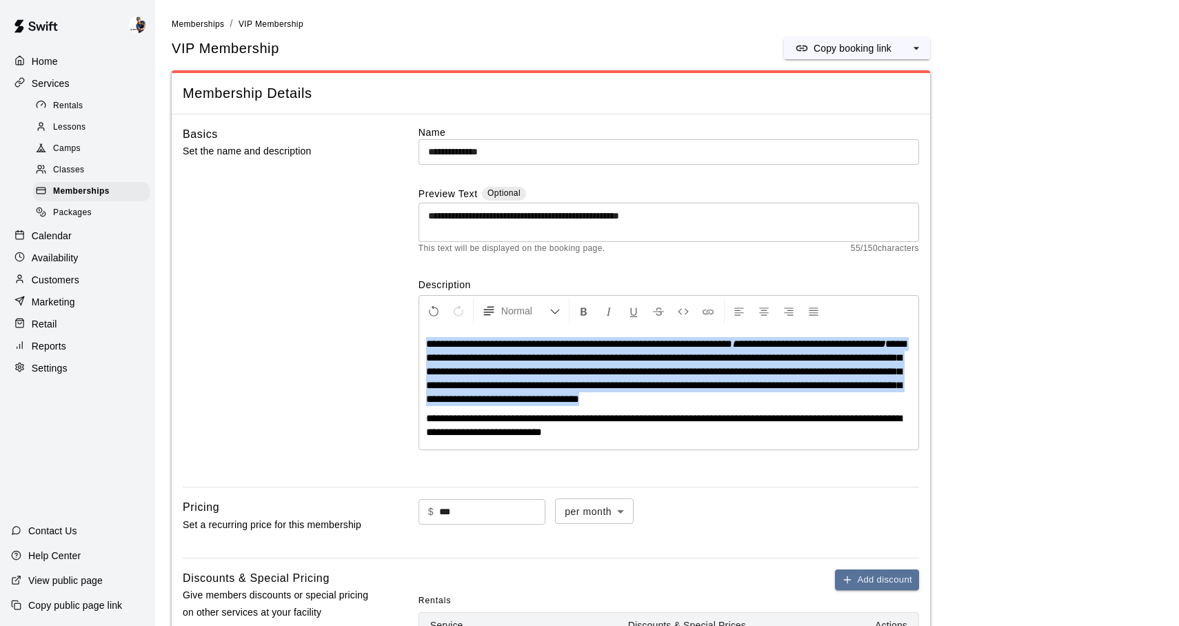
click at [663, 435] on p "**********" at bounding box center [668, 426] width 485 height 28
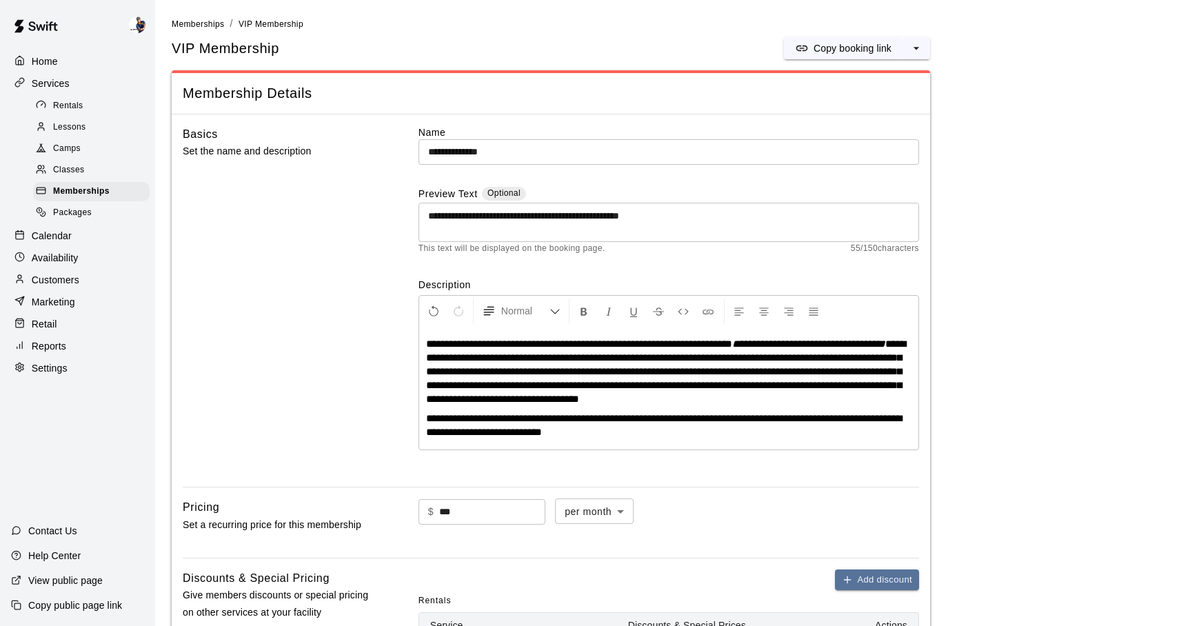
click at [347, 299] on div "Basics Set the name and description" at bounding box center [279, 300] width 192 height 351
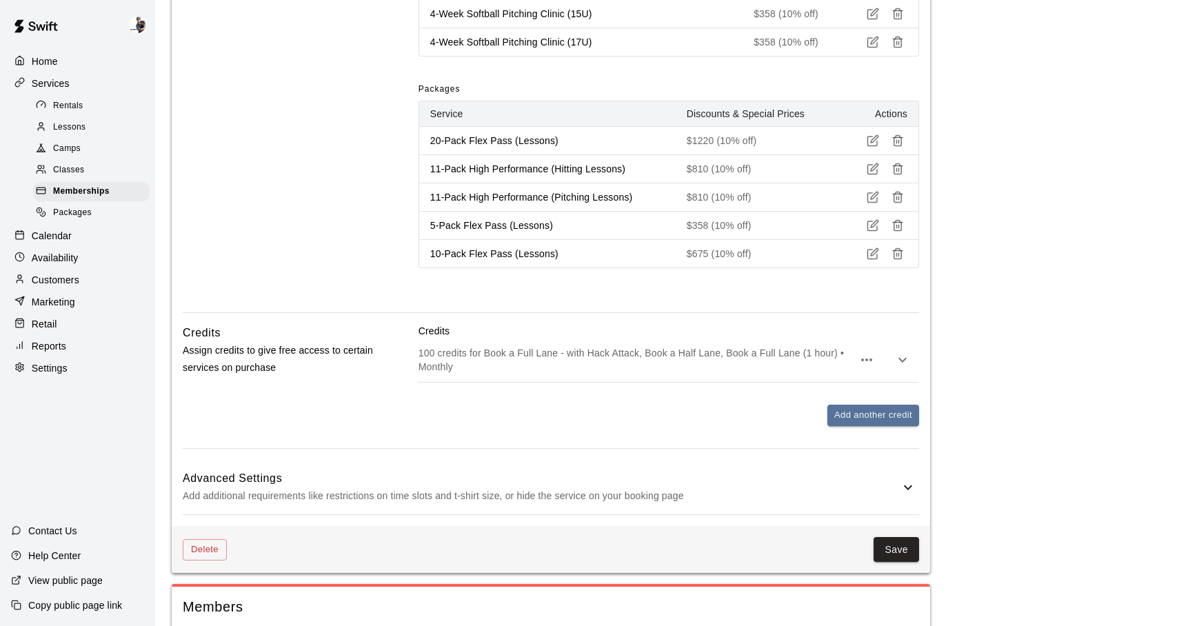
scroll to position [1698, 0]
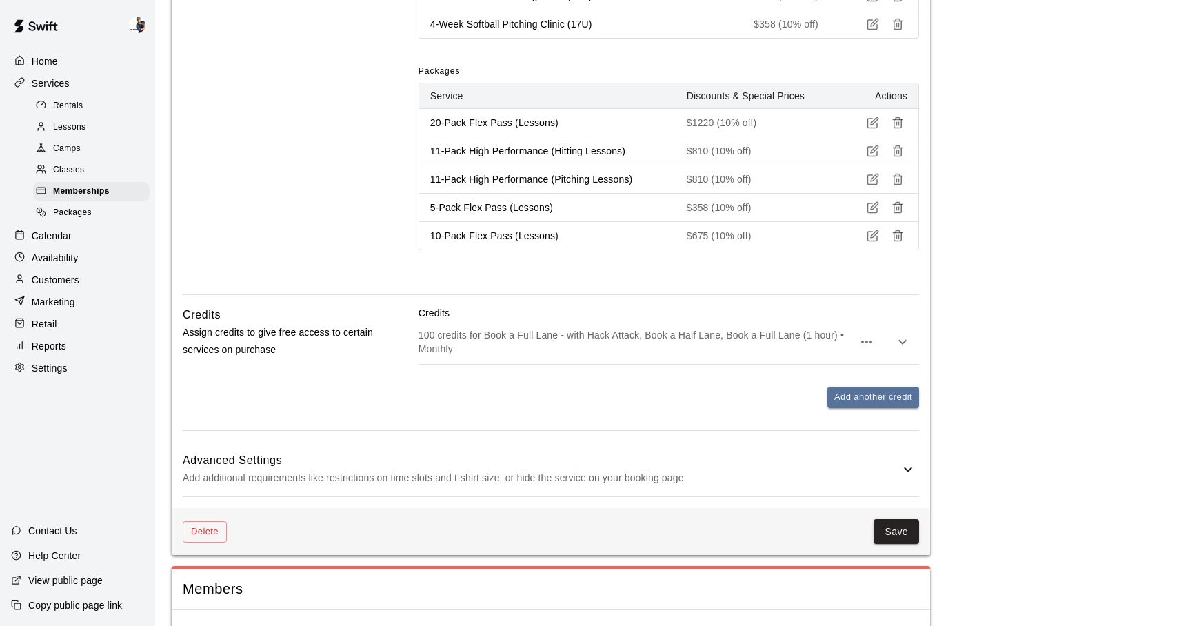
click at [911, 517] on div "Delete Save" at bounding box center [551, 532] width 758 height 48
click at [910, 519] on button "Save" at bounding box center [897, 532] width 46 height 26
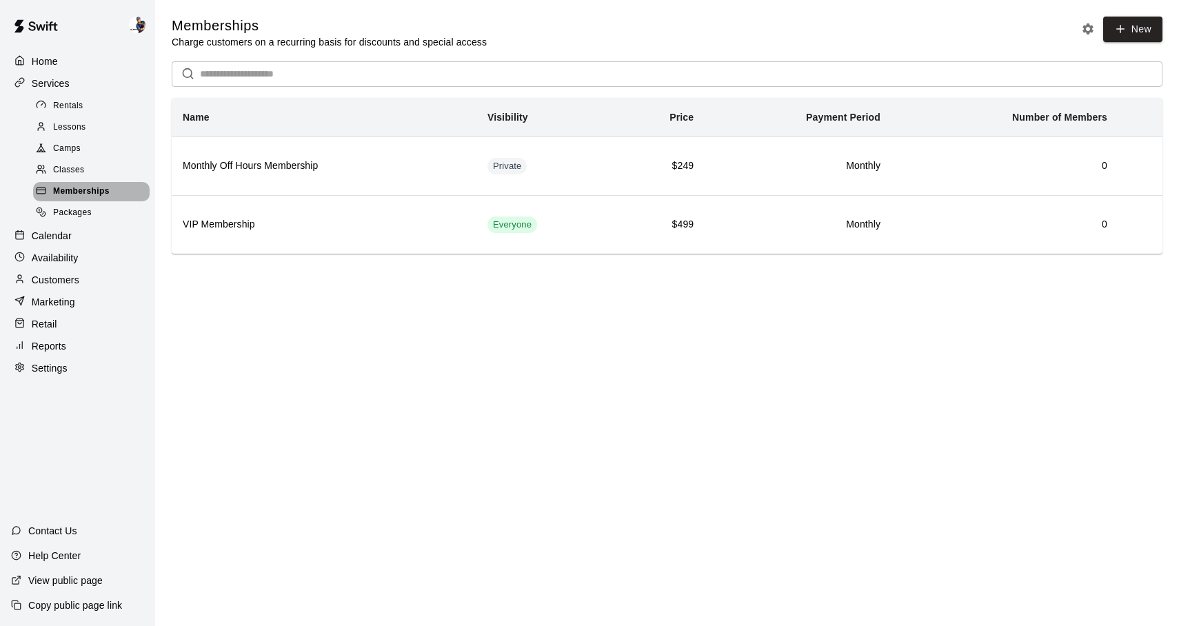
click at [128, 192] on div "Memberships" at bounding box center [91, 191] width 117 height 19
click at [117, 176] on div "Classes" at bounding box center [91, 170] width 117 height 19
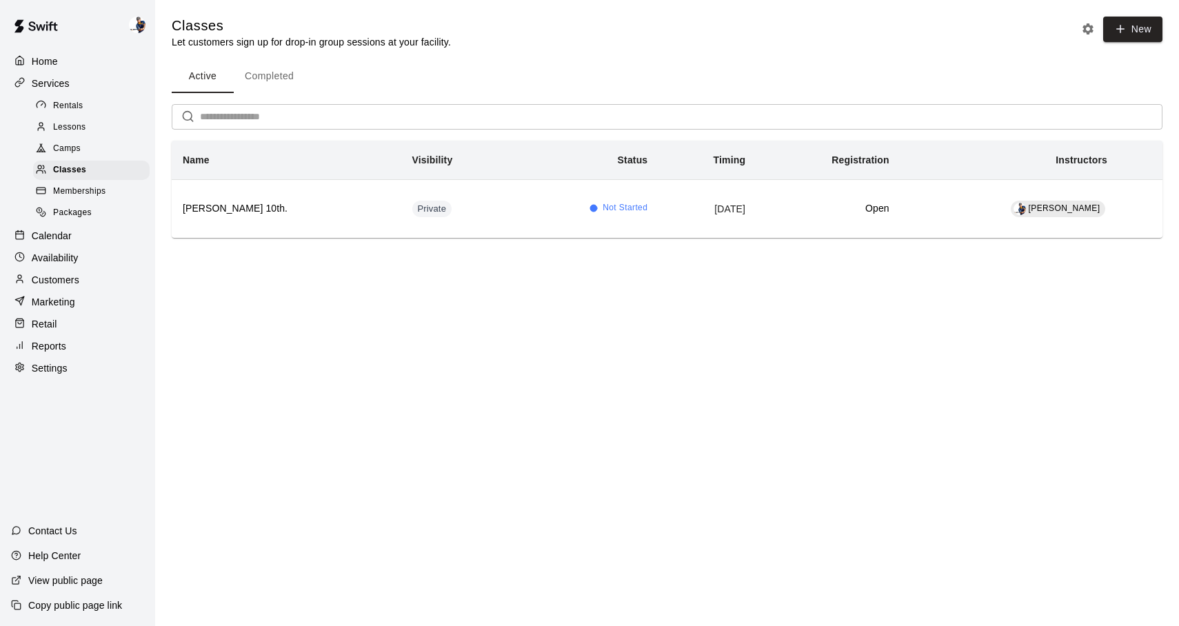
click at [112, 157] on div "Camps" at bounding box center [91, 148] width 117 height 19
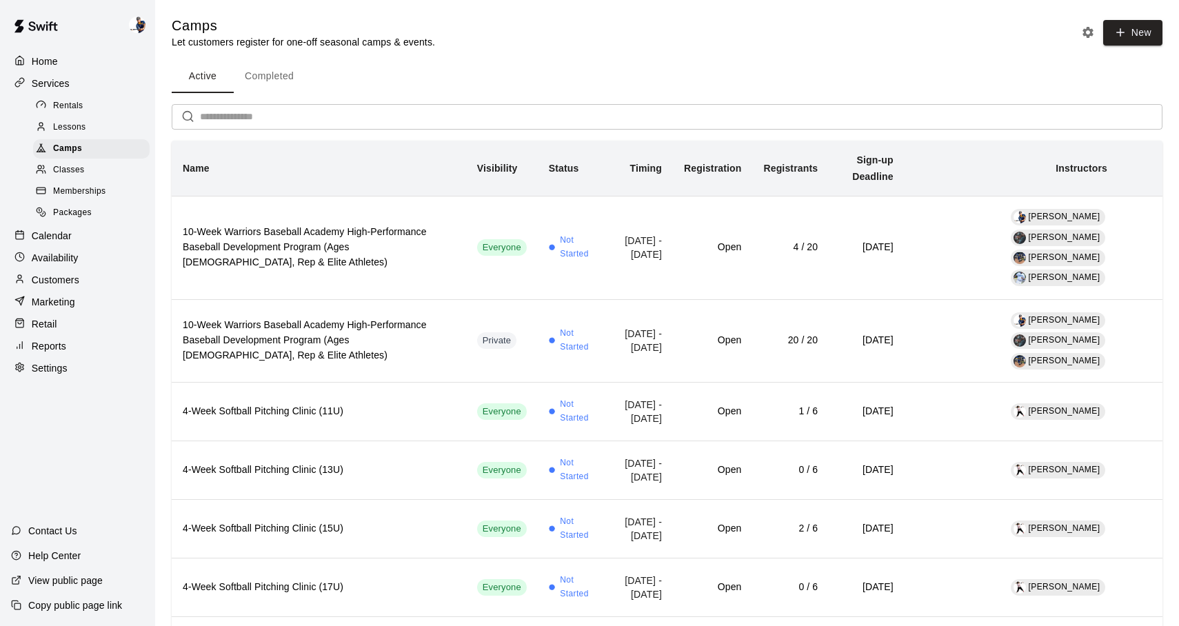
click at [103, 186] on span "Memberships" at bounding box center [79, 192] width 52 height 14
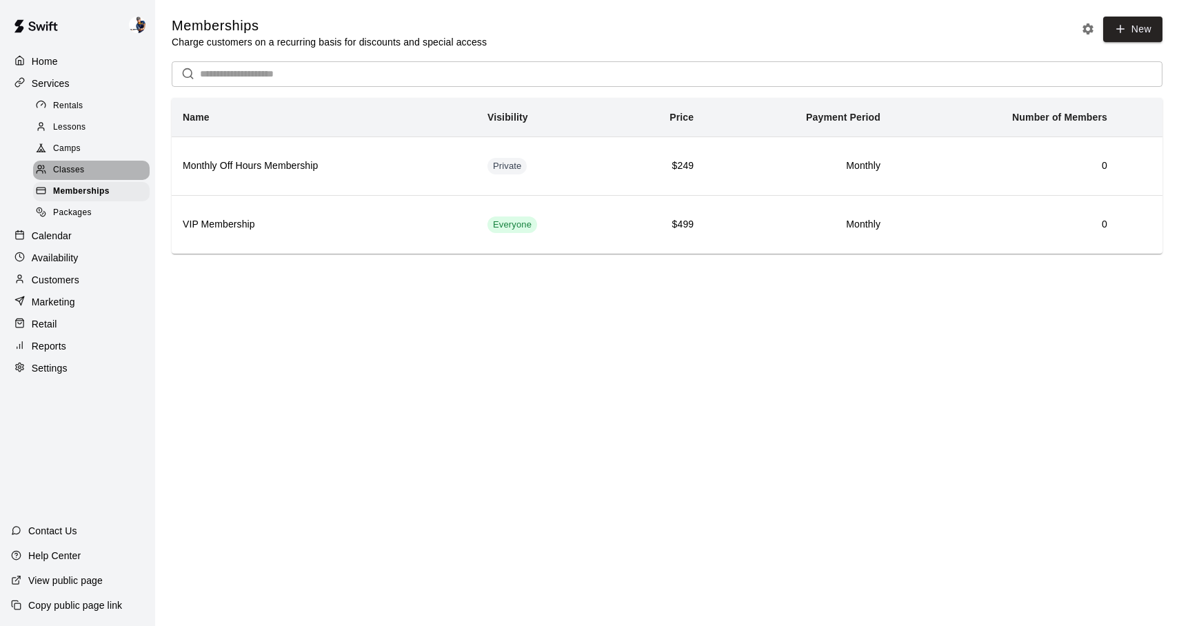
click at [103, 170] on div "Classes" at bounding box center [91, 170] width 117 height 19
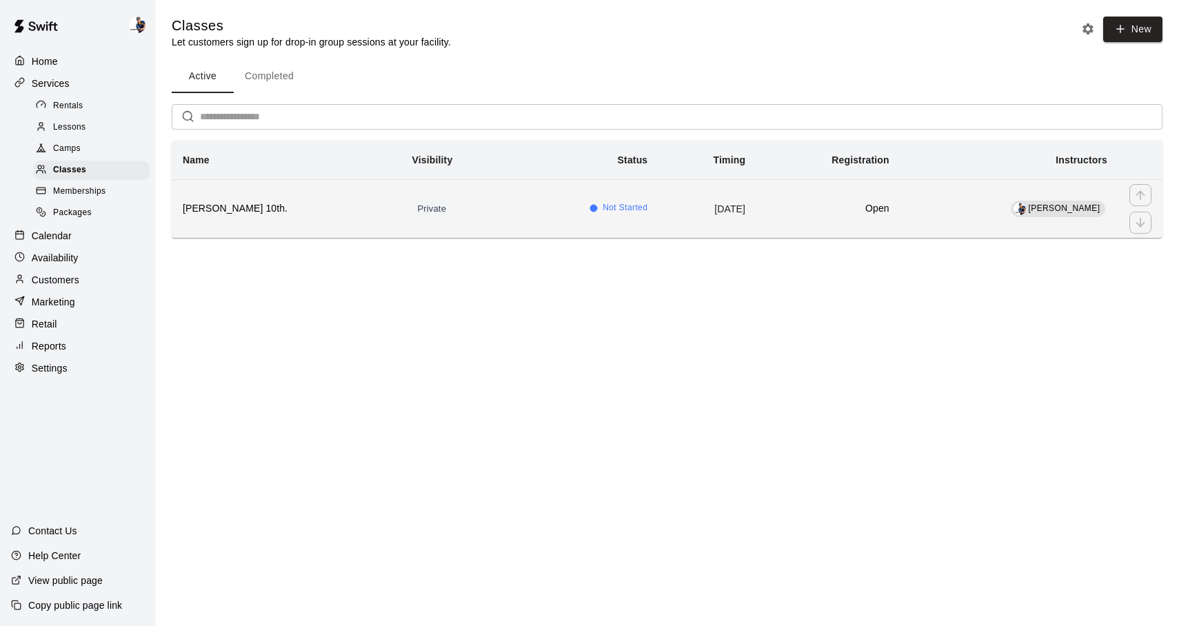
click at [514, 224] on td "Not Started" at bounding box center [586, 208] width 145 height 59
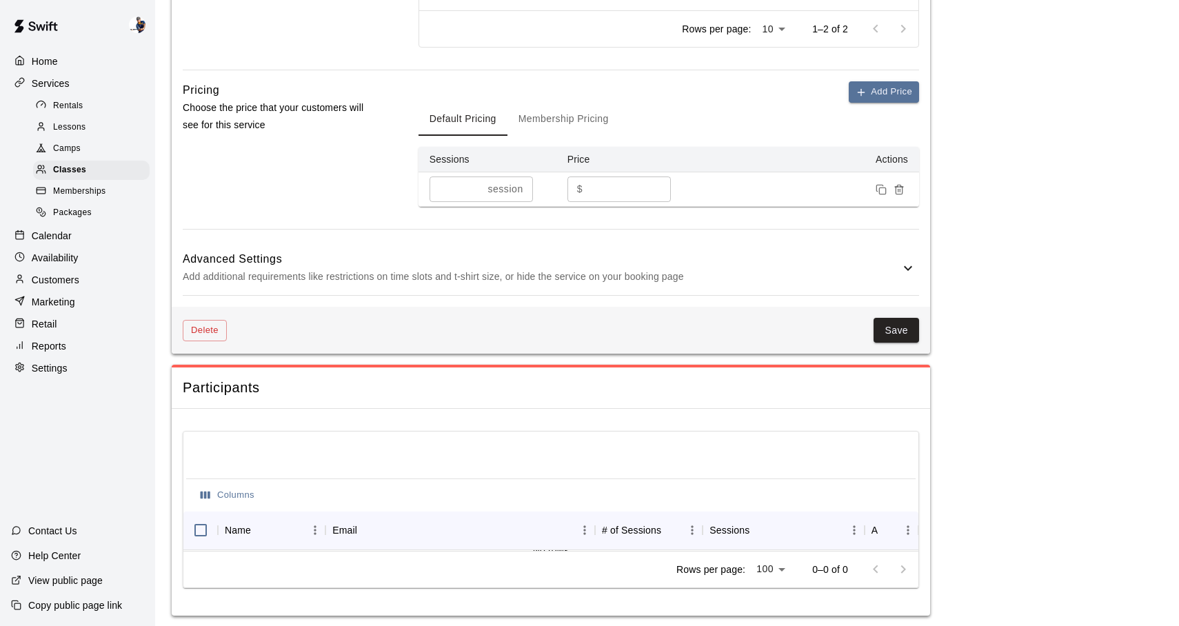
scroll to position [810, 0]
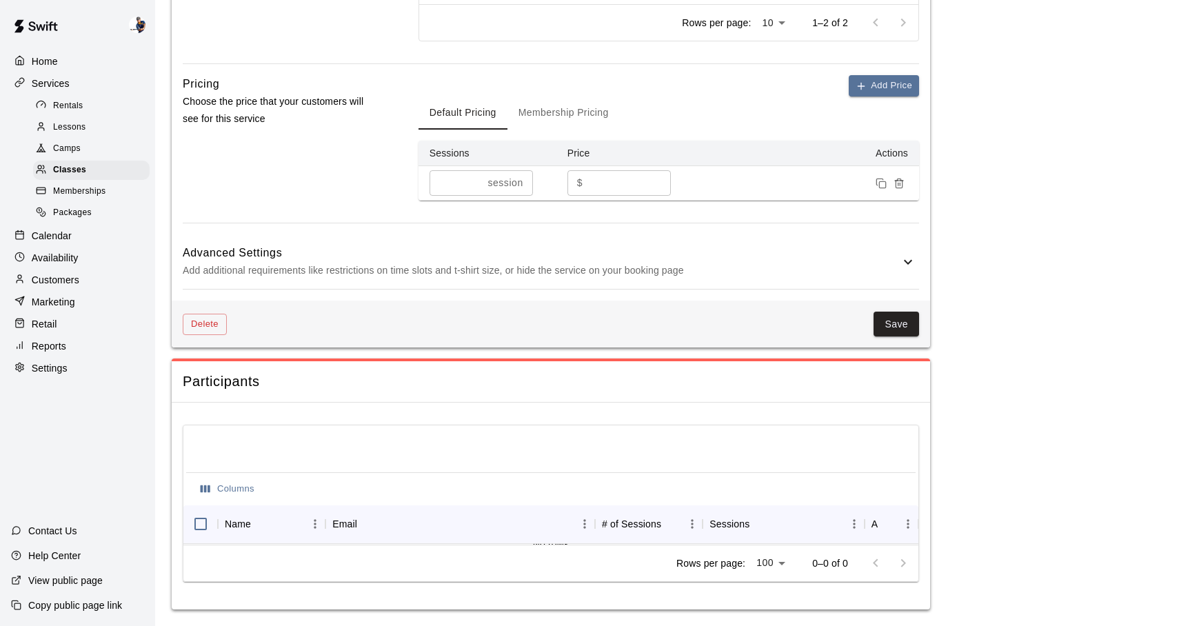
click at [117, 160] on link "Classes" at bounding box center [94, 170] width 122 height 21
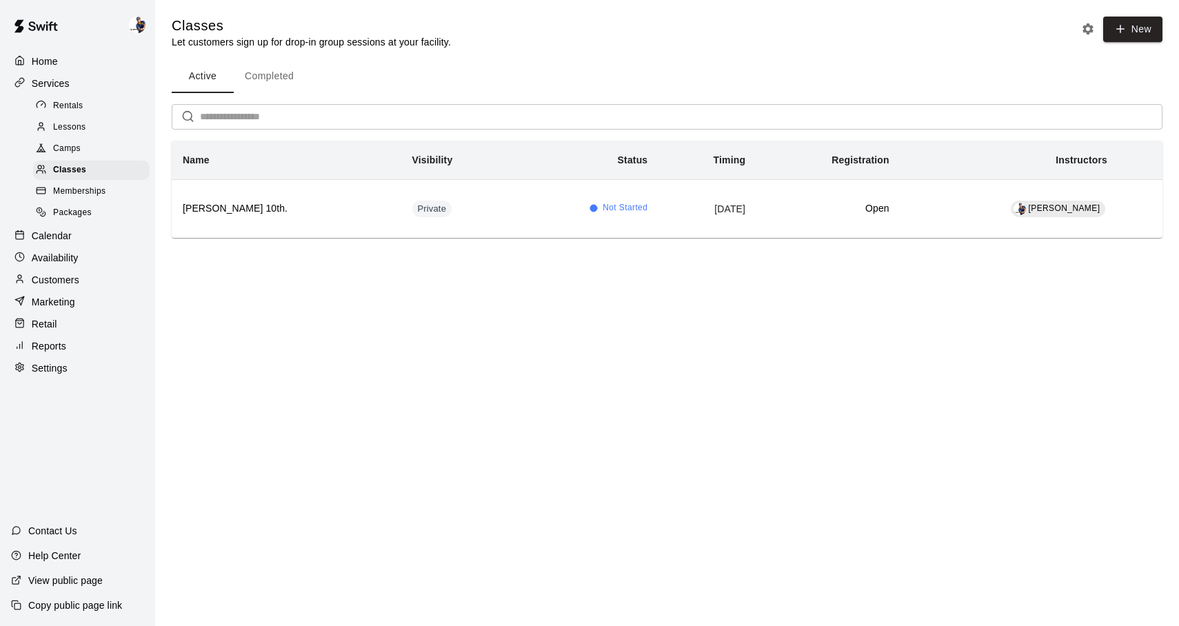
click at [116, 147] on div "Camps" at bounding box center [91, 148] width 117 height 19
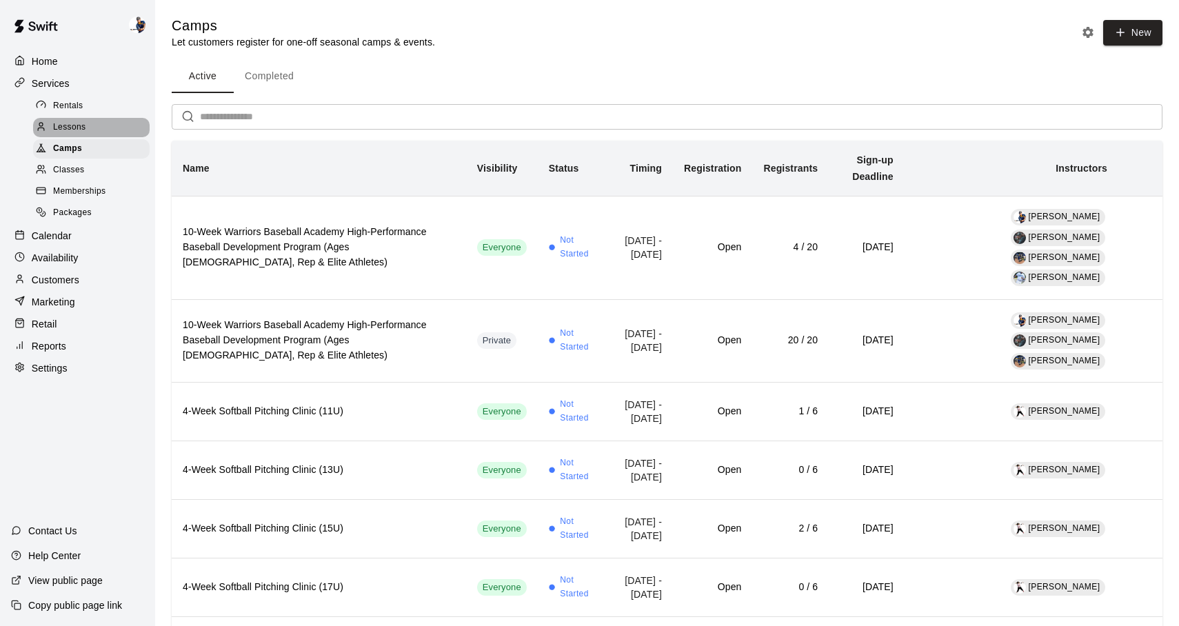
click at [114, 130] on div "Lessons" at bounding box center [91, 127] width 117 height 19
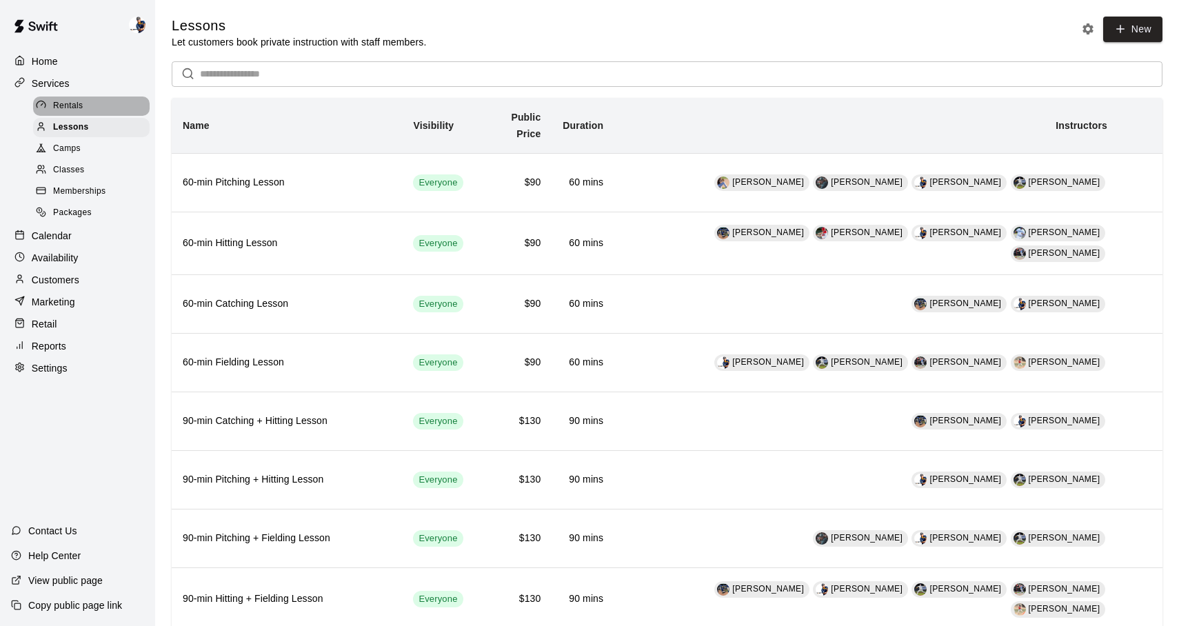
click at [117, 114] on div "Rentals" at bounding box center [91, 106] width 117 height 19
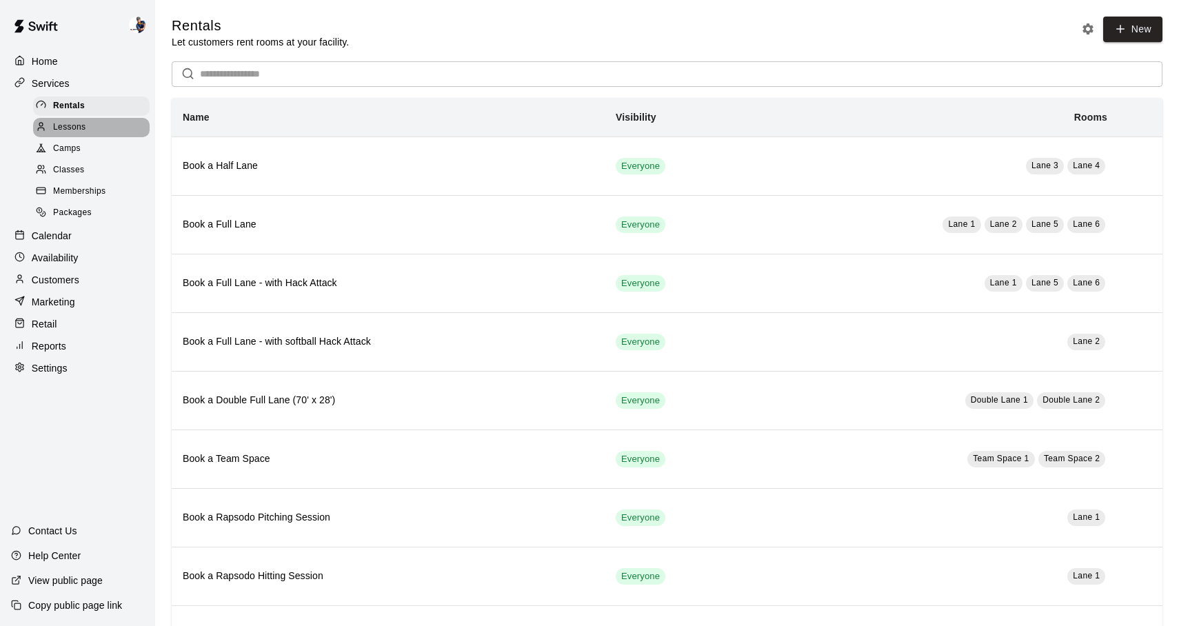
click at [109, 136] on div "Lessons" at bounding box center [91, 127] width 117 height 19
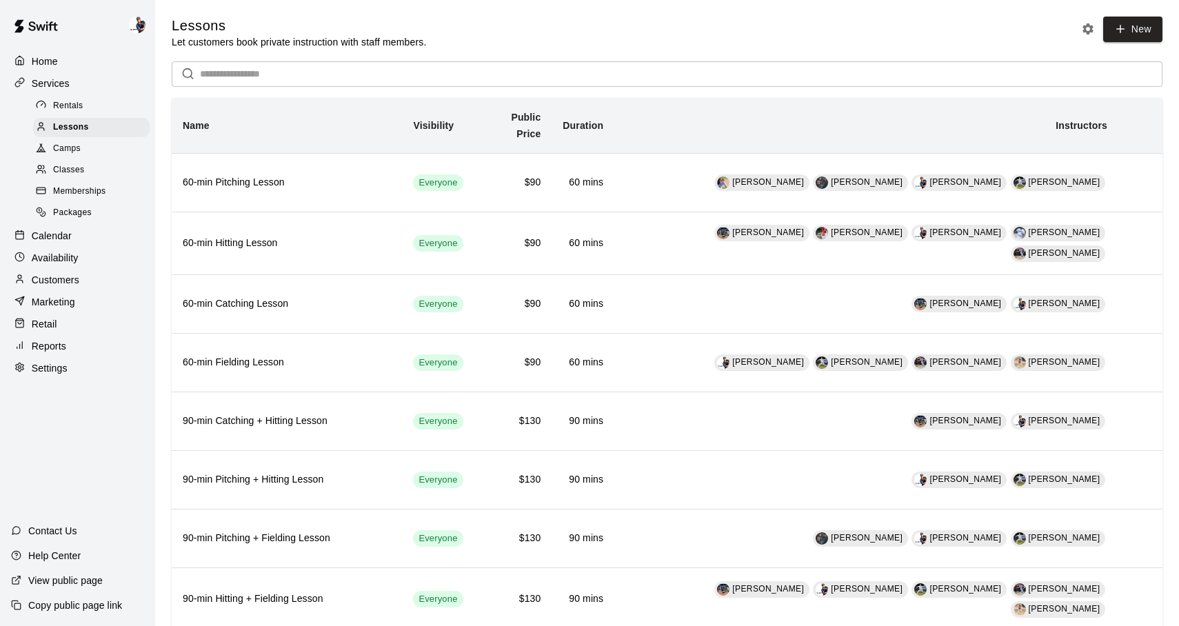
click at [92, 108] on div "Rentals" at bounding box center [91, 106] width 117 height 19
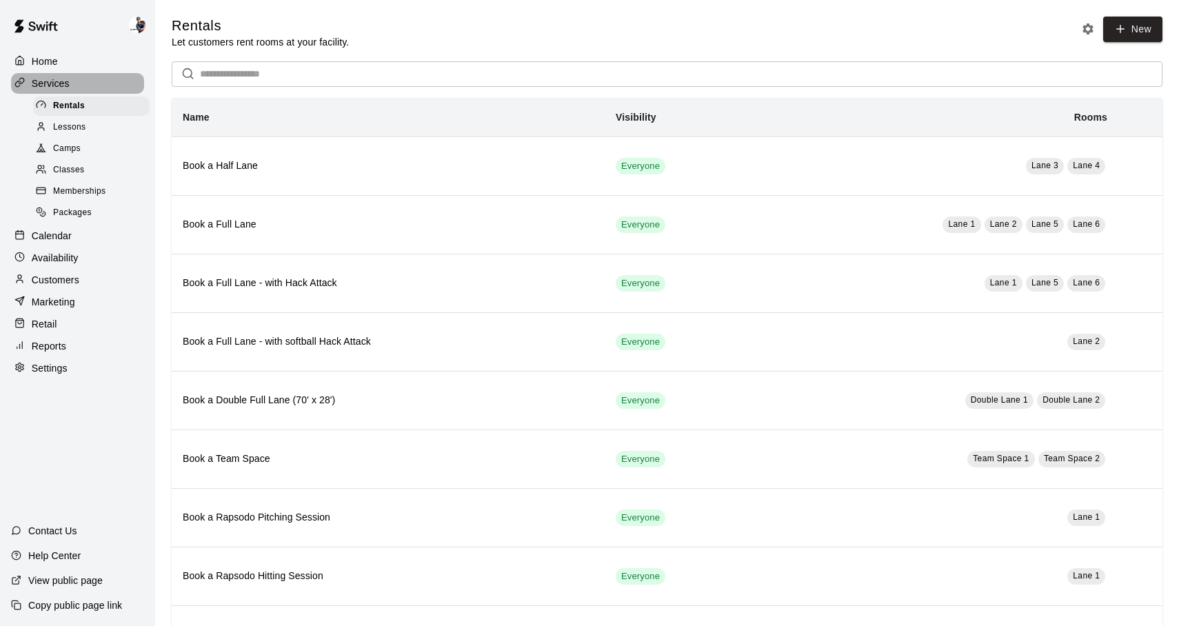
click at [92, 80] on div "Services" at bounding box center [77, 83] width 133 height 21
click at [92, 58] on div "Home" at bounding box center [77, 61] width 133 height 21
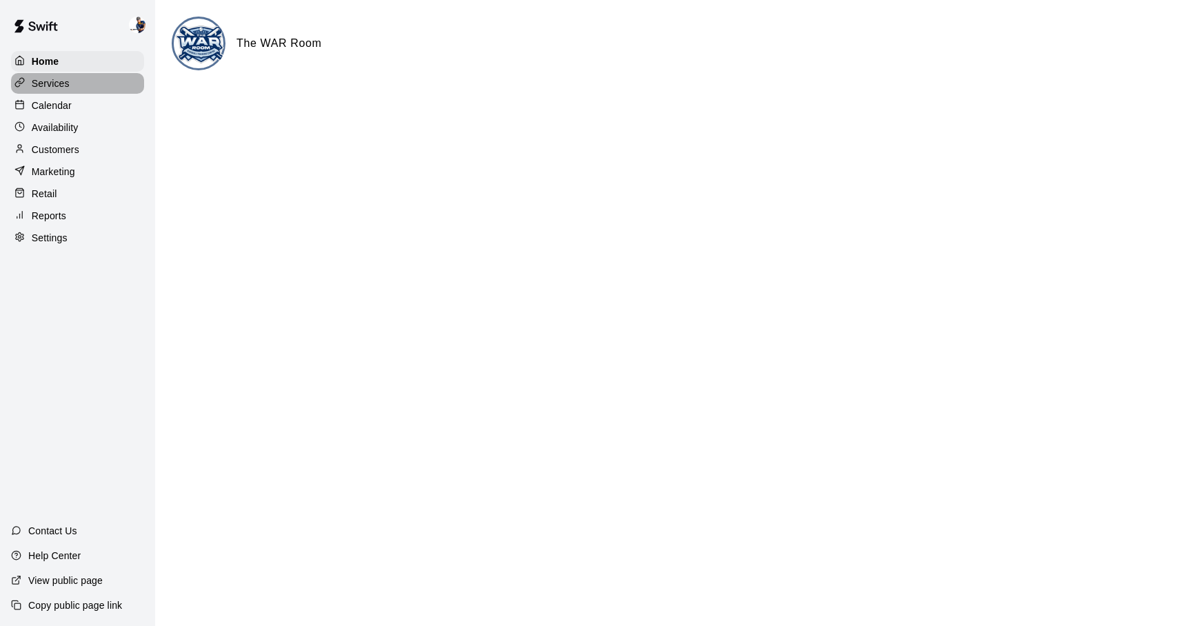
click at [83, 81] on div "Services" at bounding box center [77, 83] width 133 height 21
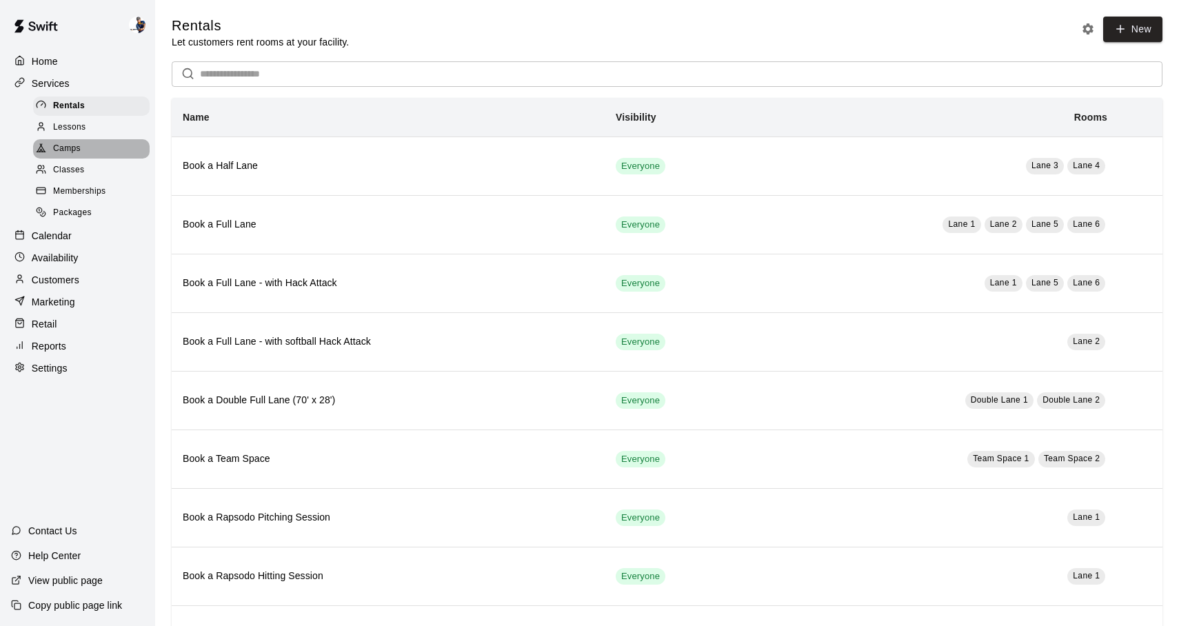
click at [73, 146] on span "Camps" at bounding box center [67, 149] width 28 height 14
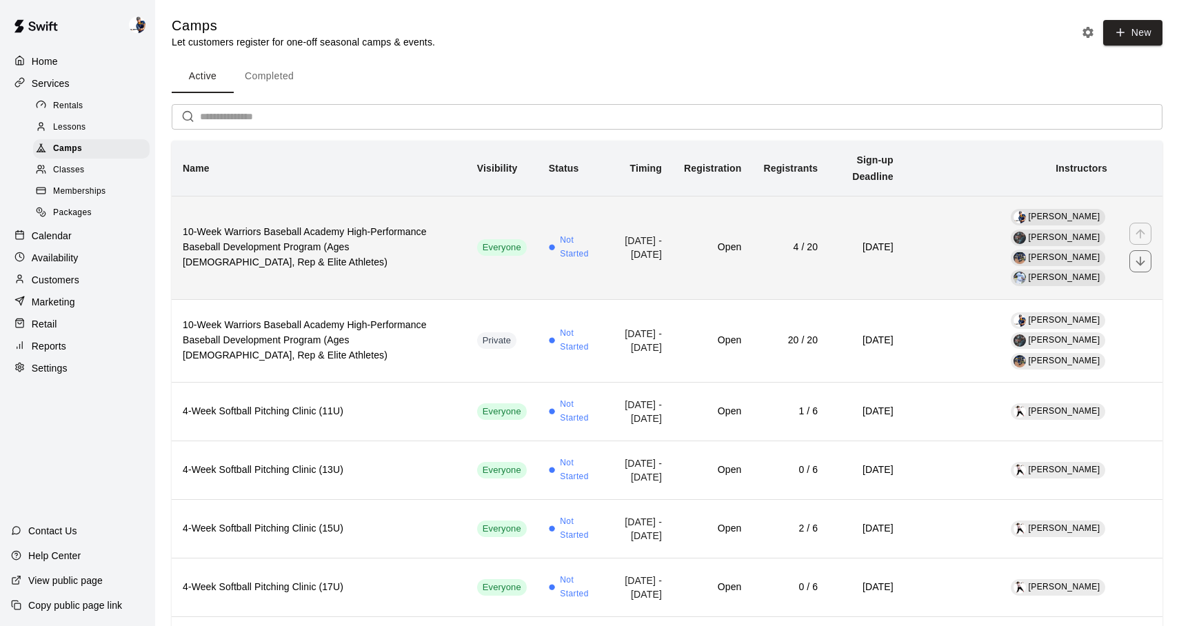
click at [346, 225] on h6 "10-Week Warriors Baseball Academy High-Performance Baseball Development Program…" at bounding box center [319, 248] width 272 height 46
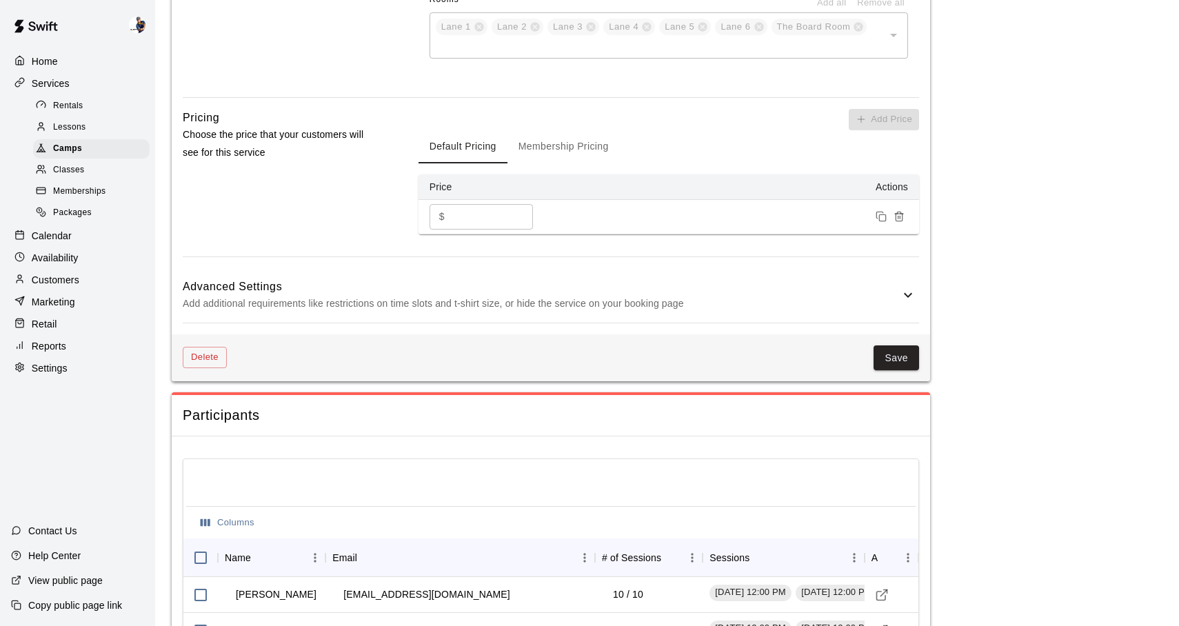
scroll to position [1730, 0]
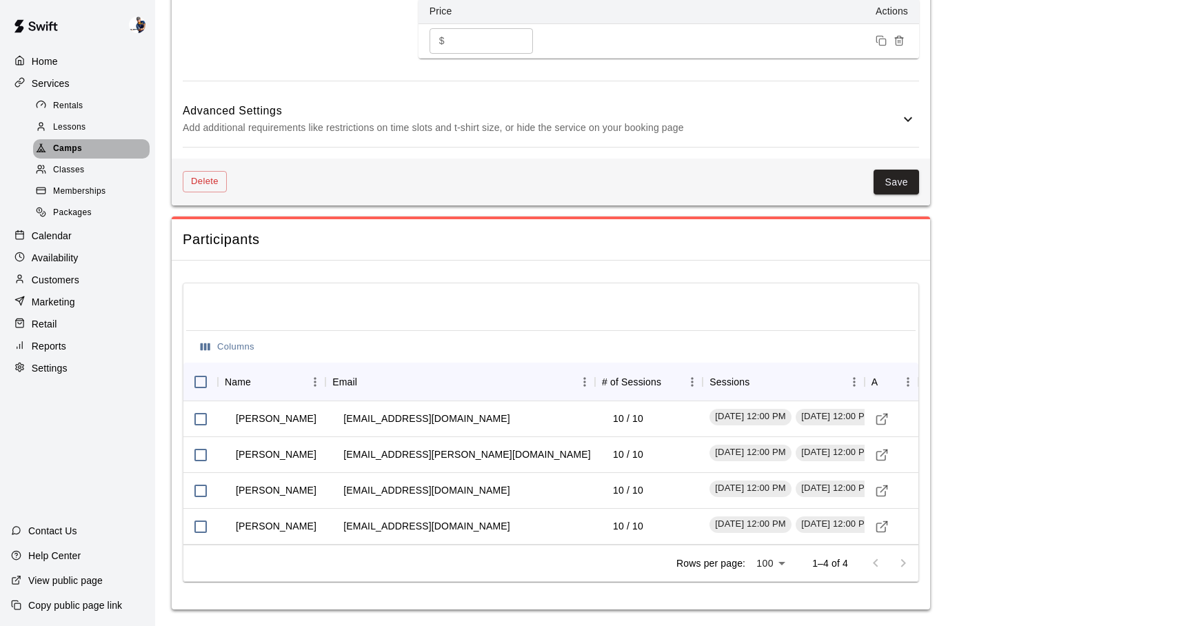
click at [95, 147] on div "Camps" at bounding box center [91, 148] width 117 height 19
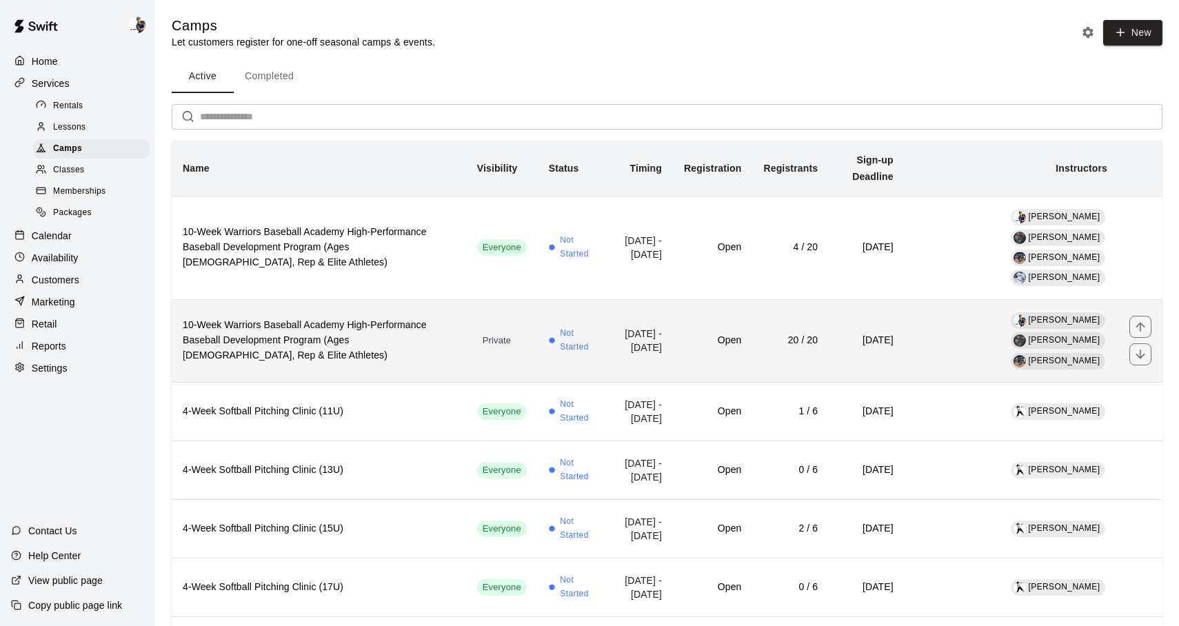
click at [377, 318] on h6 "10-Week Warriors Baseball Academy High-Performance Baseball Development Program…" at bounding box center [319, 341] width 272 height 46
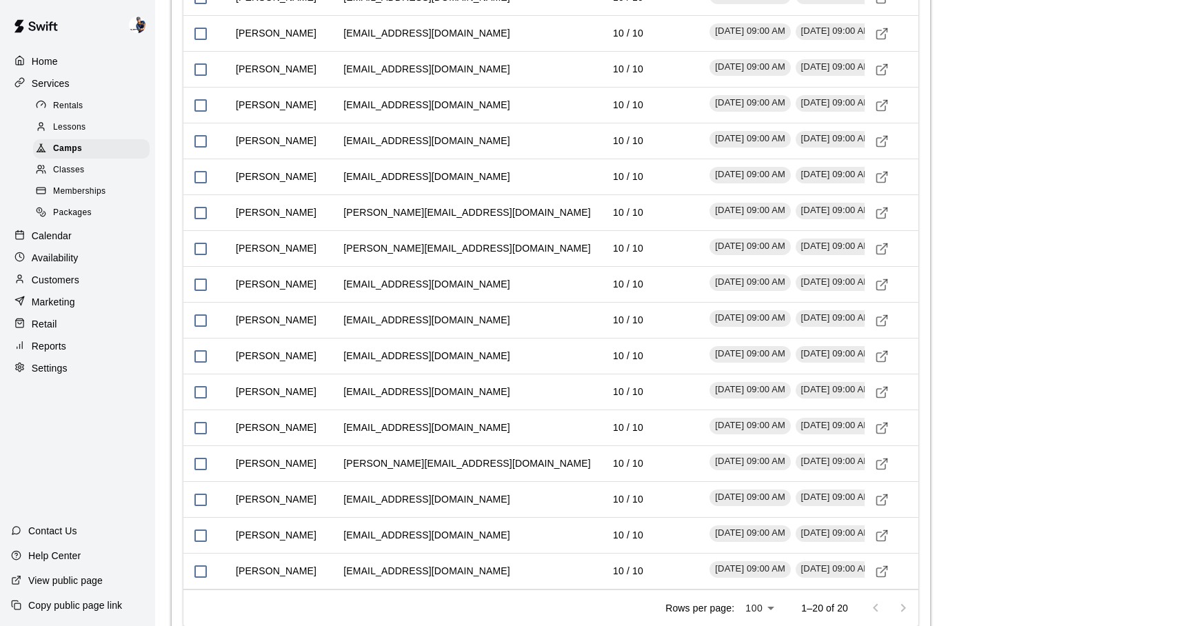
scroll to position [2296, 0]
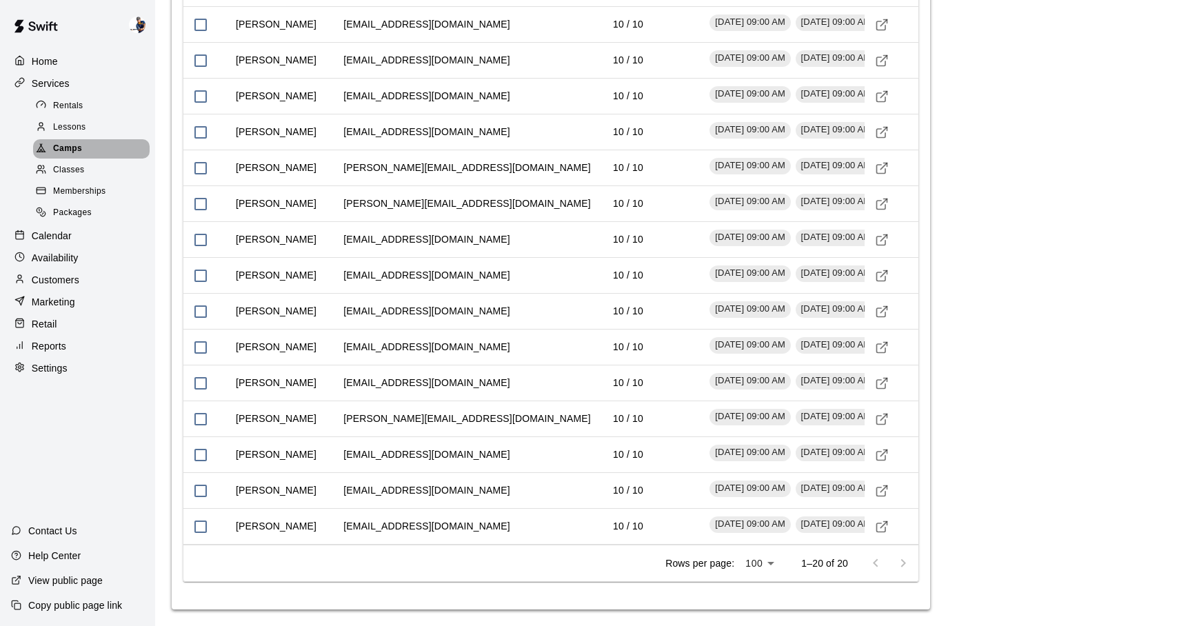
click at [121, 147] on div "Camps" at bounding box center [91, 148] width 117 height 19
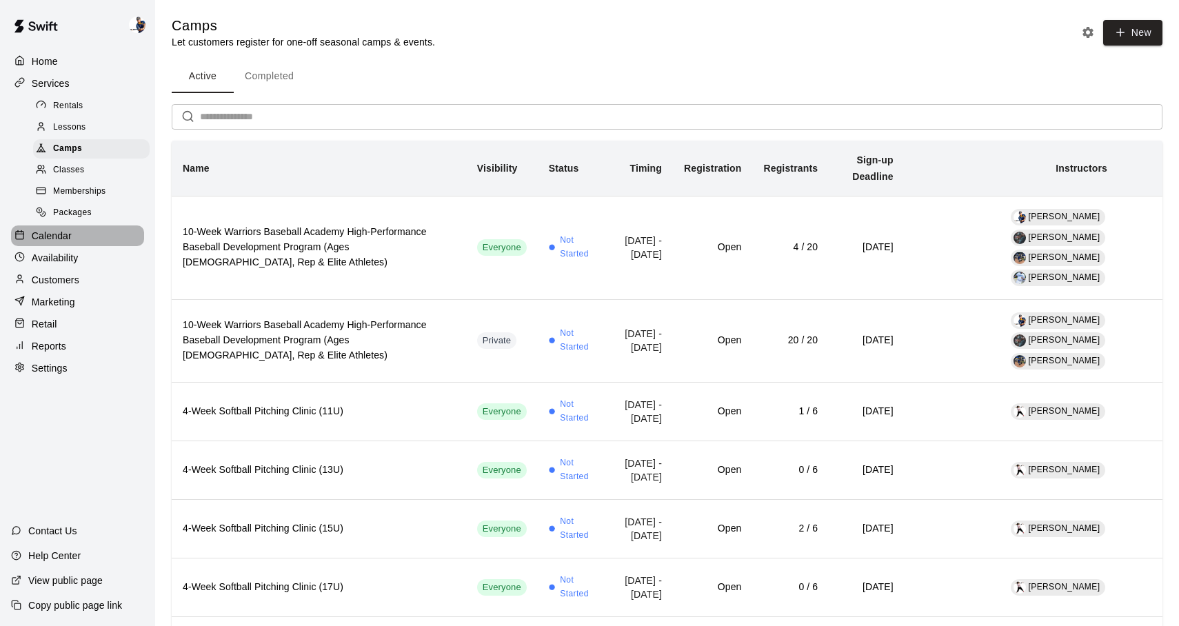
click at [70, 242] on p "Calendar" at bounding box center [52, 236] width 40 height 14
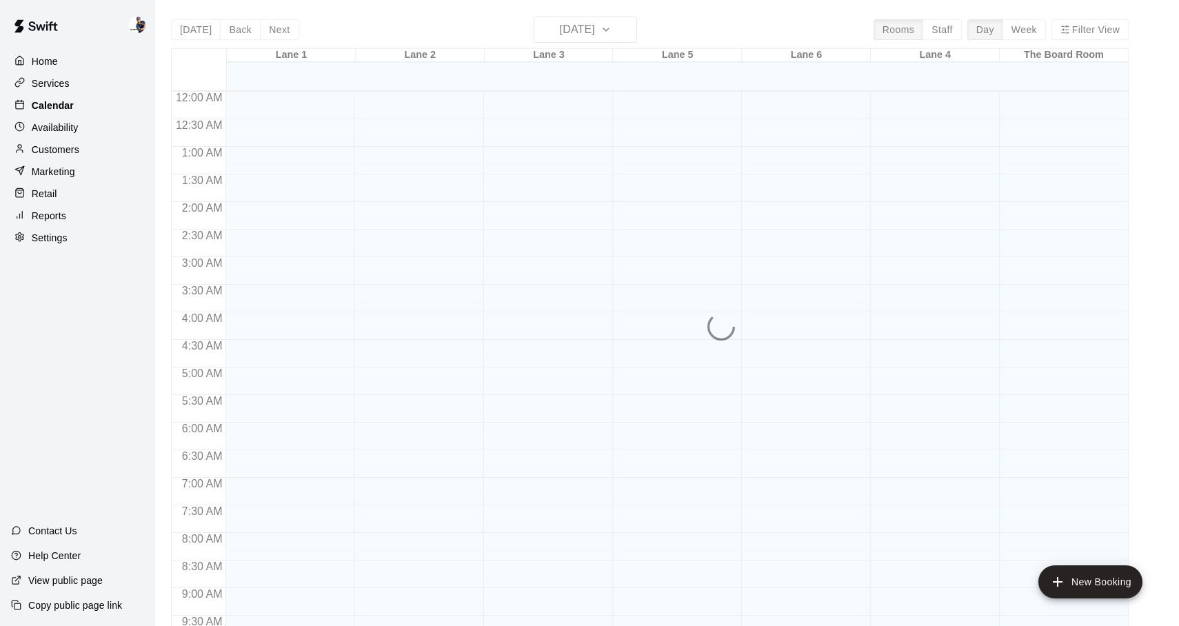
scroll to position [638, 0]
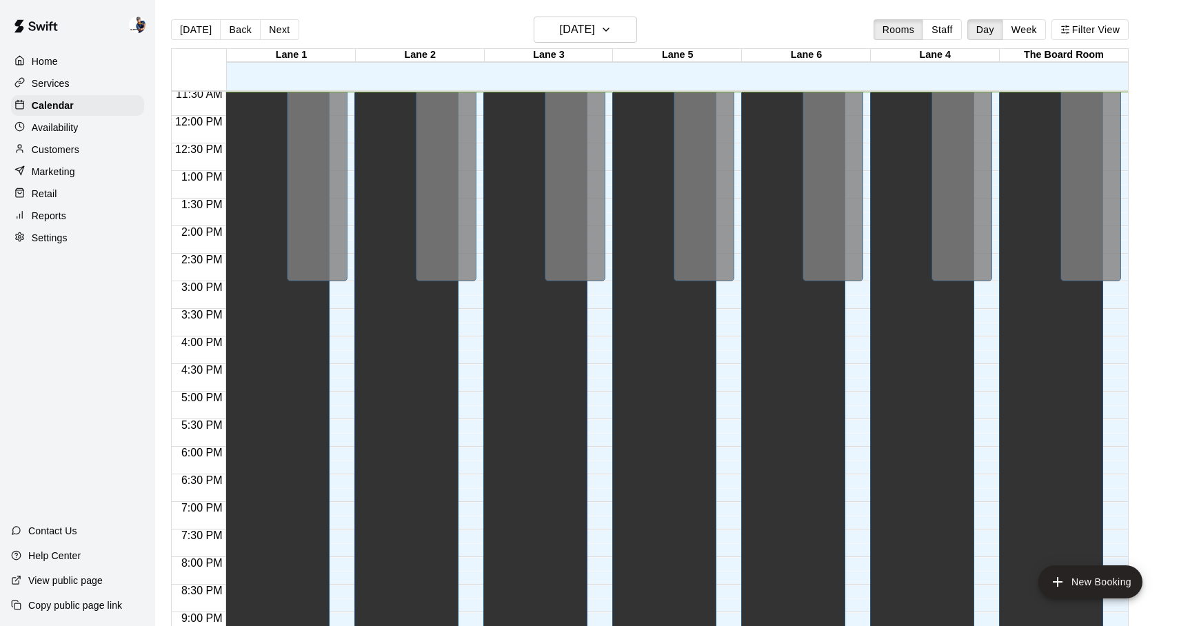
click at [598, 12] on main "Today Back Next Monday Sep 15 Rooms Staff Day Week Filter View Lane 1 15 Mon La…" at bounding box center [667, 324] width 1024 height 648
click at [595, 32] on h6 "Monday Sep 15" at bounding box center [577, 29] width 35 height 19
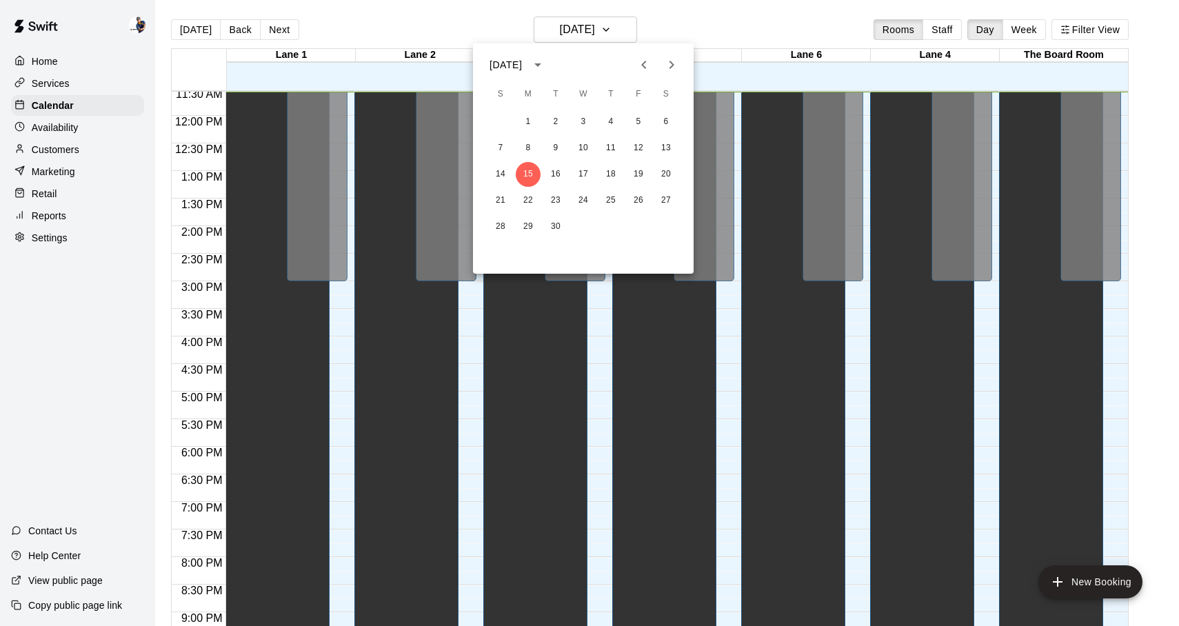
click at [678, 63] on icon "Next month" at bounding box center [671, 65] width 17 height 17
click at [668, 175] on button "18" at bounding box center [666, 174] width 25 height 25
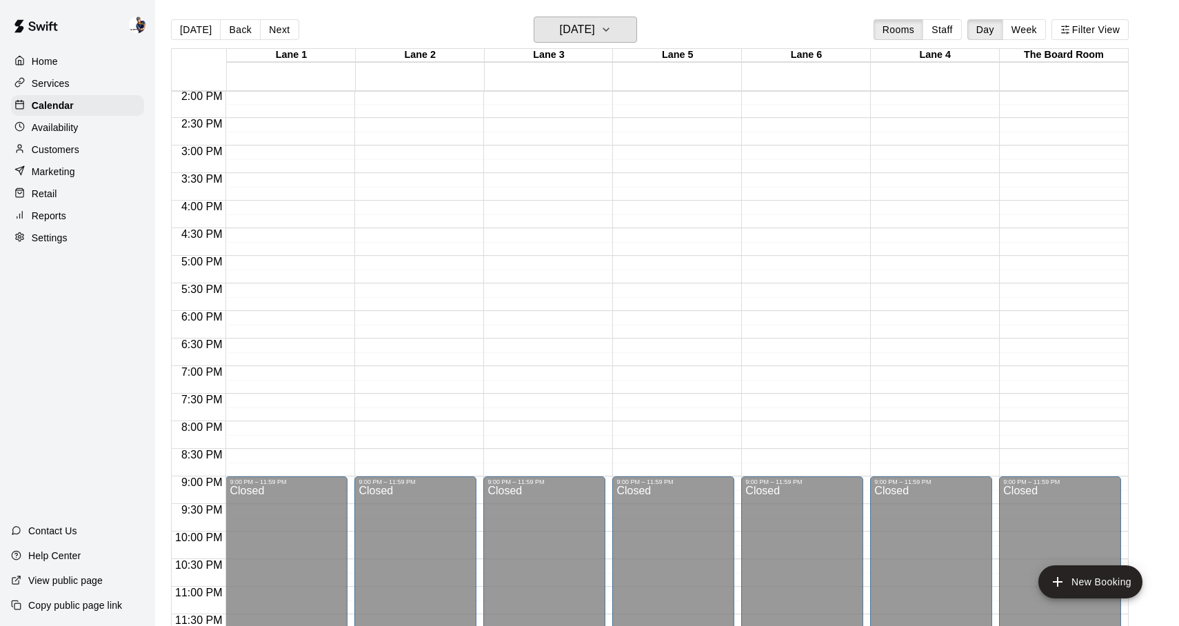
scroll to position [22, 0]
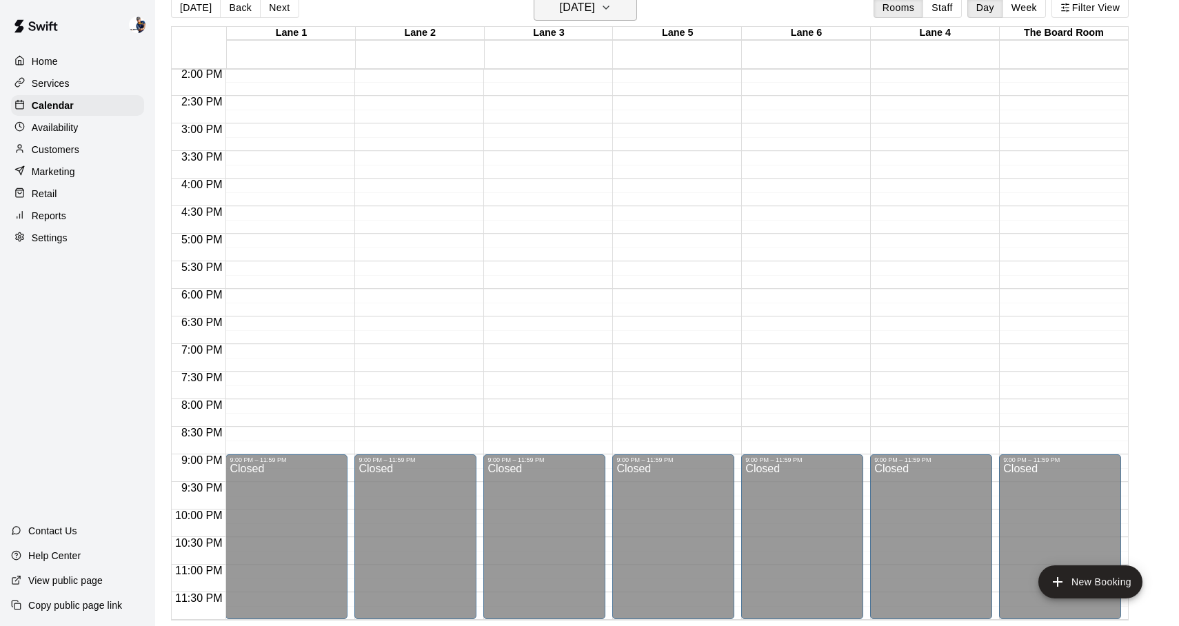
click at [595, 12] on h6 "Saturday Oct 18" at bounding box center [577, 7] width 35 height 19
click at [501, 179] on button "19" at bounding box center [500, 178] width 25 height 25
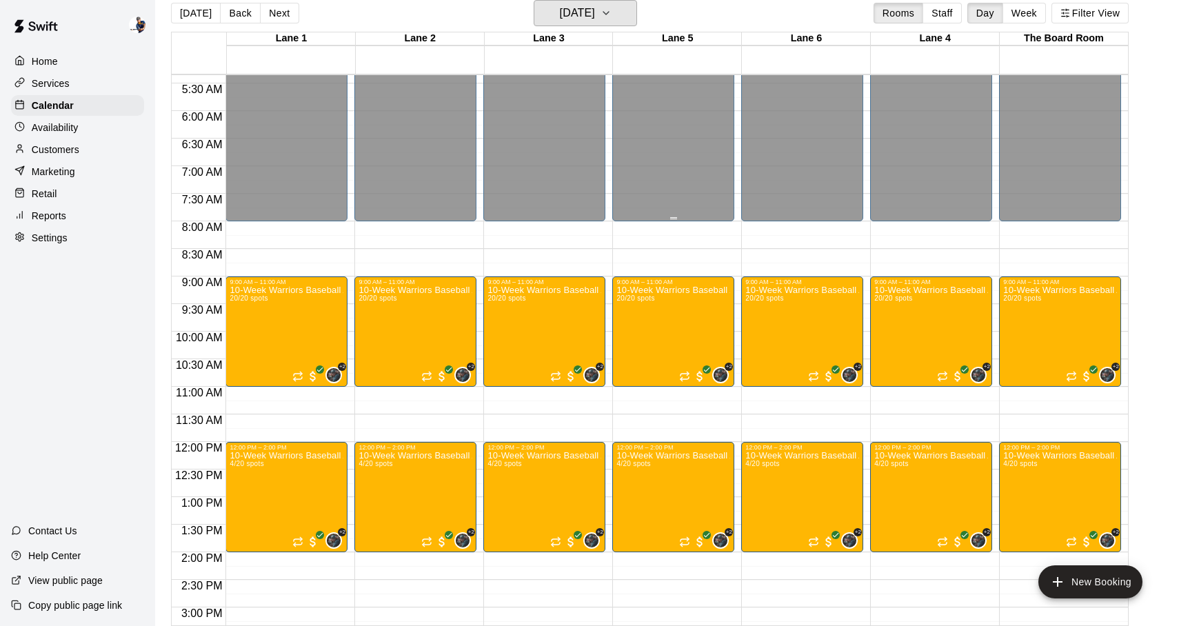
scroll to position [303, 0]
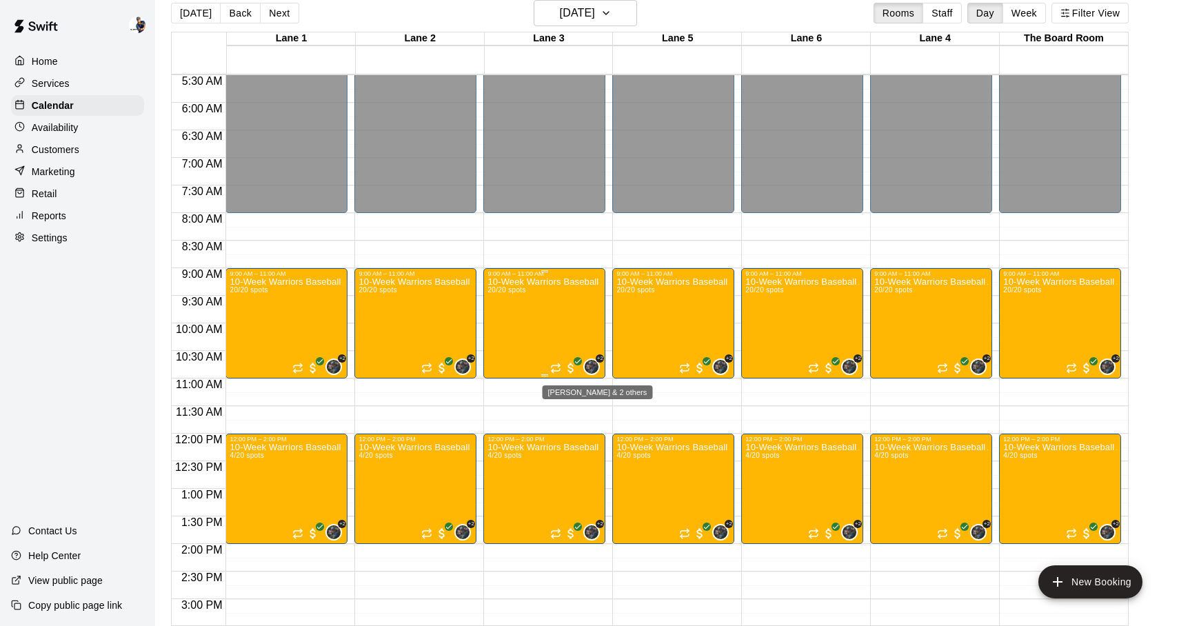
click at [594, 372] on img "Grayden Stauffer & 2 others" at bounding box center [592, 367] width 14 height 14
click at [602, 239] on div at bounding box center [589, 313] width 1179 height 626
click at [593, 367] on img "Grayden Stauffer & 2 others" at bounding box center [592, 367] width 14 height 14
click at [596, 253] on div at bounding box center [589, 313] width 1179 height 626
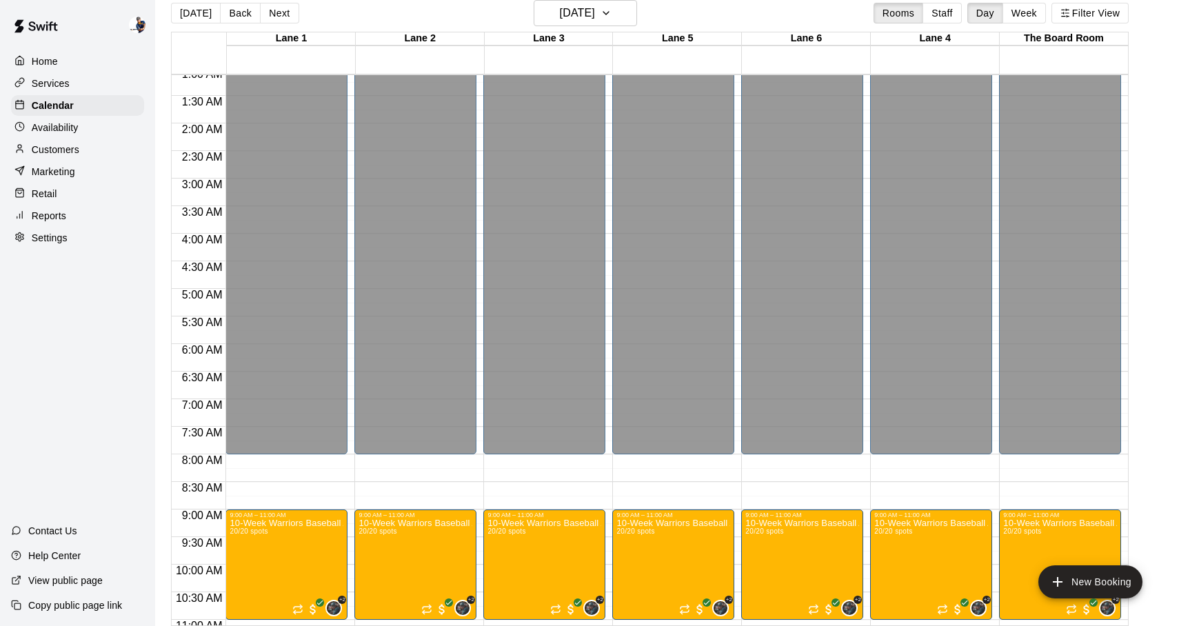
scroll to position [0, 0]
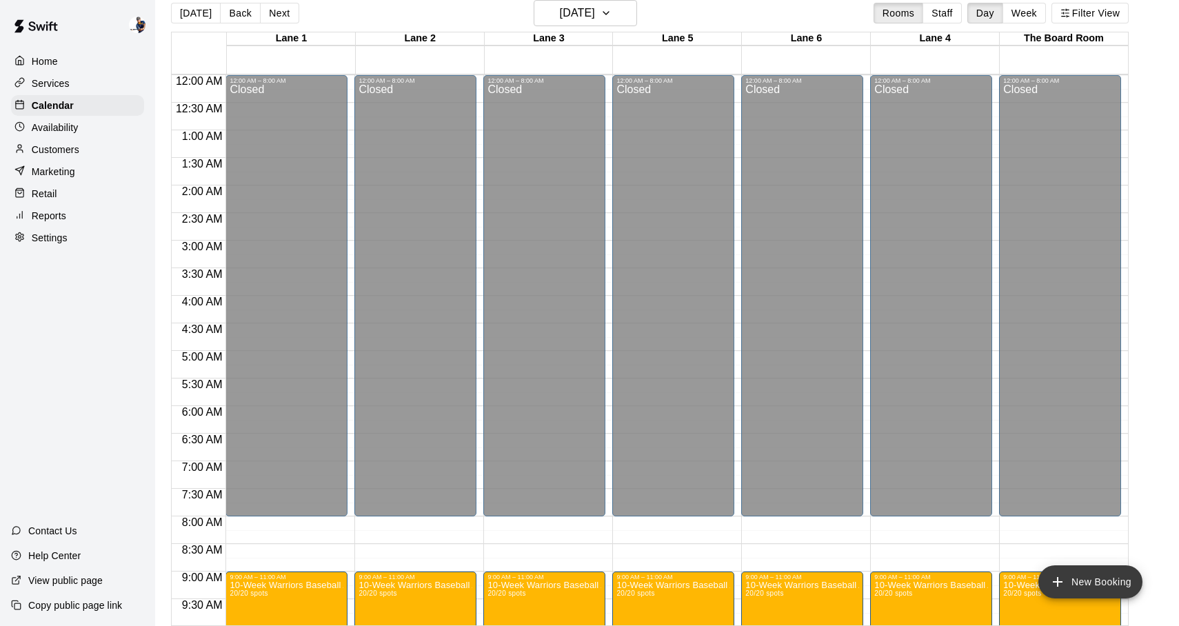
click at [1069, 589] on button "New Booking" at bounding box center [1090, 581] width 104 height 33
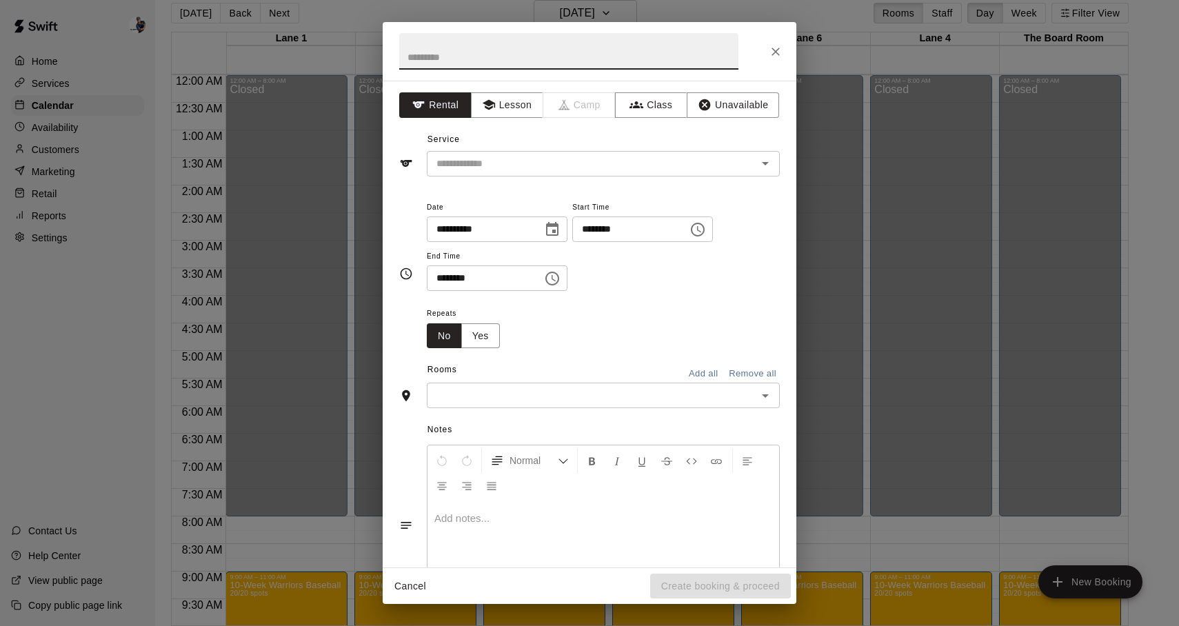
click at [502, 119] on div "**********" at bounding box center [590, 324] width 414 height 487
click at [505, 103] on button "Lesson" at bounding box center [507, 105] width 72 height 26
click at [523, 159] on input "text" at bounding box center [583, 163] width 304 height 17
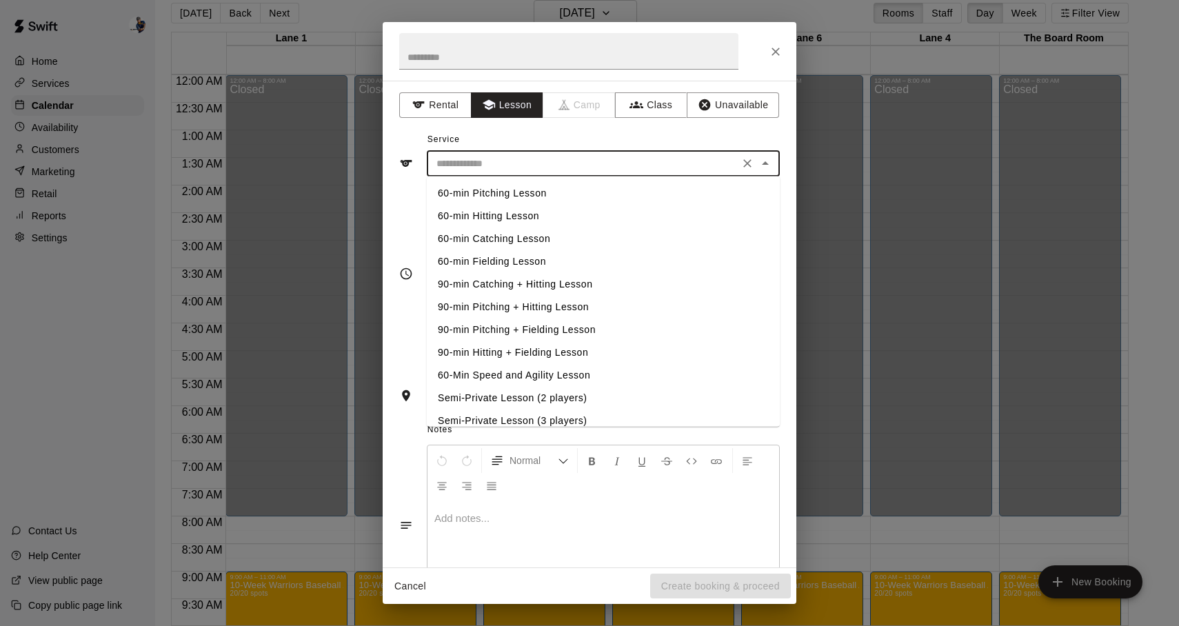
click at [516, 186] on li "60-min Pitching Lesson" at bounding box center [603, 193] width 353 height 23
type input "**********"
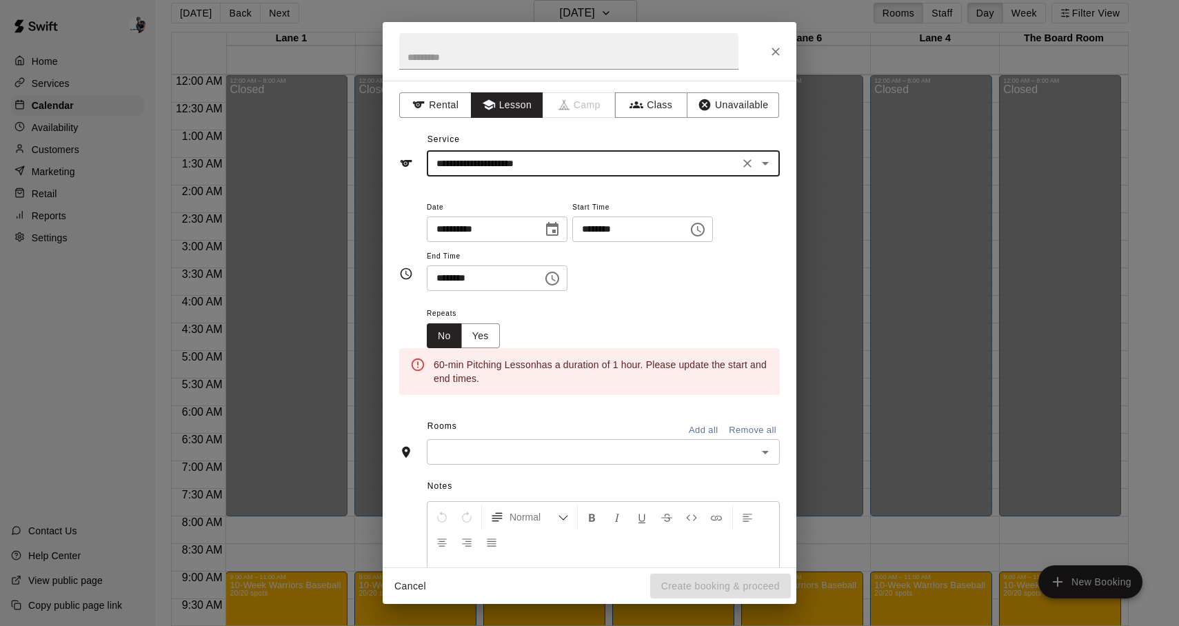
click at [554, 282] on icon "Choose time, selected time is 11:30 AM" at bounding box center [552, 278] width 17 height 17
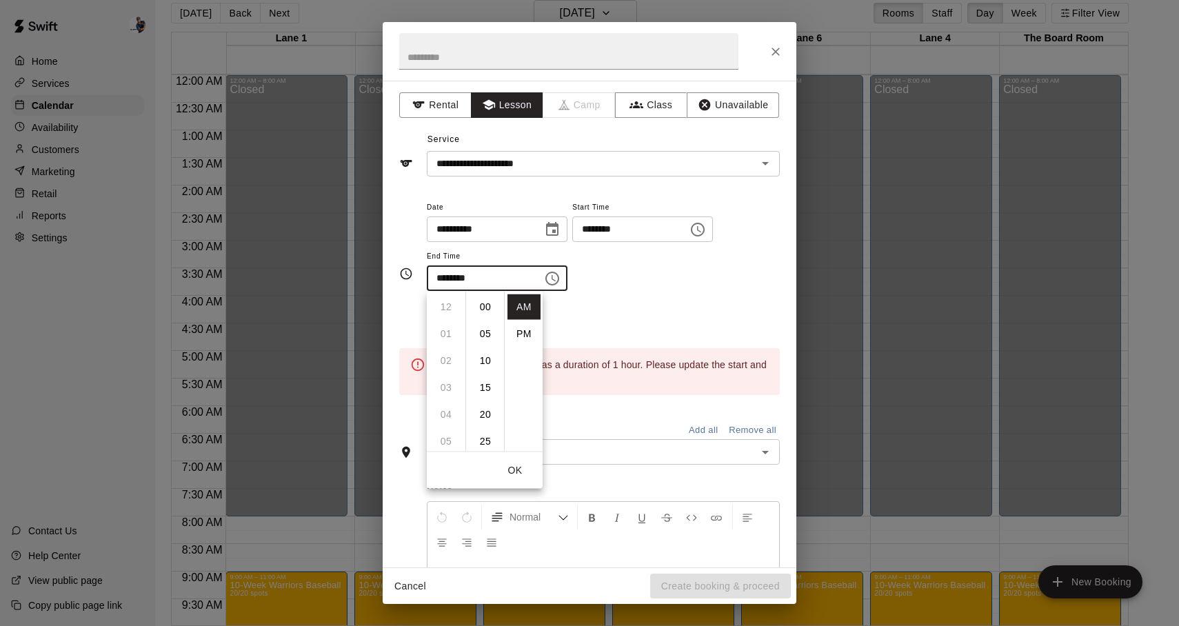
scroll to position [161, 0]
click at [481, 421] on li "55" at bounding box center [485, 423] width 33 height 26
type input "********"
click at [600, 303] on div "**********" at bounding box center [603, 252] width 353 height 107
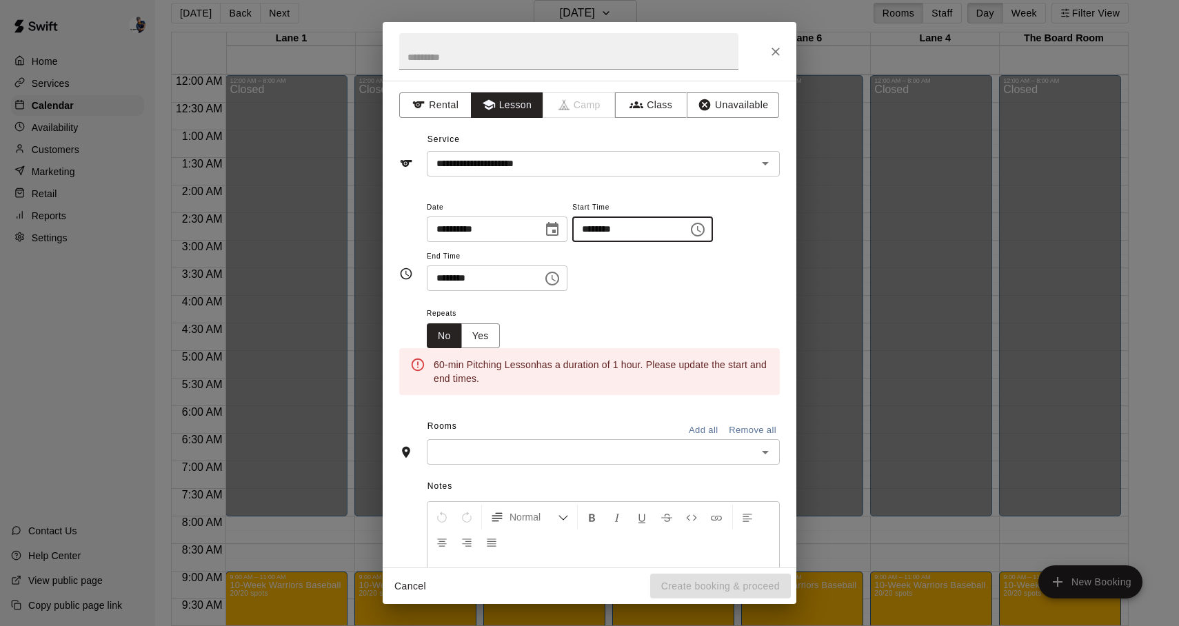
click at [623, 225] on input "********" at bounding box center [625, 229] width 106 height 26
click at [678, 236] on input "********" at bounding box center [625, 229] width 106 height 26
click at [705, 236] on icon "Choose time, selected time is 11:00 AM" at bounding box center [698, 230] width 14 height 14
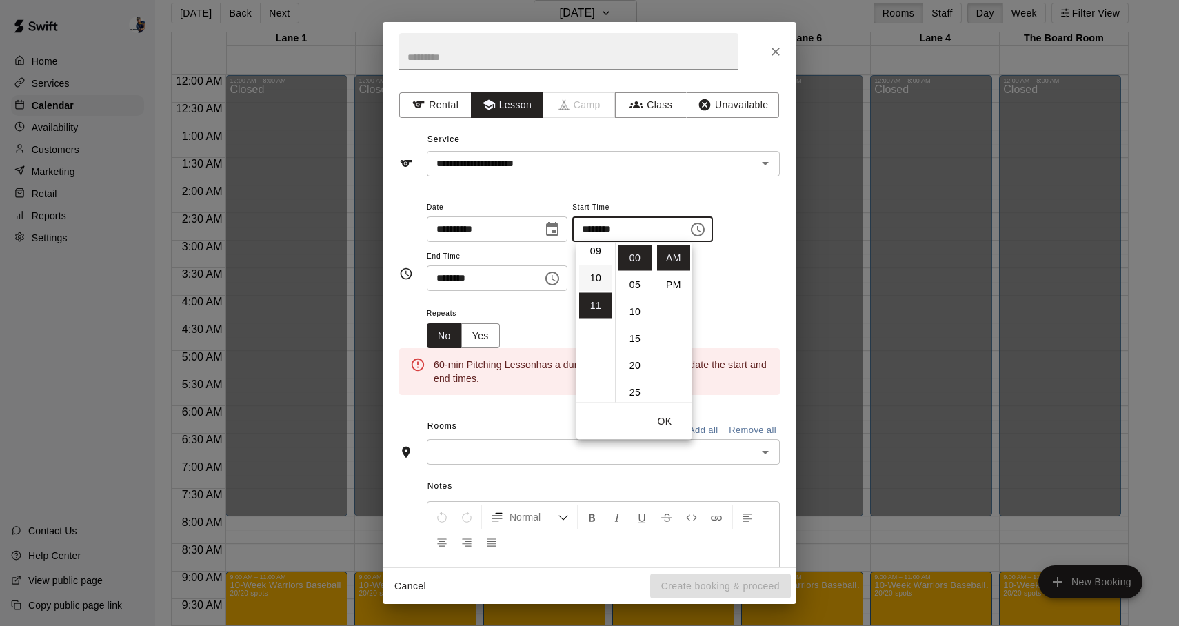
click at [598, 280] on li "10" at bounding box center [595, 279] width 33 height 26
click at [635, 314] on li "55" at bounding box center [634, 306] width 33 height 26
type input "********"
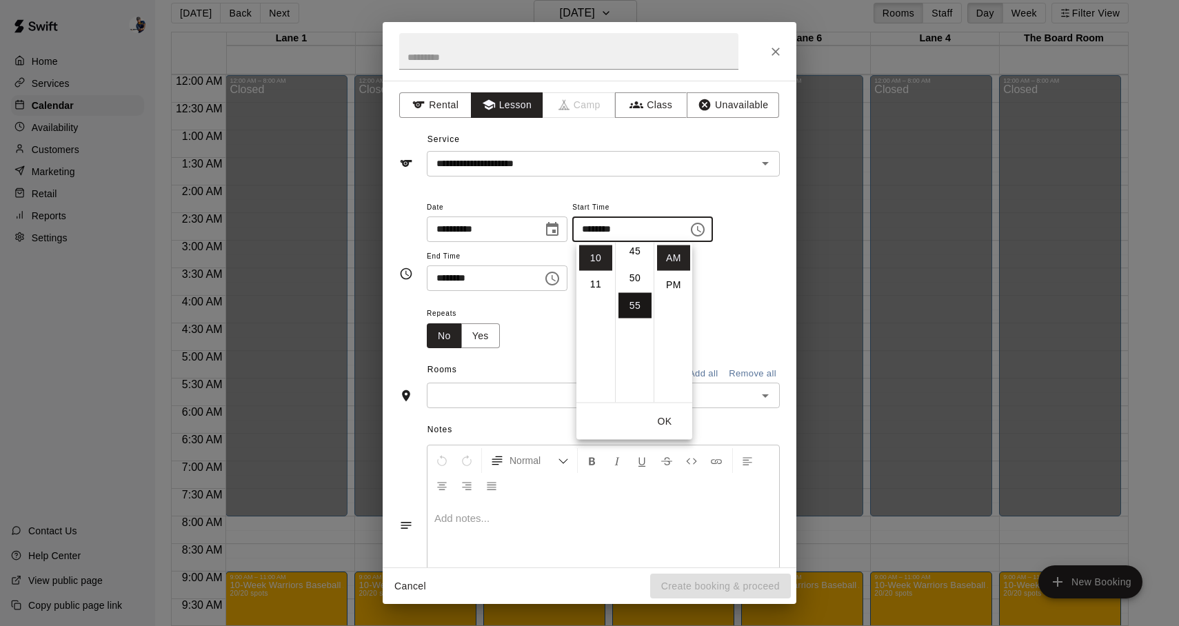
scroll to position [294, 0]
click at [712, 291] on div "**********" at bounding box center [603, 252] width 353 height 107
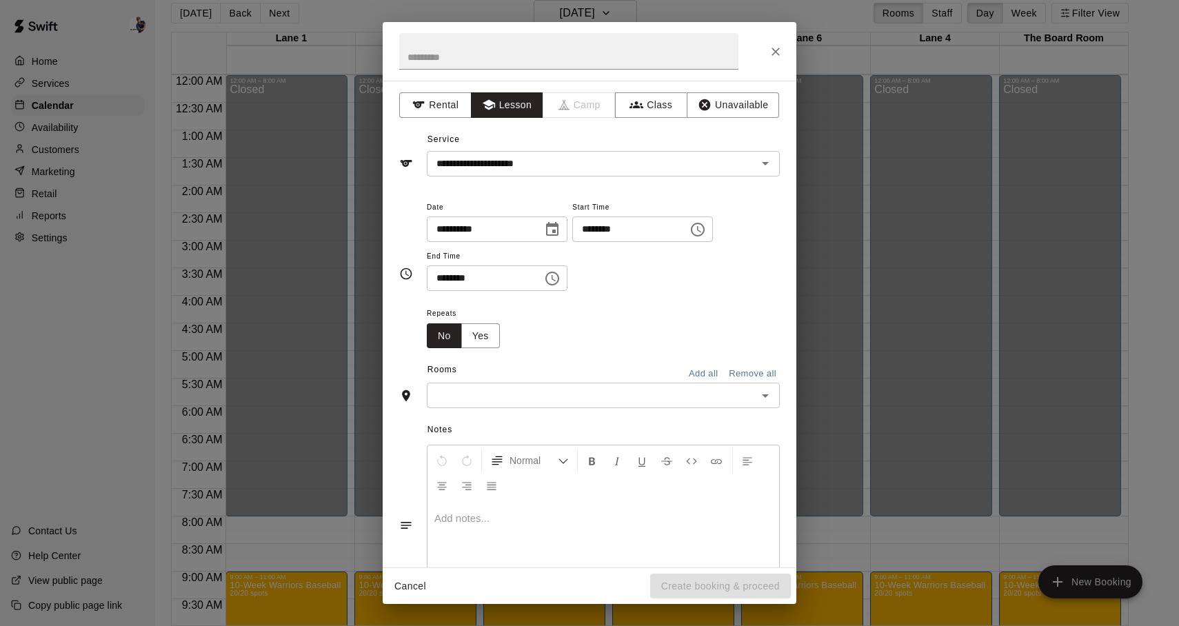
click at [544, 383] on div "​" at bounding box center [603, 396] width 353 height 26
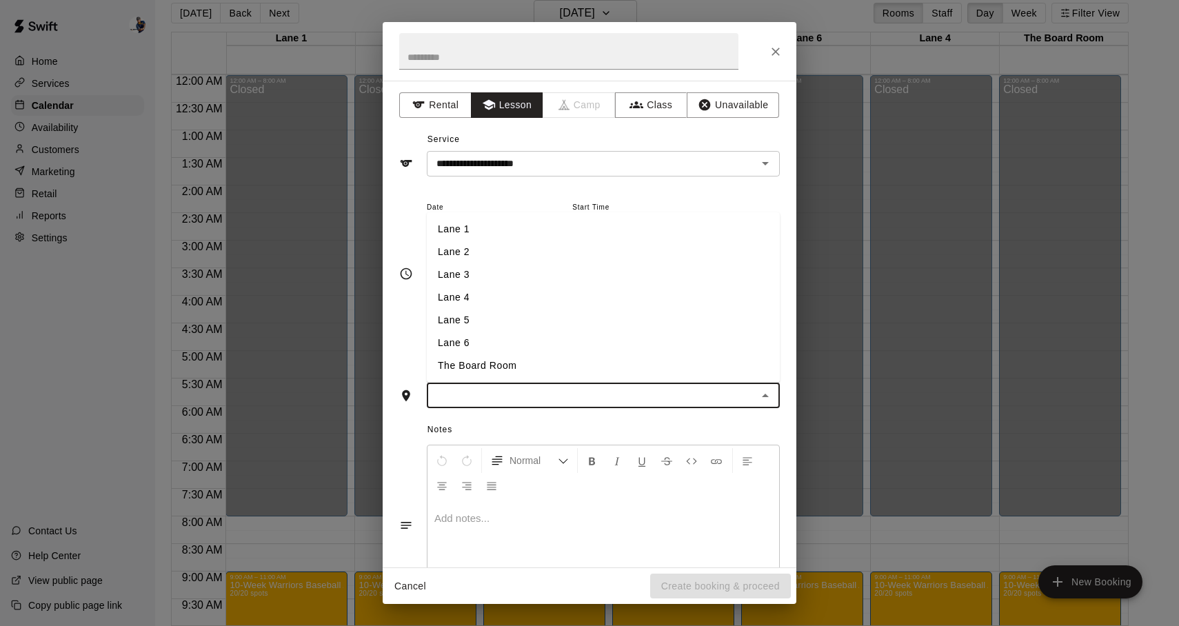
click at [492, 307] on li "Lane 4" at bounding box center [603, 297] width 353 height 23
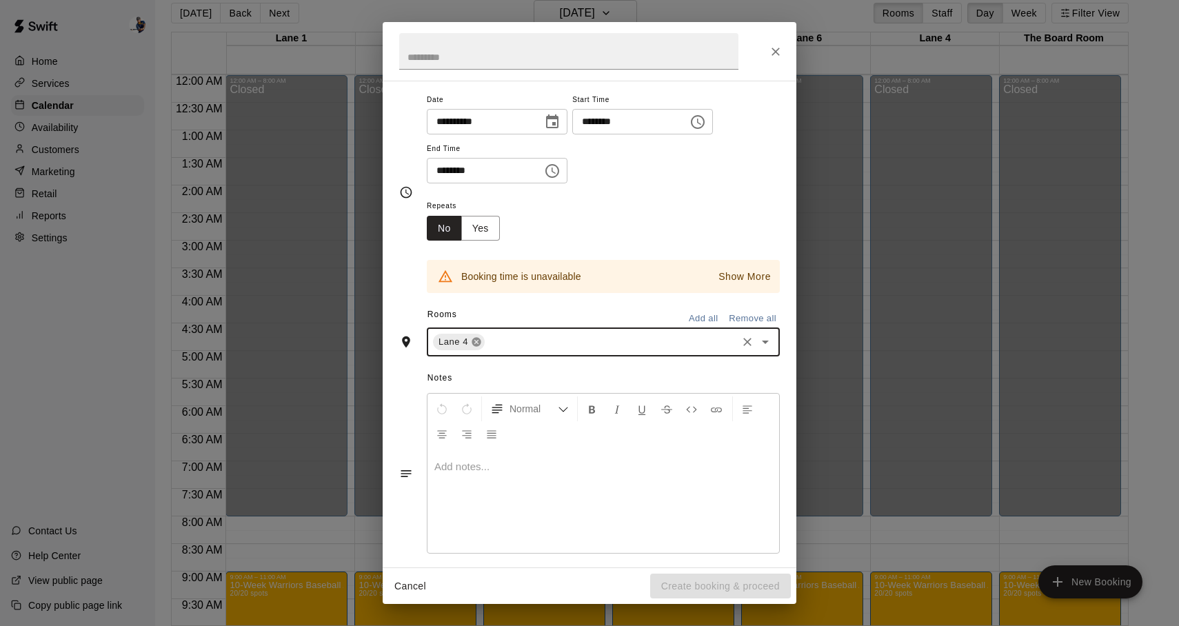
click at [478, 345] on icon at bounding box center [476, 342] width 9 height 9
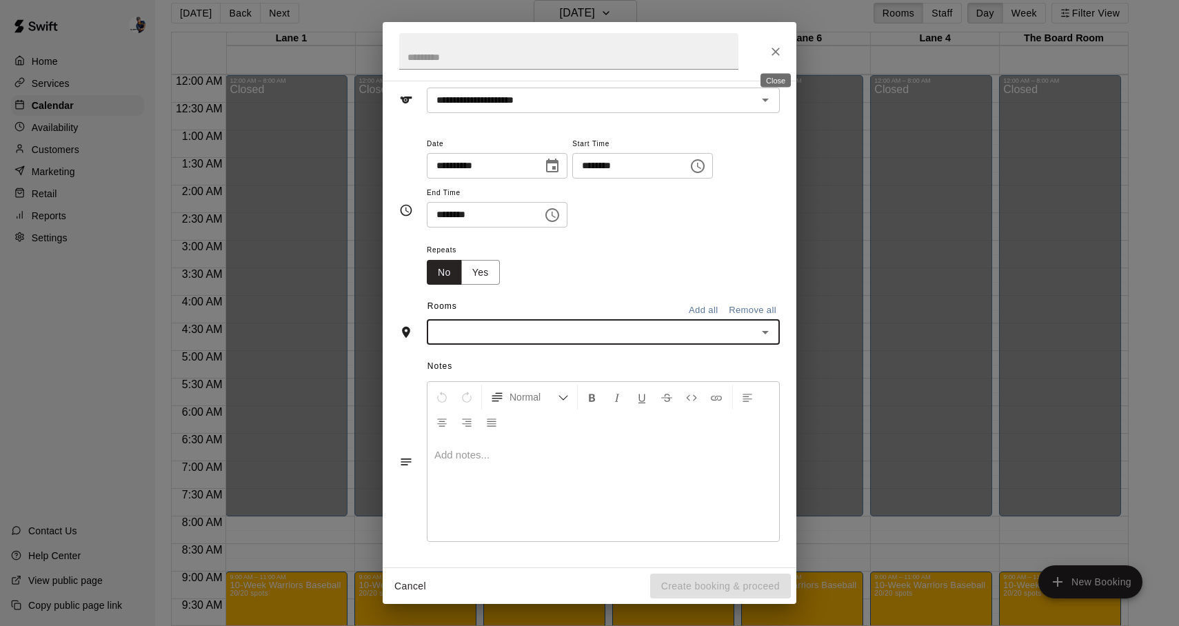
click at [777, 53] on icon "Close" at bounding box center [775, 52] width 8 height 8
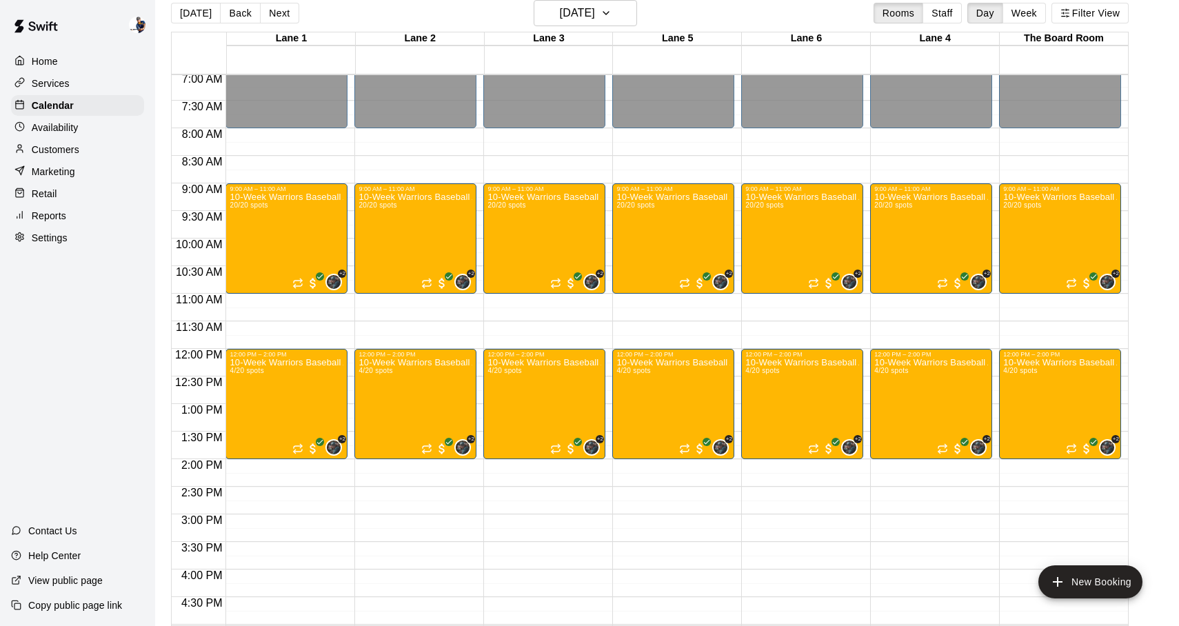
scroll to position [351, 0]
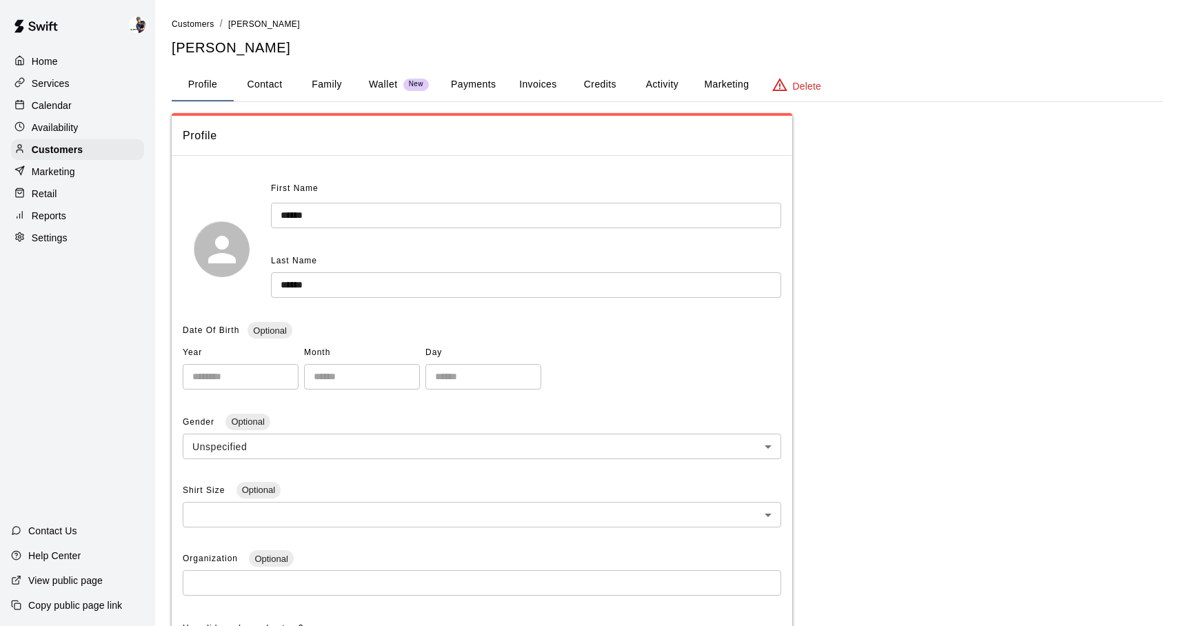
click at [343, 93] on button "Family" at bounding box center [327, 84] width 62 height 33
click at [321, 95] on button "Family" at bounding box center [327, 84] width 62 height 33
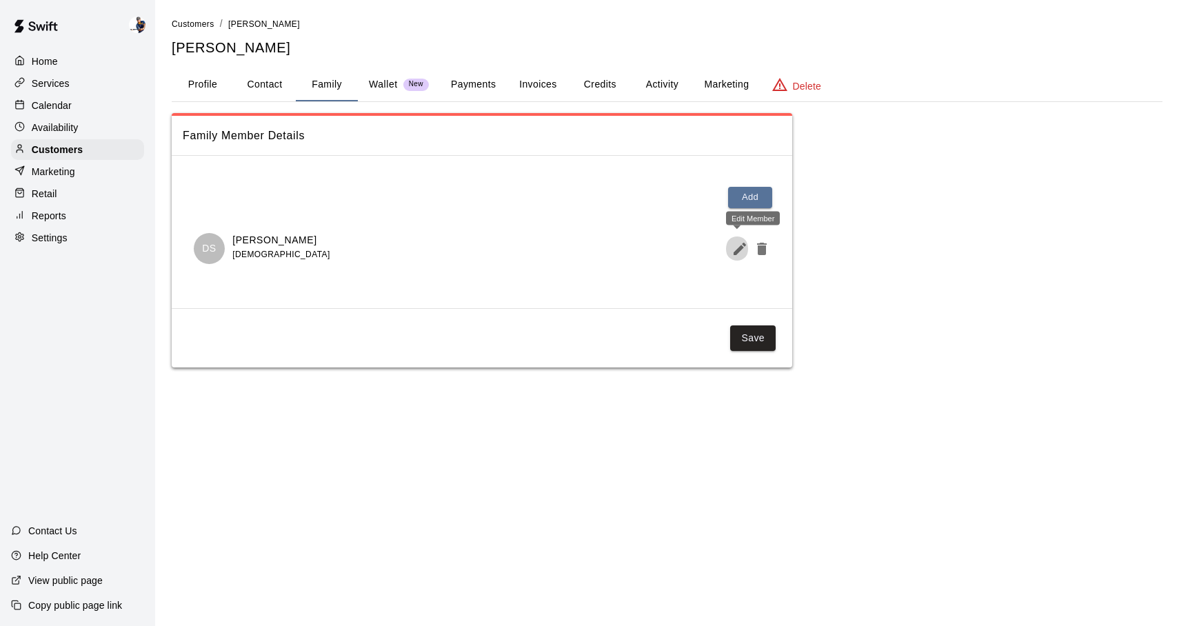
click at [742, 245] on icon "Edit Member" at bounding box center [739, 249] width 17 height 17
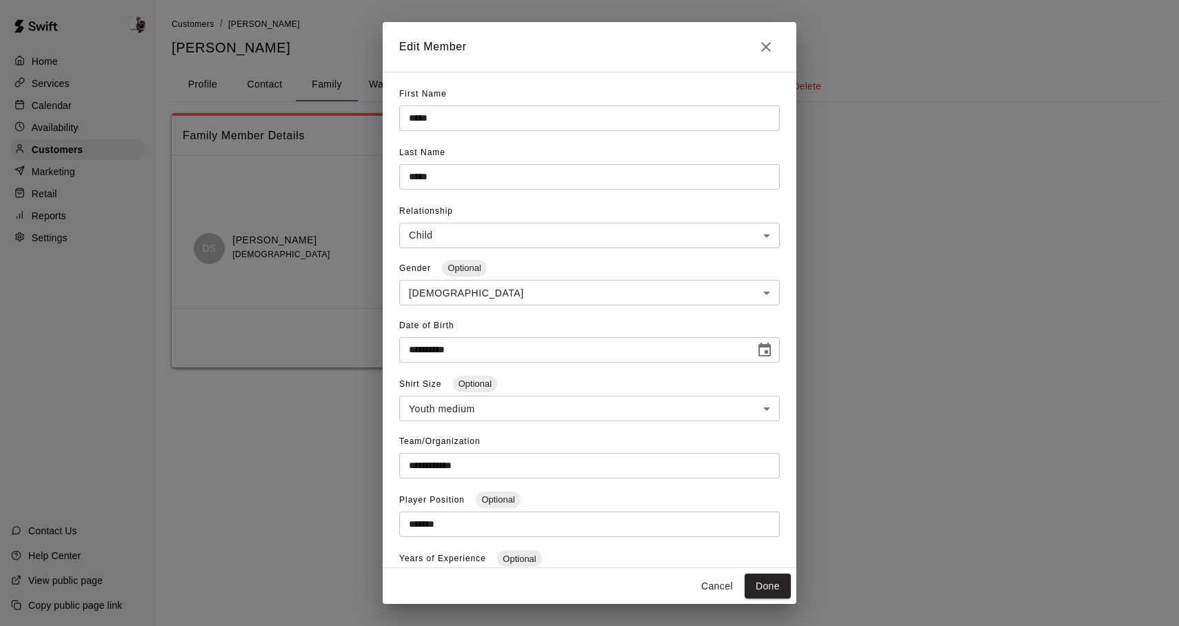
click at [763, 64] on h2 "Edit Member" at bounding box center [590, 47] width 414 height 50
click at [765, 57] on button "Close" at bounding box center [766, 47] width 28 height 28
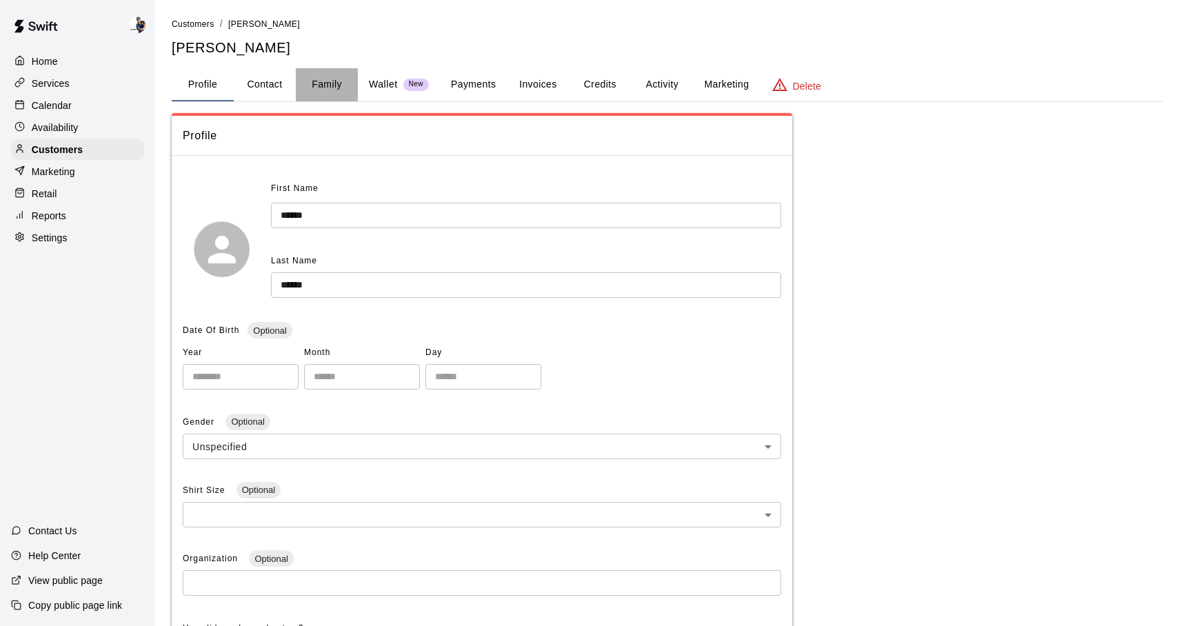
click at [334, 80] on button "Family" at bounding box center [327, 84] width 62 height 33
click at [308, 86] on button "Family" at bounding box center [327, 84] width 62 height 33
